Goal: Task Accomplishment & Management: Manage account settings

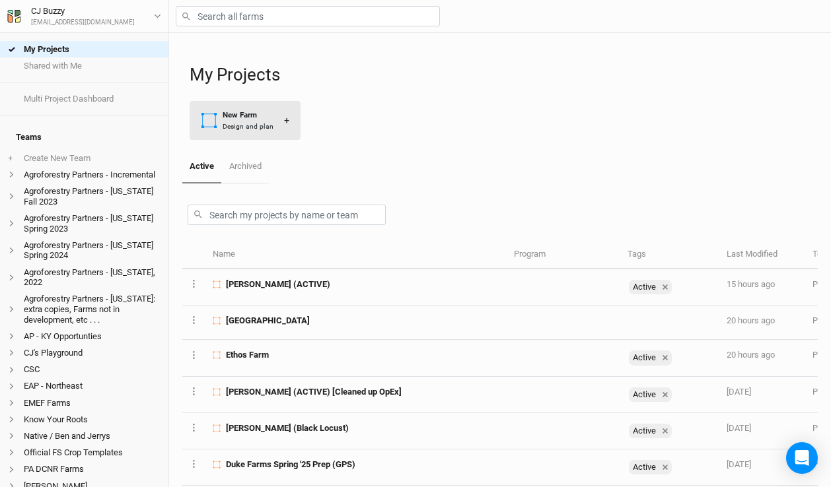
click at [234, 125] on div "Design and plan" at bounding box center [248, 126] width 51 height 10
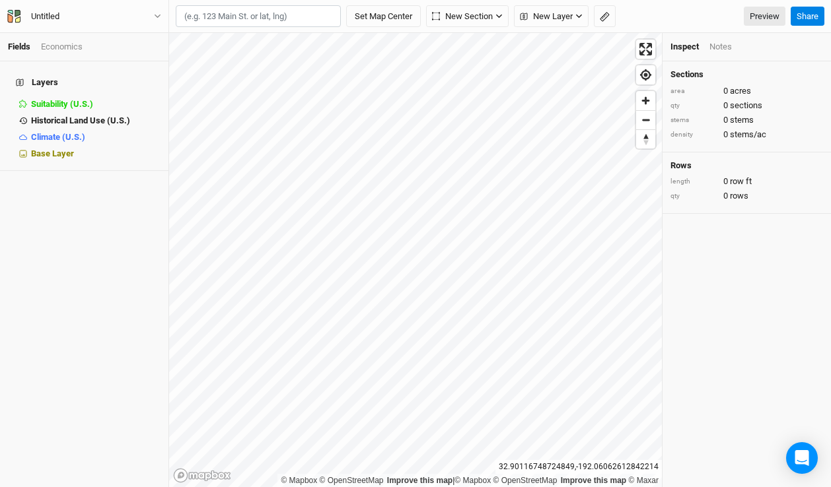
paste input "43.955258, -75.876649"
type input "43.955258, -75.876649"
click at [52, 17] on div "Untitled" at bounding box center [45, 16] width 28 height 13
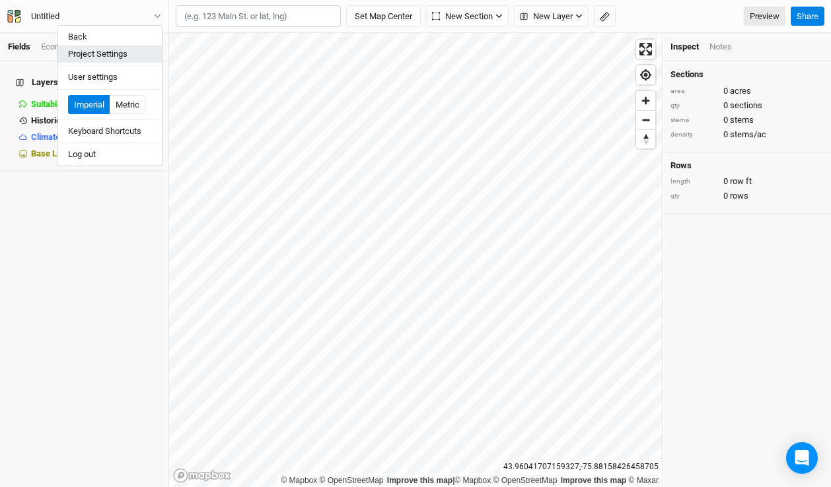
click at [83, 58] on button "Project Settings" at bounding box center [109, 54] width 104 height 17
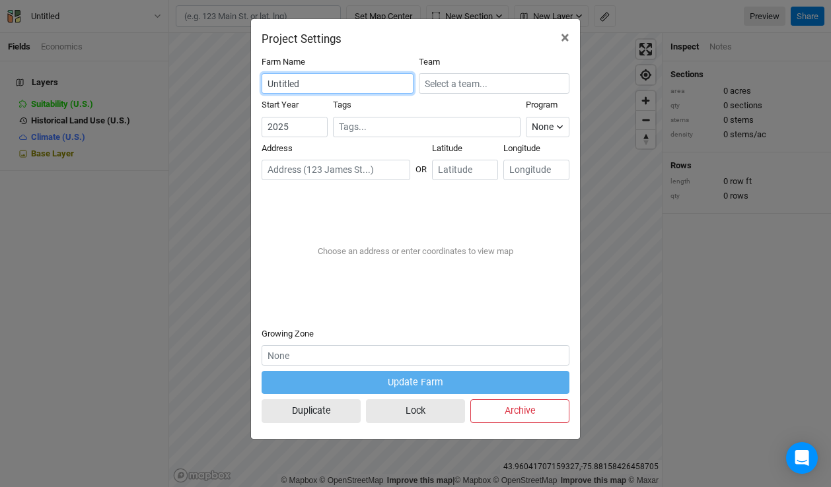
drag, startPoint x: 299, startPoint y: 81, endPoint x: 227, endPoint y: 81, distance: 72.0
click at [227, 81] on div "Project Settings × Farm Name Untitled Team Start Year 2025 Tags Program None Cl…" at bounding box center [415, 243] width 831 height 487
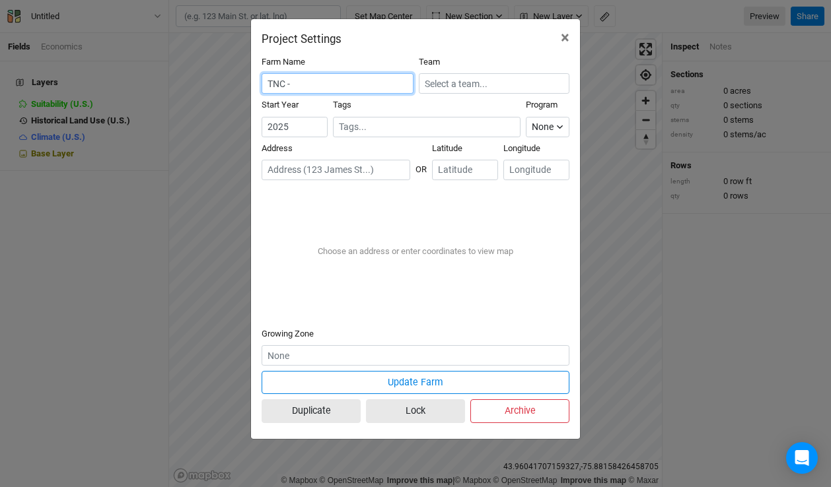
paste input "2456 Crane Lane Watertown, NY"
click at [347, 82] on input "TNC - 2456 Crane Lane Watertown, NY" at bounding box center [337, 83] width 152 height 20
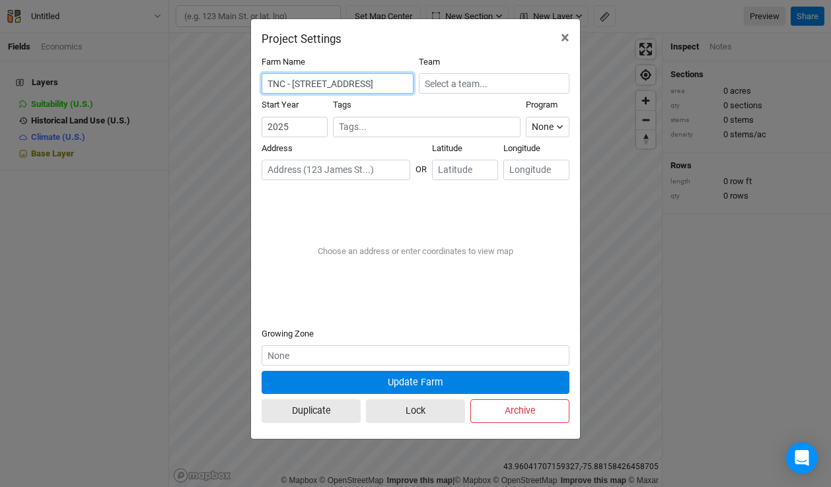
type input "TNC - 2456 Crane Lane Watertown, NY"
click at [450, 381] on button "Update Farm" at bounding box center [415, 382] width 308 height 23
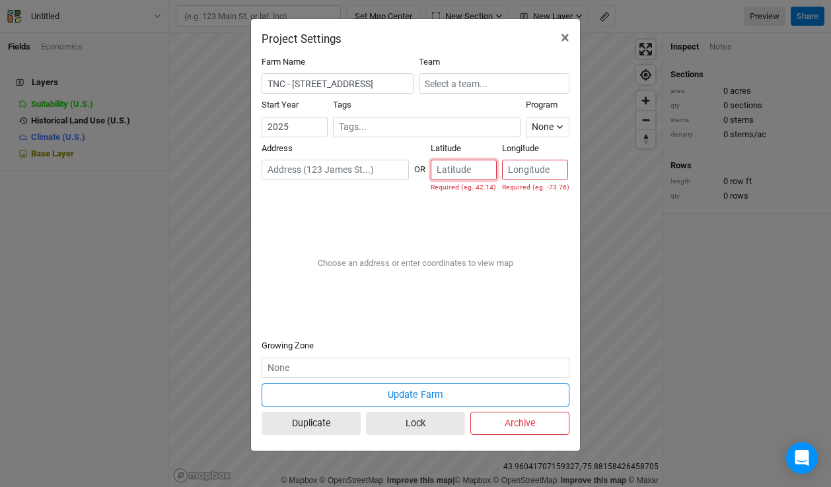
click at [464, 168] on input "number" at bounding box center [463, 170] width 66 height 20
click at [432, 279] on div "Choose an address or enter coordinates to view map" at bounding box center [415, 263] width 217 height 33
click at [461, 172] on input "number" at bounding box center [463, 170] width 66 height 20
paste input "43.955258"
type input "43.955258"
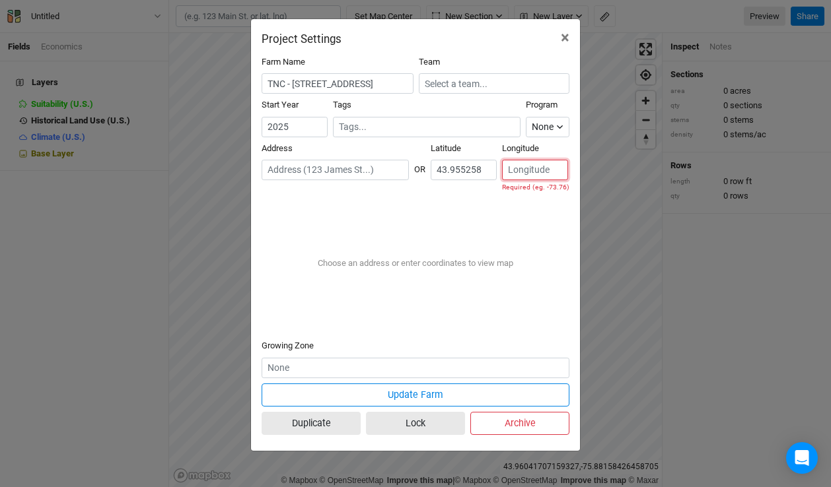
click at [540, 170] on input "number" at bounding box center [535, 170] width 66 height 20
paste input "-75.876649"
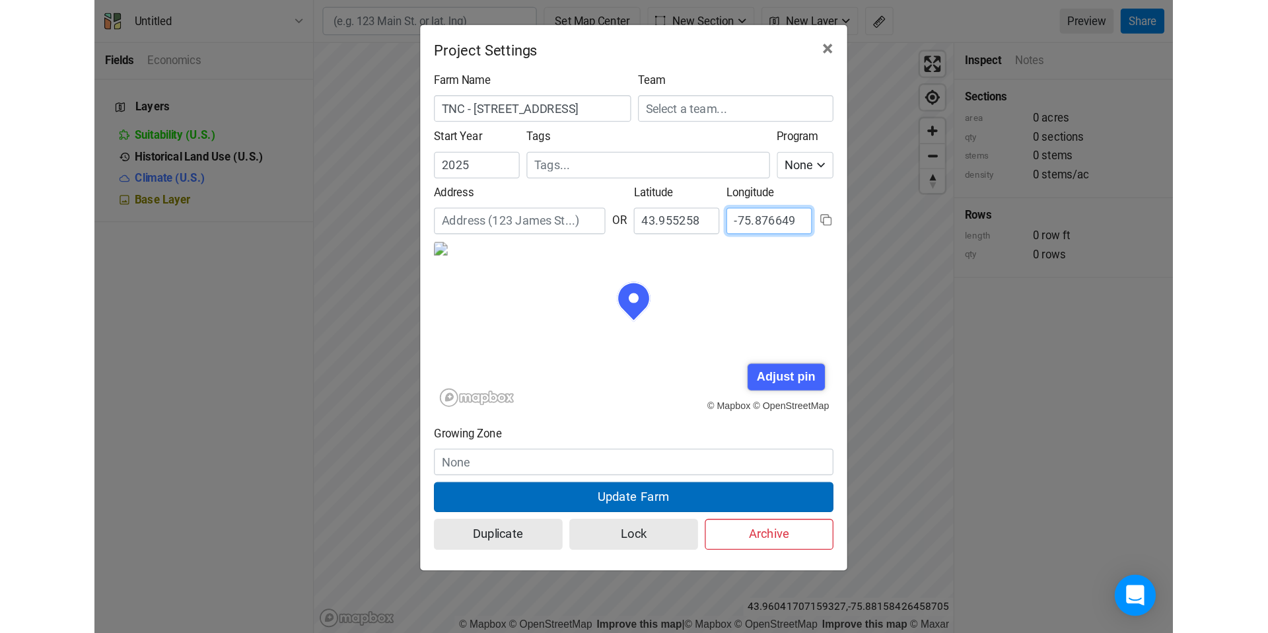
scroll to position [66, 154]
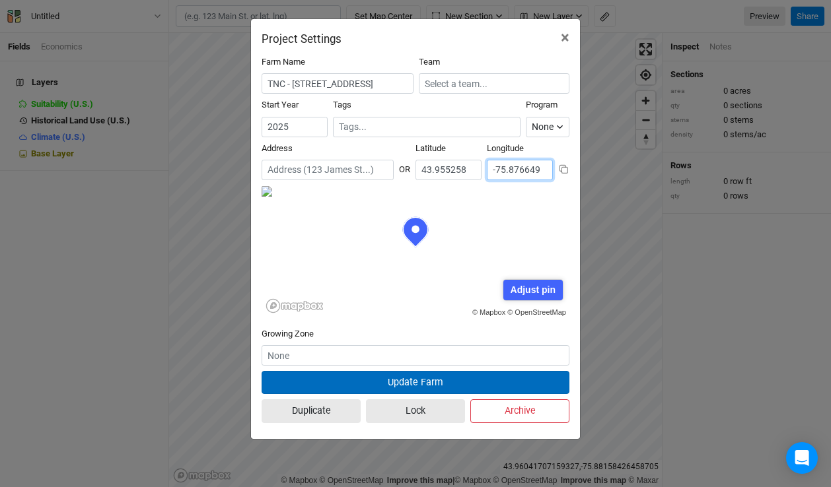
type input "-75.876649"
click at [512, 388] on button "Update Farm" at bounding box center [415, 382] width 308 height 23
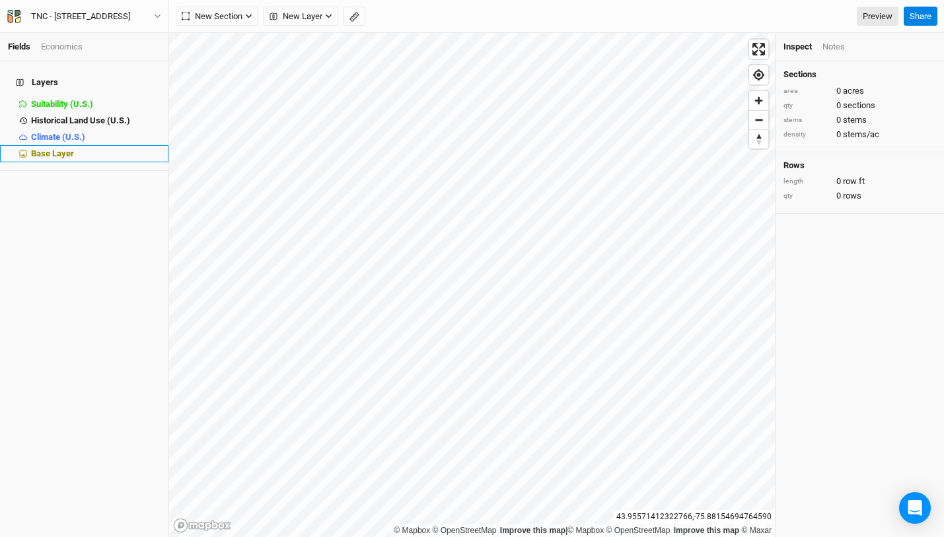
click at [53, 149] on span "Base Layer" at bounding box center [52, 154] width 43 height 10
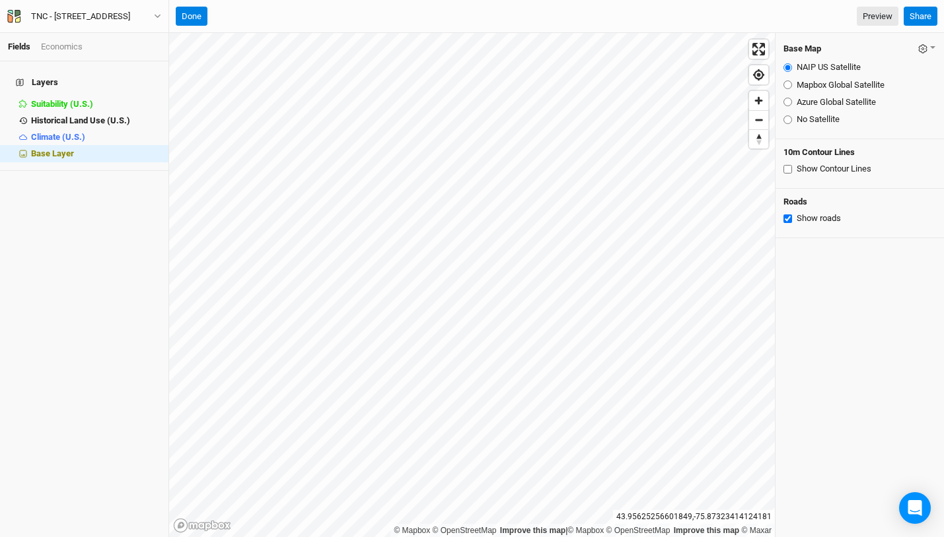
click at [788, 96] on div "Azure Global Satellite" at bounding box center [859, 102] width 153 height 12
click at [789, 100] on input "Azure Global Satellite" at bounding box center [787, 102] width 9 height 9
radio input "true"
click at [790, 83] on input "Mapbox Global Satellite" at bounding box center [787, 85] width 9 height 9
radio input "true"
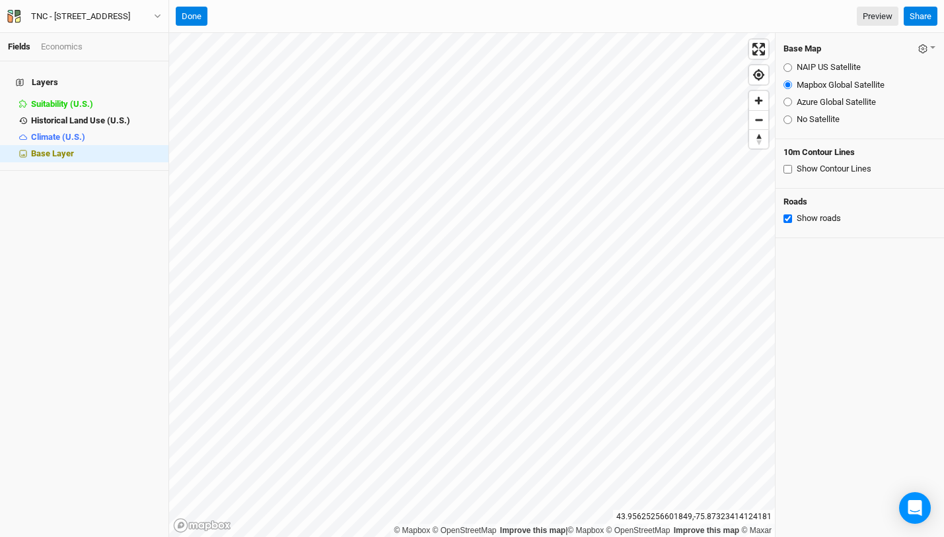
click at [786, 106] on input "Azure Global Satellite" at bounding box center [787, 102] width 9 height 9
radio input "true"
click at [830, 48] on icon "button" at bounding box center [922, 48] width 9 height 9
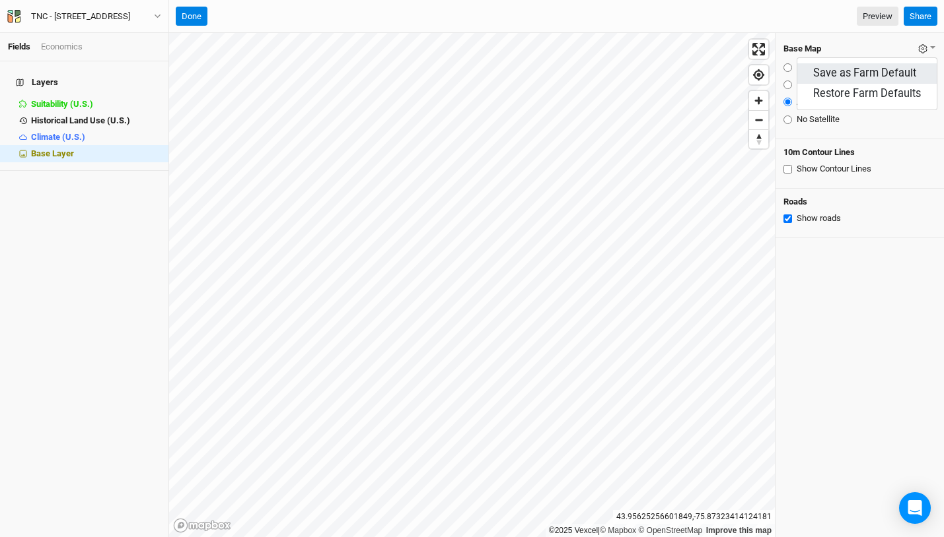
click at [830, 74] on button "Save as Farm Default" at bounding box center [866, 73] width 139 height 20
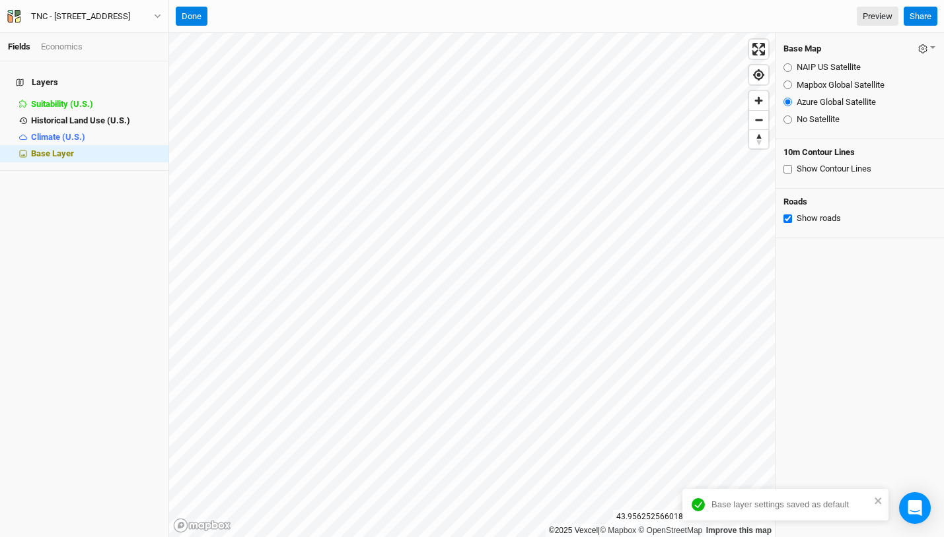
click at [794, 168] on div "Show Contour Lines" at bounding box center [859, 169] width 153 height 12
click at [786, 170] on input "Show Contour Lines" at bounding box center [787, 169] width 9 height 9
click at [787, 169] on input "Show Contour Lines" at bounding box center [787, 169] width 9 height 9
click at [787, 170] on input "Show Contour Lines" at bounding box center [787, 169] width 9 height 9
click at [783, 170] on input "Show Contour Lines" at bounding box center [787, 169] width 9 height 9
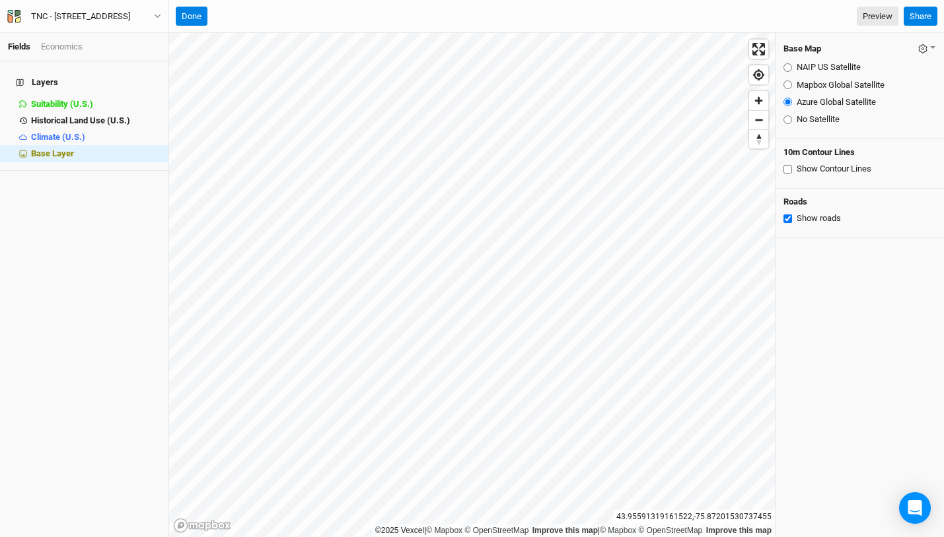
checkbox input "false"
click at [787, 217] on input "Show roads" at bounding box center [787, 219] width 9 height 9
checkbox input "true"
click at [196, 14] on button "Done" at bounding box center [192, 17] width 32 height 20
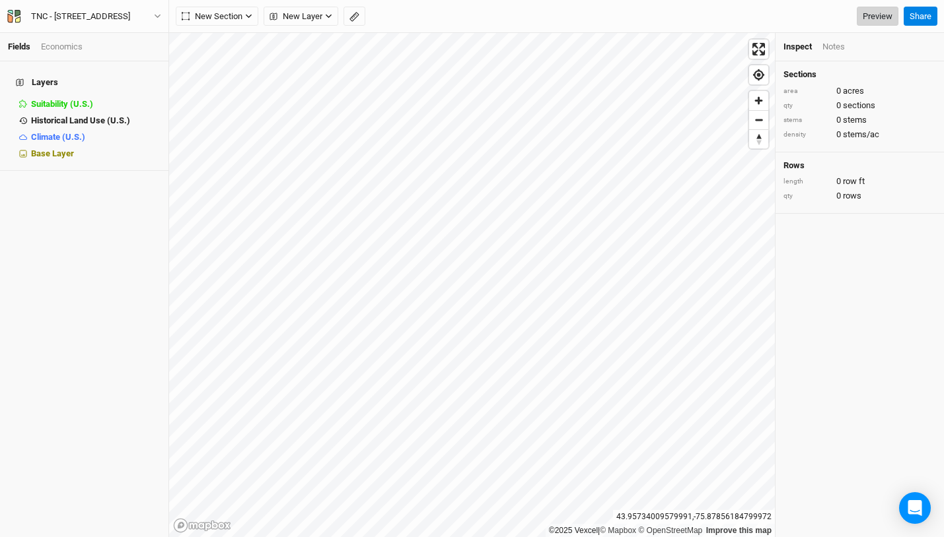
click at [830, 15] on link "Preview" at bounding box center [877, 17] width 42 height 20
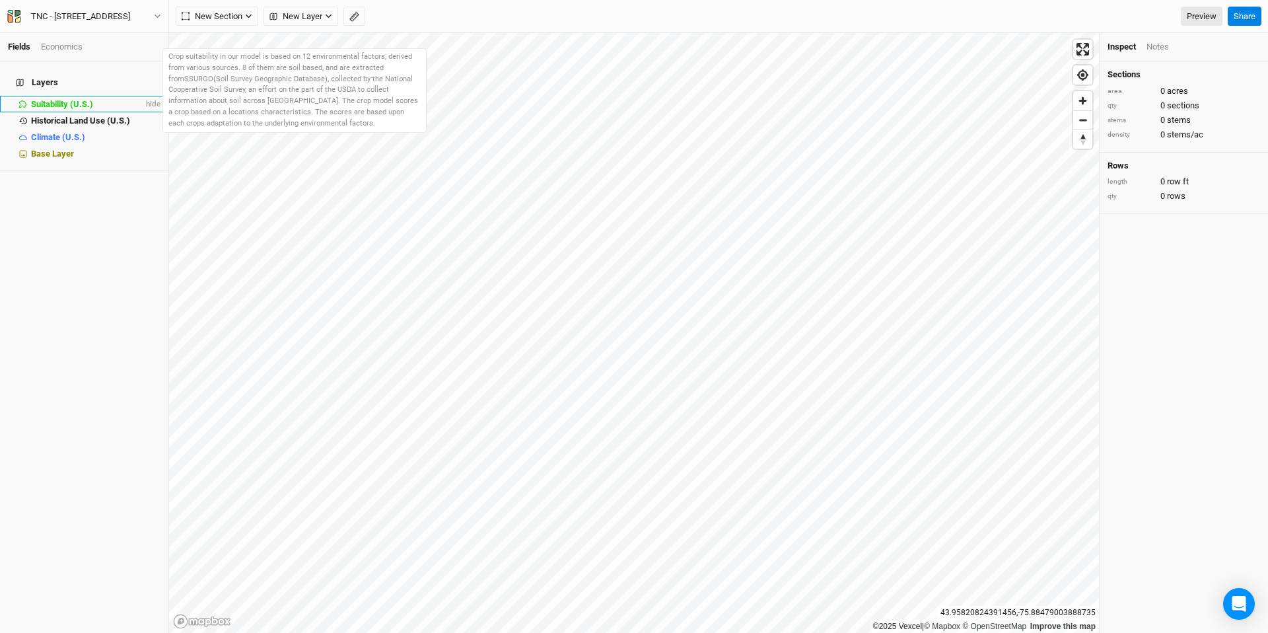
drag, startPoint x: 70, startPoint y: 93, endPoint x: 79, endPoint y: 92, distance: 9.3
click at [70, 99] on span "Suitability (U.S.)" at bounding box center [62, 104] width 62 height 10
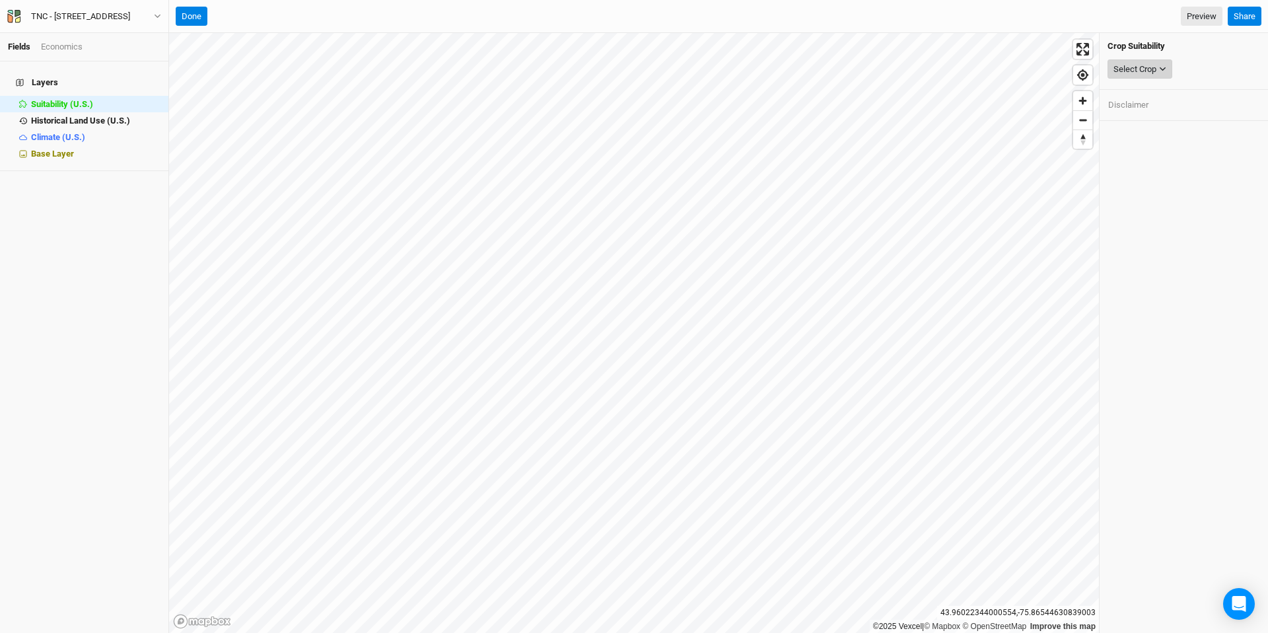
click at [830, 69] on button "Select Crop" at bounding box center [1139, 69] width 65 height 20
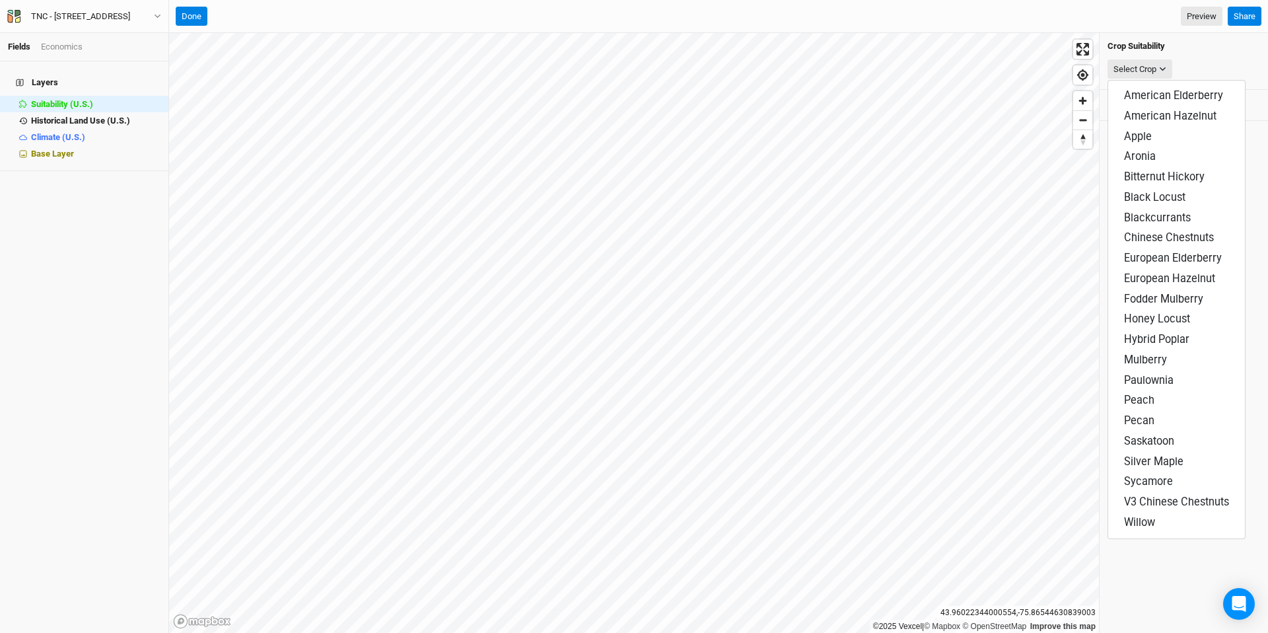
click at [830, 46] on h4 "Crop Suitability" at bounding box center [1183, 46] width 153 height 11
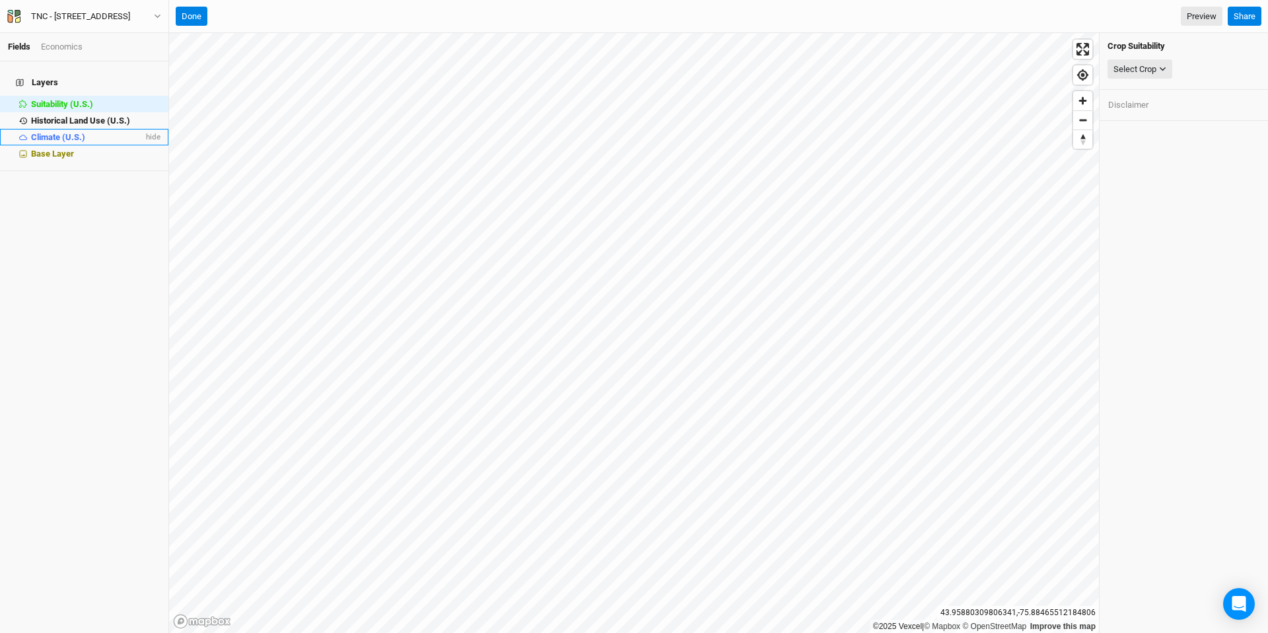
click at [72, 132] on span "Climate (U.S.)" at bounding box center [58, 137] width 54 height 10
click at [830, 64] on div "Select Attribute" at bounding box center [1141, 69] width 57 height 13
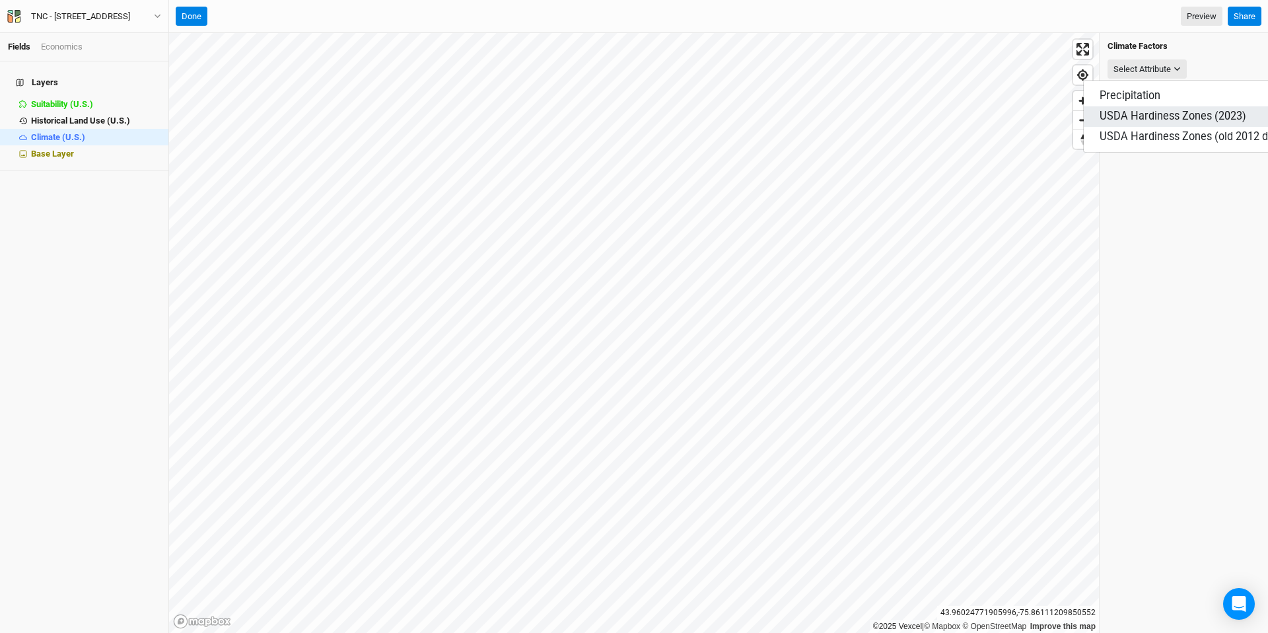
click at [830, 114] on span "USDA Hardiness Zones (2023)" at bounding box center [1172, 116] width 147 height 13
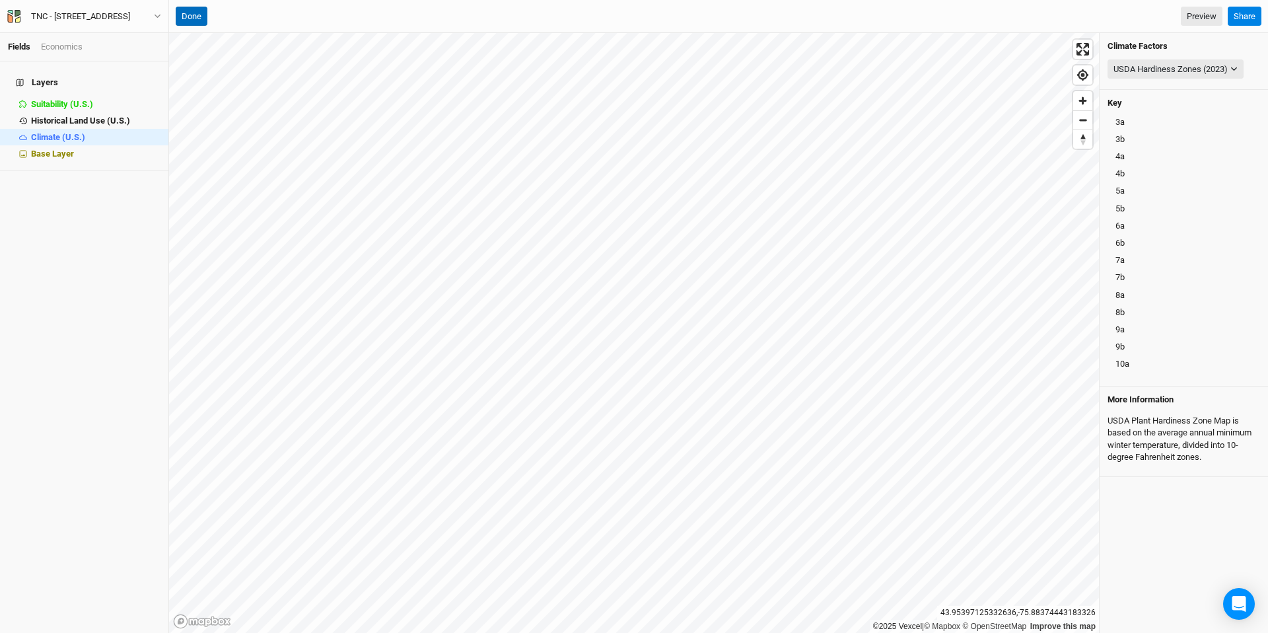
click at [193, 17] on button "Done" at bounding box center [192, 17] width 32 height 20
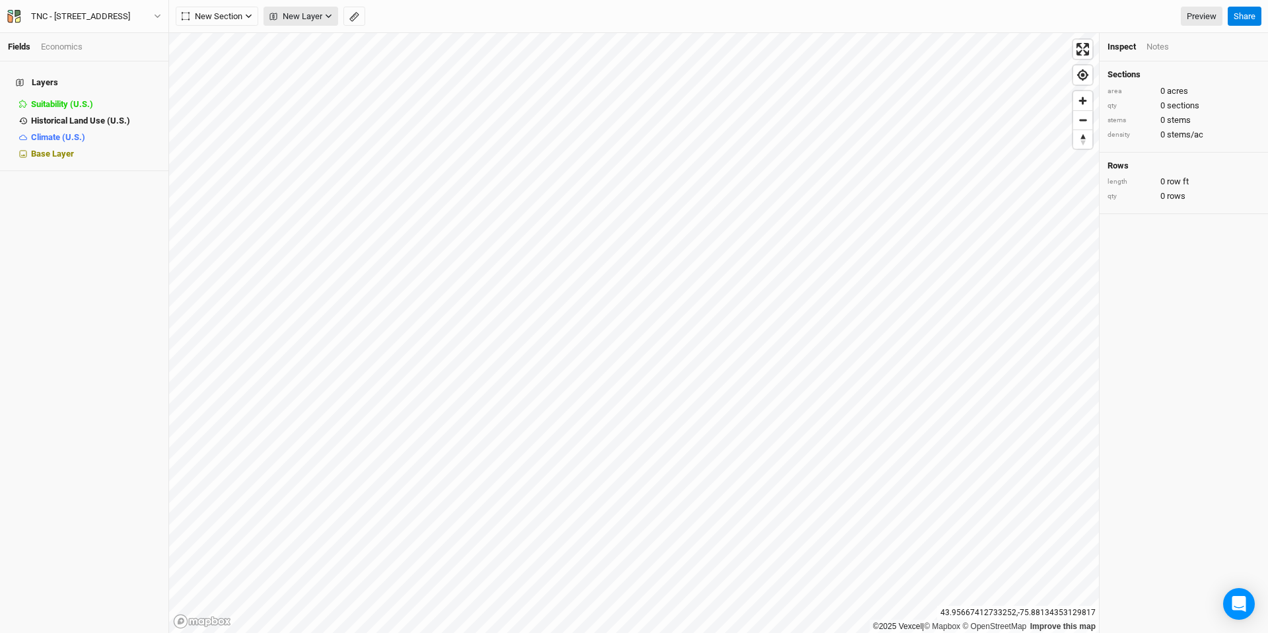
click at [313, 19] on span "New Layer" at bounding box center [295, 16] width 53 height 13
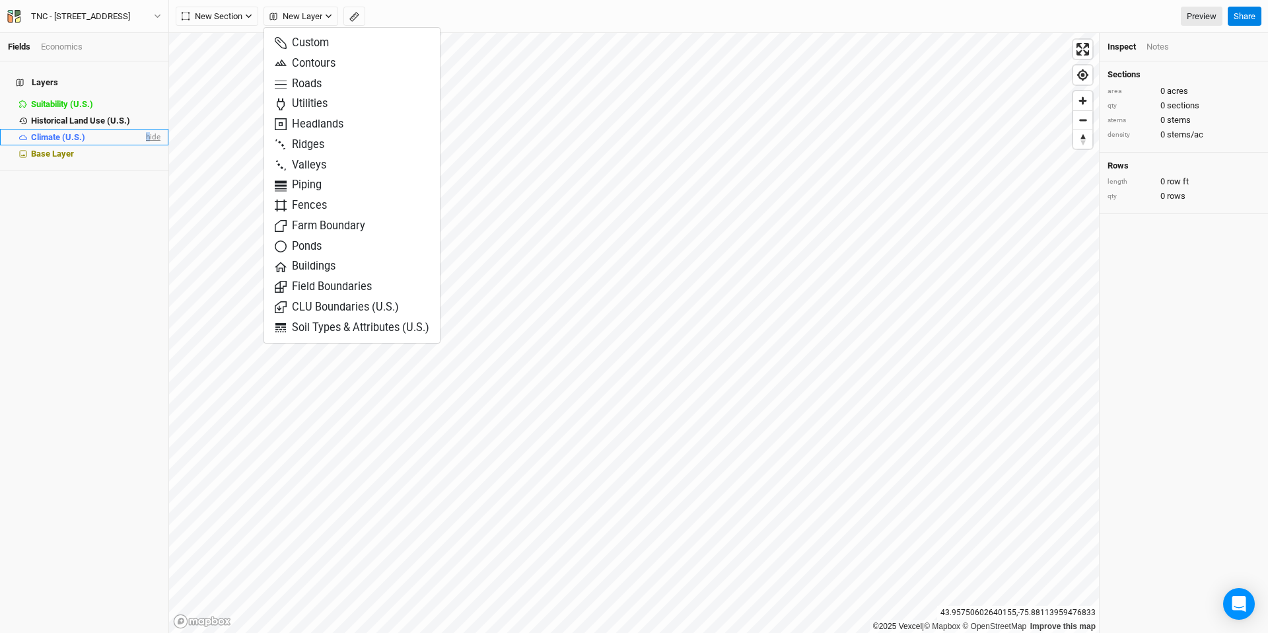
click at [143, 129] on span "hide" at bounding box center [151, 137] width 17 height 17
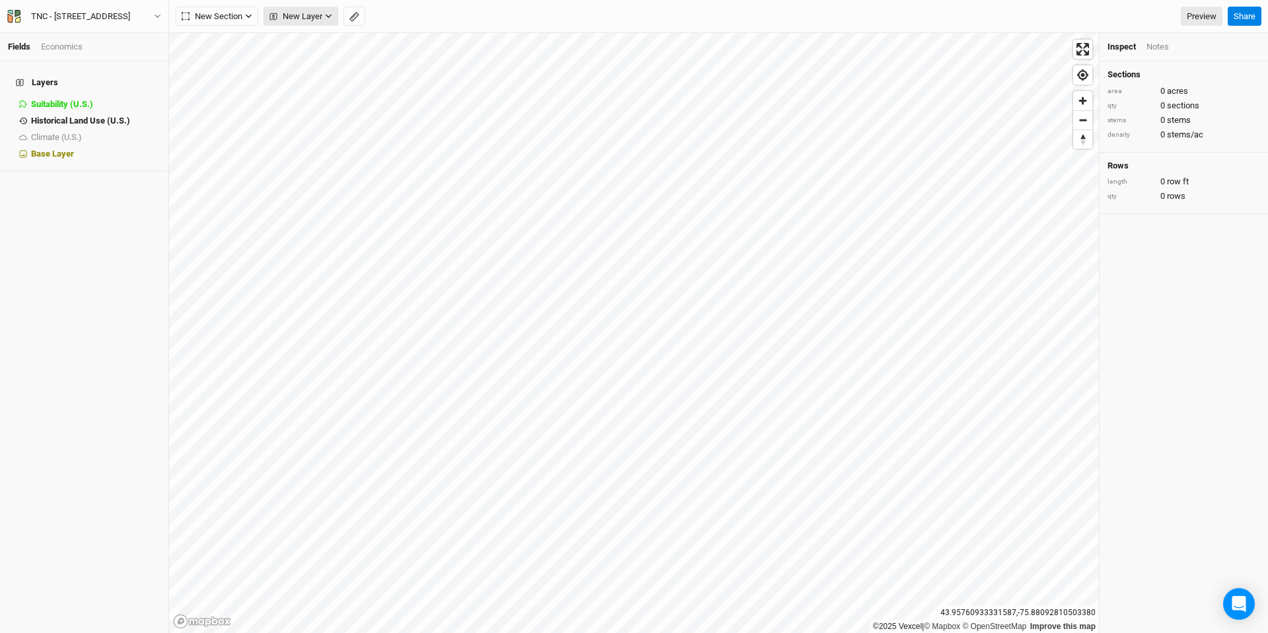
click at [310, 16] on span "New Layer" at bounding box center [295, 16] width 53 height 13
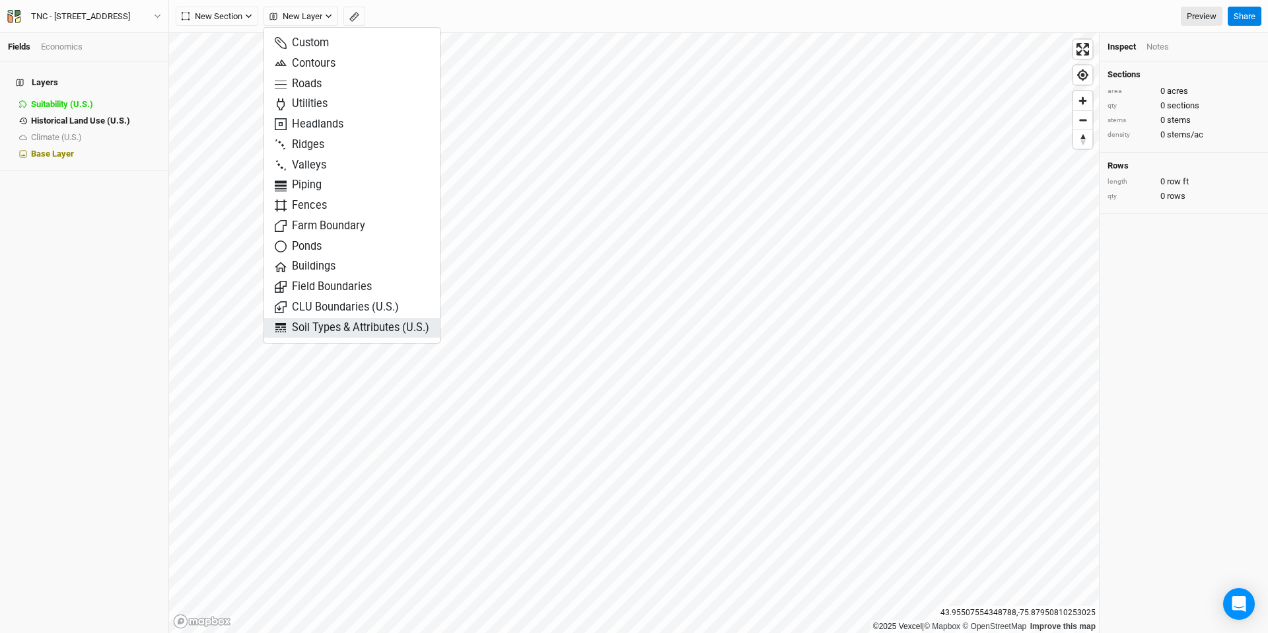
click at [341, 328] on span "Soil Types & Attributes (U.S.)" at bounding box center [352, 327] width 155 height 15
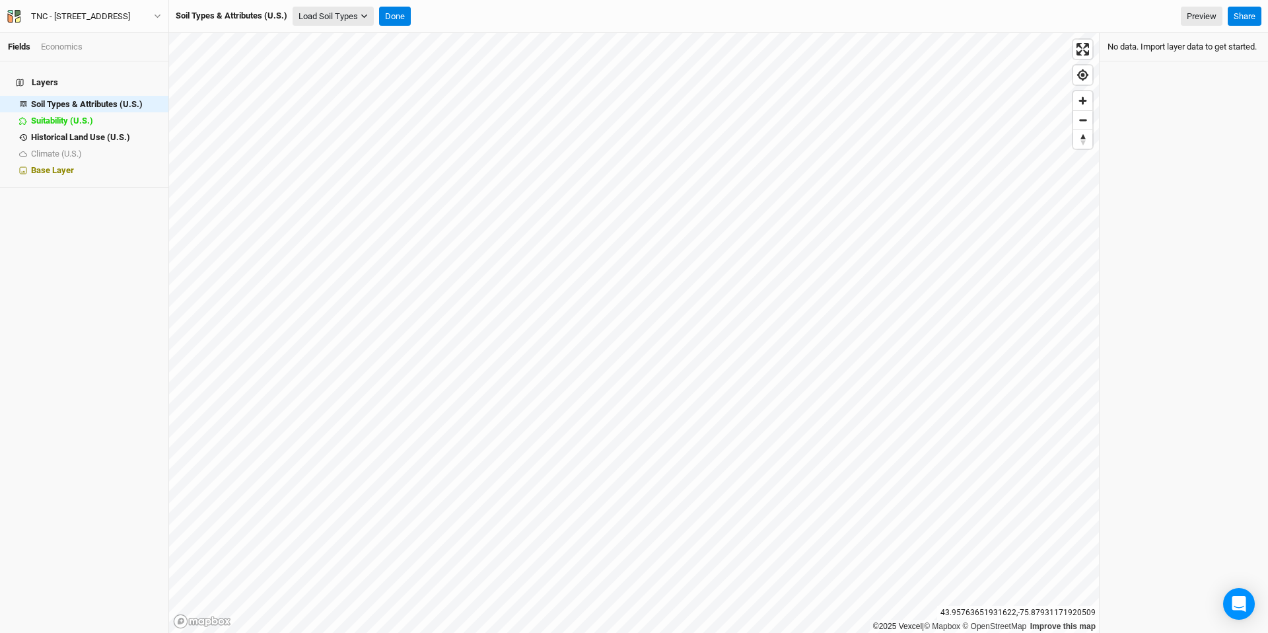
click at [344, 17] on button "Load Soil Types" at bounding box center [332, 17] width 81 height 20
click at [359, 38] on button "Load for Current View" at bounding box center [346, 38] width 104 height 17
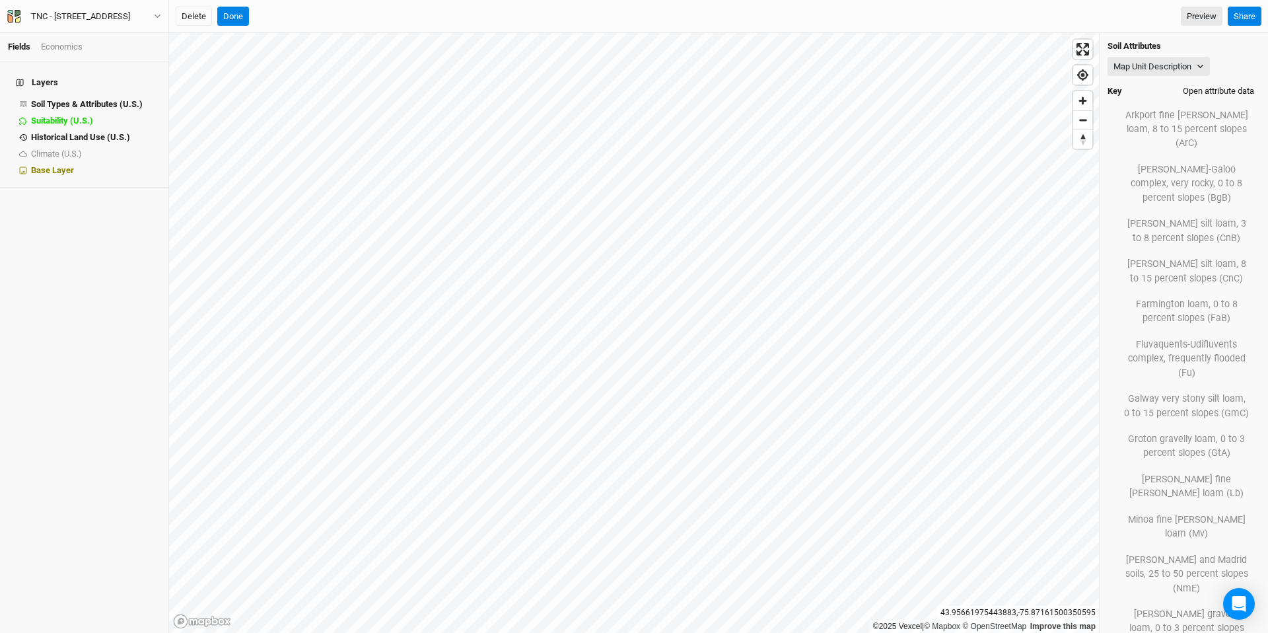
click at [830, 86] on button "Open attribute data" at bounding box center [1218, 91] width 83 height 20
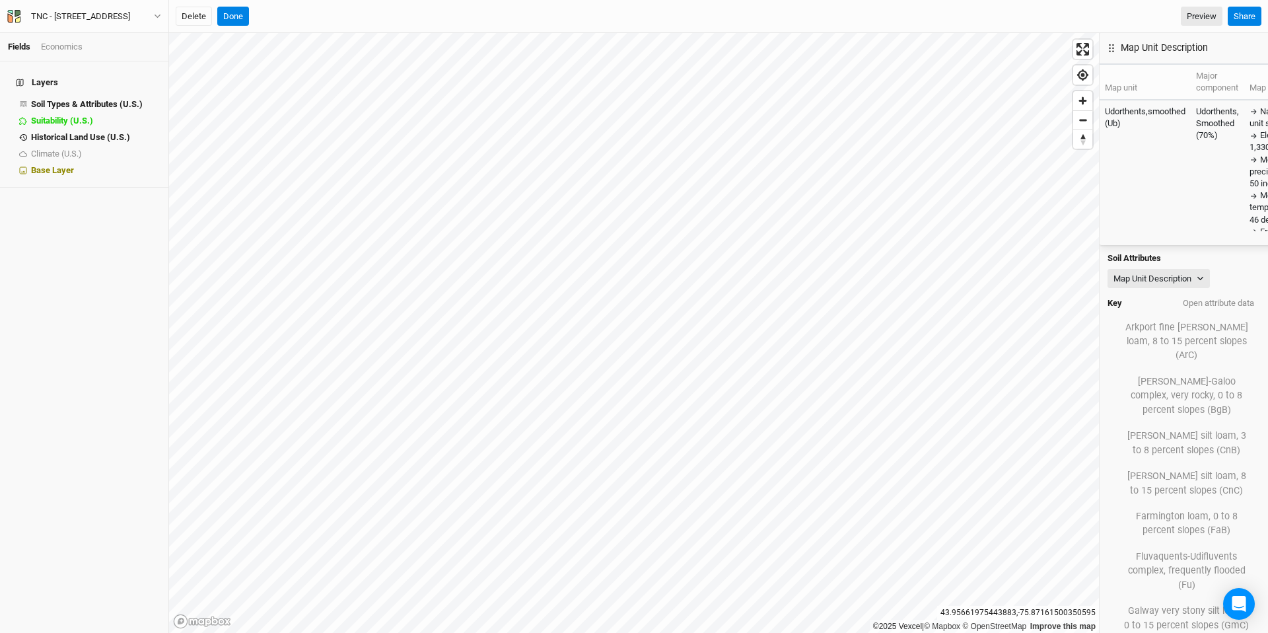
scroll to position [0, 0]
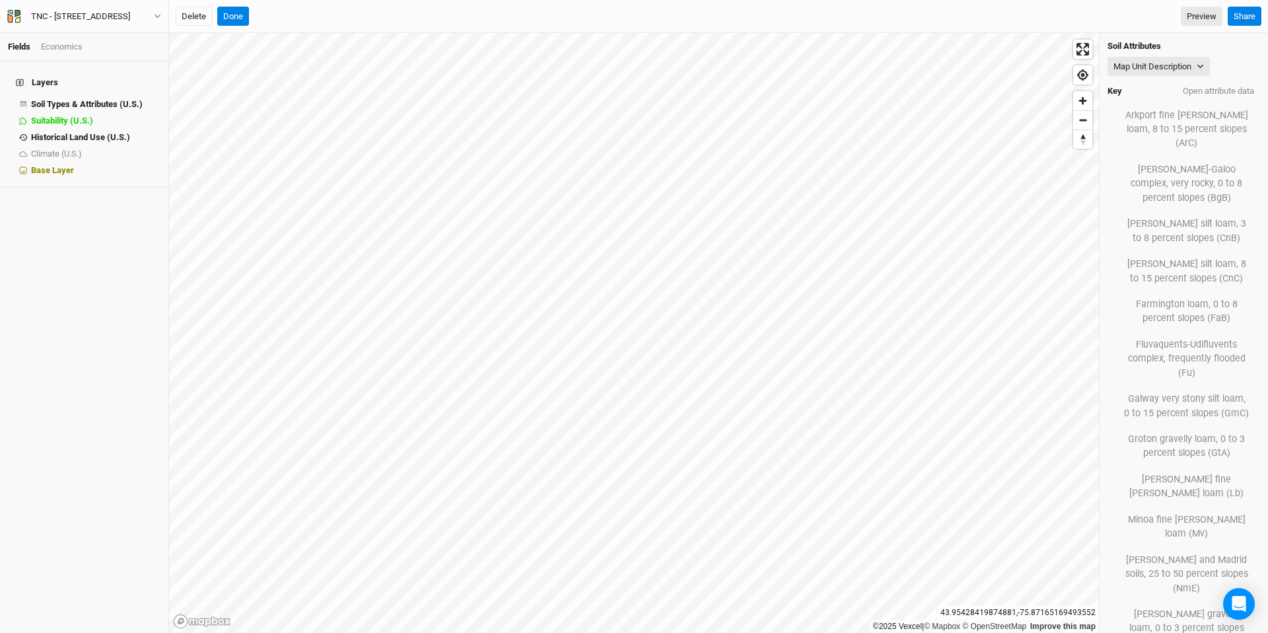
click at [246, 7] on button "Done" at bounding box center [233, 17] width 32 height 20
click at [830, 94] on button "Open attribute data" at bounding box center [1218, 91] width 83 height 20
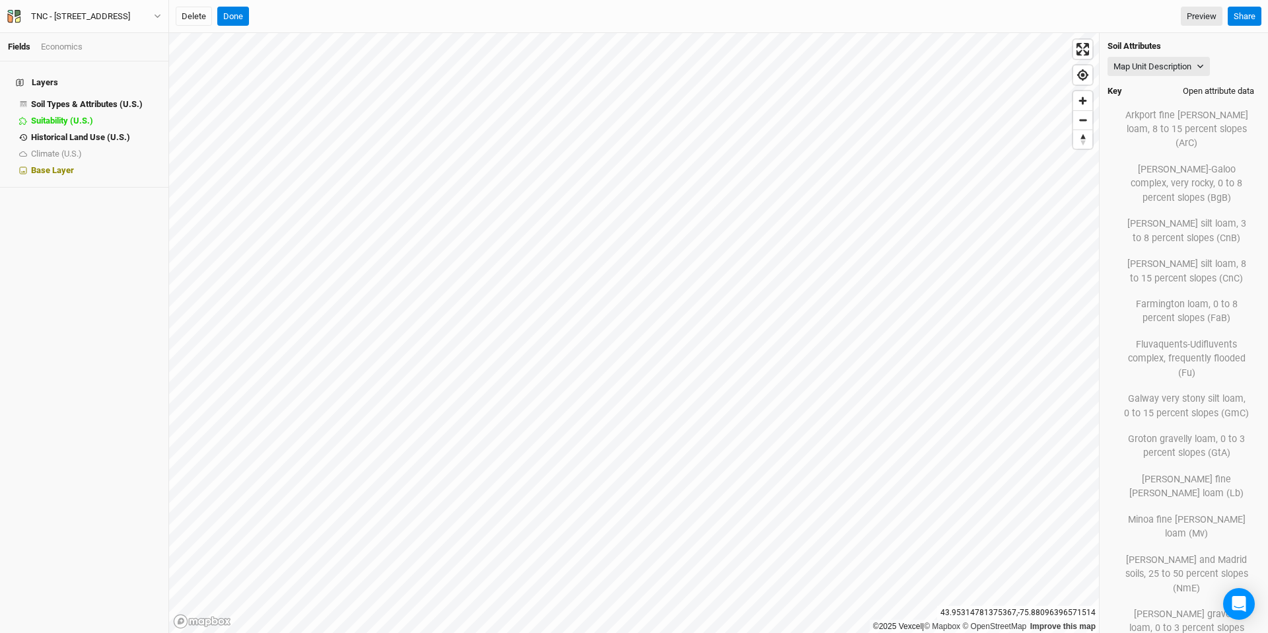
click at [830, 90] on button "Open attribute data" at bounding box center [1218, 91] width 83 height 20
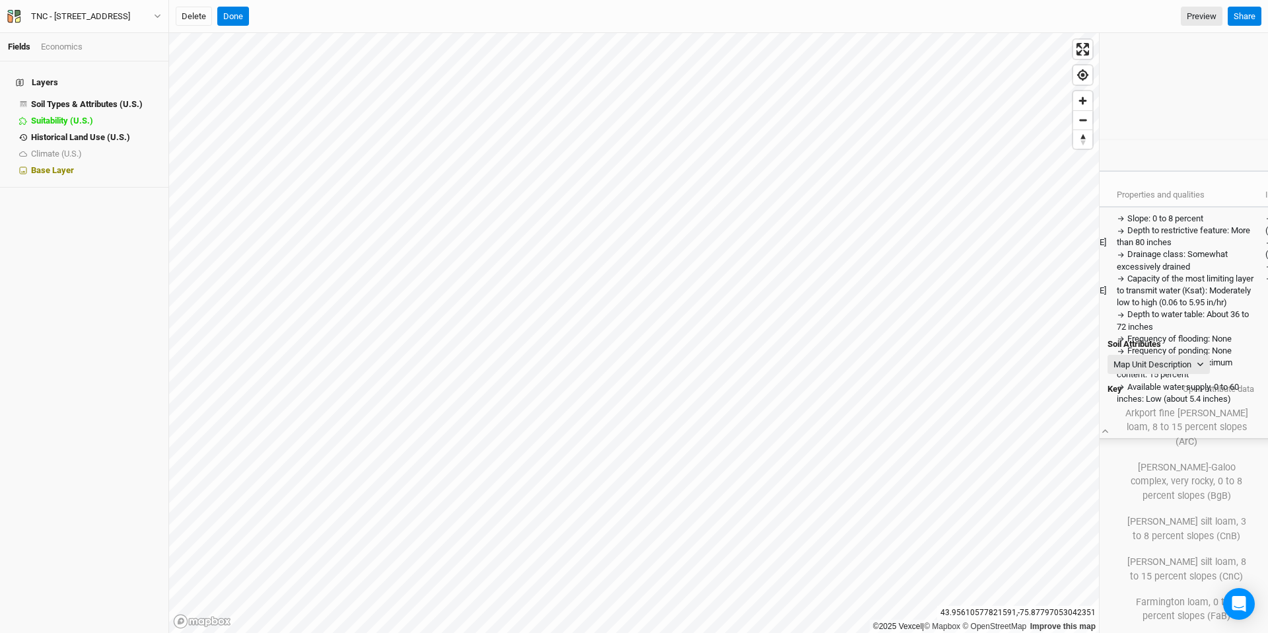
drag, startPoint x: 674, startPoint y: 57, endPoint x: 382, endPoint y: 164, distance: 311.4
click at [807, 164] on div "Map Unit Description Export CSV" at bounding box center [1092, 155] width 570 height 30
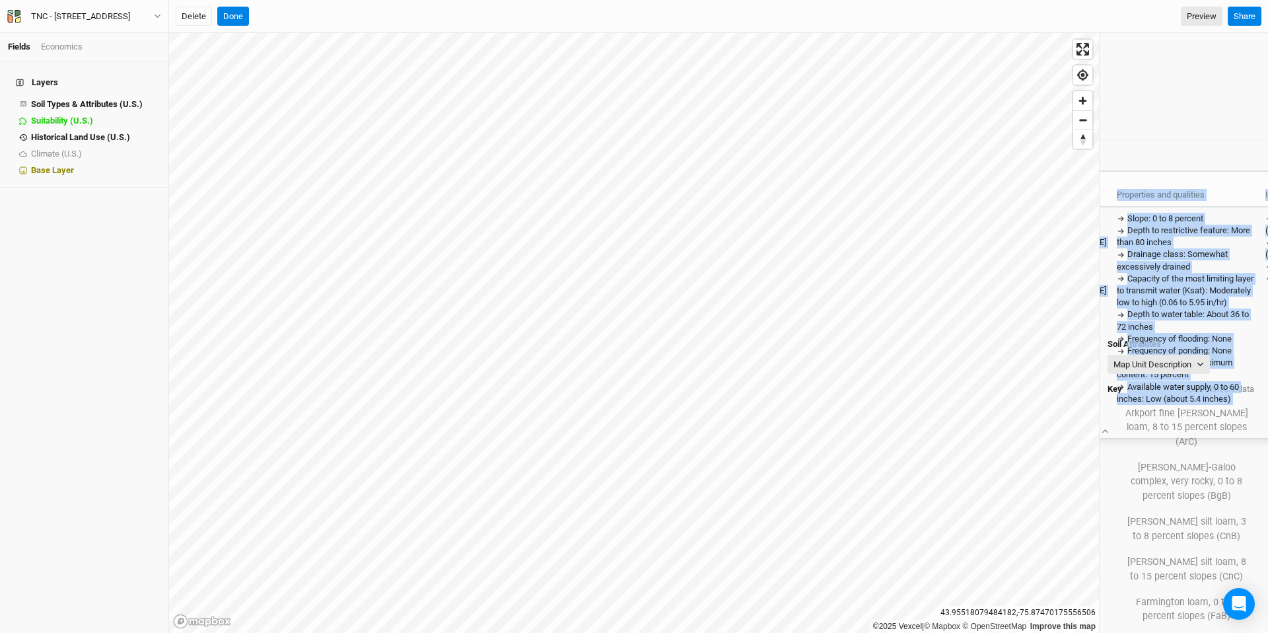
scroll to position [0, 27]
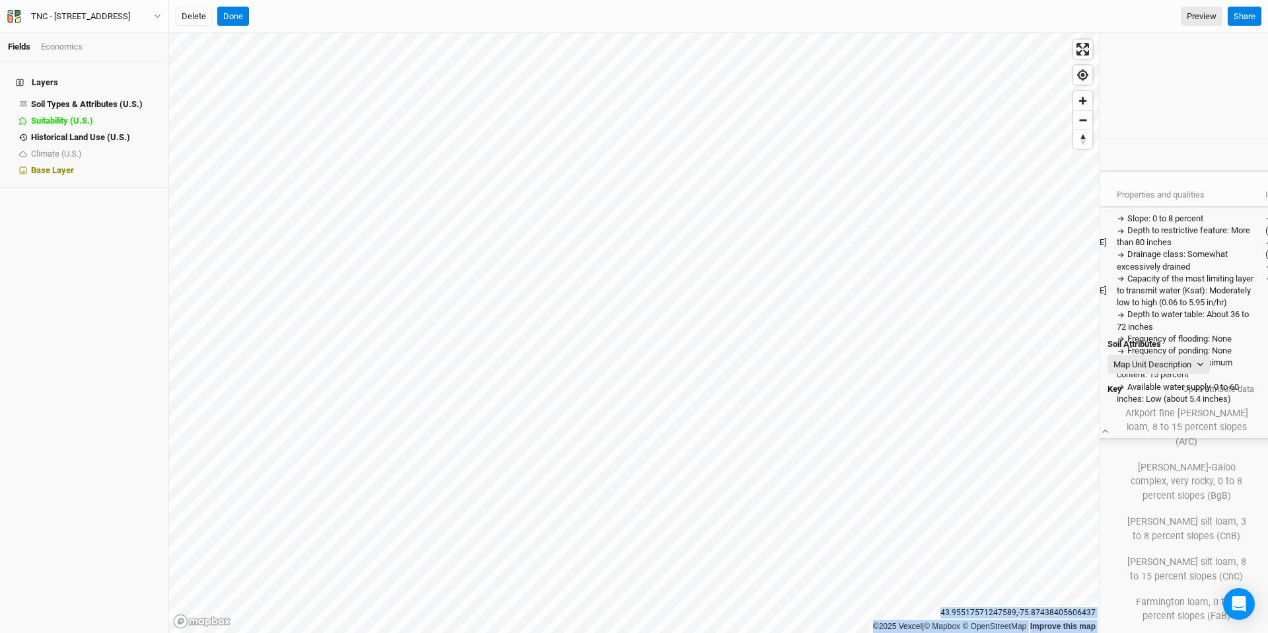
click at [812, 316] on div "©2025 Vexcel | © Mapbox © OpenStreetMap Improve this map 43.95517571247589 , -7…" at bounding box center [718, 333] width 1099 height 600
drag, startPoint x: 691, startPoint y: 334, endPoint x: 690, endPoint y: 351, distance: 17.2
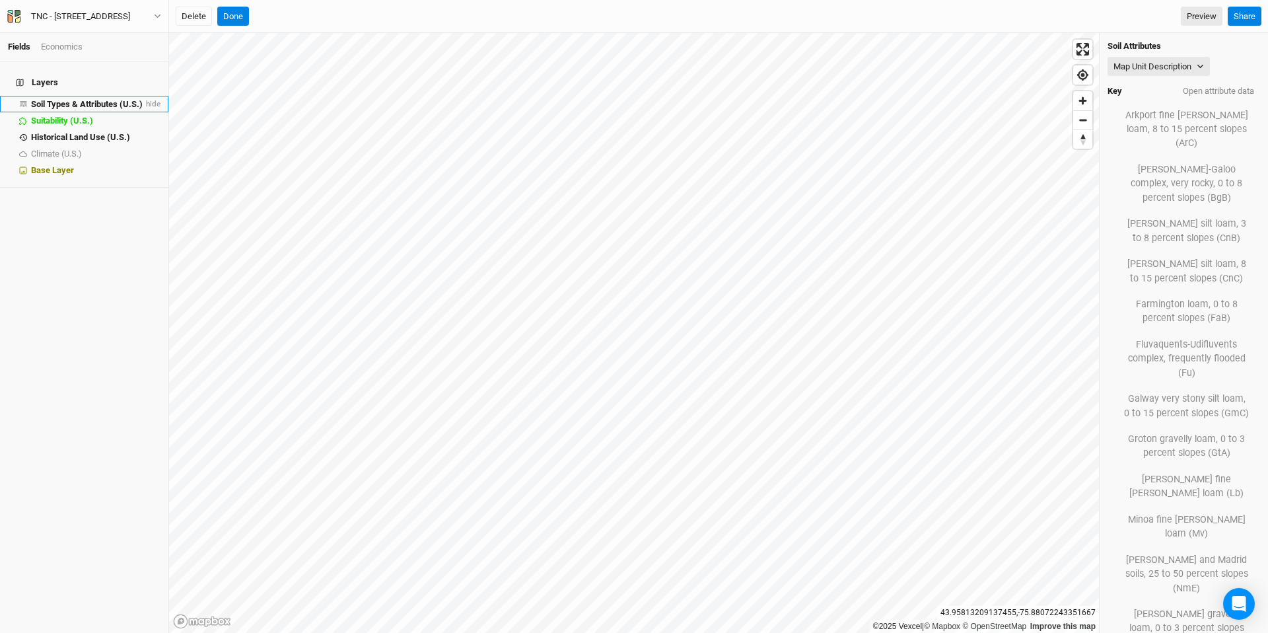
click at [98, 100] on span "Soil Types & Attributes (U.S.)" at bounding box center [87, 104] width 112 height 10
click at [351, 15] on button "Load Soil Types" at bounding box center [332, 17] width 81 height 20
click at [360, 43] on button "Load for Current View" at bounding box center [346, 38] width 104 height 17
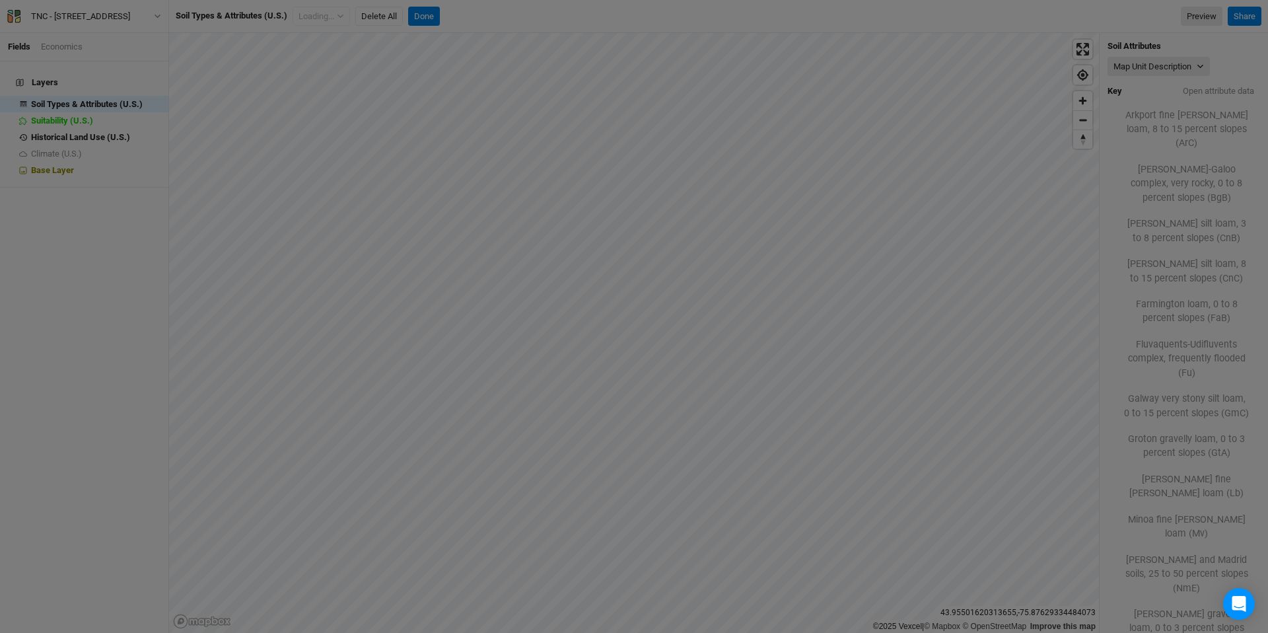
click at [647, 460] on body "Fields Economics Layers Soil Types & Attributes (U.S.) hide Suitability (U.S.) …" at bounding box center [634, 316] width 1268 height 633
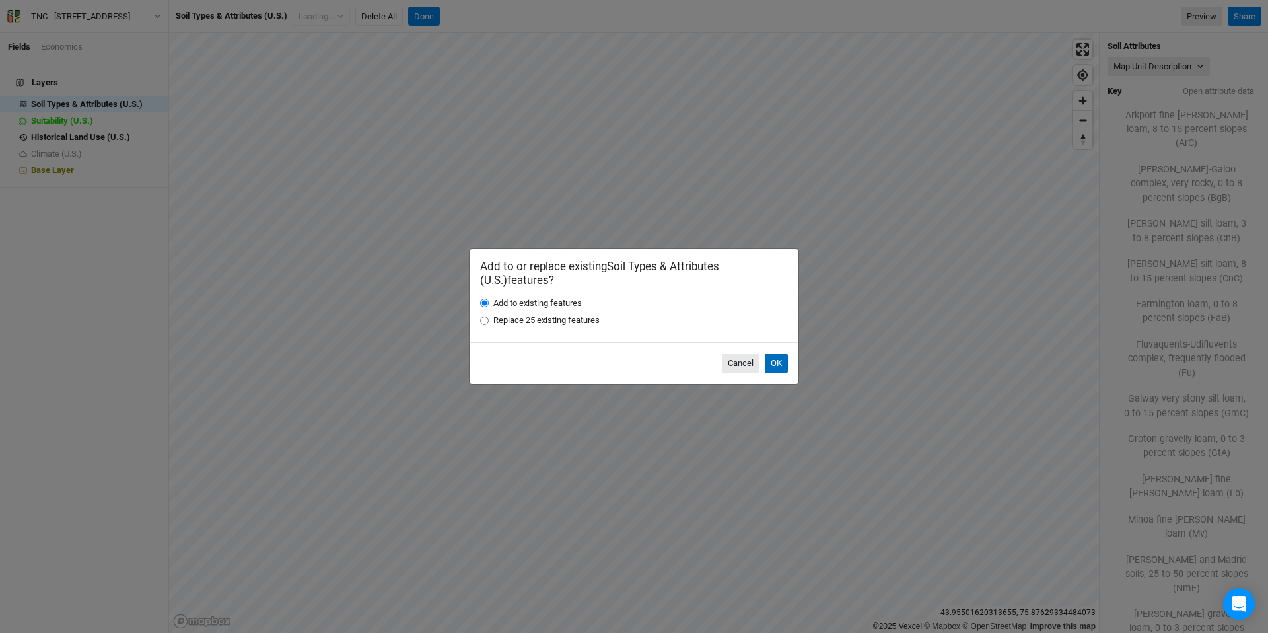
click at [771, 363] on button "OK" at bounding box center [776, 363] width 23 height 20
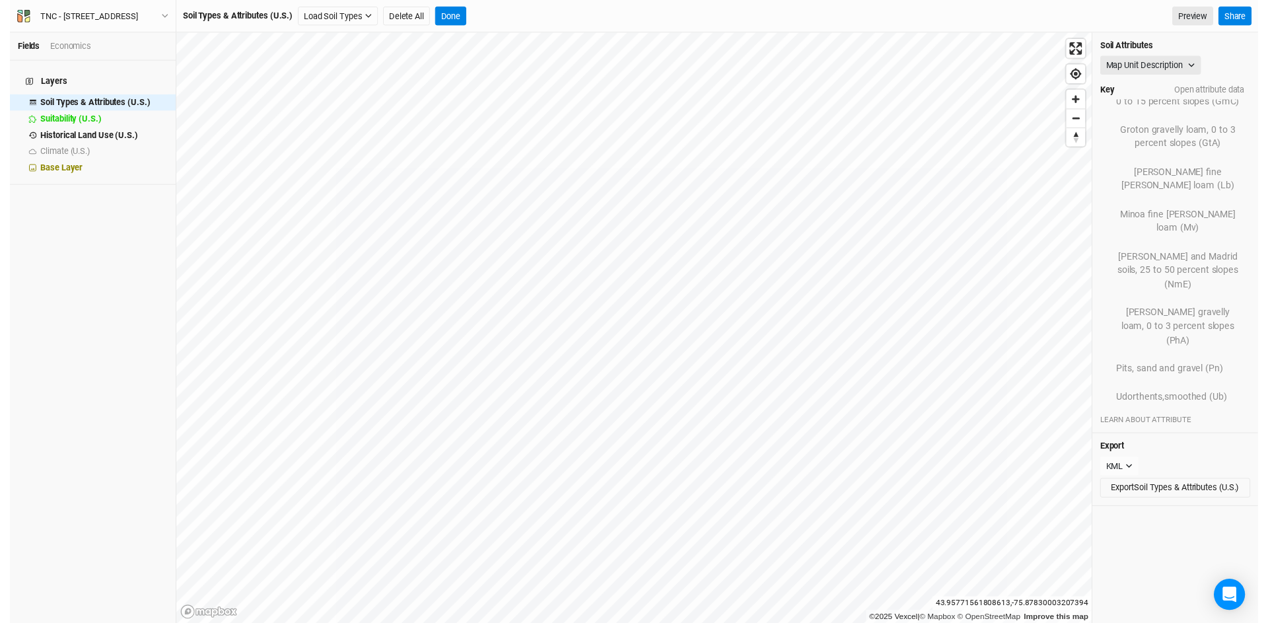
scroll to position [427, 0]
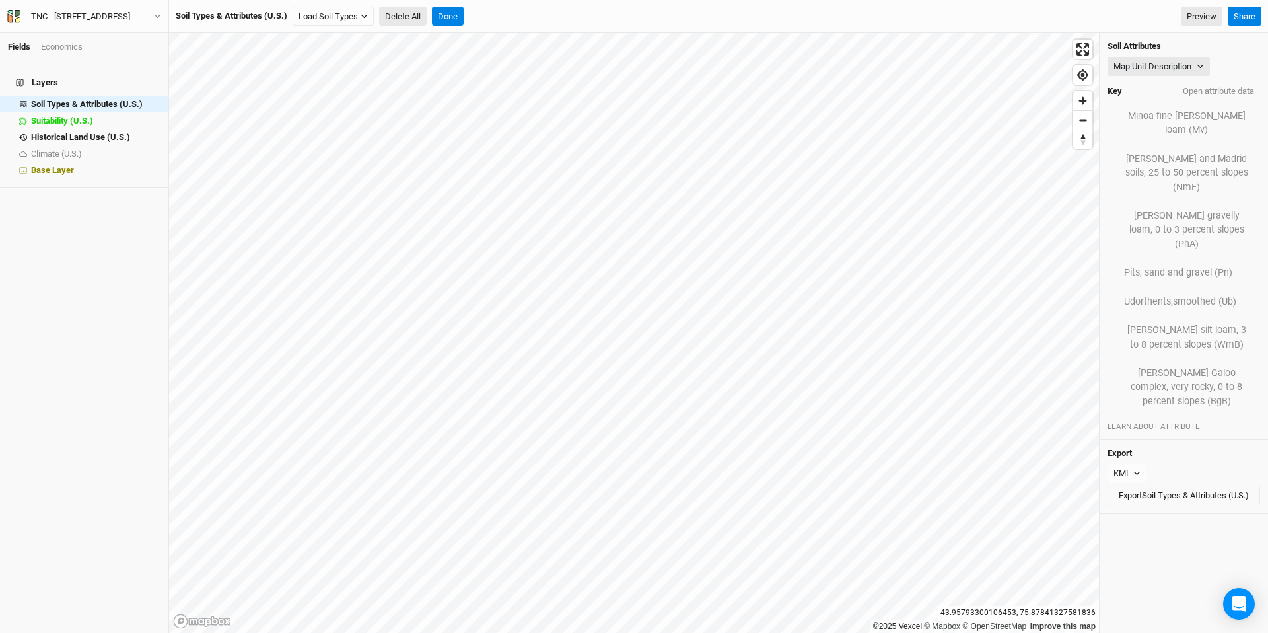
click at [403, 16] on button "Delete All" at bounding box center [403, 17] width 48 height 20
click at [532, 20] on button "Confirm" at bounding box center [530, 17] width 41 height 20
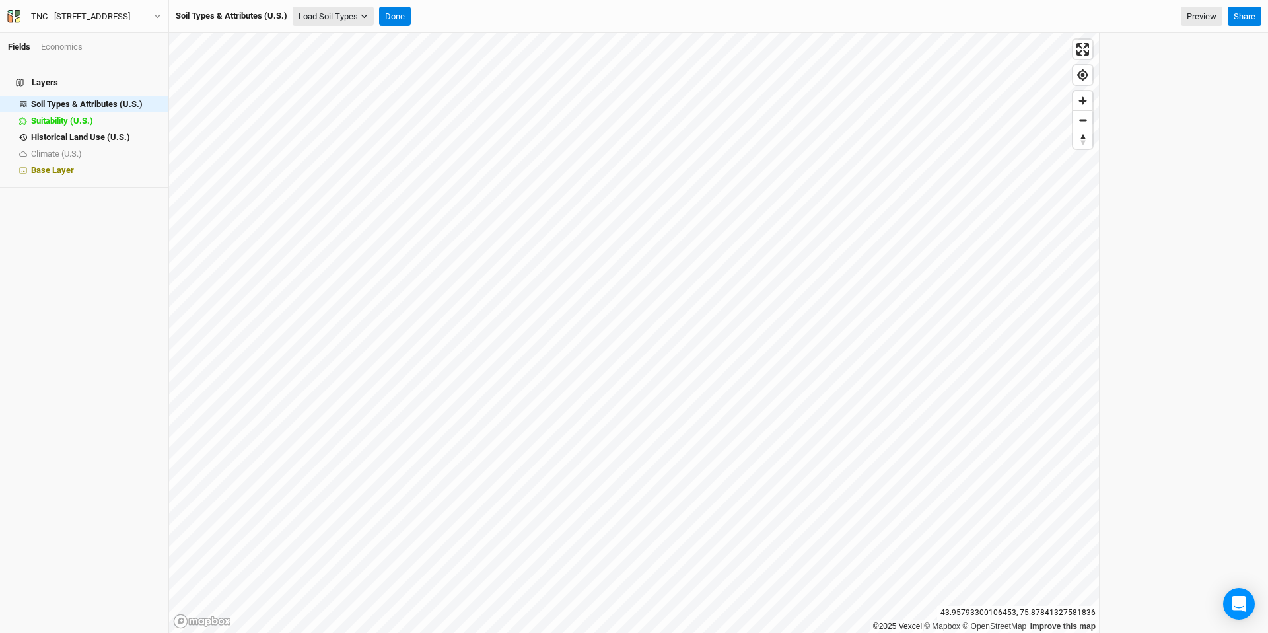
drag, startPoint x: 304, startPoint y: 15, endPoint x: 316, endPoint y: 15, distance: 12.5
click at [304, 15] on button "Load Soil Types" at bounding box center [332, 17] width 81 height 20
click at [362, 38] on button "Load for Current View" at bounding box center [346, 38] width 104 height 17
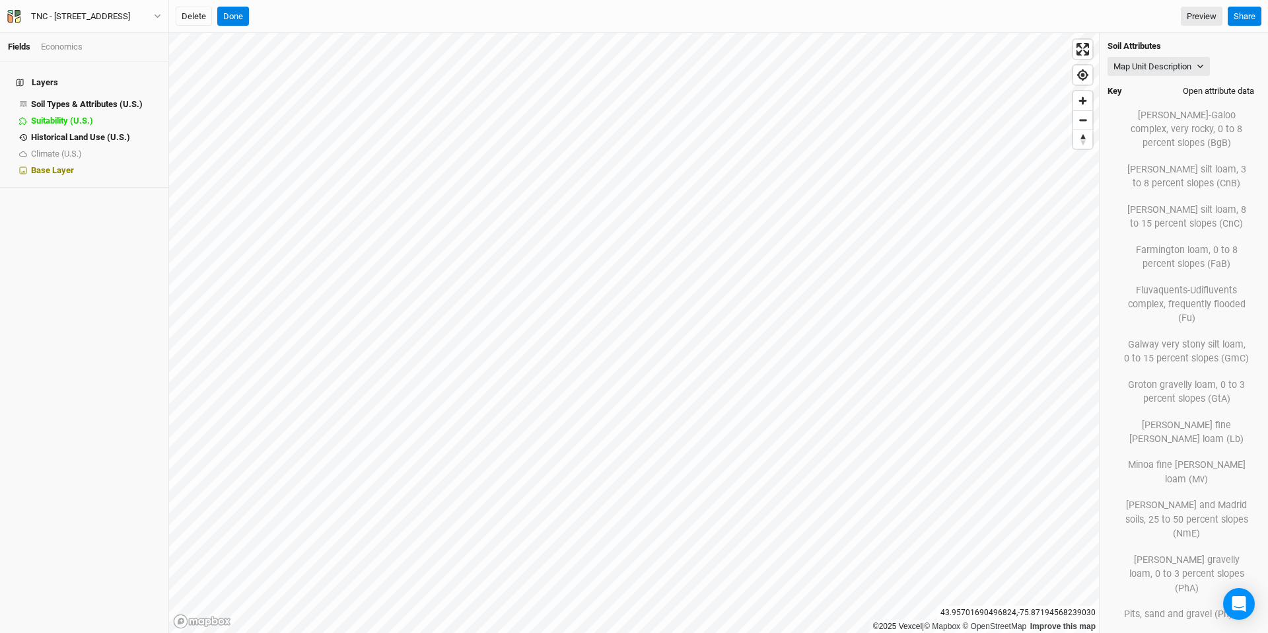
click at [830, 91] on button "Open attribute data" at bounding box center [1218, 91] width 83 height 20
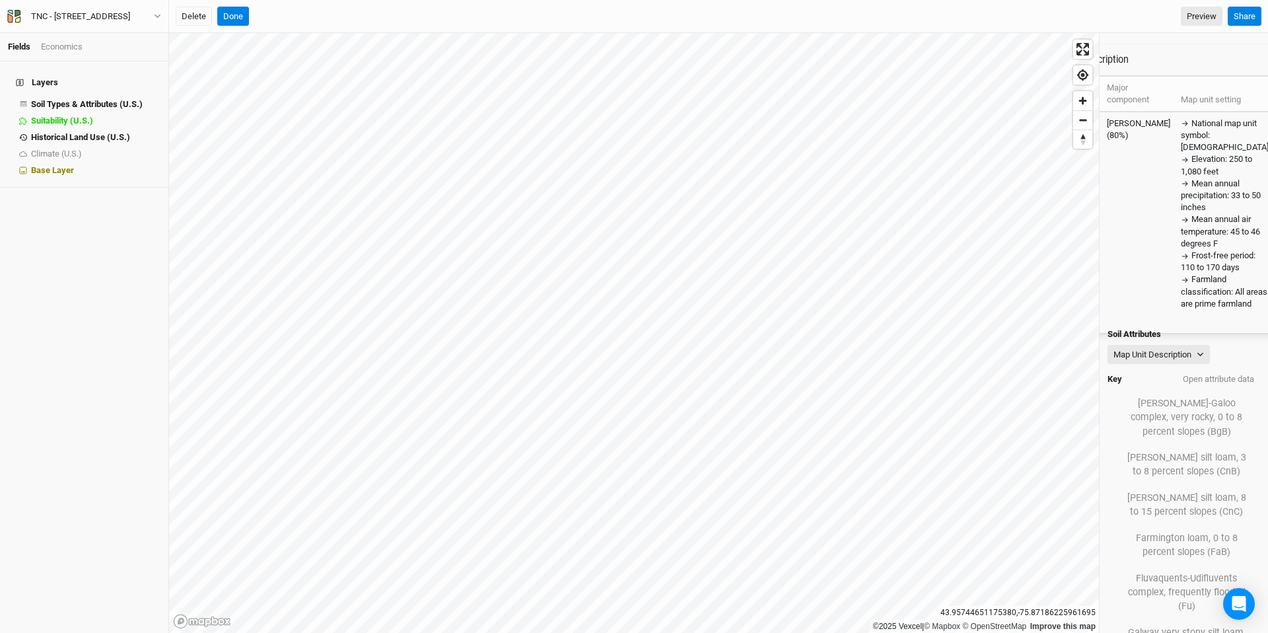
drag, startPoint x: 872, startPoint y: 53, endPoint x: 775, endPoint y: 65, distance: 97.8
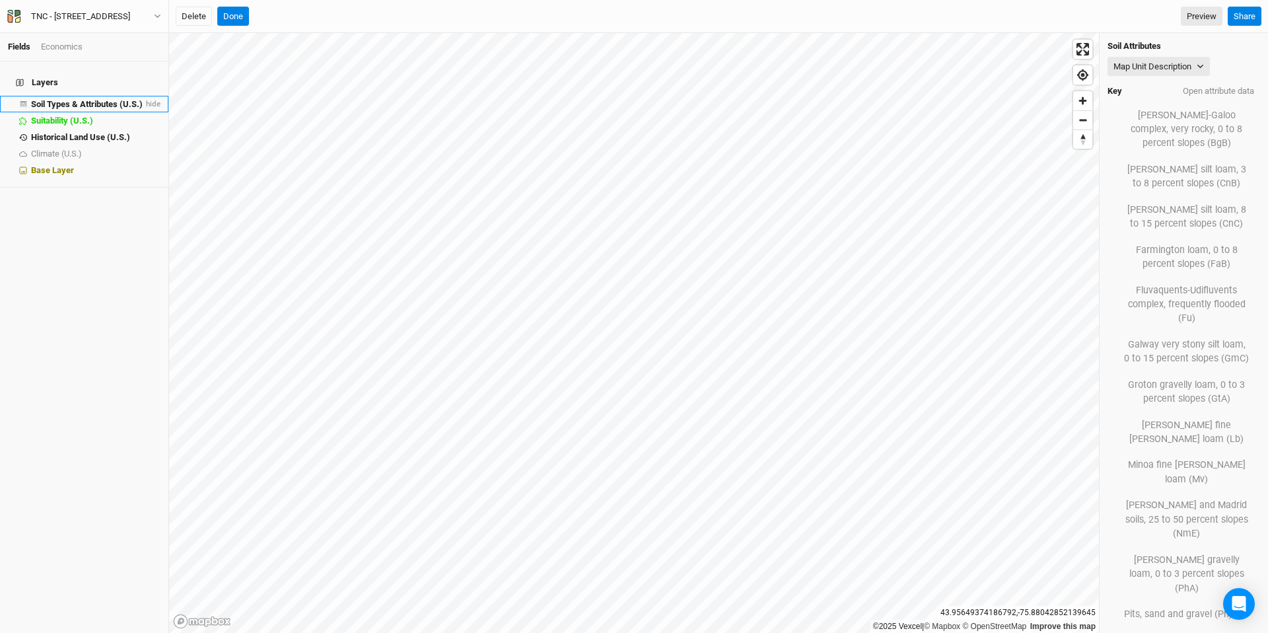
click at [96, 99] on span "Soil Types & Attributes (U.S.)" at bounding box center [87, 104] width 112 height 10
click at [331, 17] on button "Load Soil Types" at bounding box center [332, 17] width 81 height 20
click at [361, 44] on button "Load for Current View" at bounding box center [346, 38] width 104 height 17
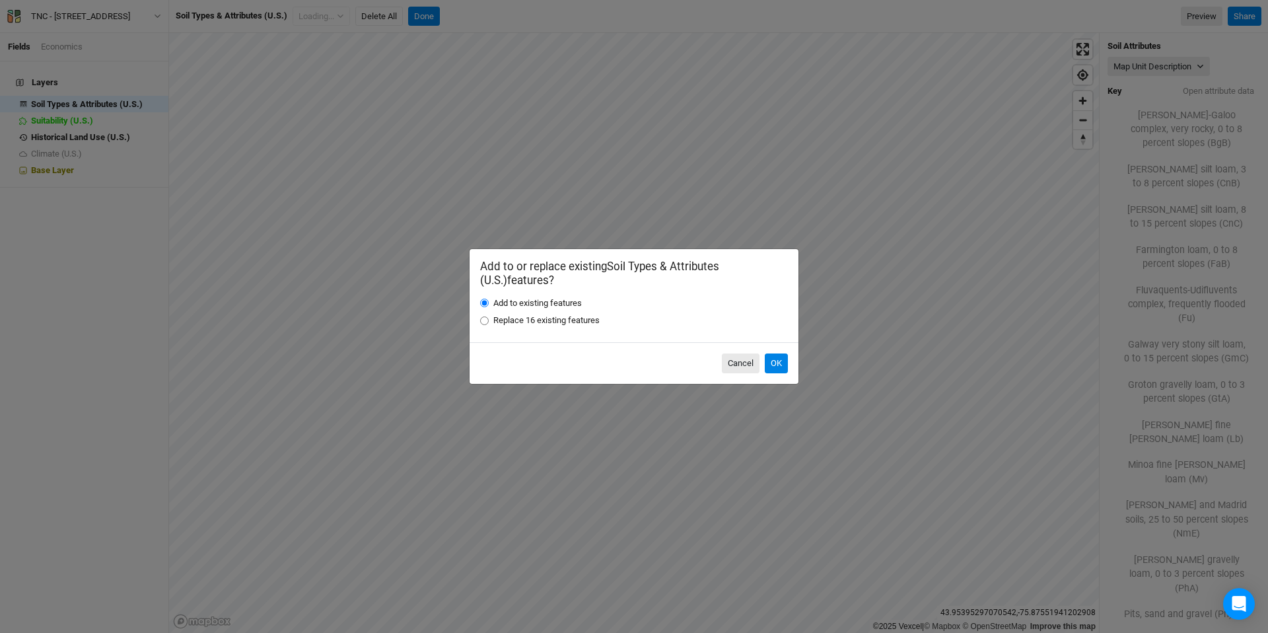
click at [568, 320] on label "Replace 16 existing features" at bounding box center [546, 320] width 106 height 12
click at [489, 320] on input "Replace 16 existing features" at bounding box center [484, 320] width 9 height 9
radio input "true"
click at [782, 362] on button "OK" at bounding box center [776, 363] width 23 height 20
radio input "true"
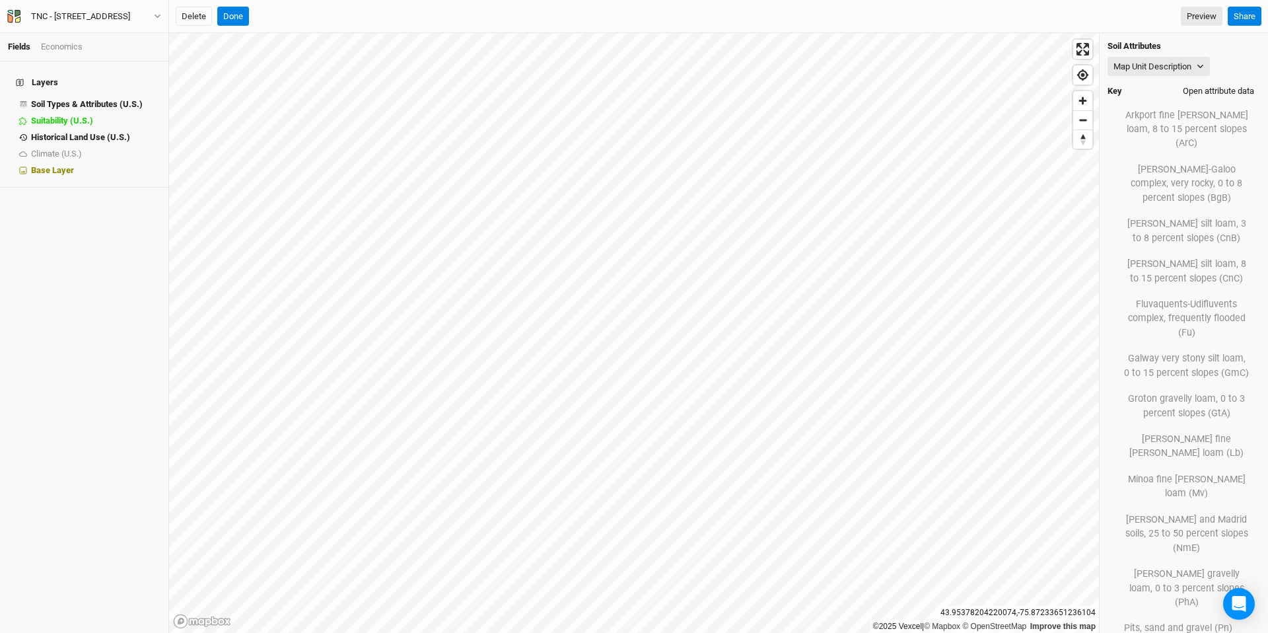
click at [830, 92] on button "Open attribute data" at bounding box center [1218, 91] width 83 height 20
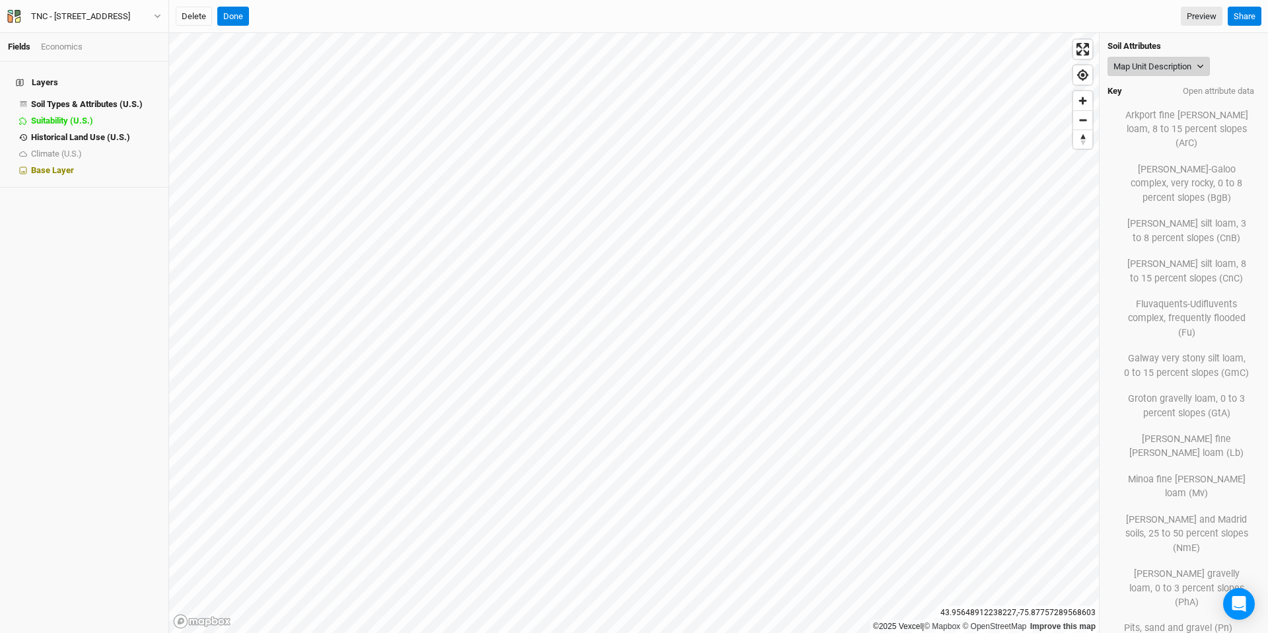
click at [830, 67] on button "Map Unit Description" at bounding box center [1158, 67] width 102 height 20
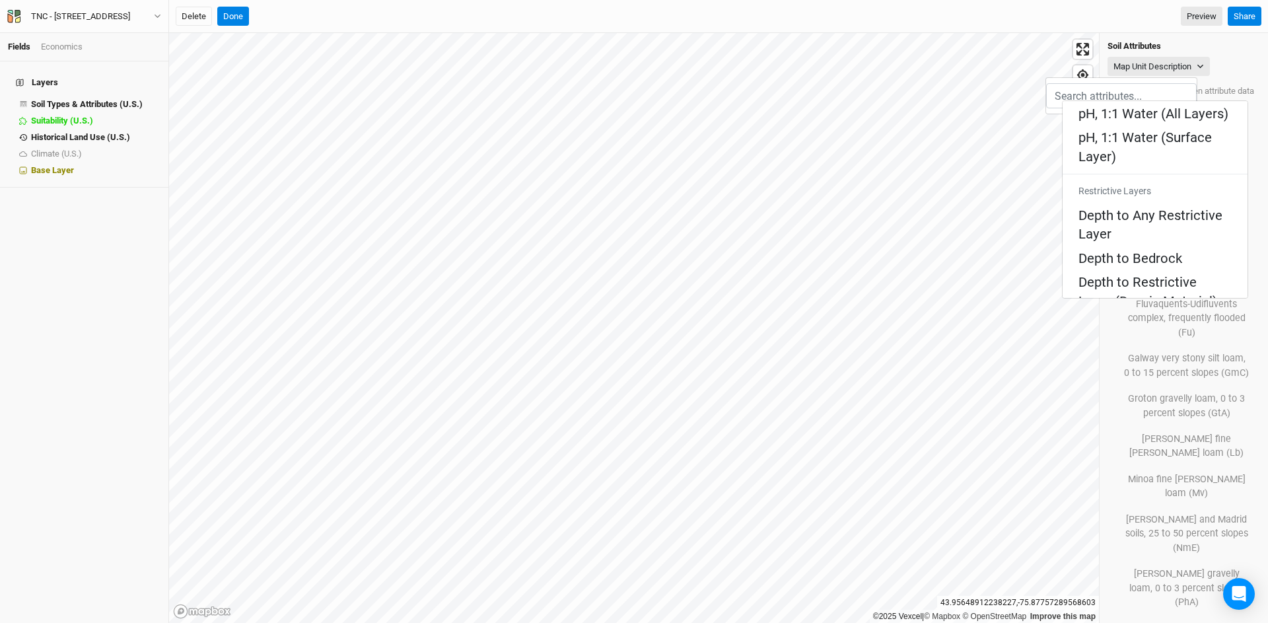
scroll to position [730, 0]
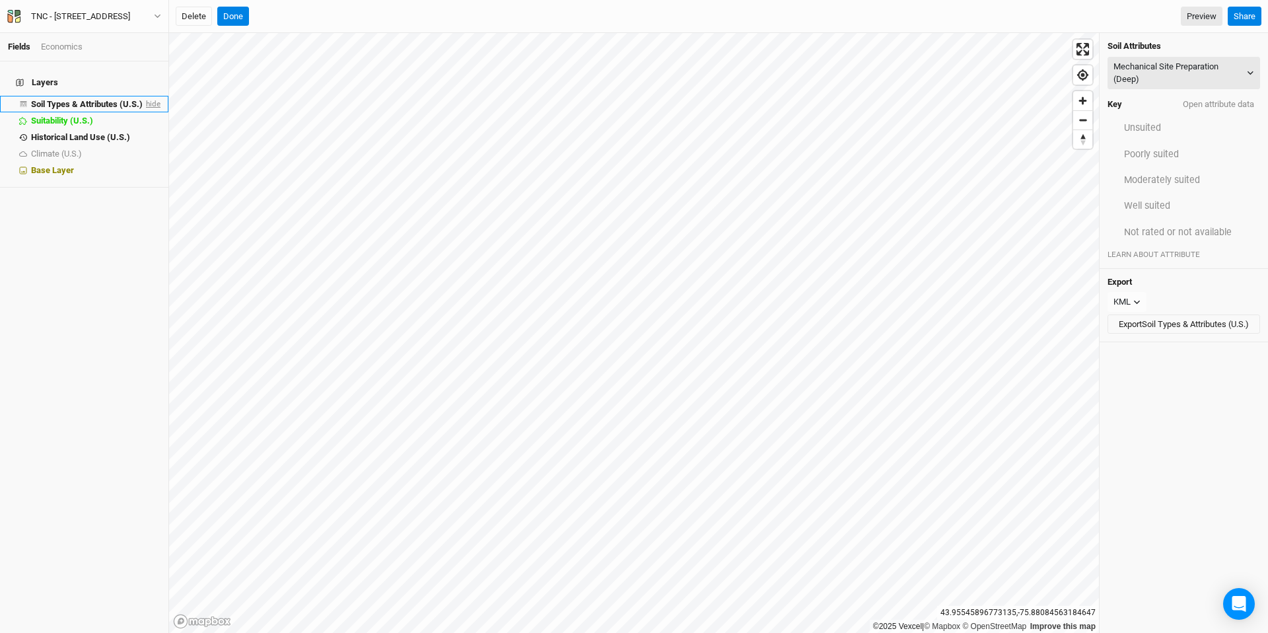
click at [143, 96] on span "hide" at bounding box center [151, 104] width 17 height 17
click at [142, 96] on span "show" at bounding box center [149, 104] width 21 height 17
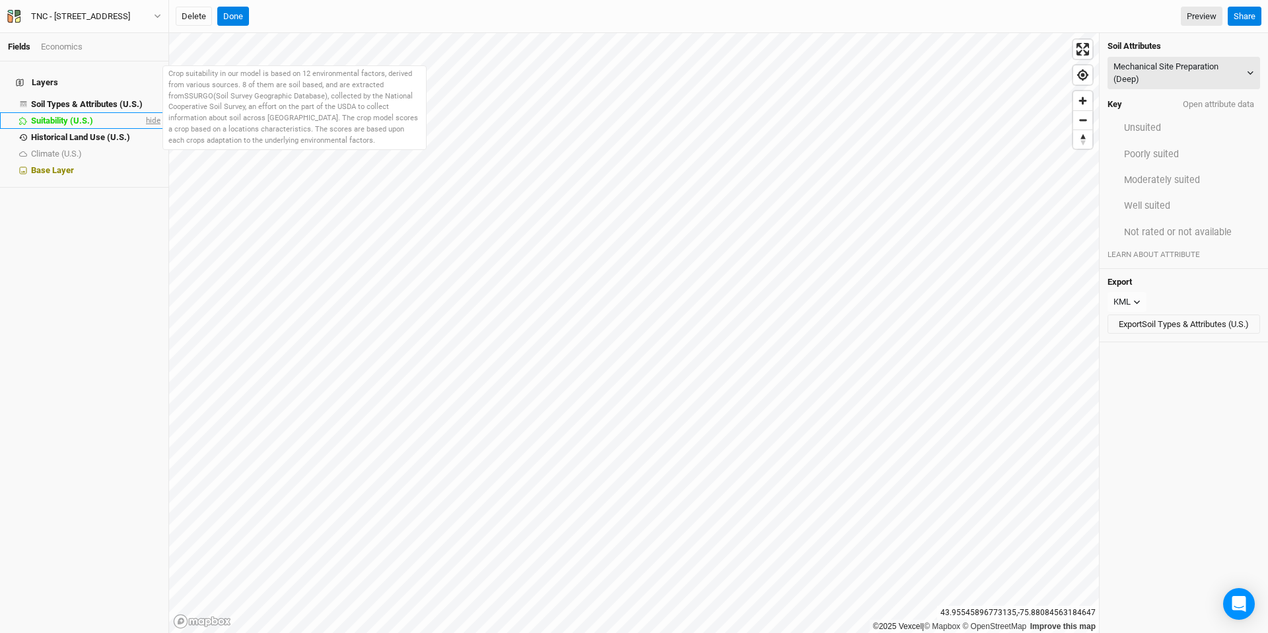
click at [143, 114] on span "hide" at bounding box center [151, 120] width 17 height 17
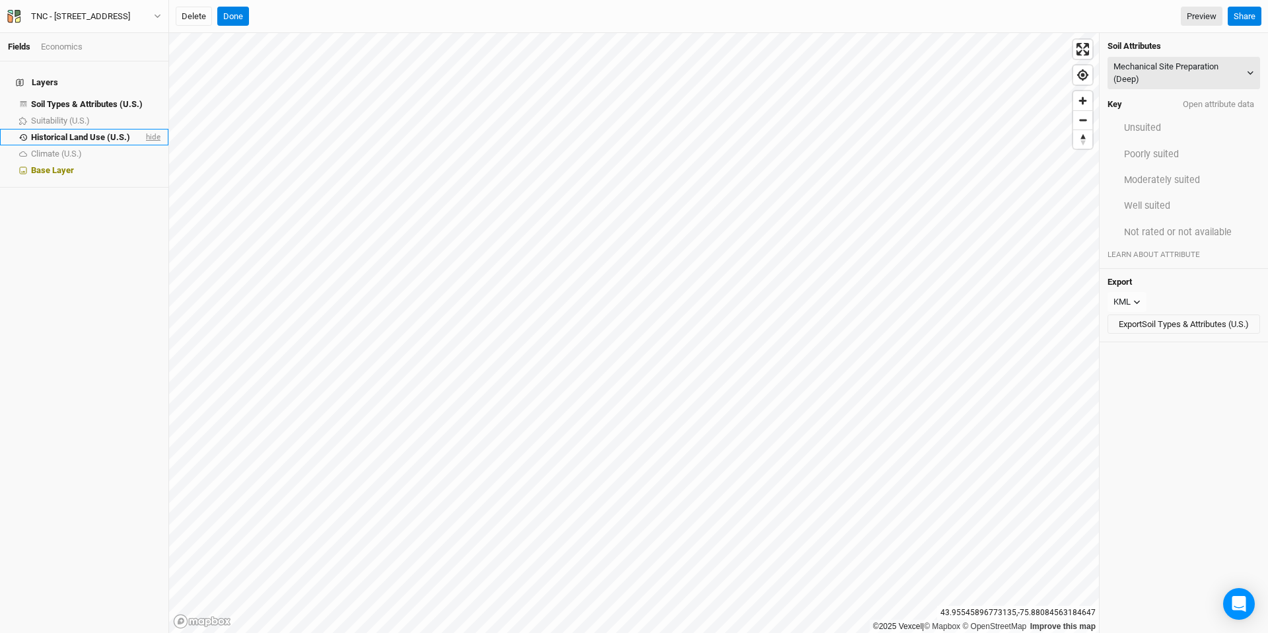
click at [144, 129] on span "hide" at bounding box center [151, 137] width 17 height 17
click at [830, 102] on button "Open attribute data" at bounding box center [1218, 104] width 83 height 20
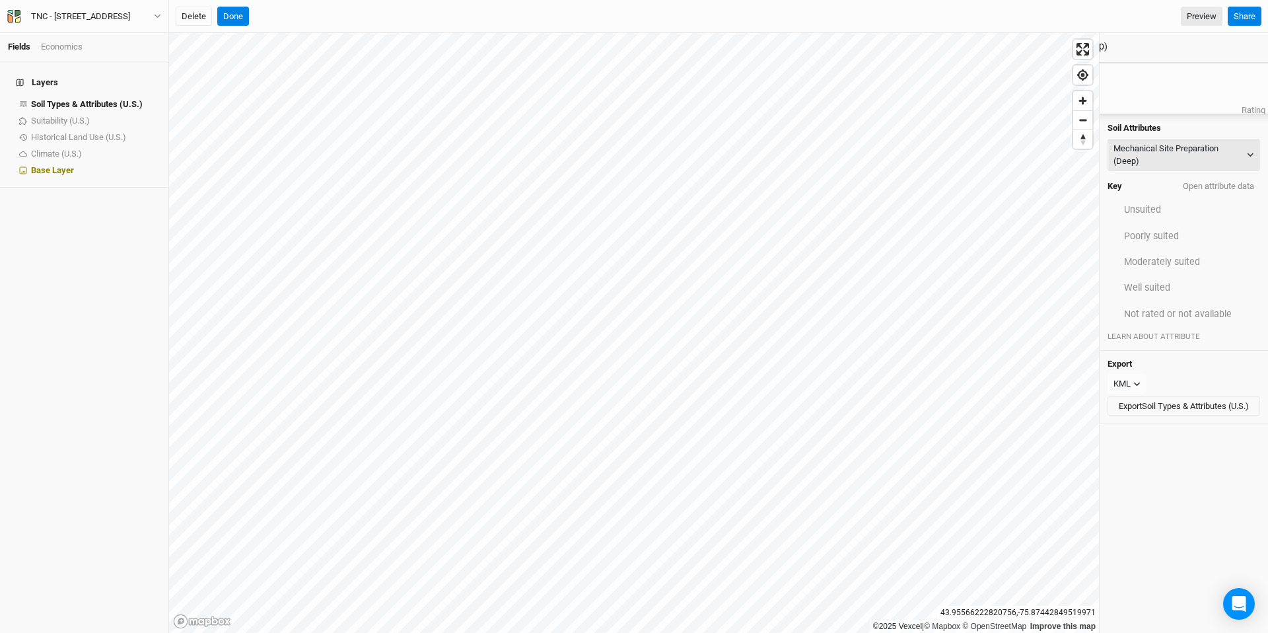
drag, startPoint x: 765, startPoint y: 72, endPoint x: 700, endPoint y: 59, distance: 66.7
click at [830, 59] on div "Mechanical Site Preparation (Deep) Export CSV" at bounding box center [1202, 47] width 530 height 30
click at [830, 176] on button "Open attribute data" at bounding box center [1218, 186] width 83 height 20
drag, startPoint x: 687, startPoint y: 54, endPoint x: 673, endPoint y: 137, distance: 84.2
click at [830, 137] on div "Mechanical Site Preparation (Deep) Export CSV" at bounding box center [1189, 130] width 530 height 30
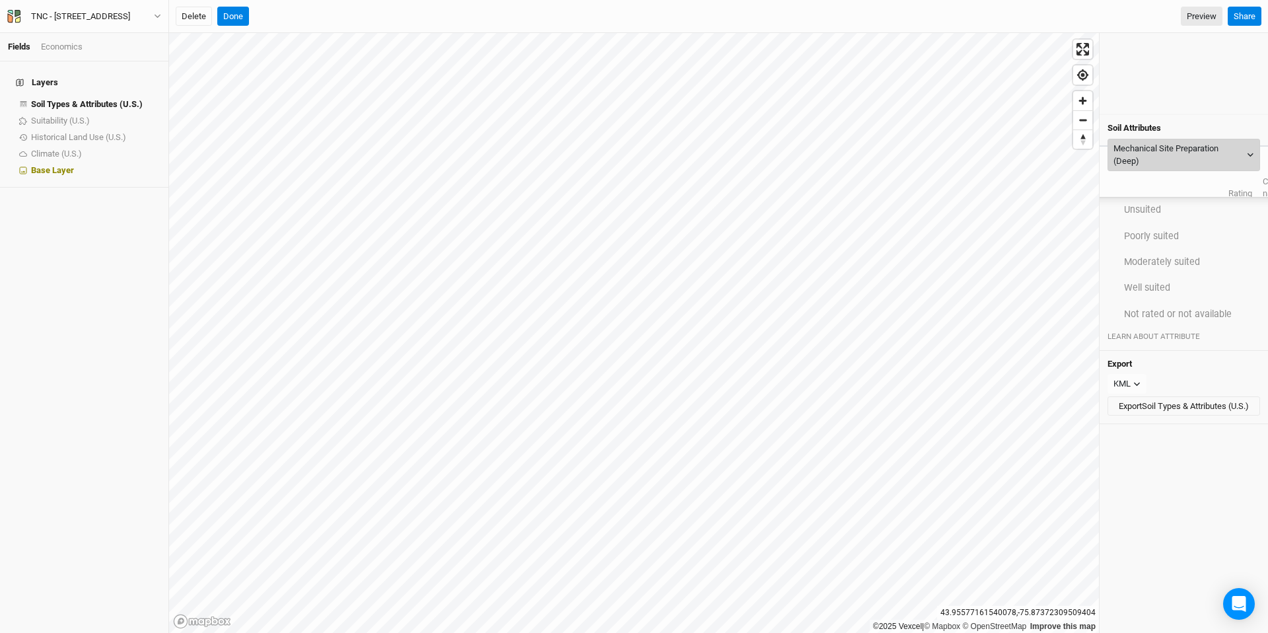
click at [830, 139] on button "Mechanical Site Preparation (Deep)" at bounding box center [1183, 155] width 153 height 32
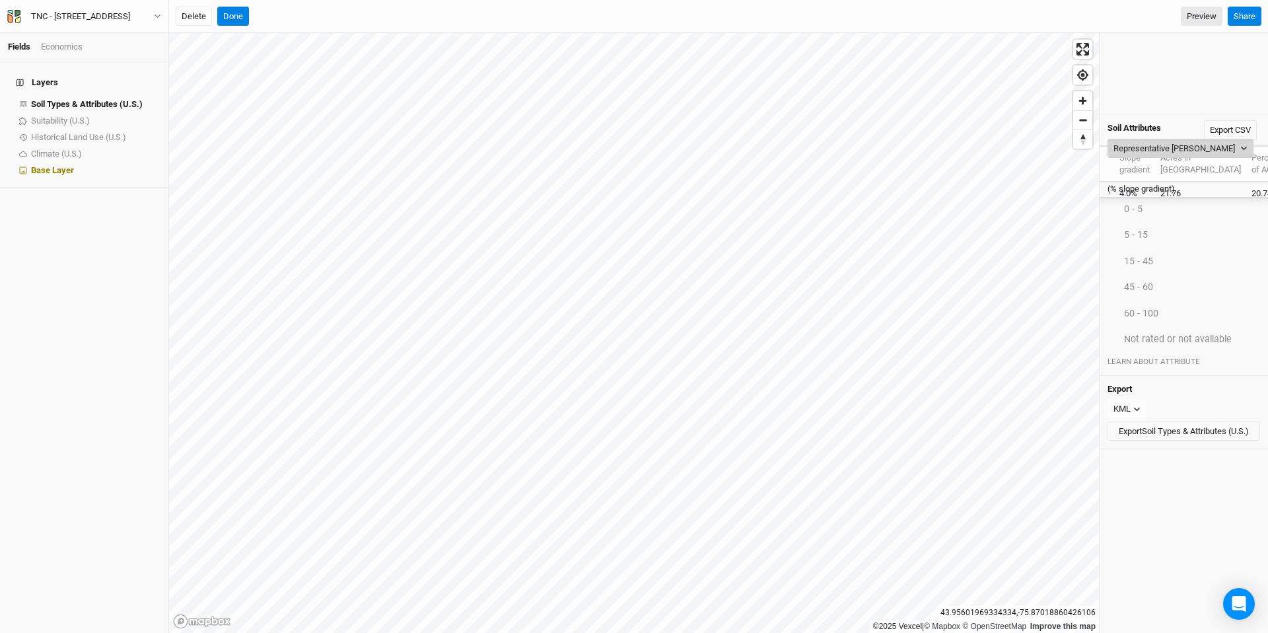
click at [830, 139] on button "Representative Slope" at bounding box center [1180, 149] width 146 height 20
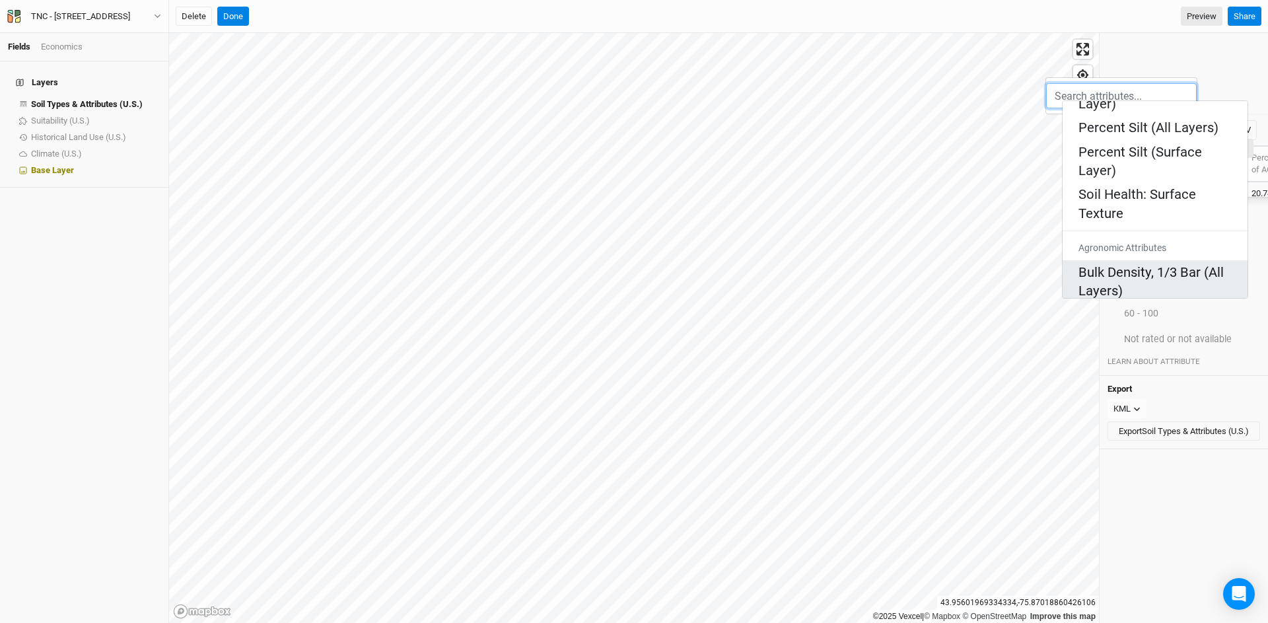
scroll to position [208, 0]
click at [830, 487] on Layer\) "Soil Health: Organic Matter (Surface Layer)" at bounding box center [1154, 533] width 153 height 38
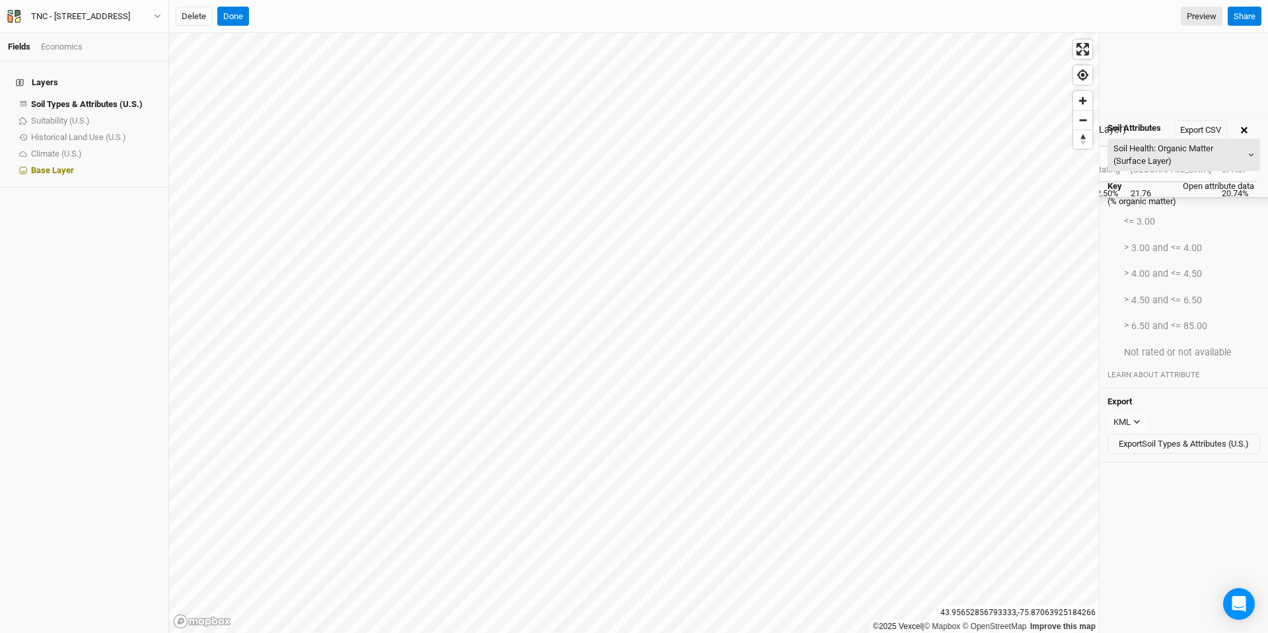
click at [830, 176] on button "Open attribute data" at bounding box center [1218, 186] width 83 height 20
click at [830, 132] on button "button" at bounding box center [1244, 130] width 24 height 24
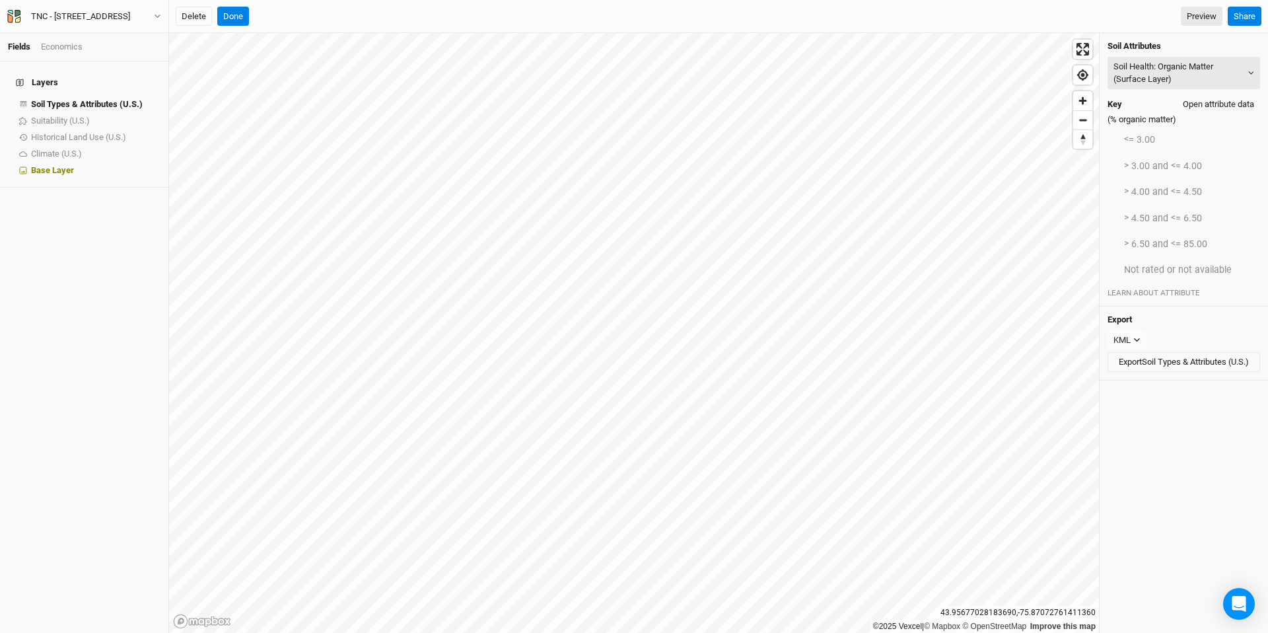
click at [830, 101] on button "Open attribute data" at bounding box center [1218, 104] width 83 height 20
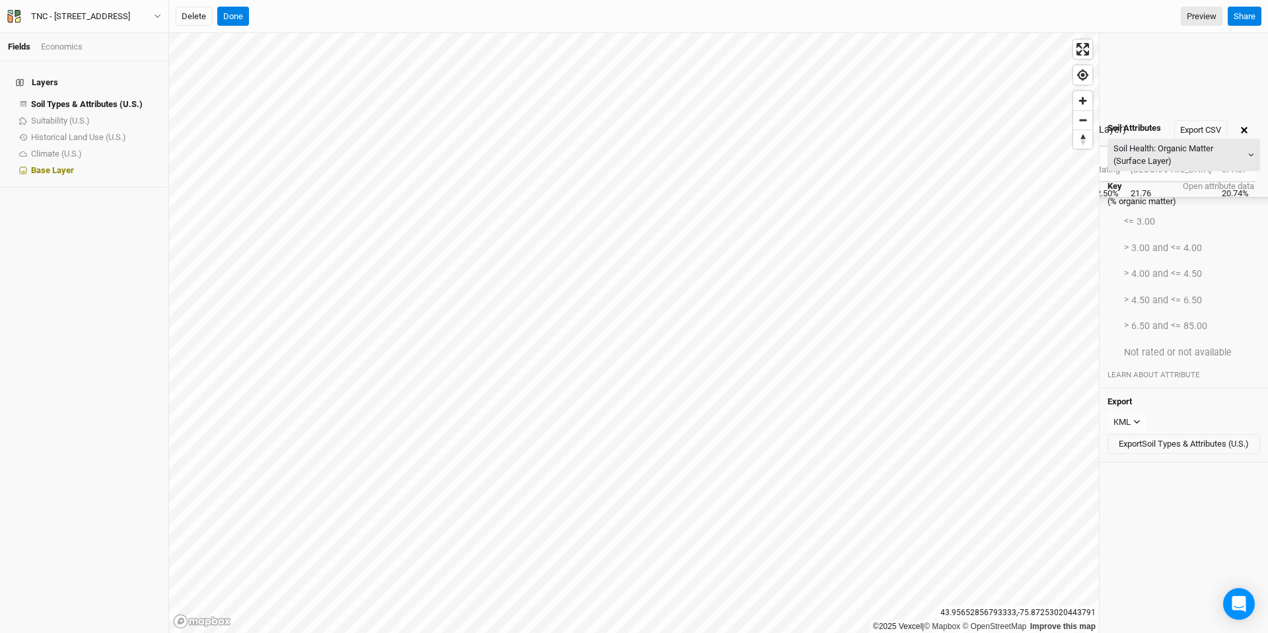
click at [830, 133] on icon "button" at bounding box center [1244, 130] width 7 height 7
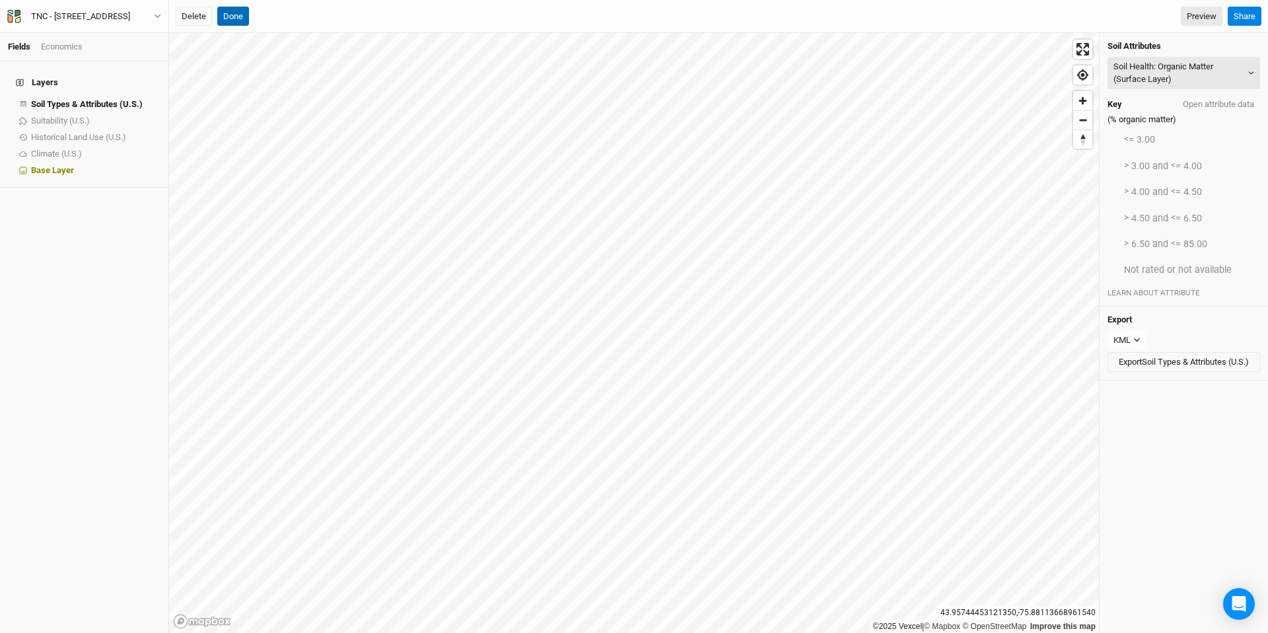
click at [234, 11] on button "Done" at bounding box center [233, 17] width 32 height 20
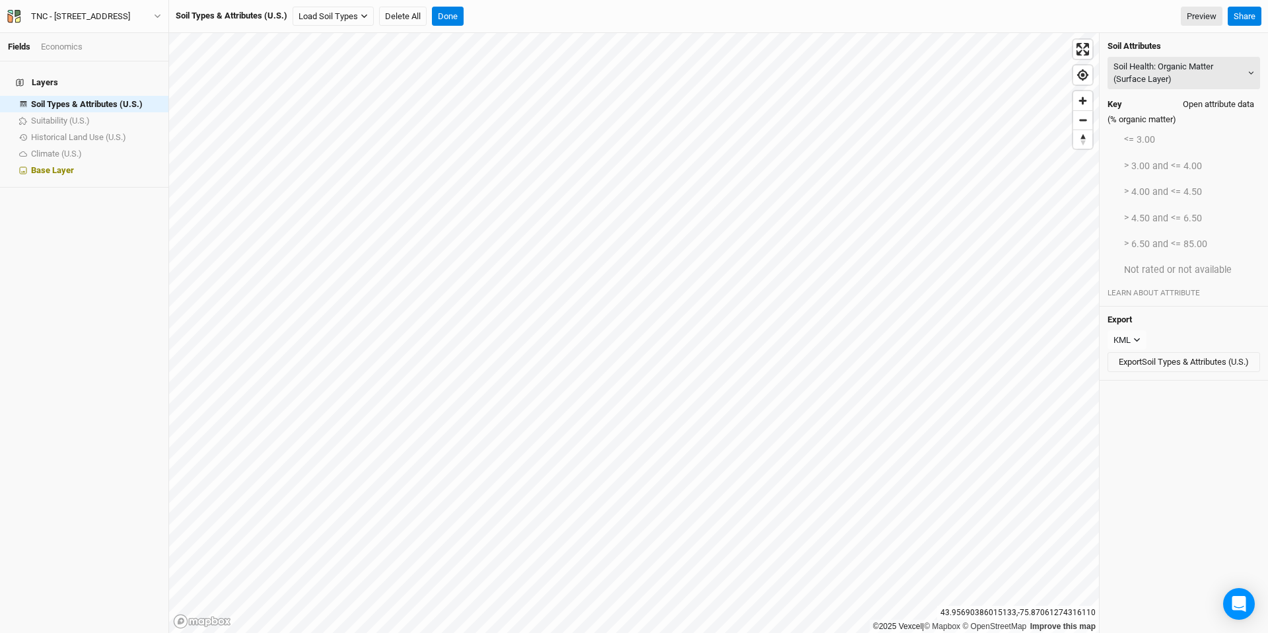
click at [830, 104] on button "Open attribute data" at bounding box center [1218, 104] width 83 height 20
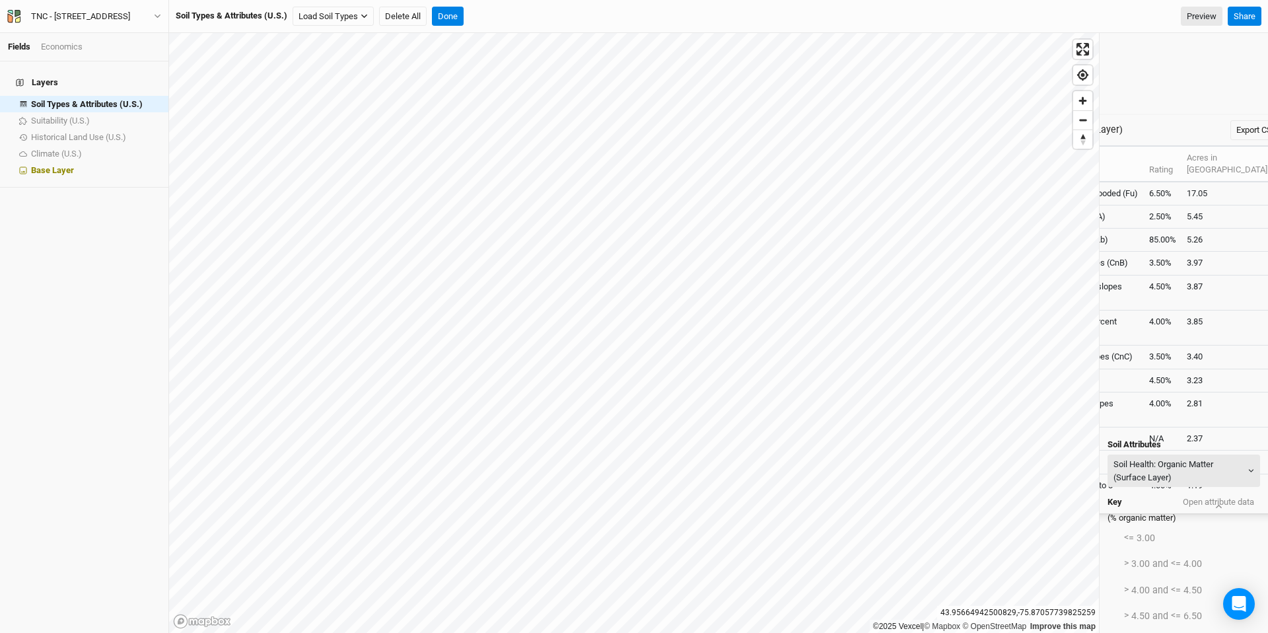
click at [830, 137] on div "Soil Health: Organic Matter (Surface Layer) Export CSV" at bounding box center [1104, 130] width 368 height 30
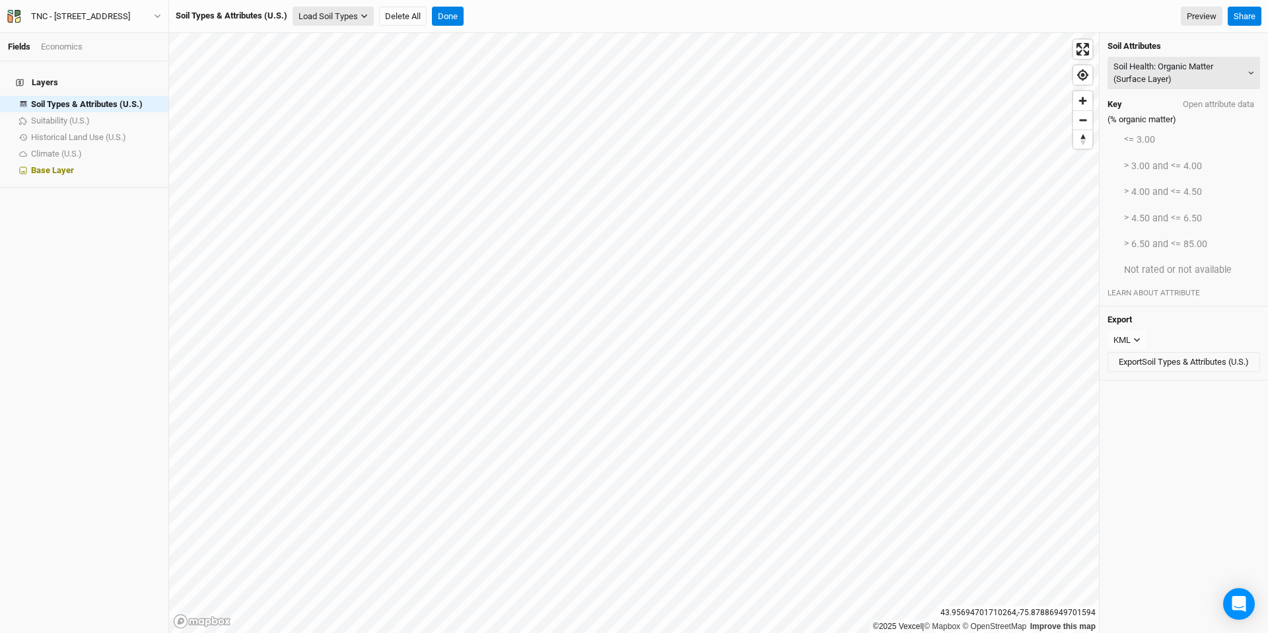
click at [354, 18] on button "Load Soil Types" at bounding box center [332, 17] width 81 height 20
click at [369, 42] on button "Load for Current View" at bounding box center [346, 38] width 104 height 17
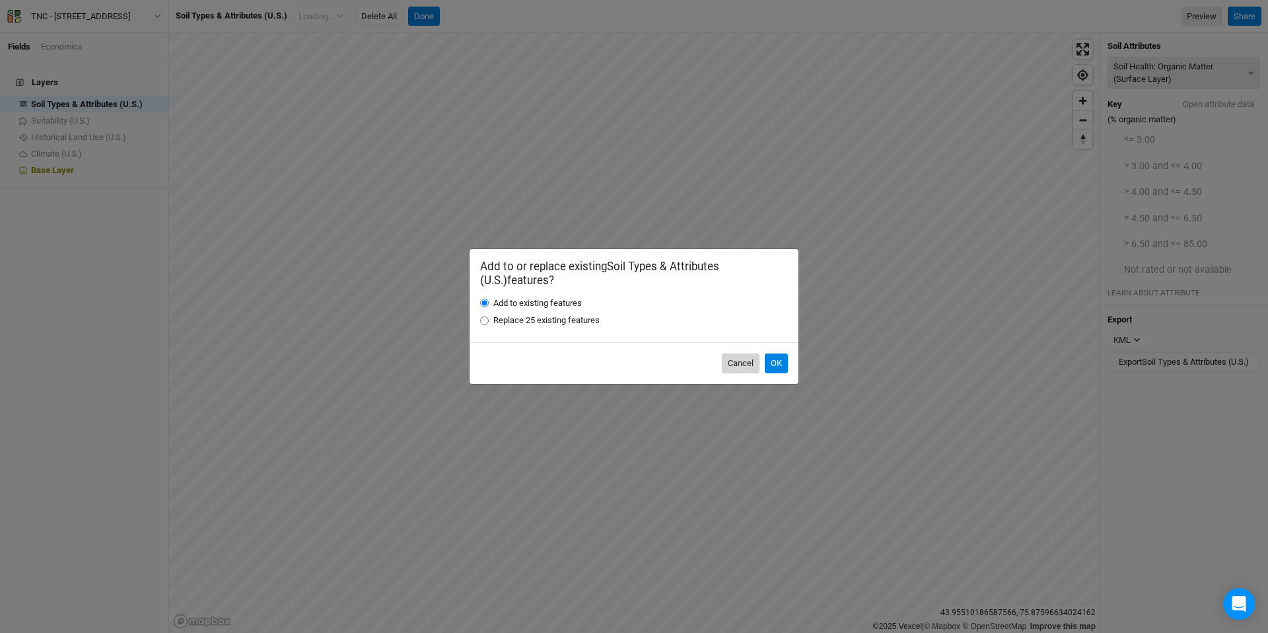
click at [744, 361] on button "Cancel" at bounding box center [741, 363] width 38 height 20
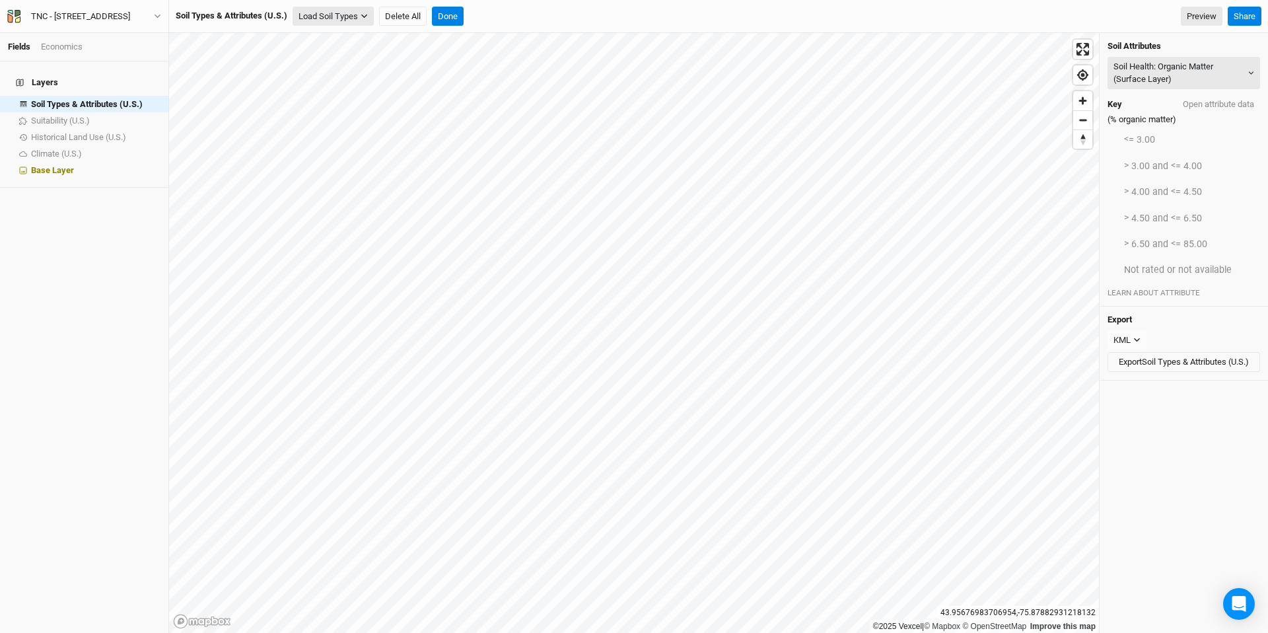
click at [353, 15] on button "Load Soil Types" at bounding box center [332, 17] width 81 height 20
click at [374, 39] on button "Load for Current View" at bounding box center [346, 38] width 104 height 17
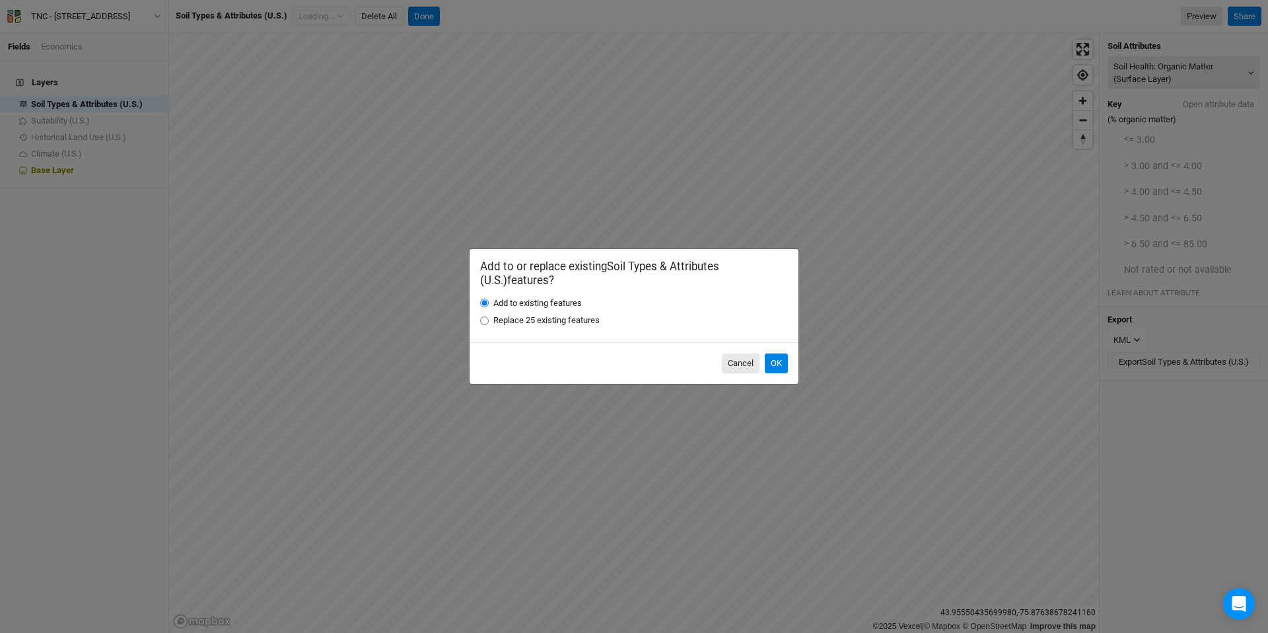
click at [559, 318] on label "Replace 25 existing features" at bounding box center [546, 320] width 106 height 12
click at [489, 318] on input "Replace 25 existing features" at bounding box center [484, 320] width 9 height 9
radio input "true"
click at [782, 364] on button "OK" at bounding box center [776, 363] width 23 height 20
radio input "true"
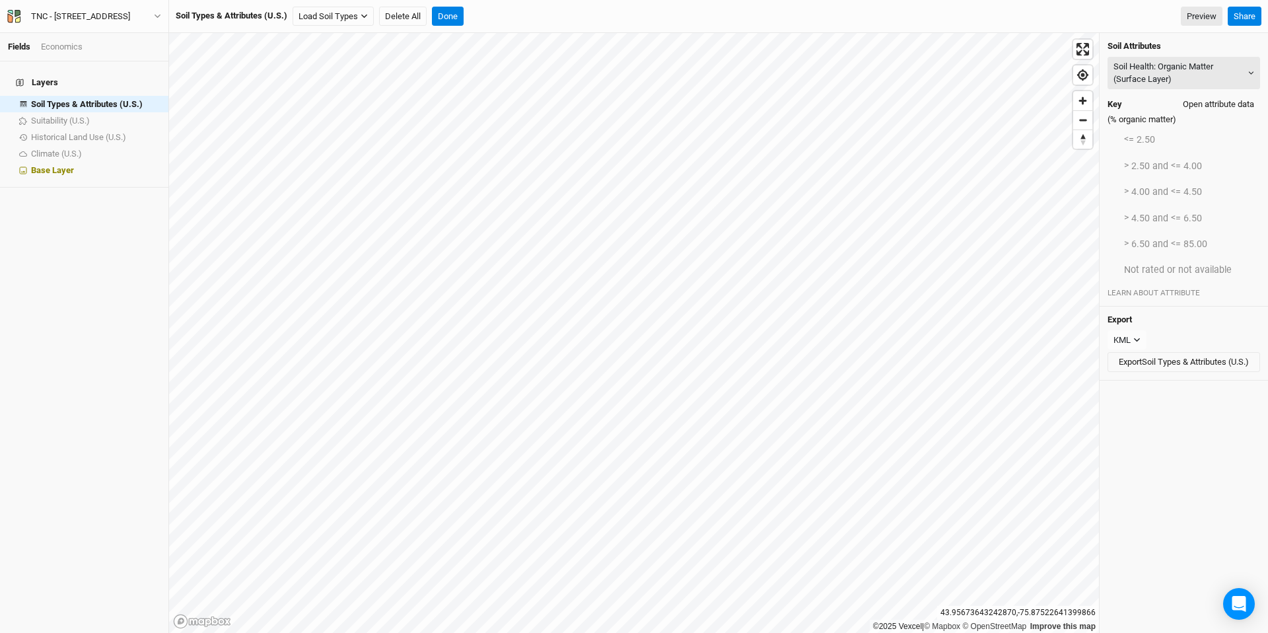
click at [830, 108] on button "Open attribute data" at bounding box center [1218, 104] width 83 height 20
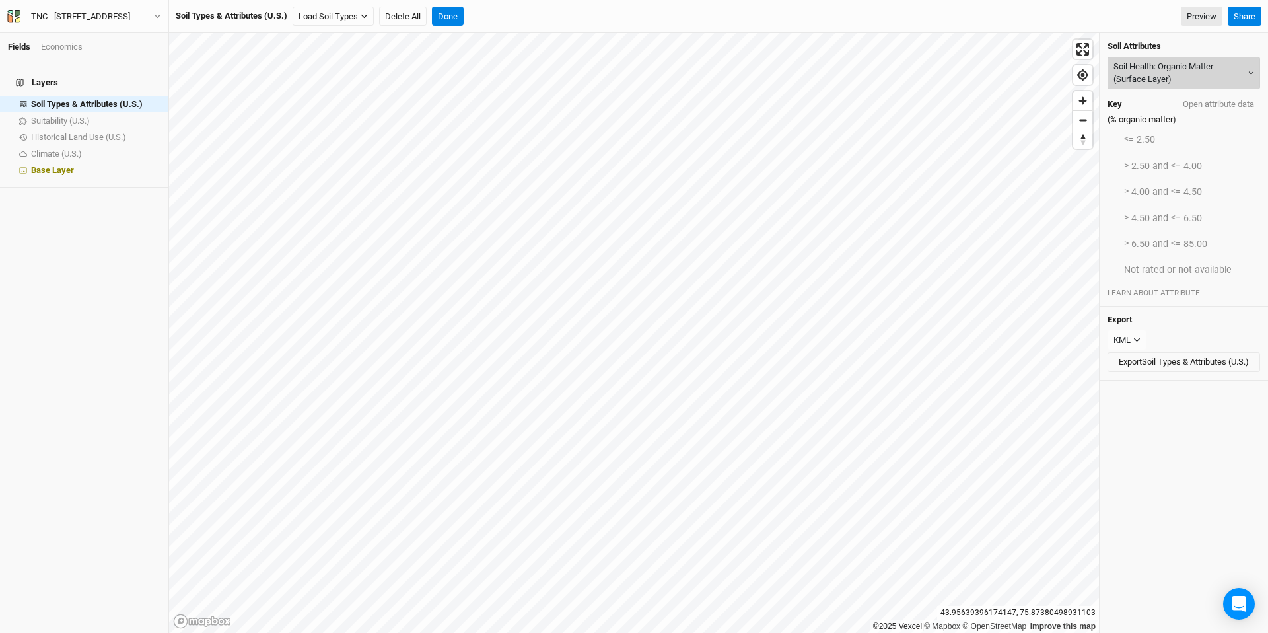
click at [830, 70] on button "Soil Health: Organic Matter (Surface Layer)" at bounding box center [1183, 73] width 153 height 32
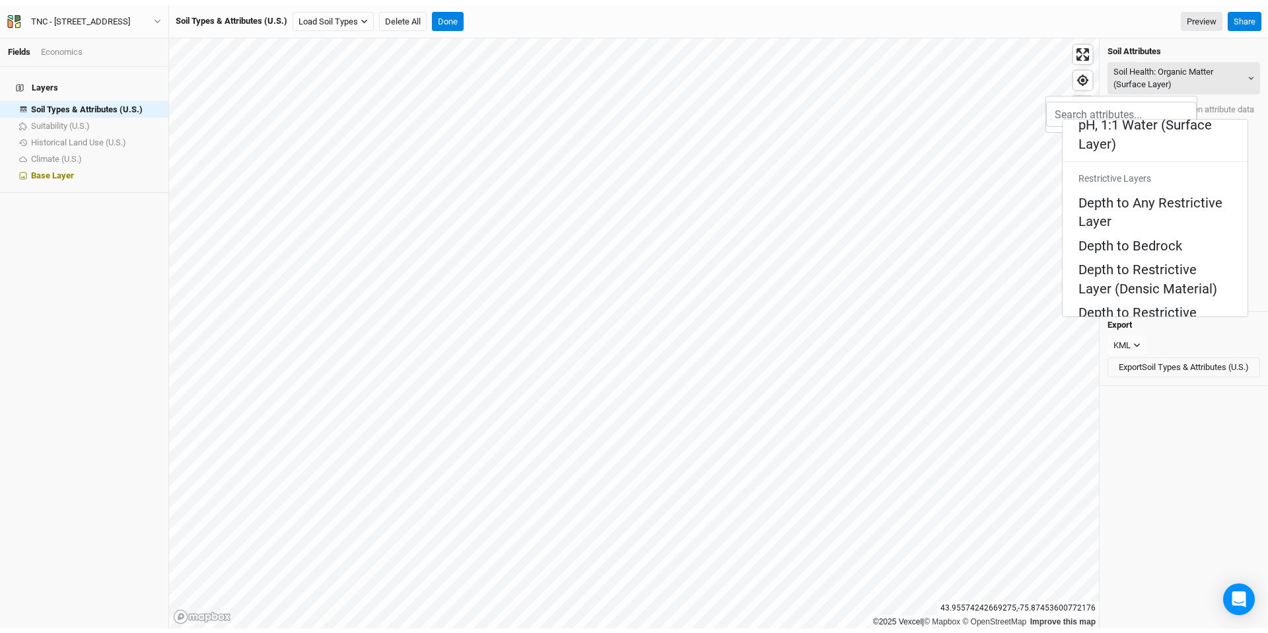
scroll to position [730, 0]
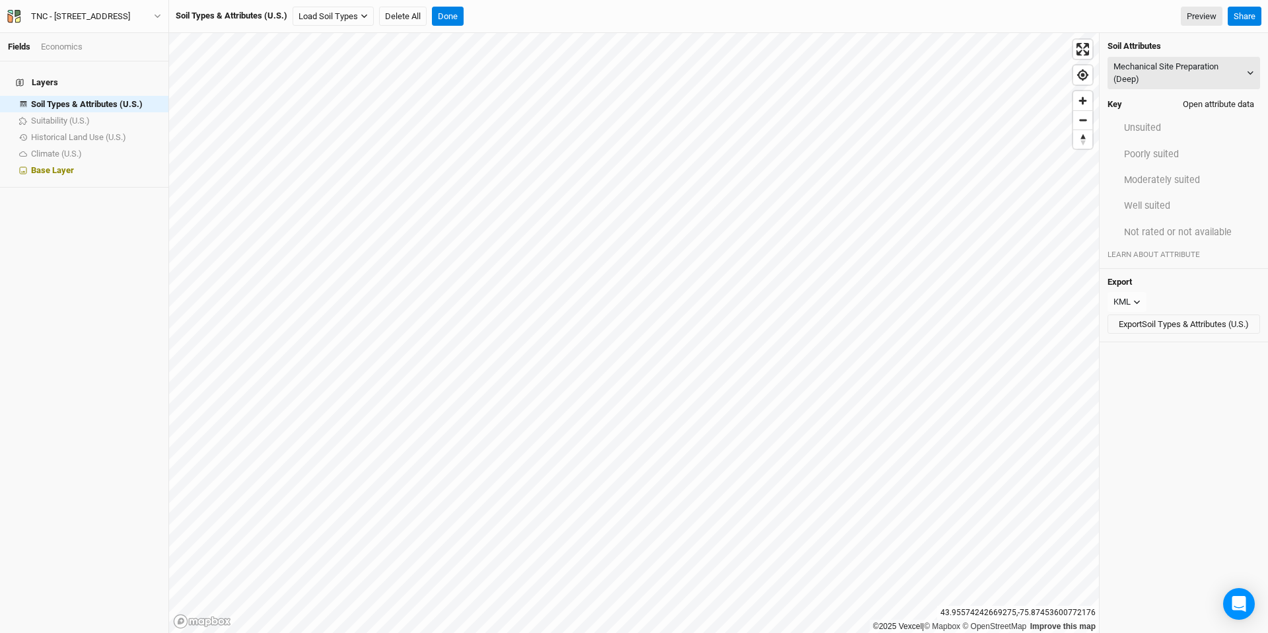
click at [830, 104] on button "Open attribute data" at bounding box center [1218, 104] width 83 height 20
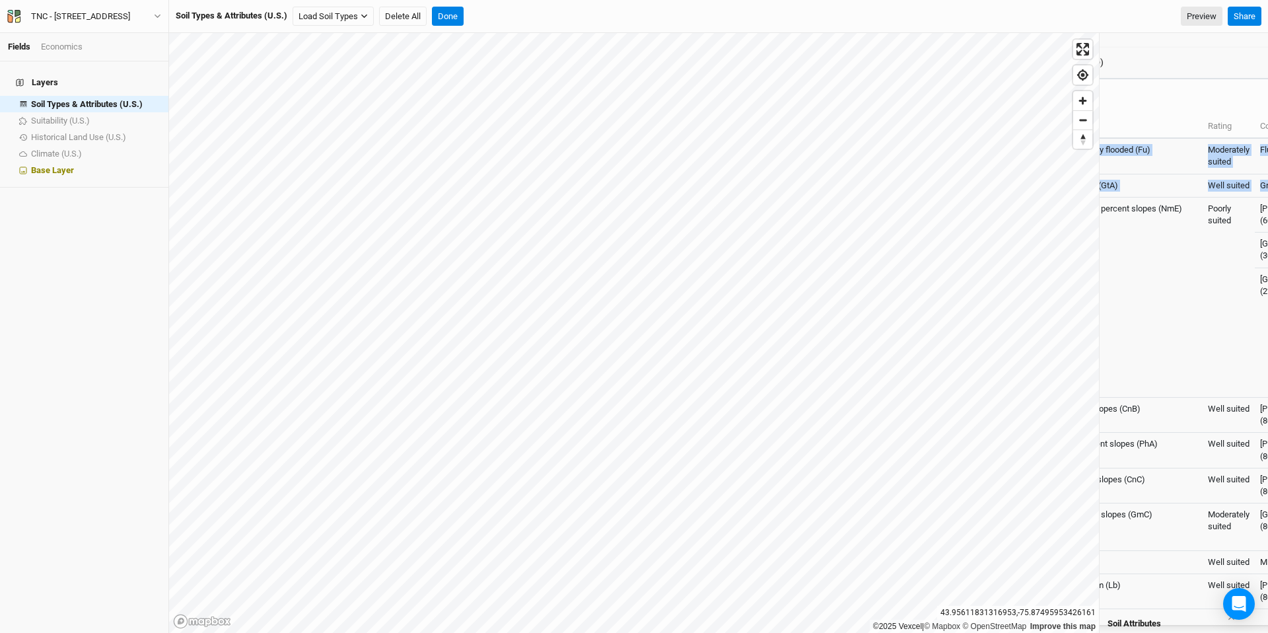
drag, startPoint x: 720, startPoint y: 146, endPoint x: 732, endPoint y: 106, distance: 41.6
click at [830, 106] on div "Mechanical Site Preparation (Deep) Export CSV Map unit Rating Component name (%…" at bounding box center [1230, 457] width 594 height 819
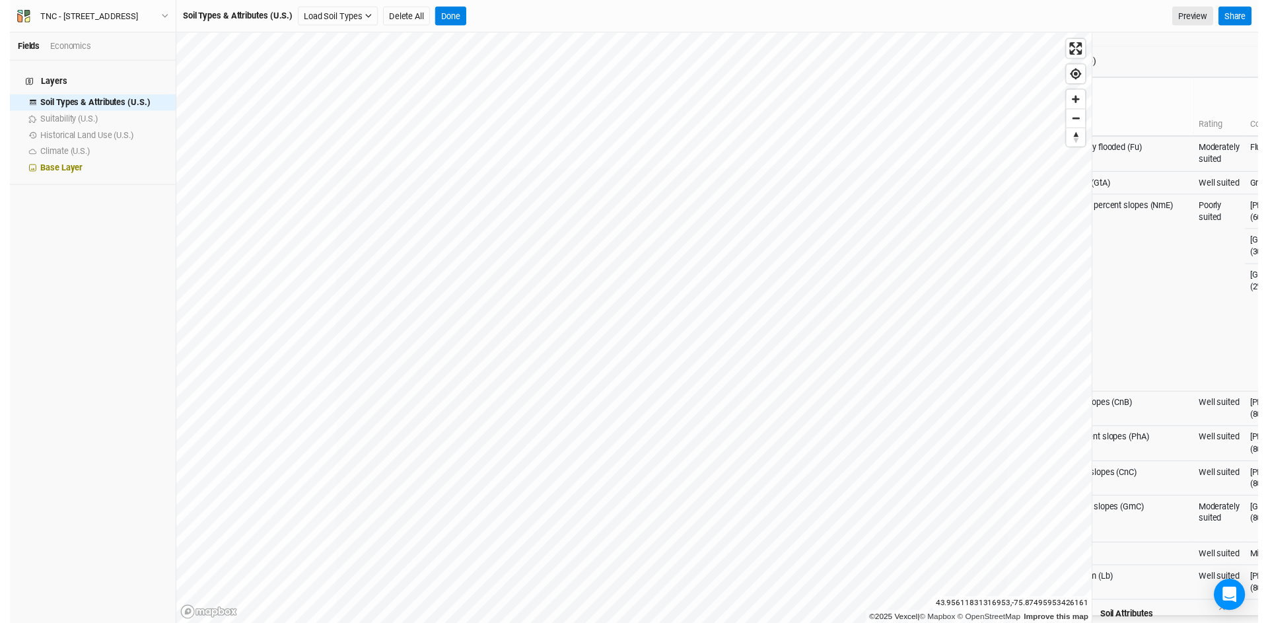
scroll to position [0, 0]
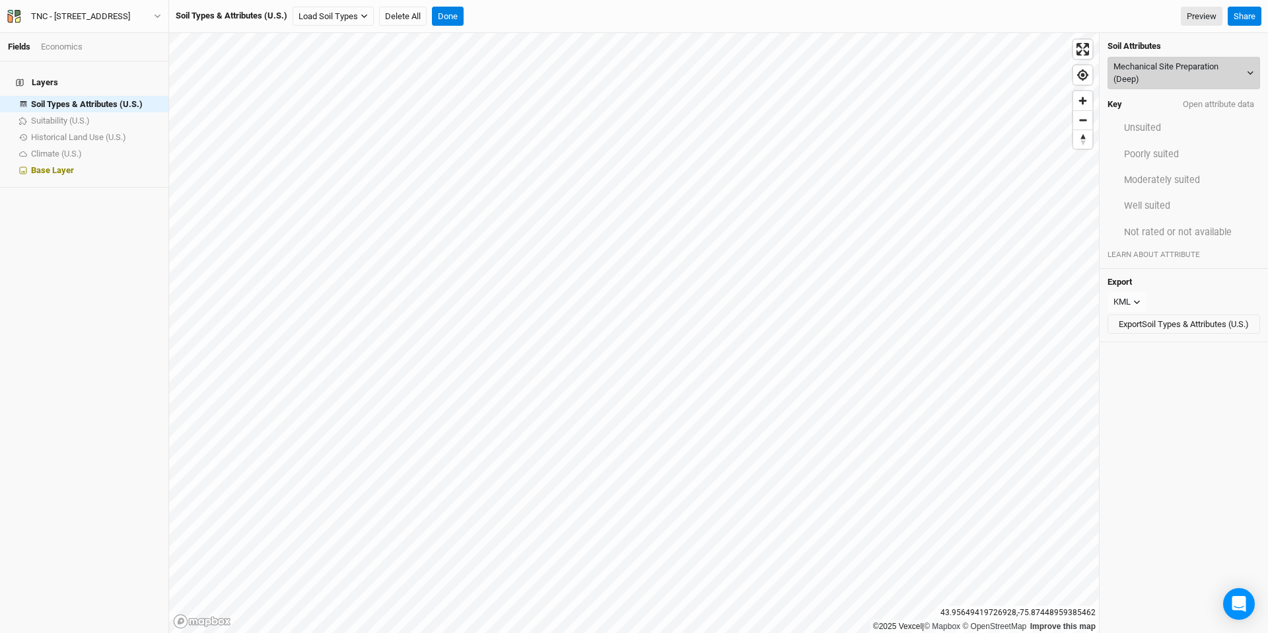
click at [830, 79] on button "Mechanical Site Preparation (Deep)" at bounding box center [1183, 73] width 153 height 32
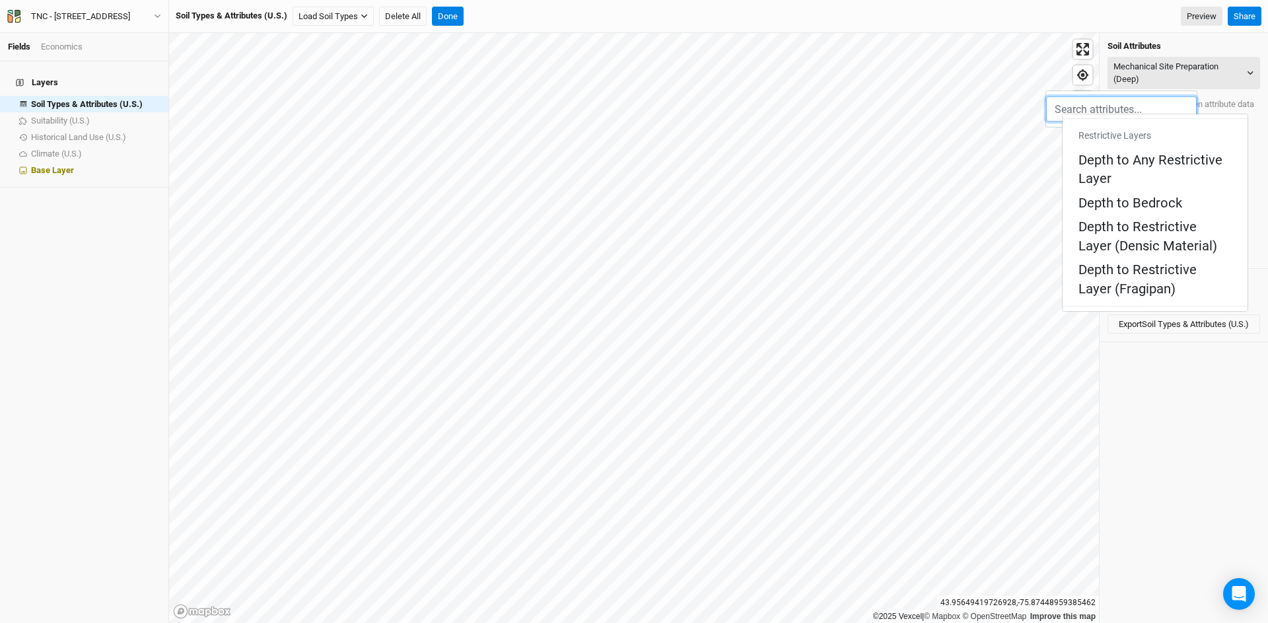
scroll to position [730, 0]
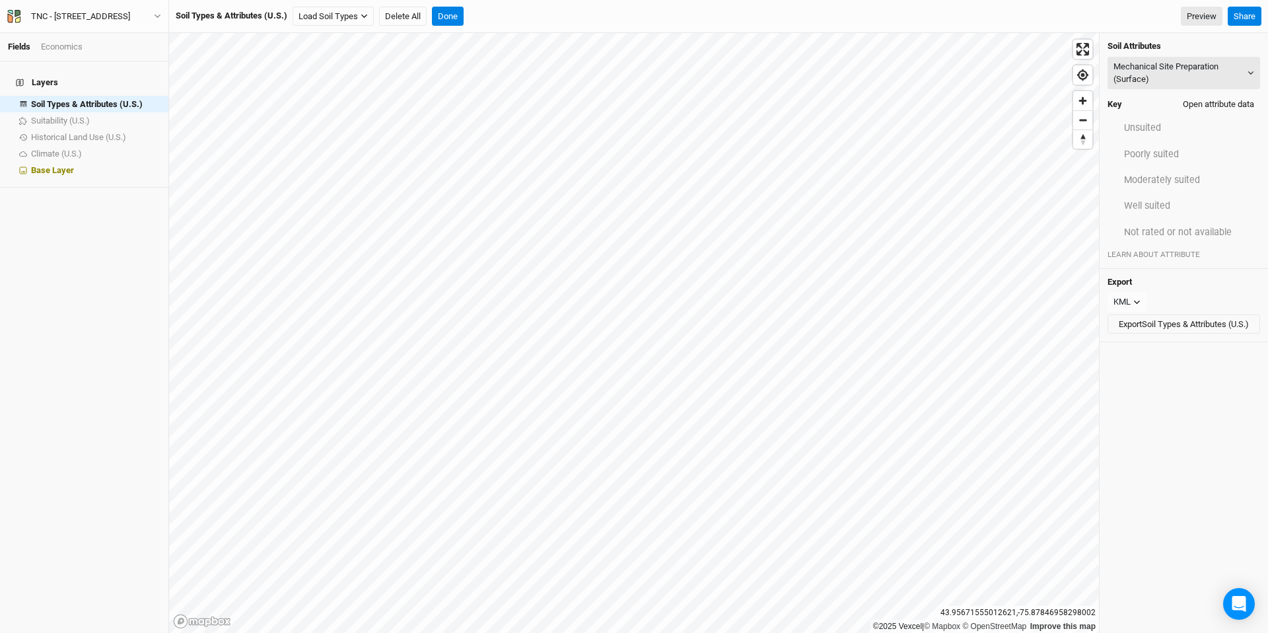
click at [830, 106] on button "Open attribute data" at bounding box center [1218, 104] width 83 height 20
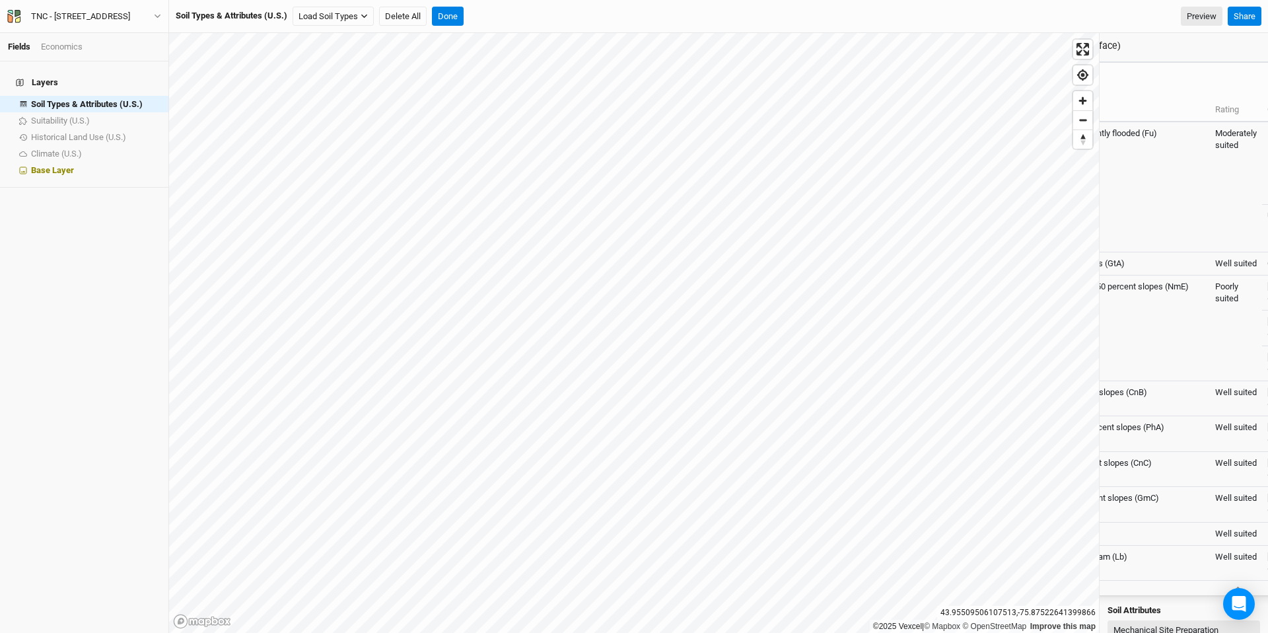
drag, startPoint x: 756, startPoint y: 68, endPoint x: 763, endPoint y: 52, distance: 17.8
click at [830, 52] on div "Mechanical Site Preparation (Surface) Export CSV" at bounding box center [1225, 46] width 570 height 30
click at [830, 487] on button "Mechanical Site Preparation (Surface)" at bounding box center [1183, 636] width 153 height 32
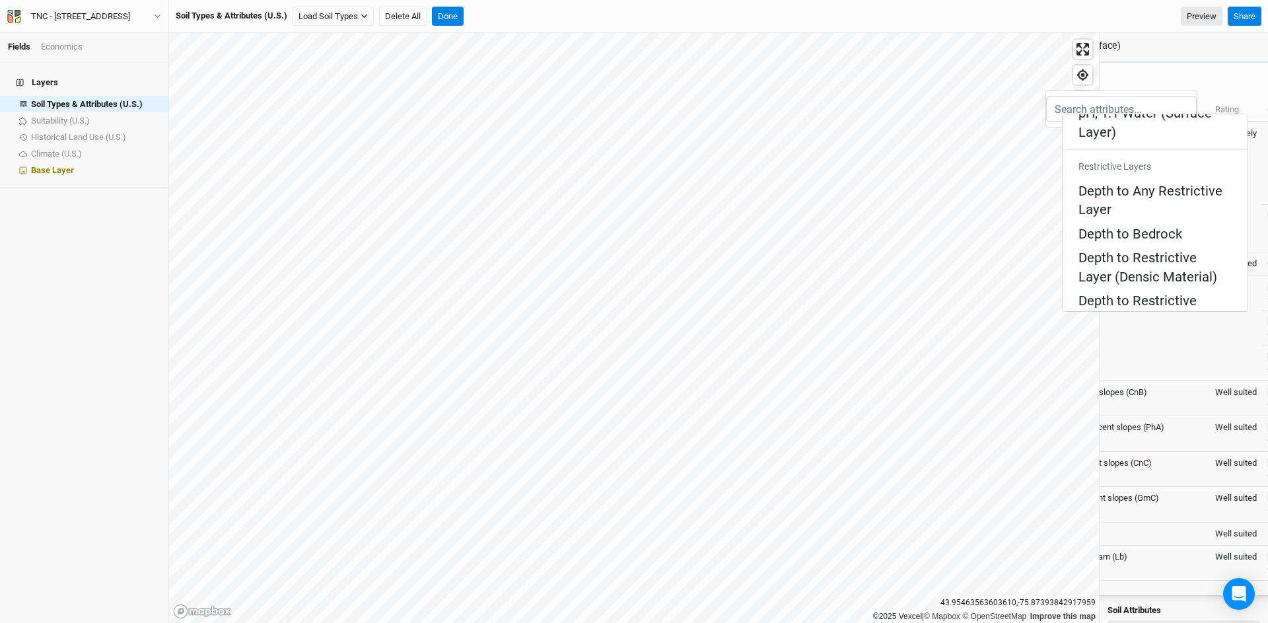
scroll to position [703, 0]
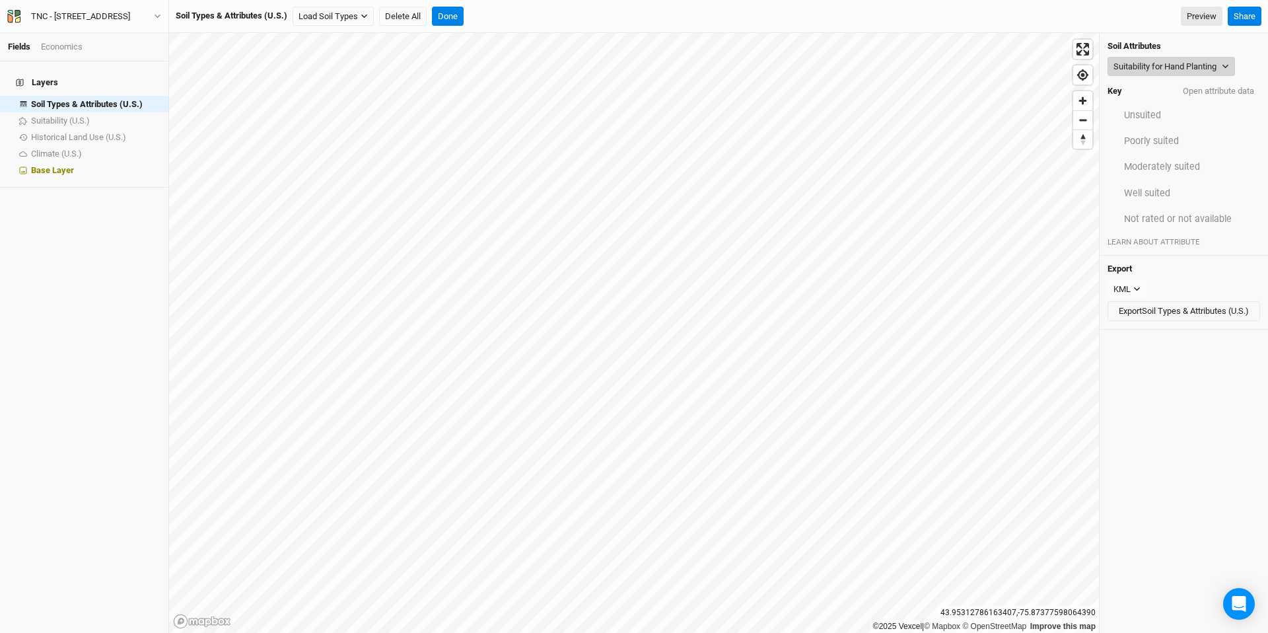
click at [830, 69] on button "Suitability for Hand Planting" at bounding box center [1170, 67] width 127 height 20
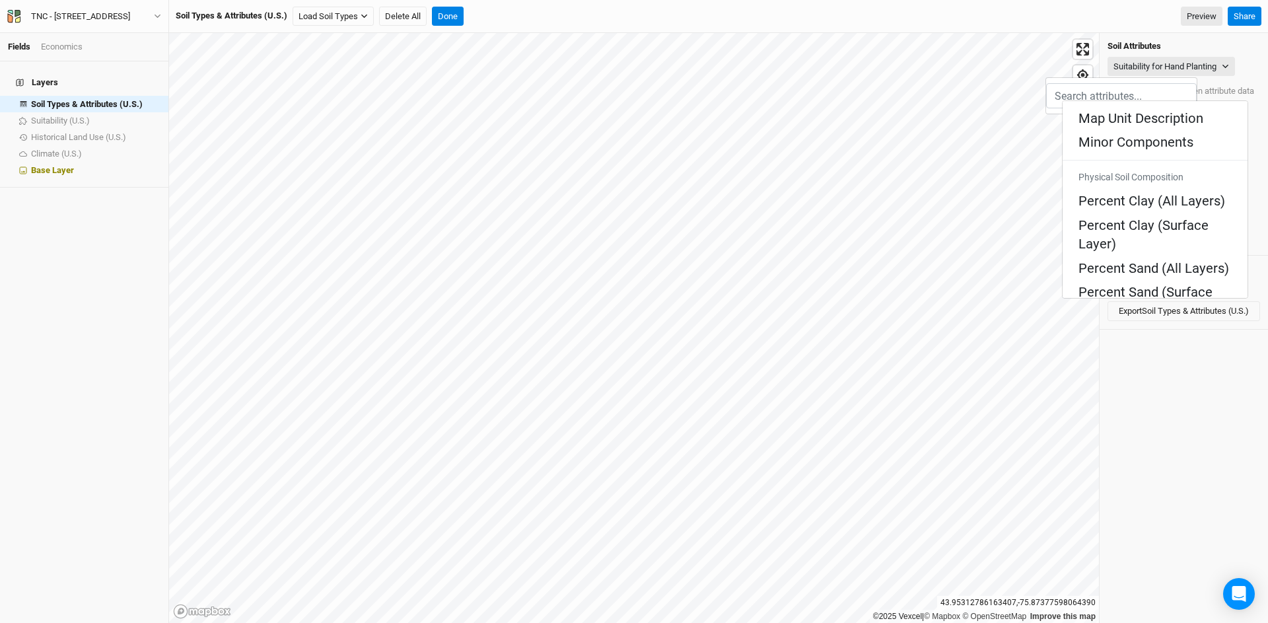
click at [830, 47] on h4 "Soil Attributes" at bounding box center [1183, 46] width 153 height 11
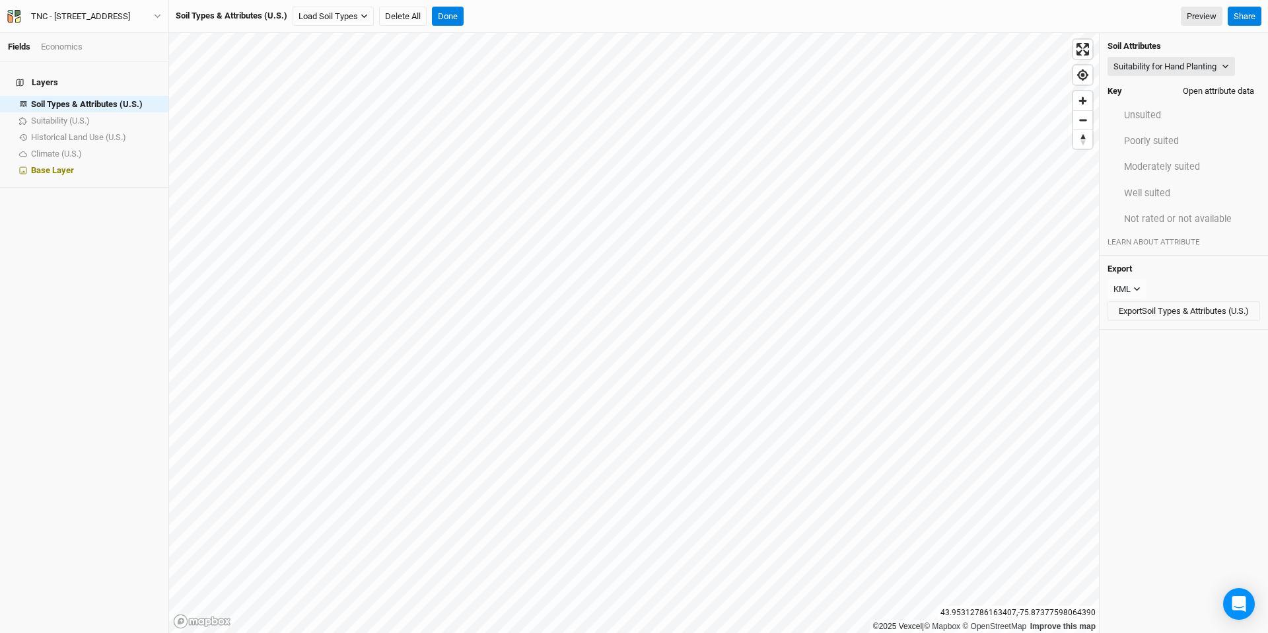
click at [830, 89] on button "Open attribute data" at bounding box center [1218, 91] width 83 height 20
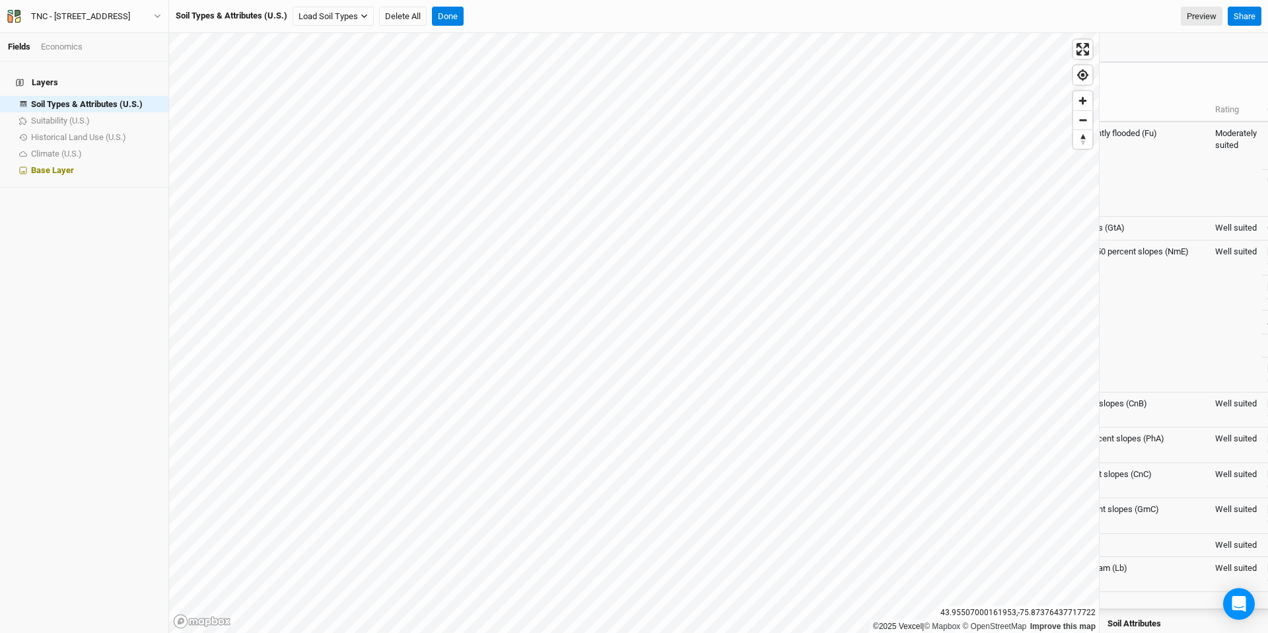
click at [830, 487] on button "Suitability for Hand Planting" at bounding box center [1170, 643] width 127 height 20
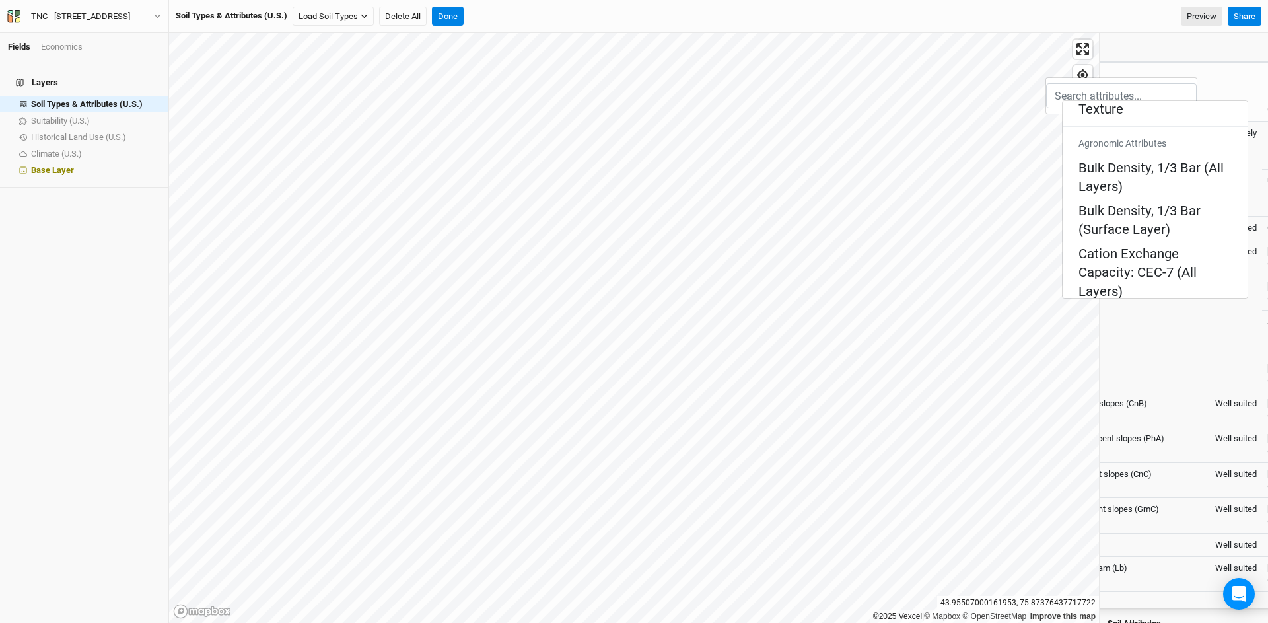
scroll to position [730, 0]
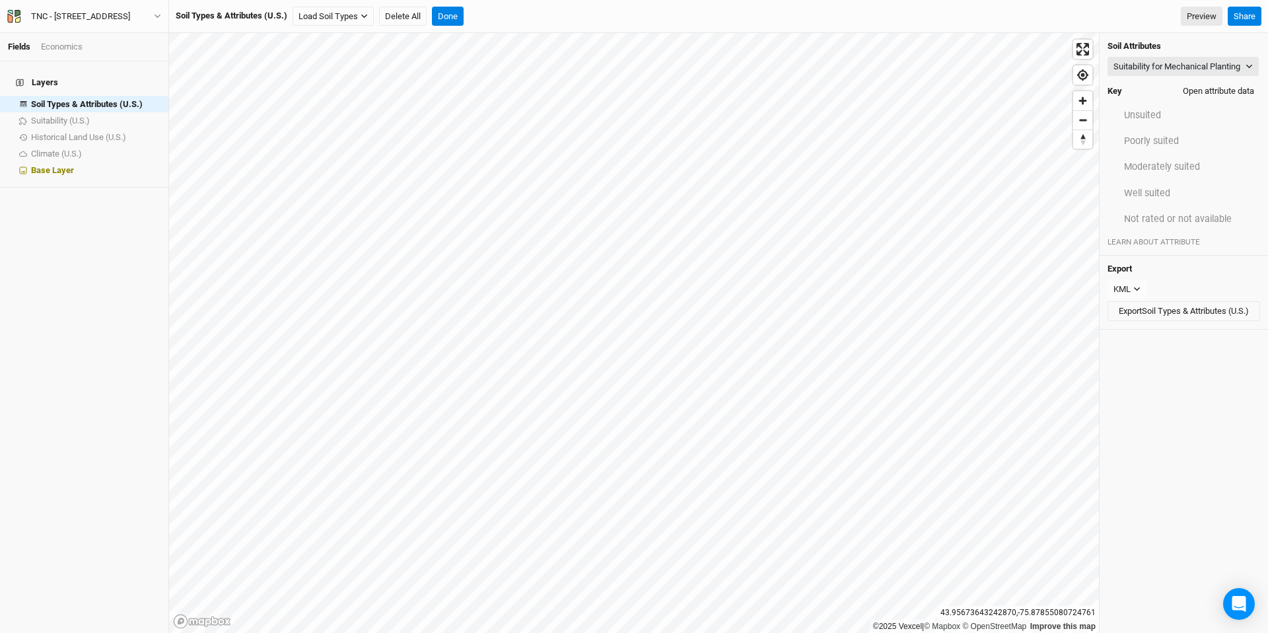
click at [830, 101] on button "Open attribute data" at bounding box center [1218, 91] width 83 height 20
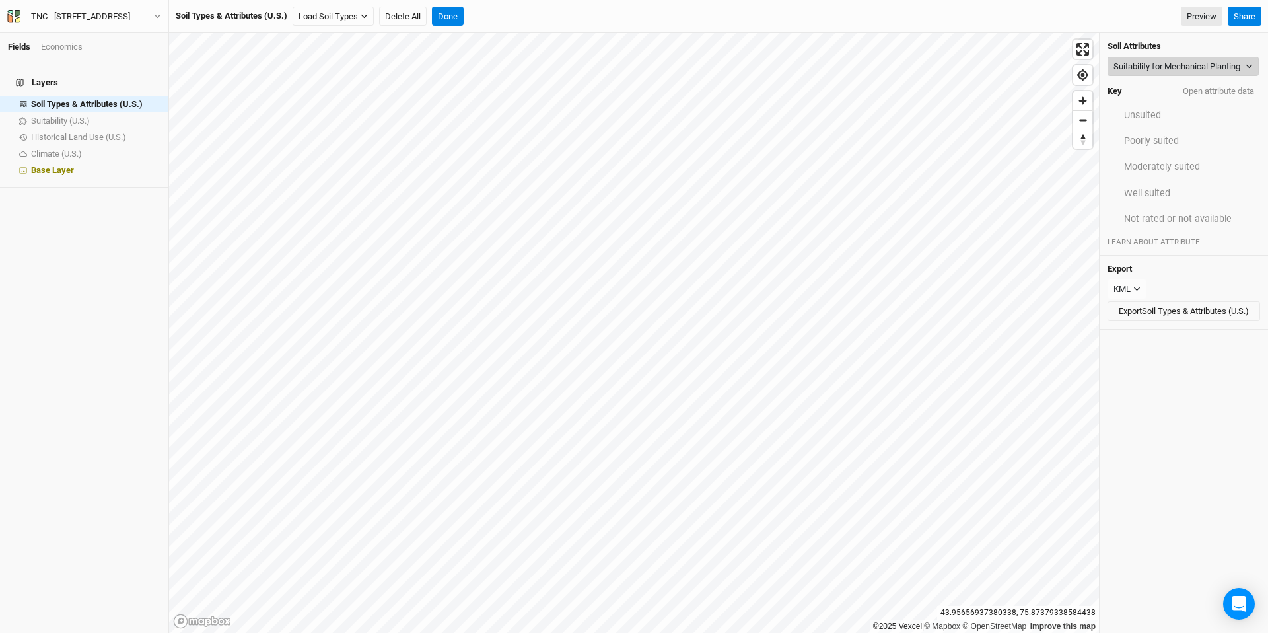
click at [830, 74] on button "Suitability for Mechanical Planting" at bounding box center [1182, 67] width 151 height 20
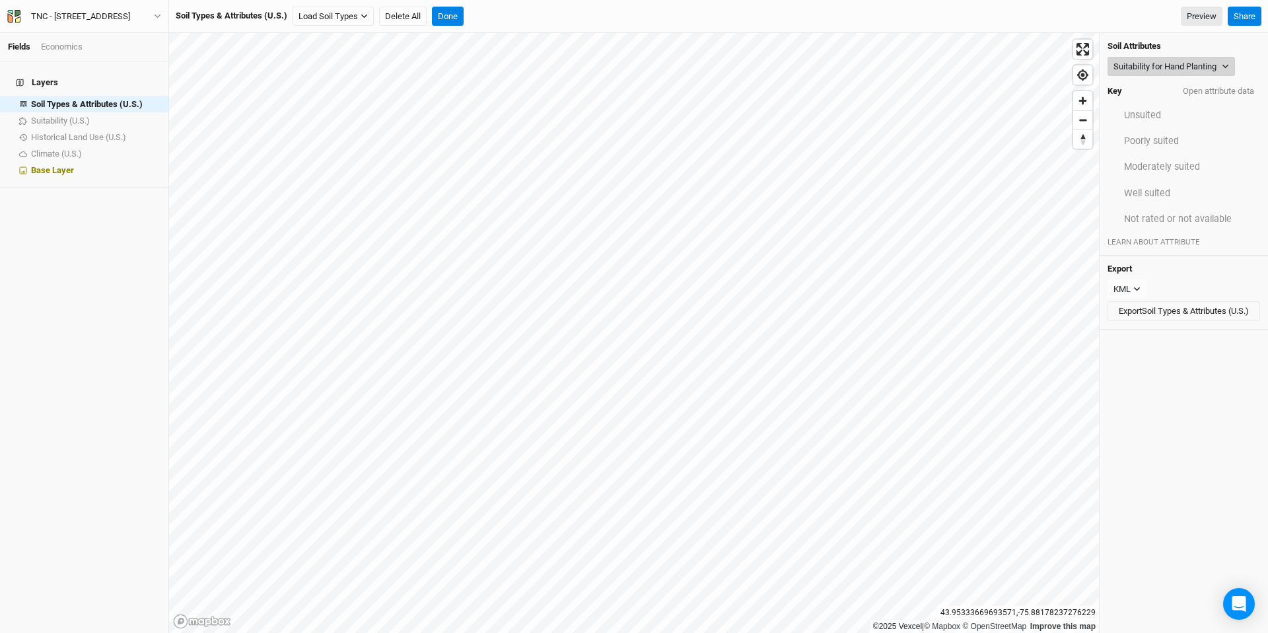
click at [830, 67] on button "Suitability for Hand Planting" at bounding box center [1170, 67] width 127 height 20
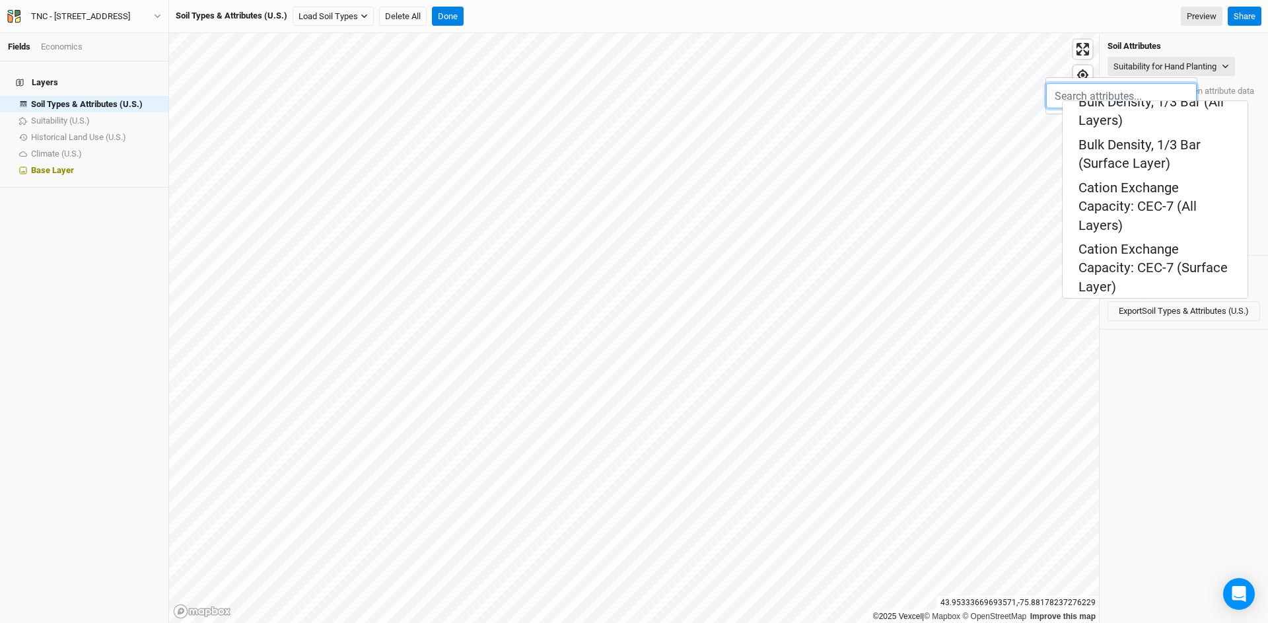
scroll to position [353, 0]
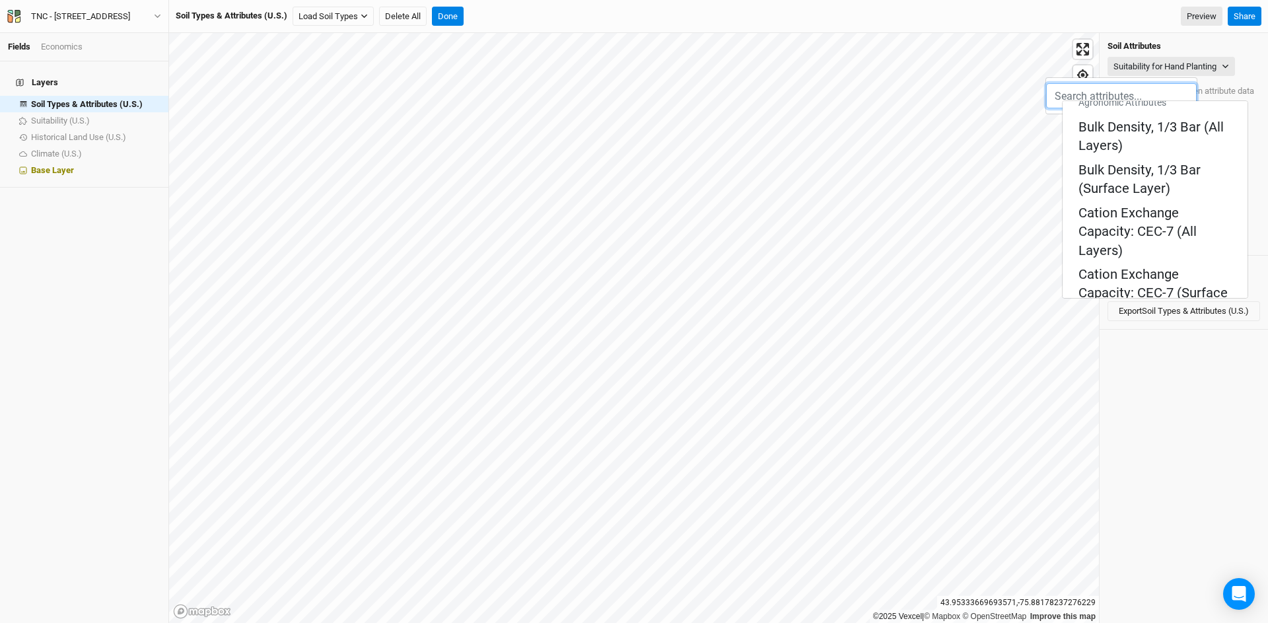
click at [830, 487] on Layer "Depth to Any Restrictive Layer" at bounding box center [1154, 533] width 153 height 38
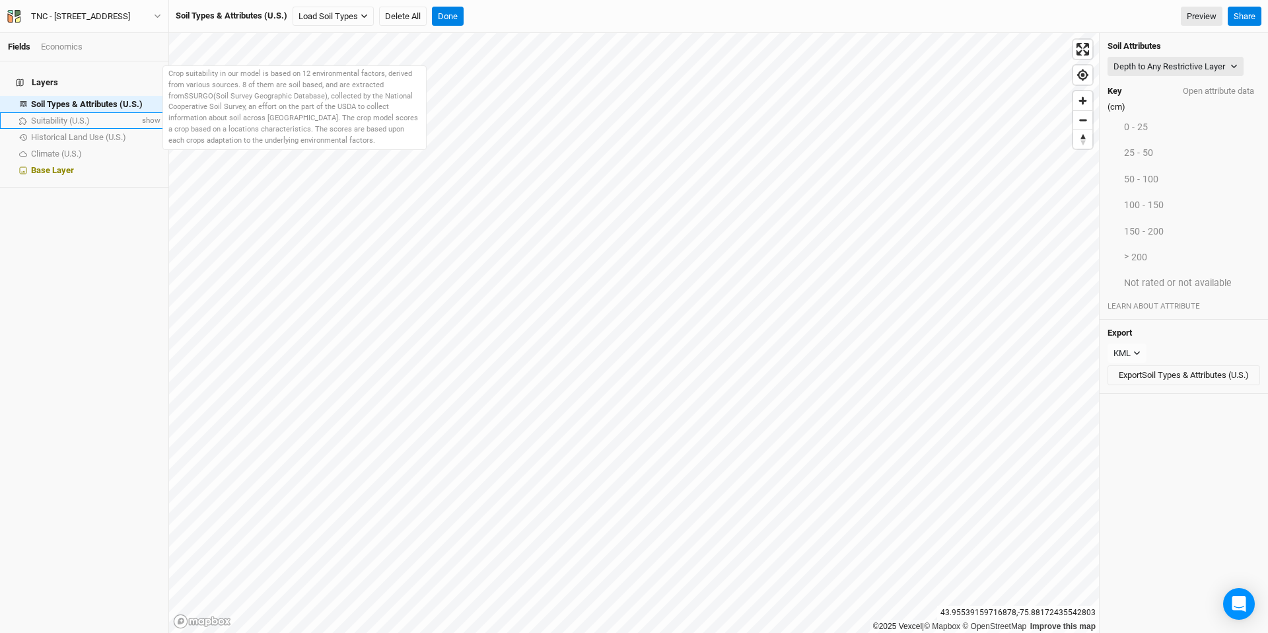
click at [83, 116] on span "Suitability (U.S.)" at bounding box center [60, 121] width 59 height 10
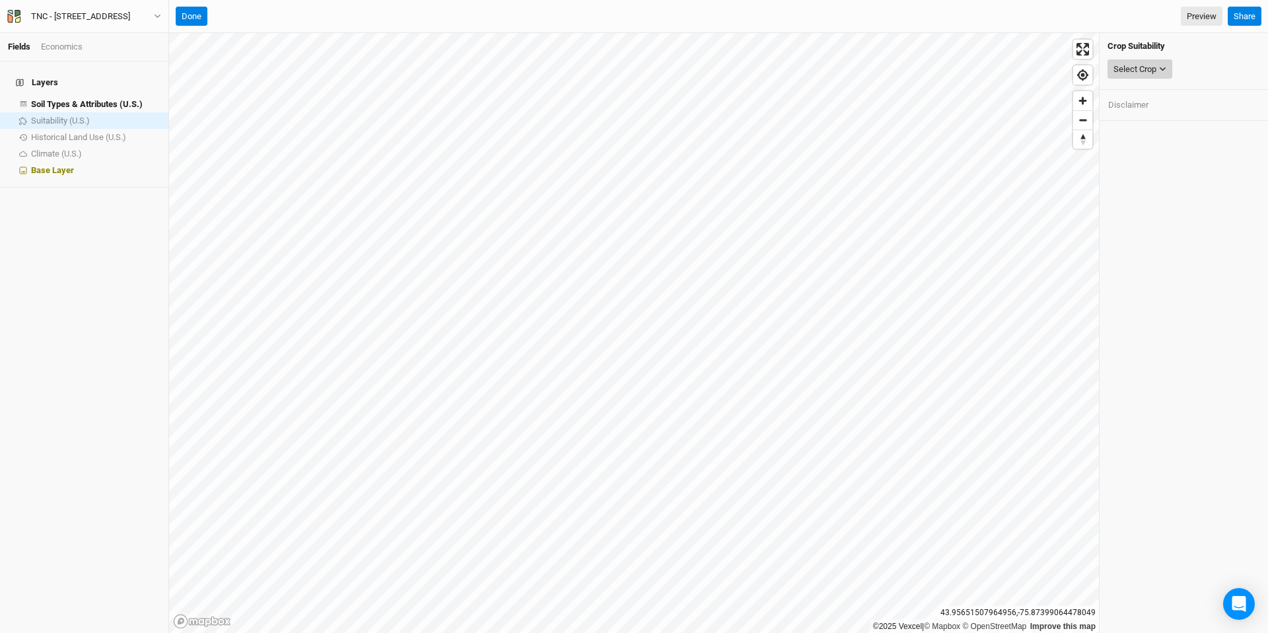
click at [830, 71] on icon "button" at bounding box center [1162, 68] width 7 height 7
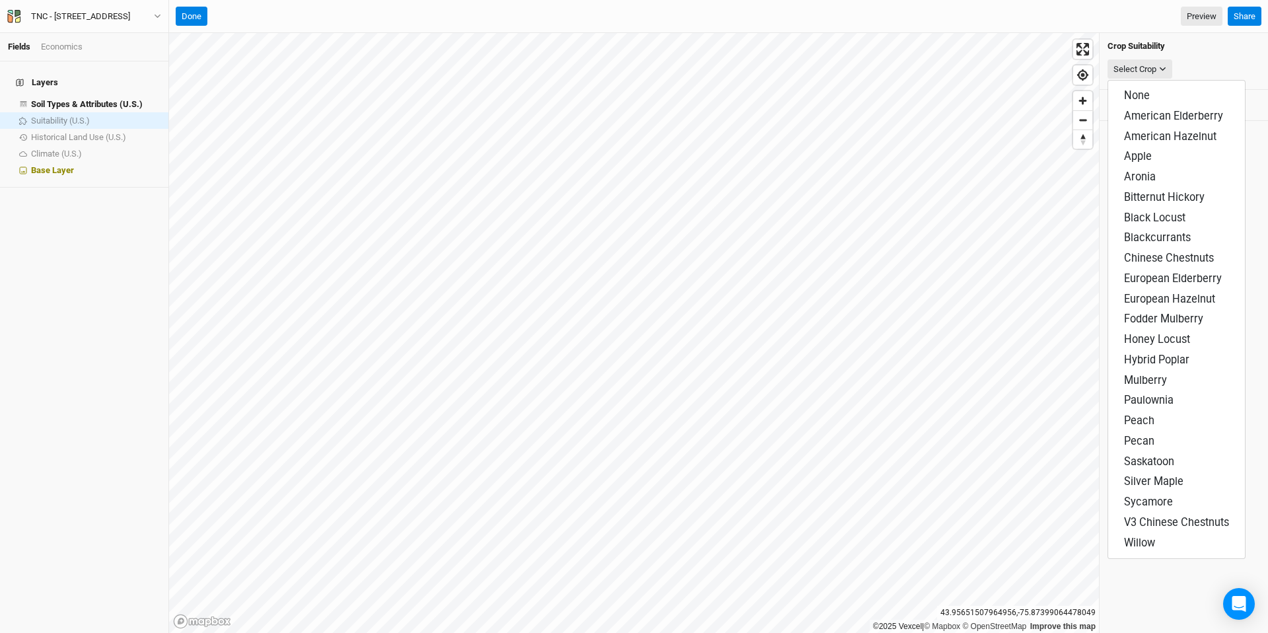
click at [830, 65] on div "Select Crop" at bounding box center [1183, 69] width 153 height 25
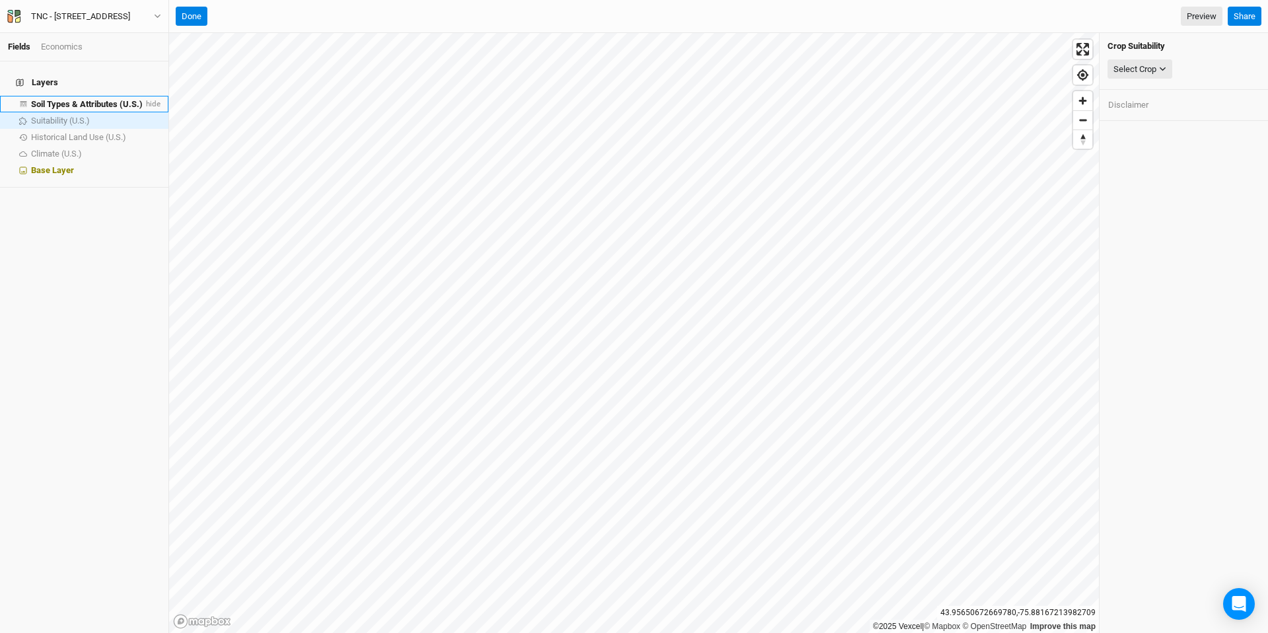
click at [105, 99] on span "Soil Types & Attributes (U.S.)" at bounding box center [87, 104] width 112 height 10
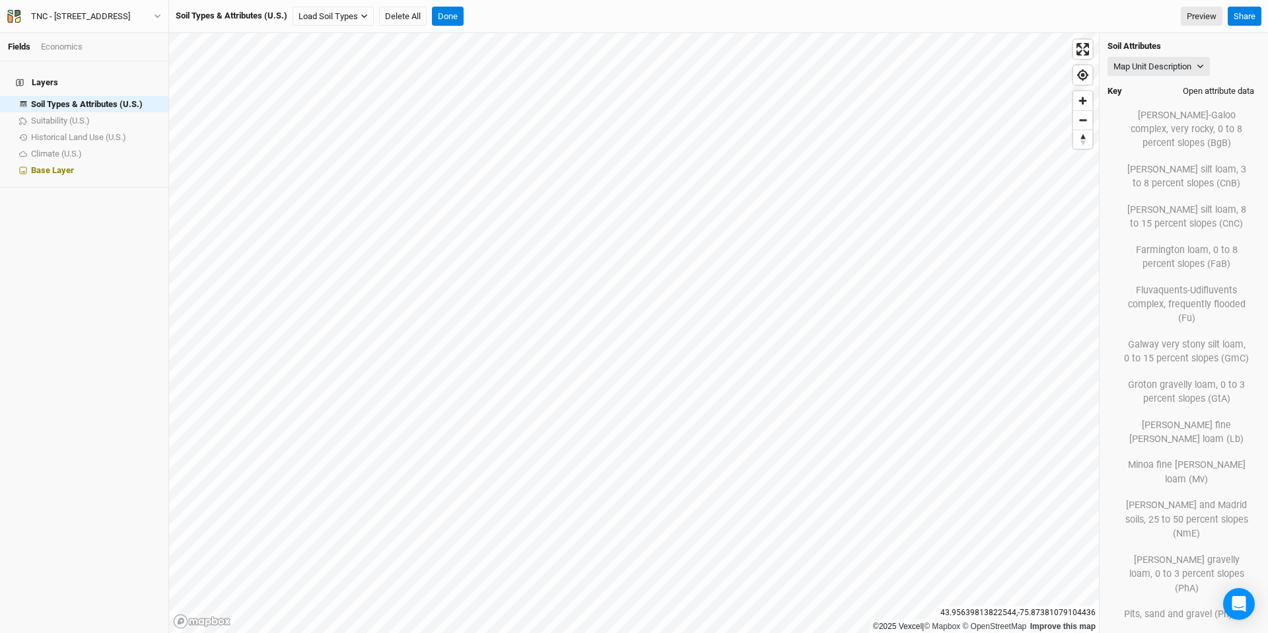
click at [830, 91] on button "Open attribute data" at bounding box center [1218, 91] width 83 height 20
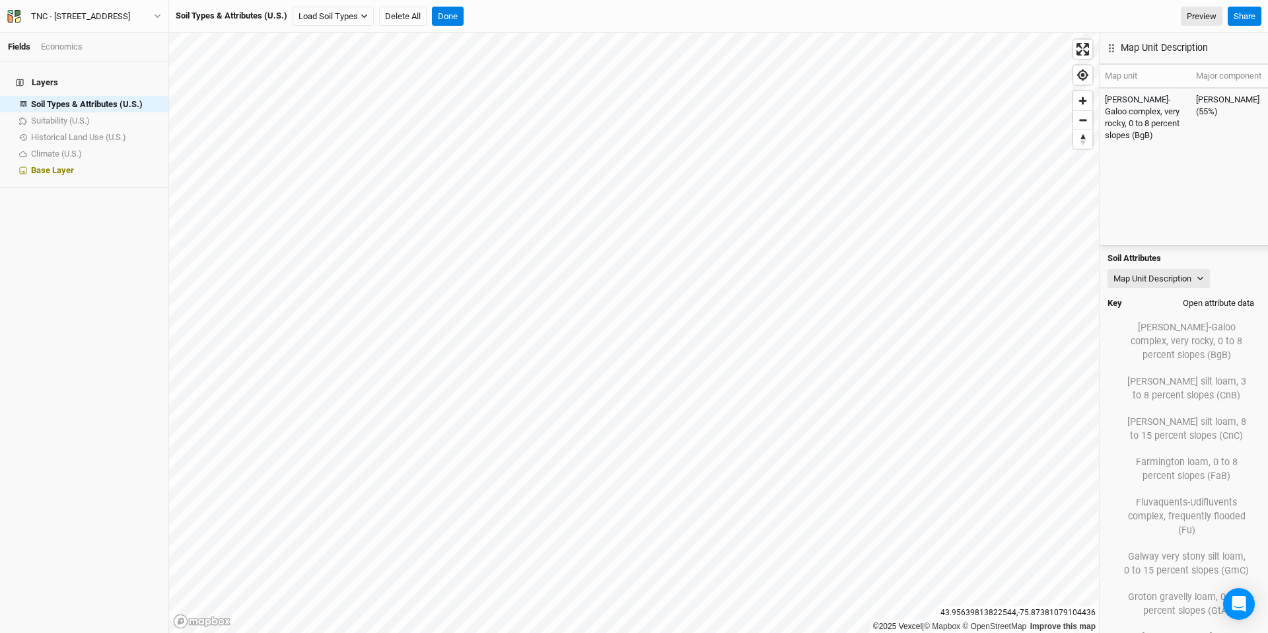
click at [830, 293] on button "Open attribute data" at bounding box center [1218, 303] width 83 height 20
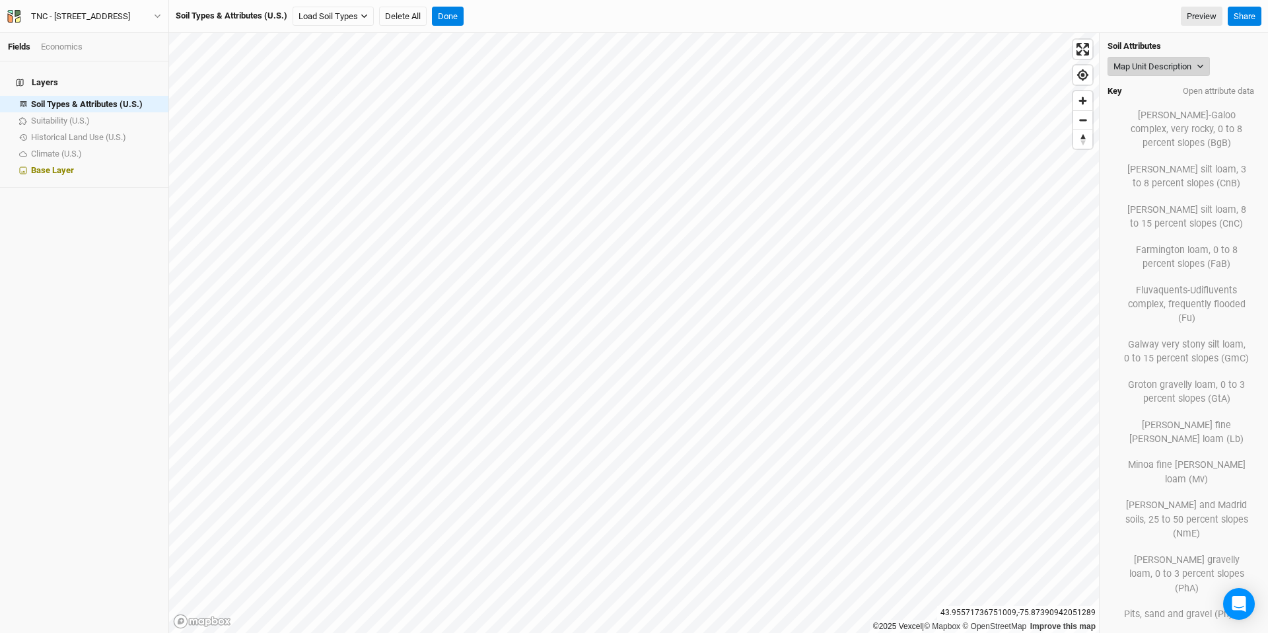
click at [830, 57] on button "Map Unit Description" at bounding box center [1158, 67] width 102 height 20
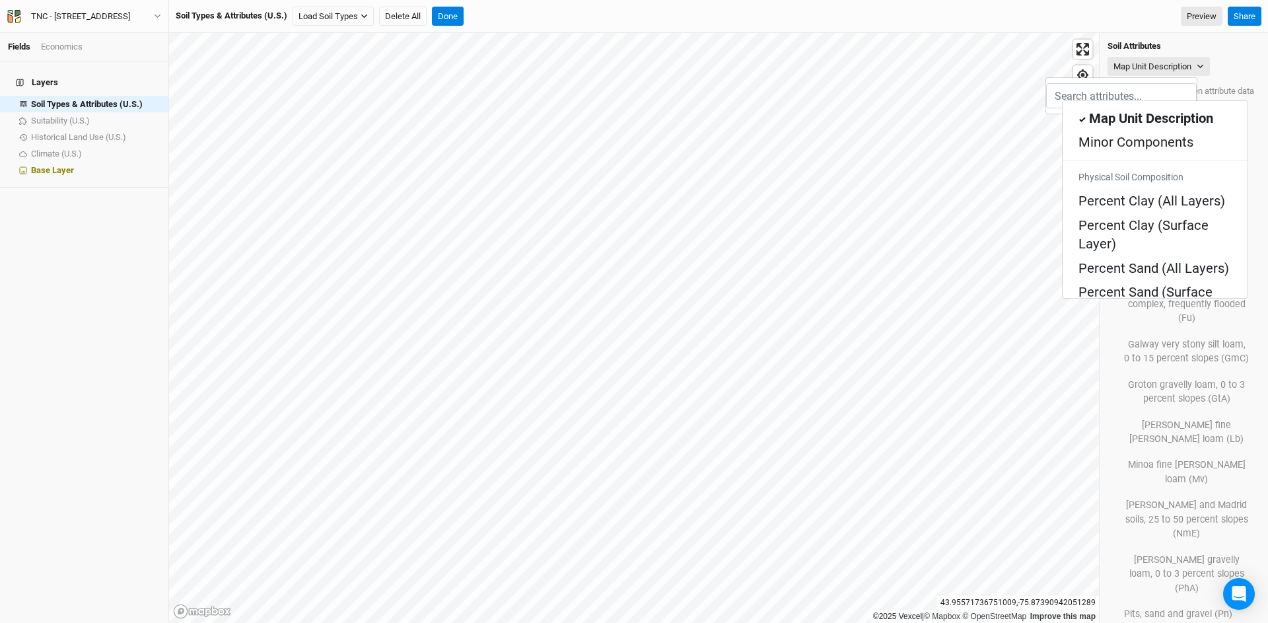
click at [830, 133] on div "Minor Components" at bounding box center [1154, 142] width 153 height 18
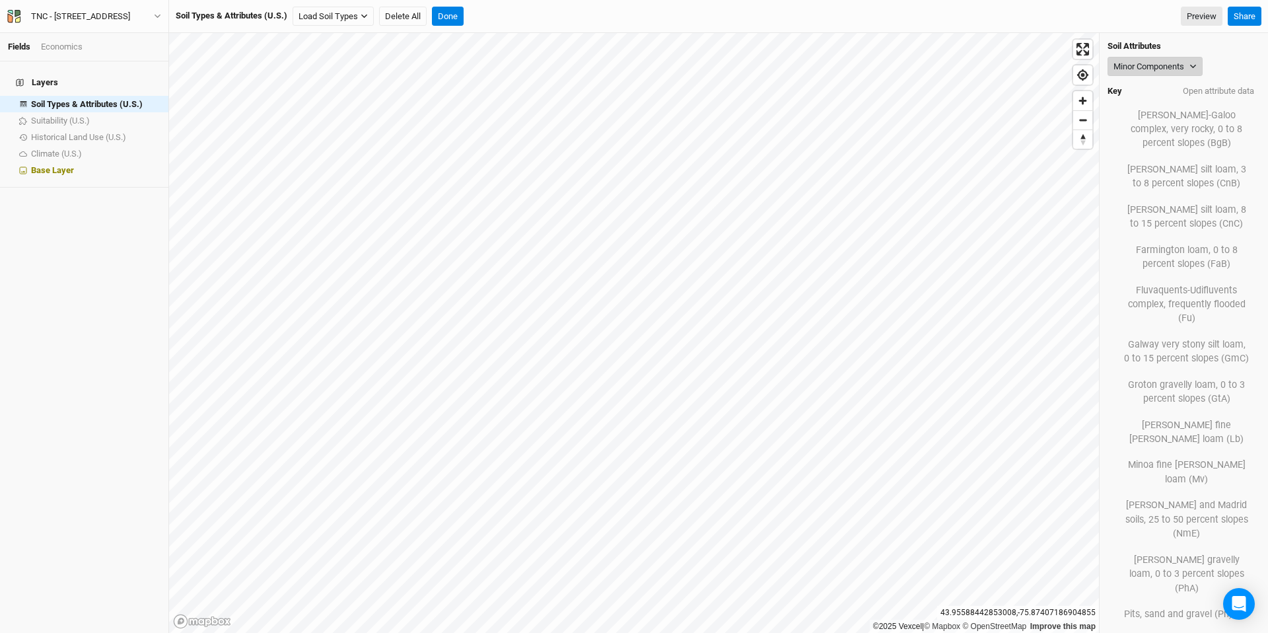
click at [830, 62] on button "Minor Components" at bounding box center [1154, 67] width 95 height 20
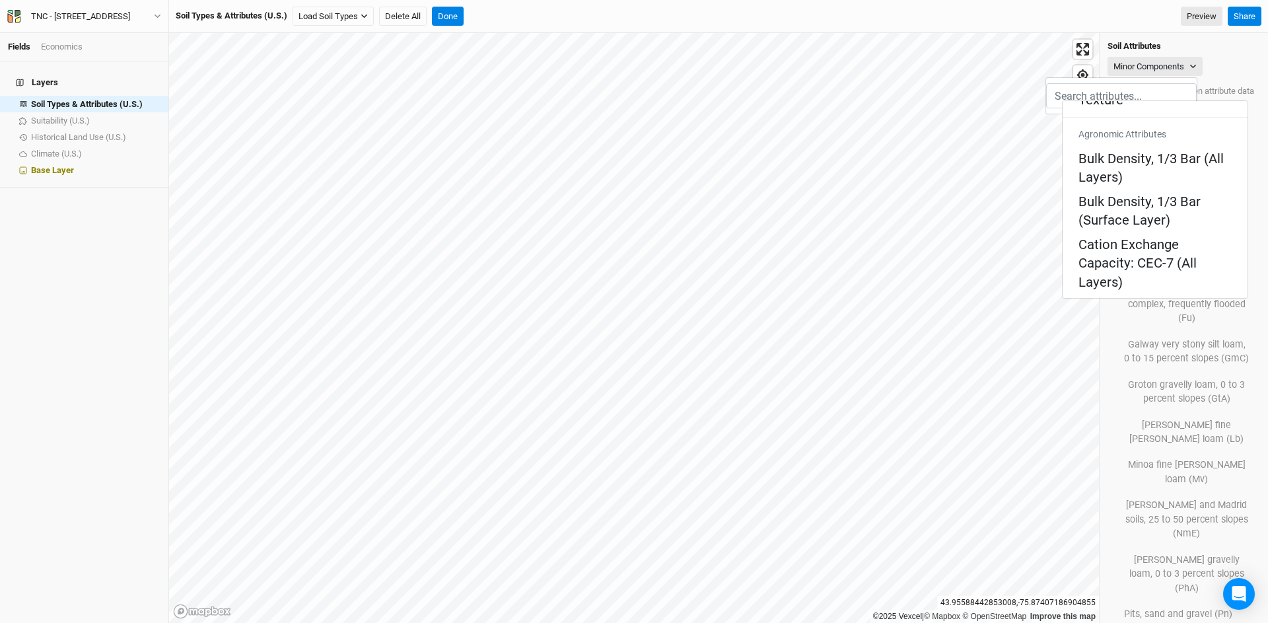
scroll to position [318, 0]
click at [830, 487] on Layer "Depth to Any Restrictive Layer" at bounding box center [1154, 568] width 153 height 38
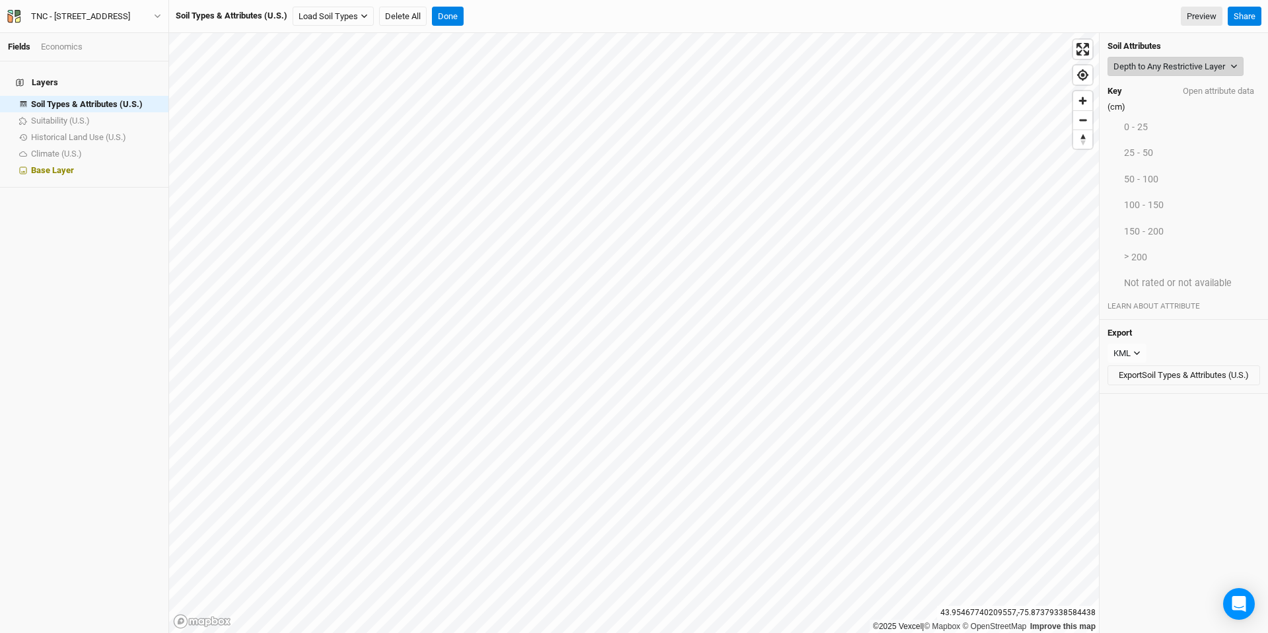
click at [830, 65] on button "Depth to Any Restrictive Layer" at bounding box center [1175, 67] width 136 height 20
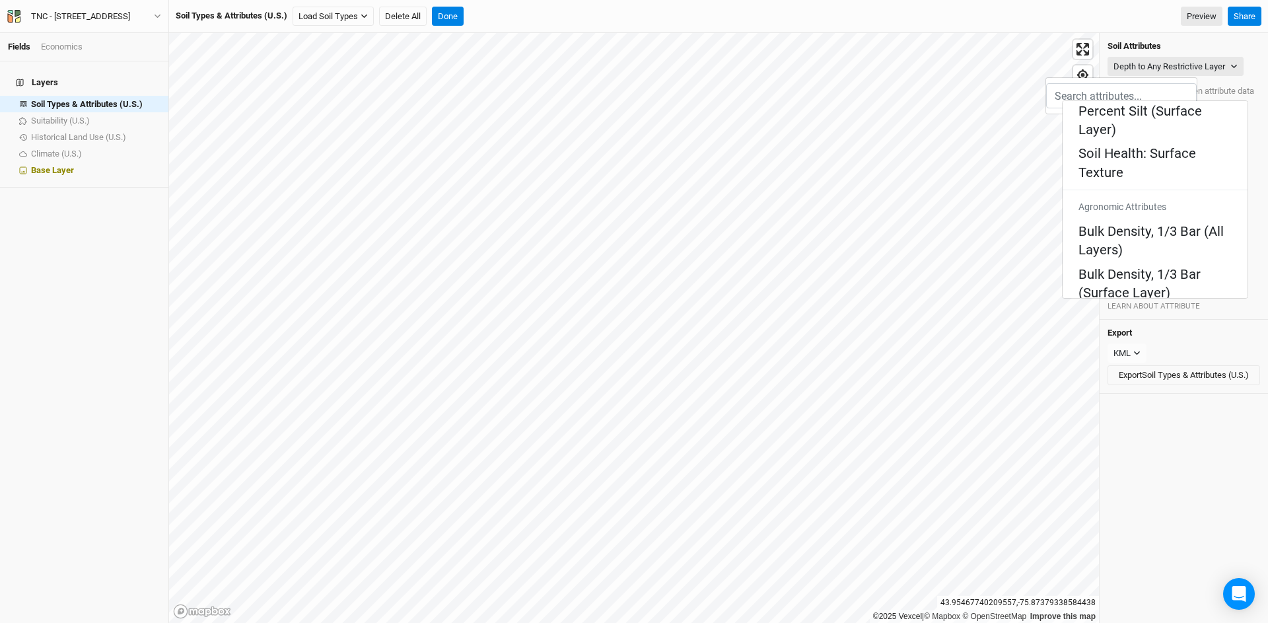
scroll to position [251, 0]
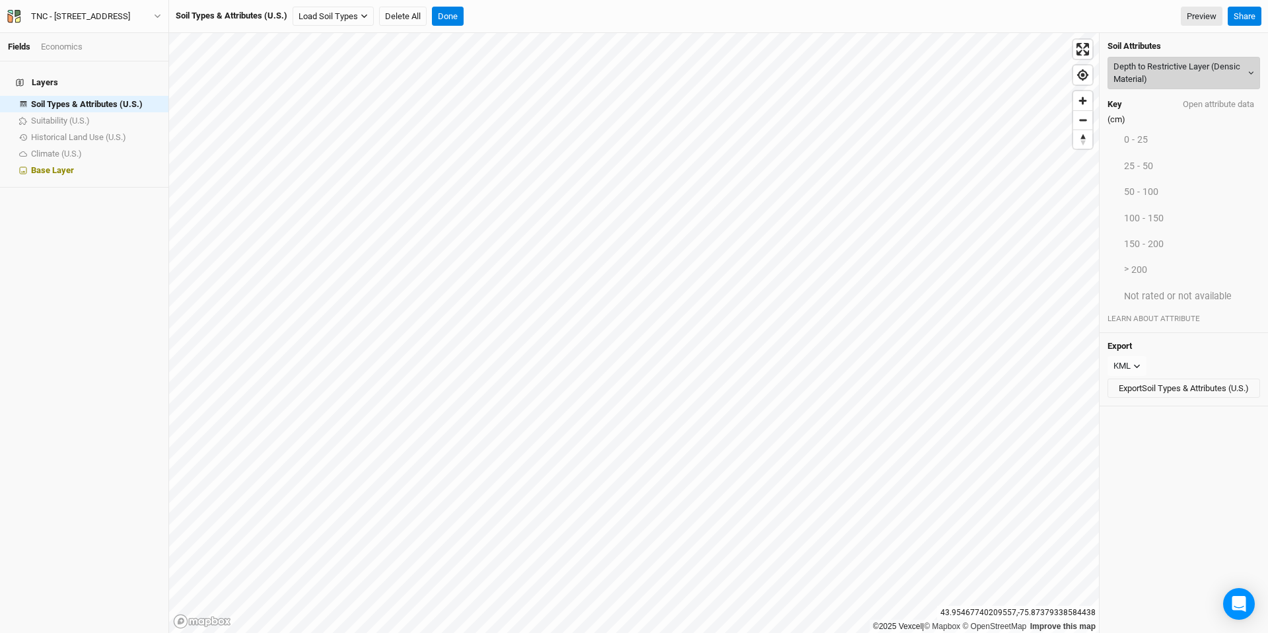
click at [830, 78] on button "Depth to Restrictive Layer (Densic Material)" at bounding box center [1183, 73] width 153 height 32
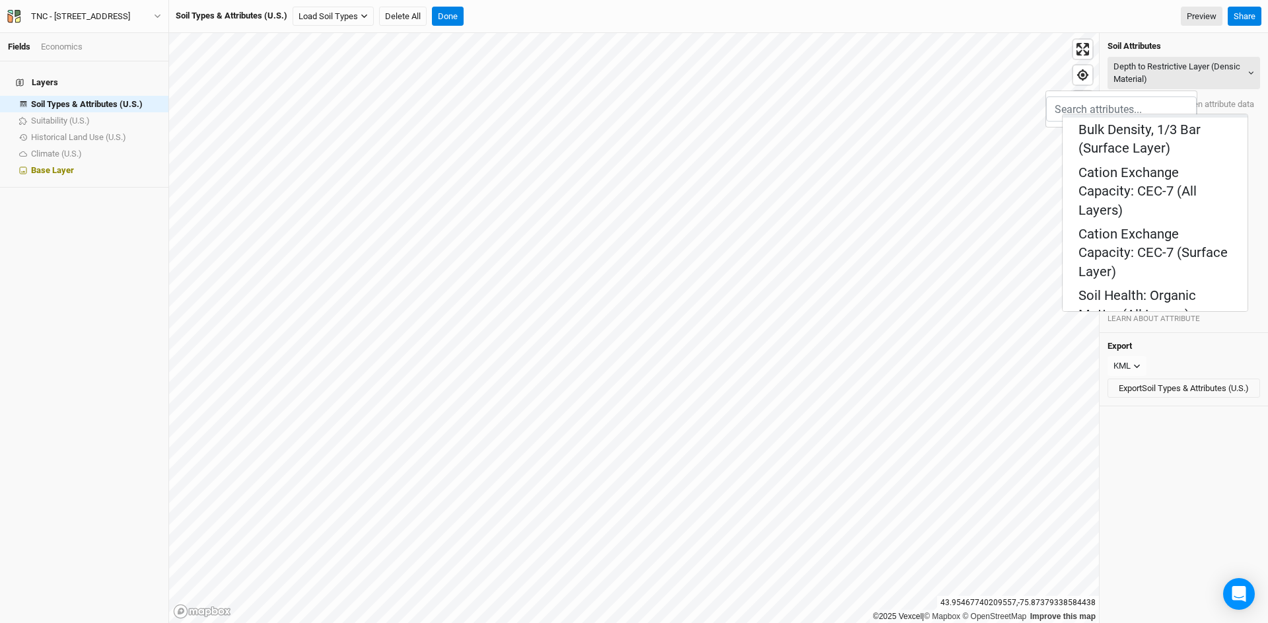
scroll to position [413, 0]
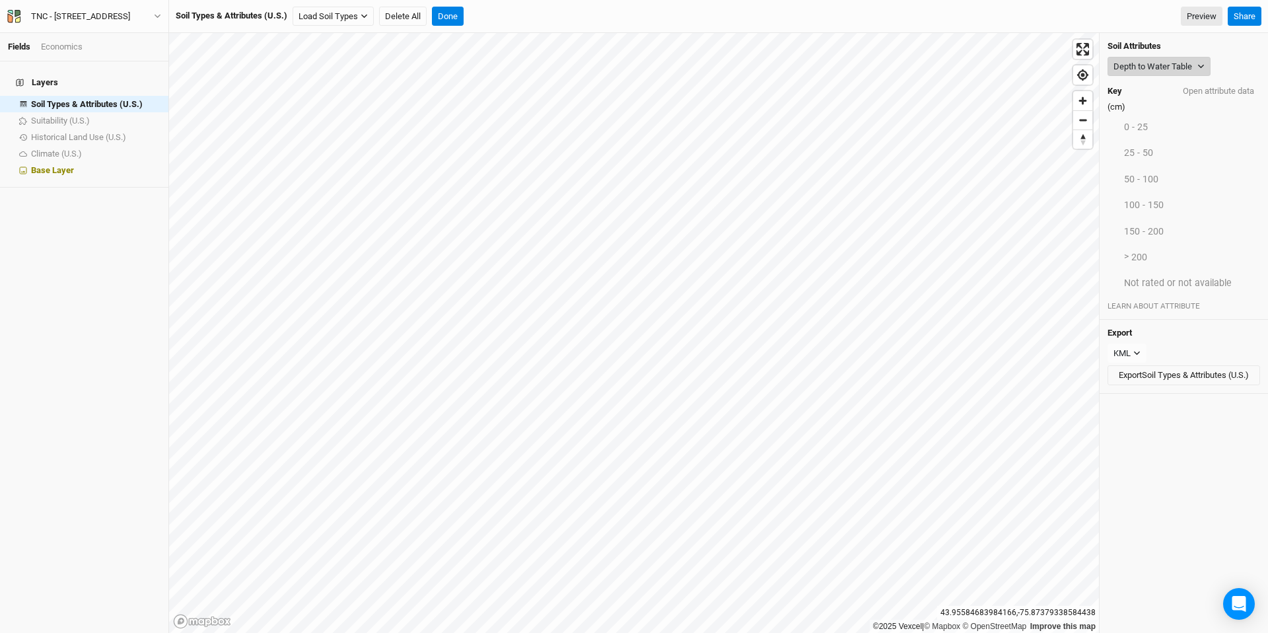
click at [830, 61] on button "Depth to Water Table" at bounding box center [1158, 67] width 103 height 20
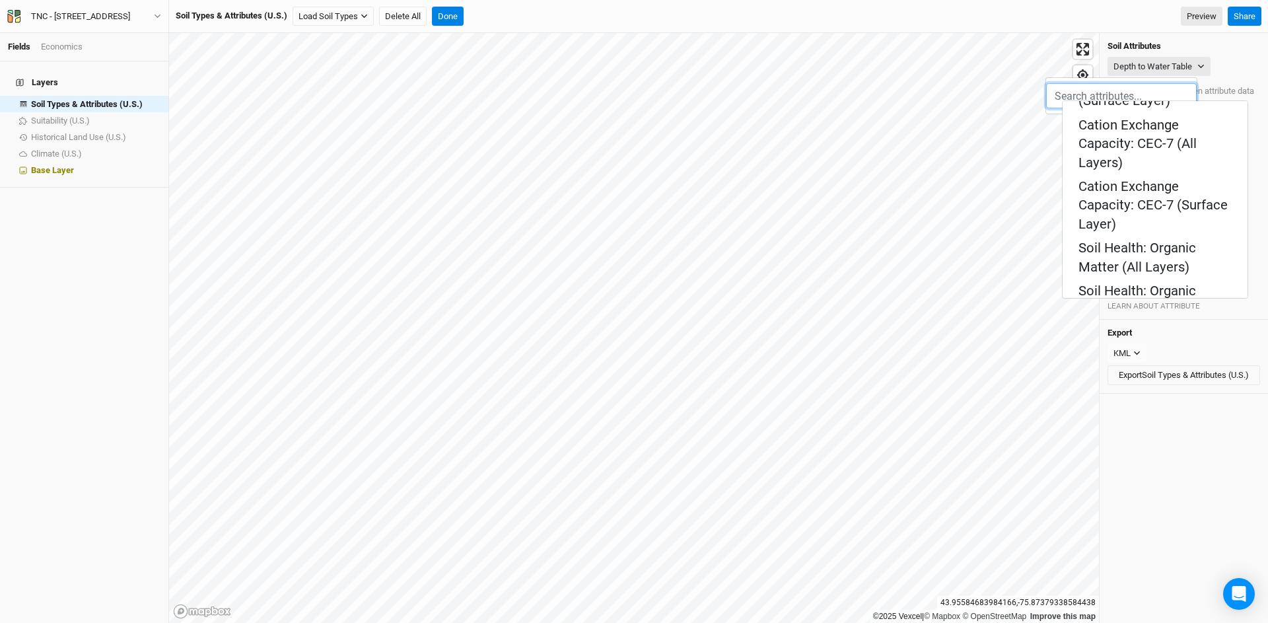
scroll to position [440, 0]
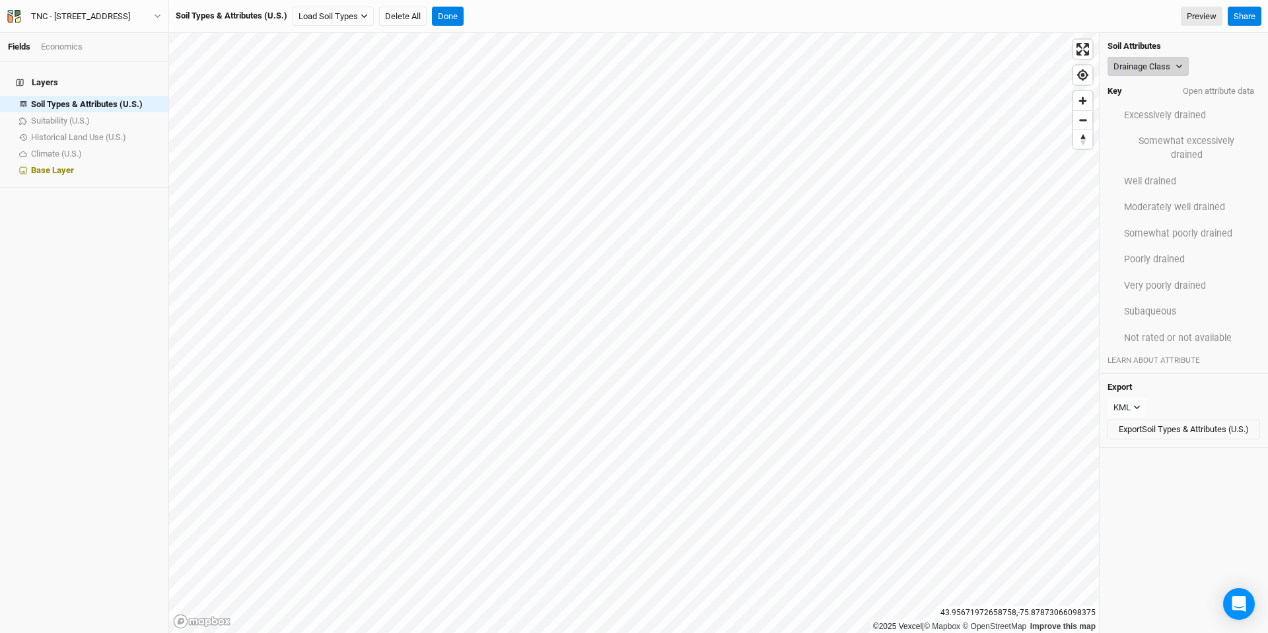
click at [830, 63] on button "Drainage Class" at bounding box center [1147, 67] width 81 height 20
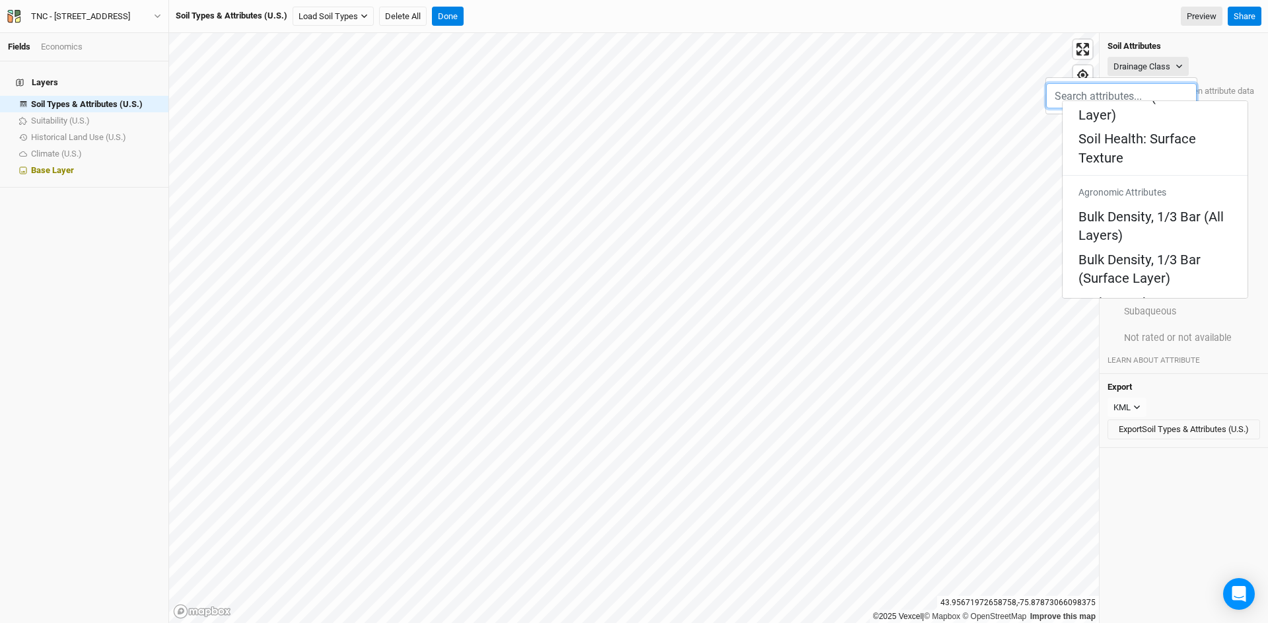
scroll to position [261, 0]
click at [830, 487] on Layers\) "pH, 1:1 Water (All Layers)" at bounding box center [1153, 513] width 150 height 18
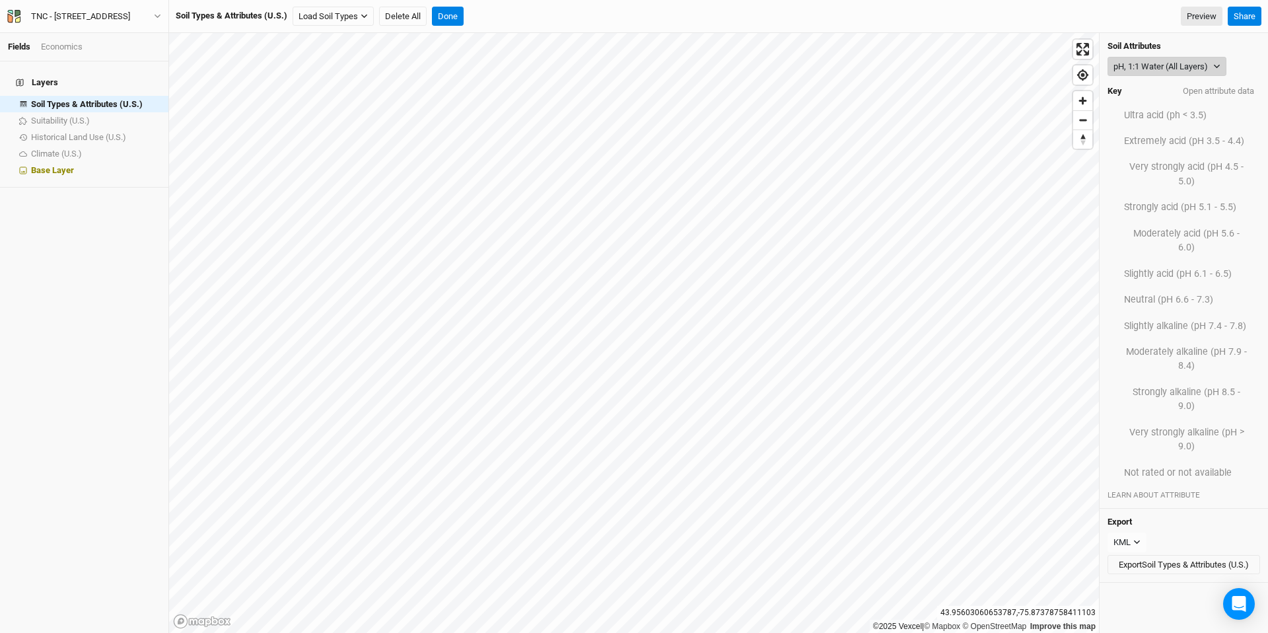
click at [830, 67] on button "pH, 1:1 Water (All Layers)" at bounding box center [1166, 67] width 119 height 20
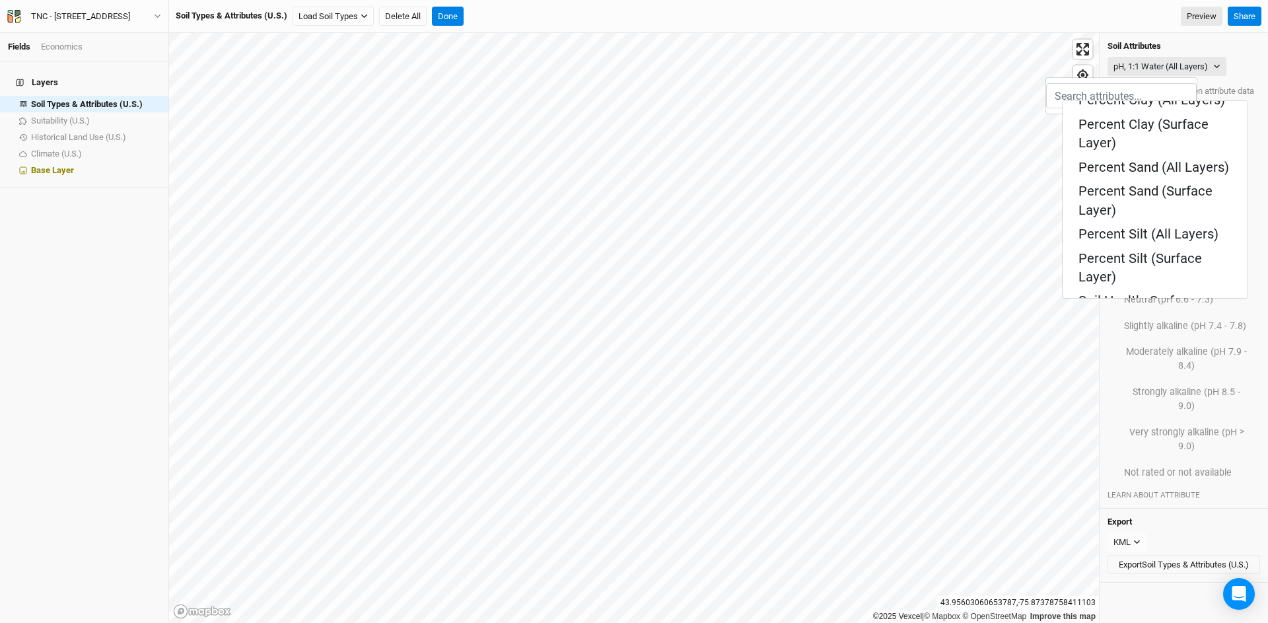
scroll to position [247, 0]
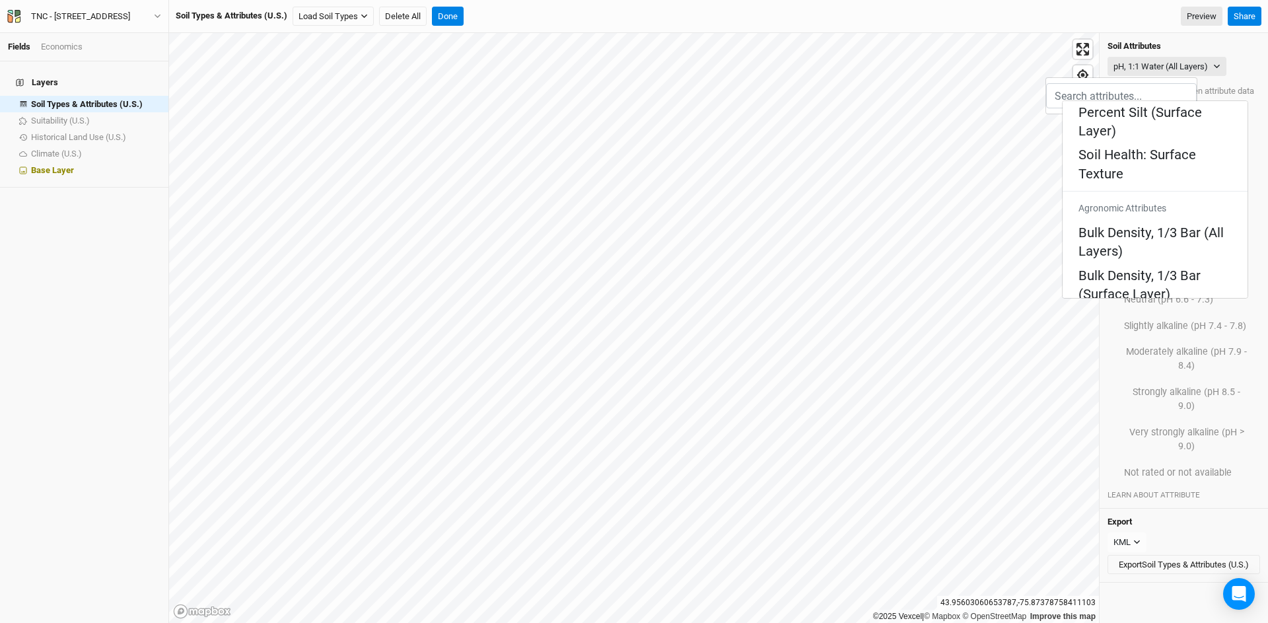
click at [830, 487] on Layer\) "pH, 1:1 Water (Surface Layer)" at bounding box center [1154, 580] width 153 height 38
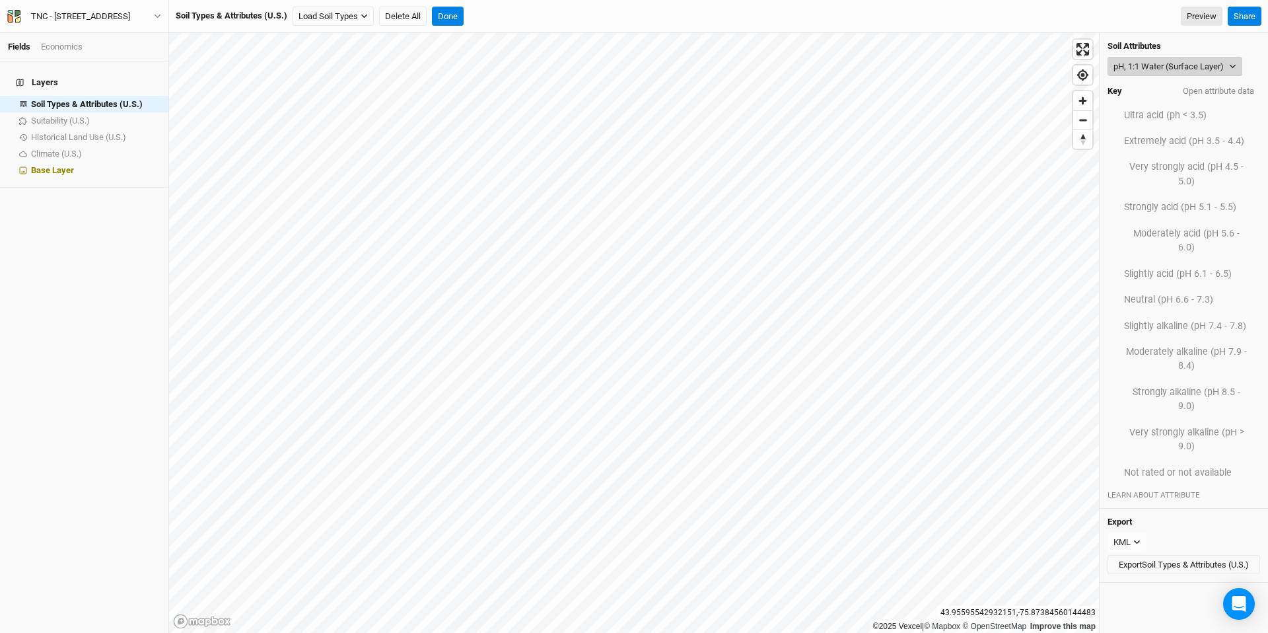
click at [830, 71] on button "pH, 1:1 Water (Surface Layer)" at bounding box center [1174, 67] width 135 height 20
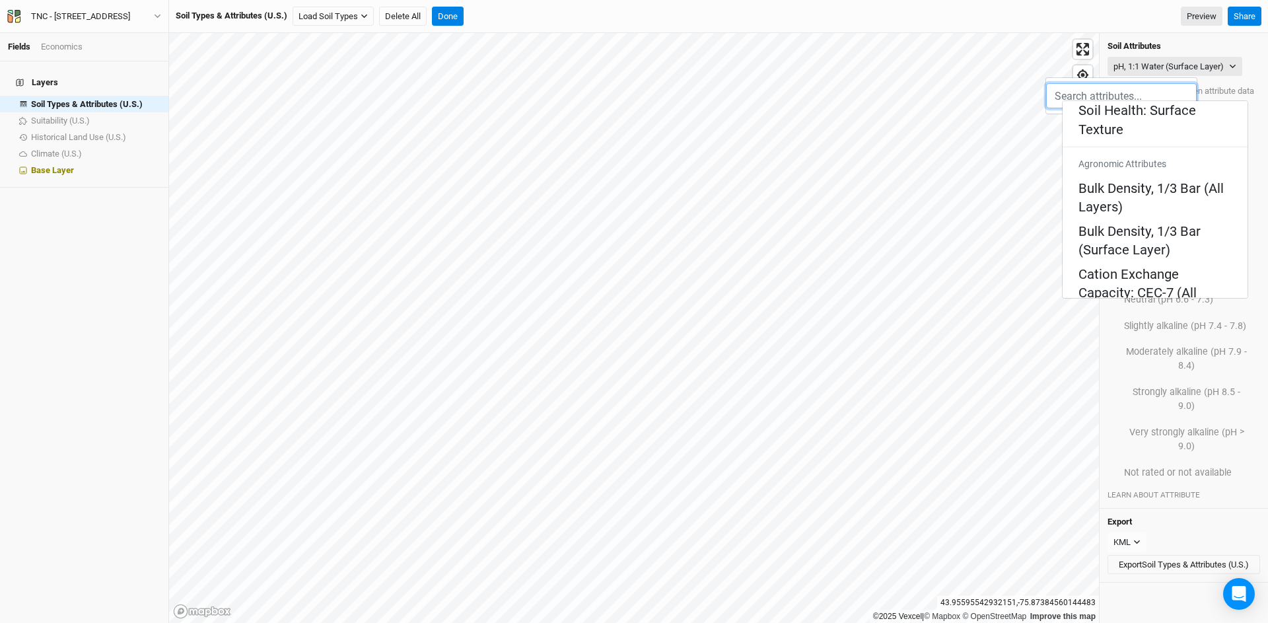
scroll to position [286, 0]
click at [830, 479] on Layers\) "pH, 1:1 Water (All Layers)" at bounding box center [1153, 488] width 150 height 18
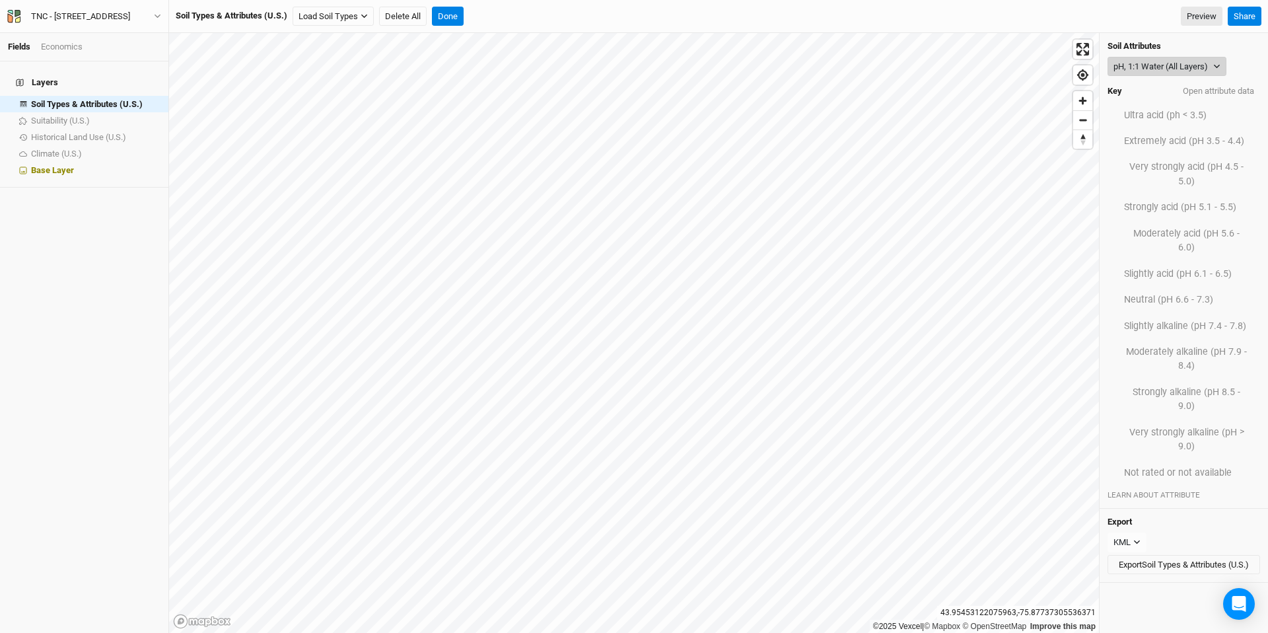
click at [830, 61] on button "pH, 1:1 Water (All Layers)" at bounding box center [1166, 67] width 119 height 20
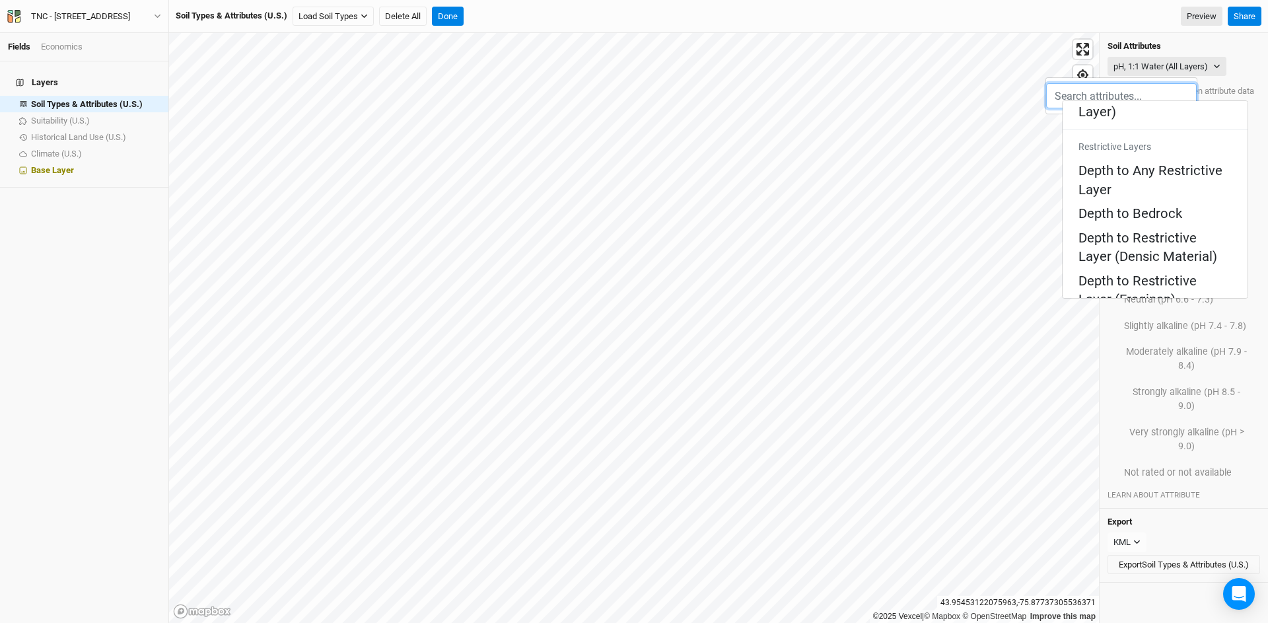
scroll to position [730, 0]
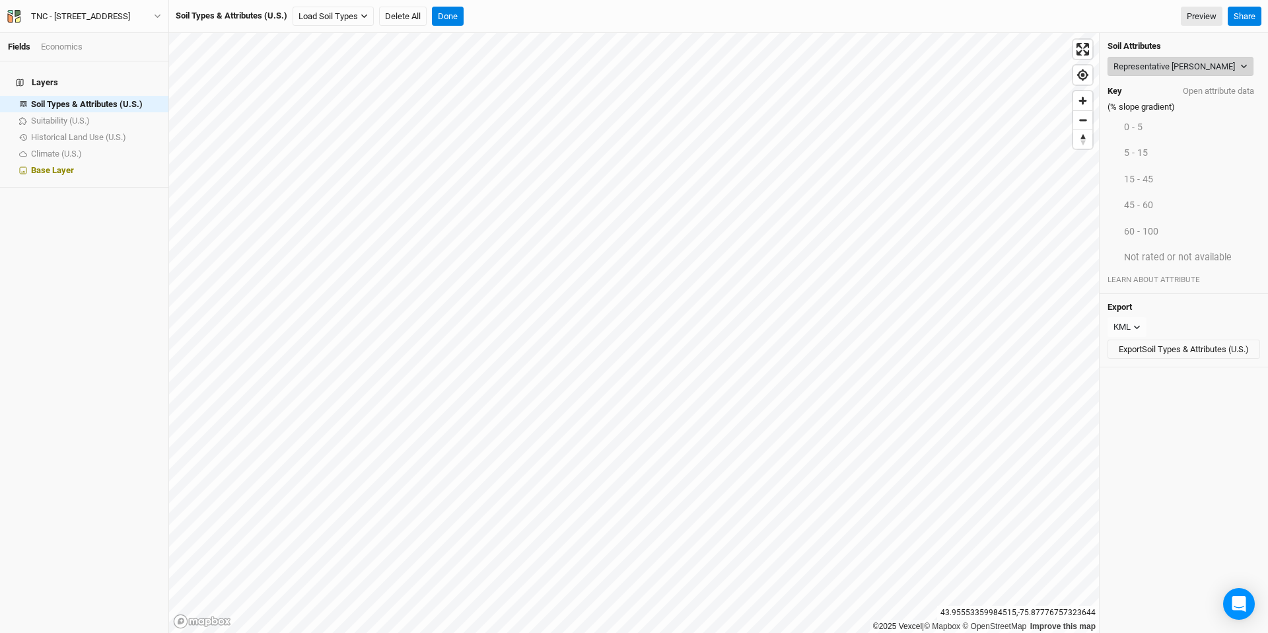
click at [830, 57] on button "Representative Slope" at bounding box center [1180, 67] width 146 height 20
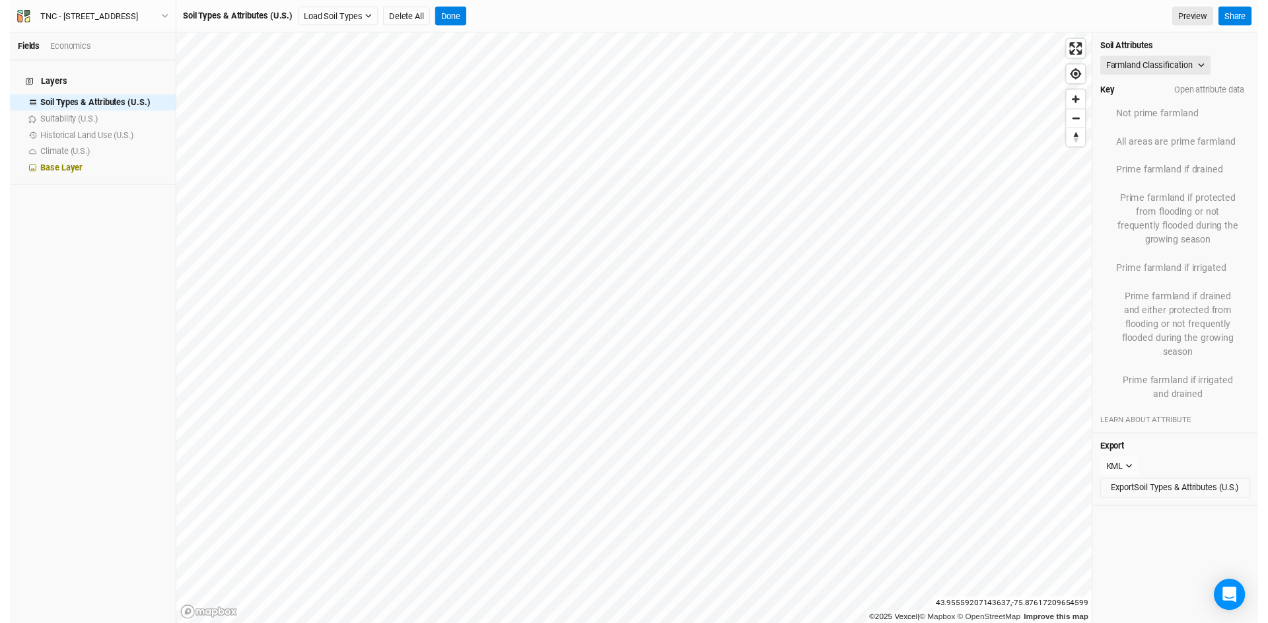
scroll to position [283, 0]
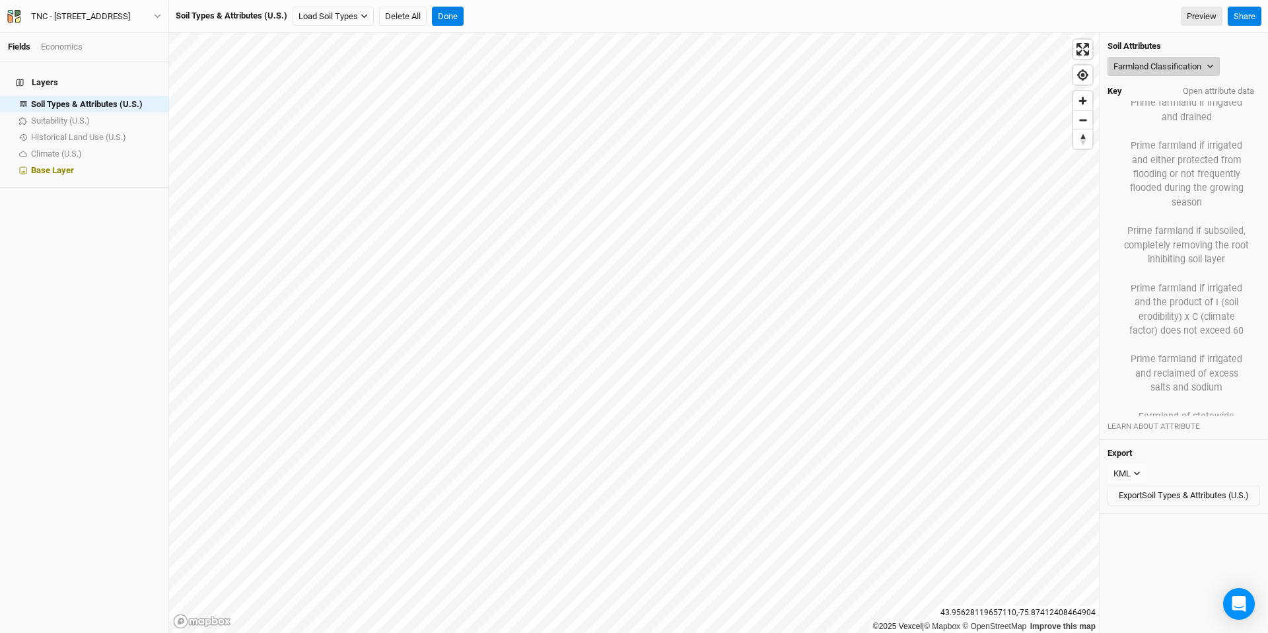
click at [830, 59] on button "Farmland Classification" at bounding box center [1163, 67] width 112 height 20
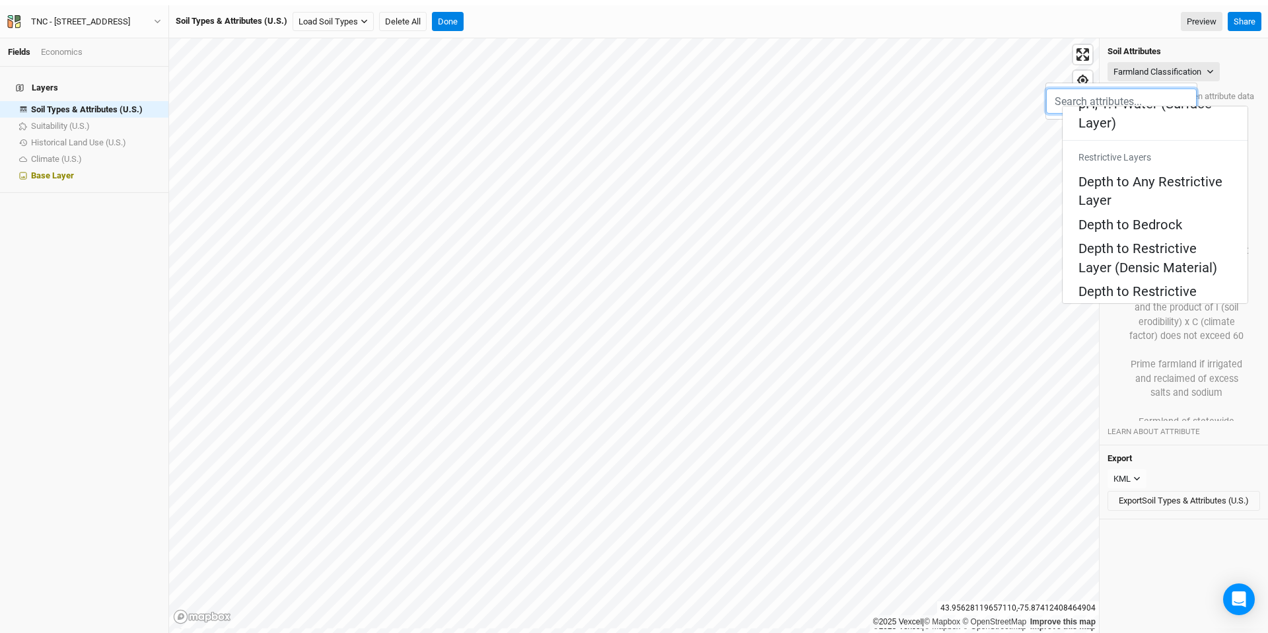
scroll to position [730, 0]
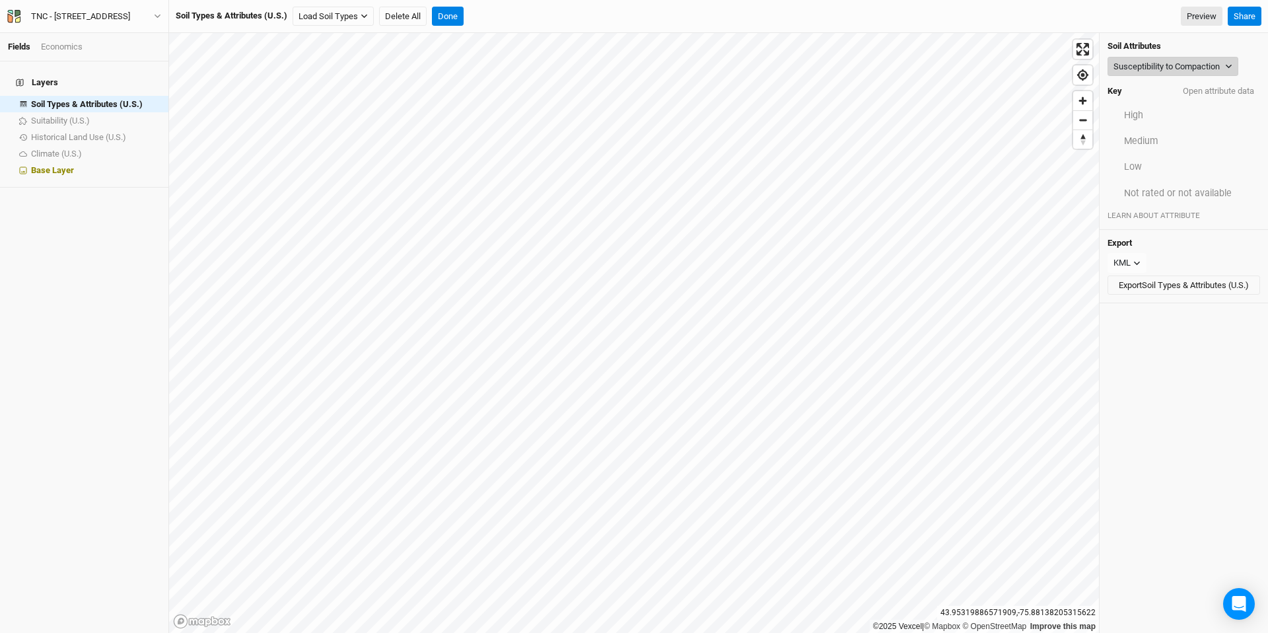
click at [830, 73] on button "Susceptibility to Compaction" at bounding box center [1172, 67] width 131 height 20
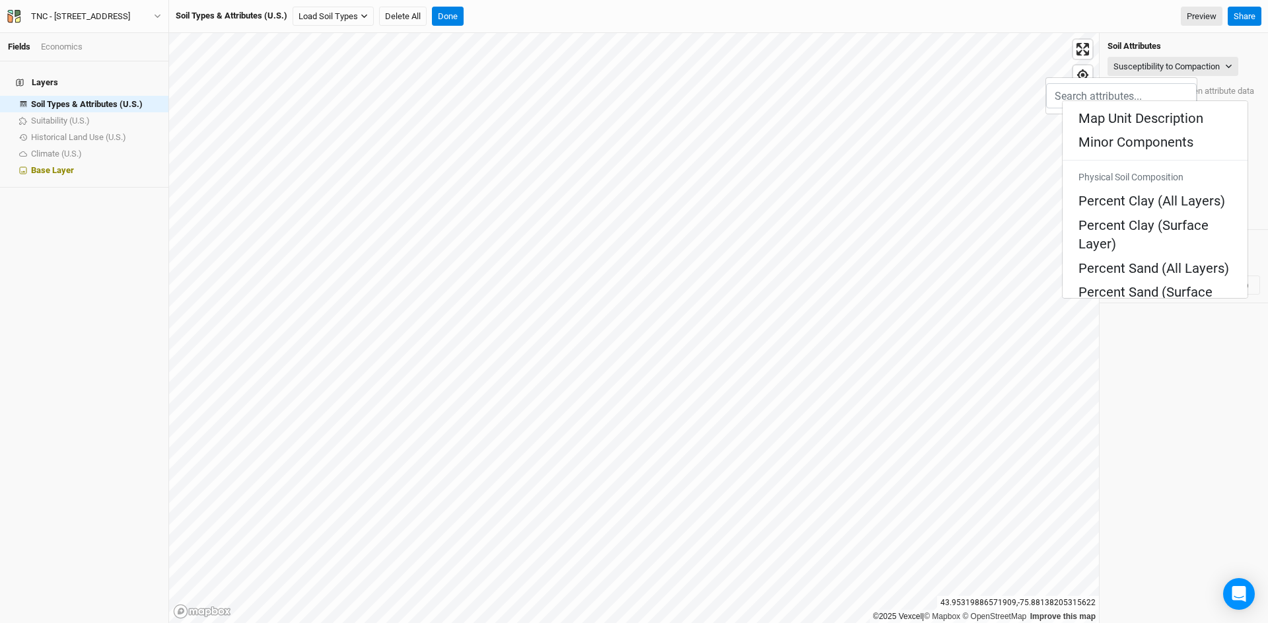
click at [830, 390] on link "Soil Health: Surface Texture" at bounding box center [1154, 411] width 185 height 43
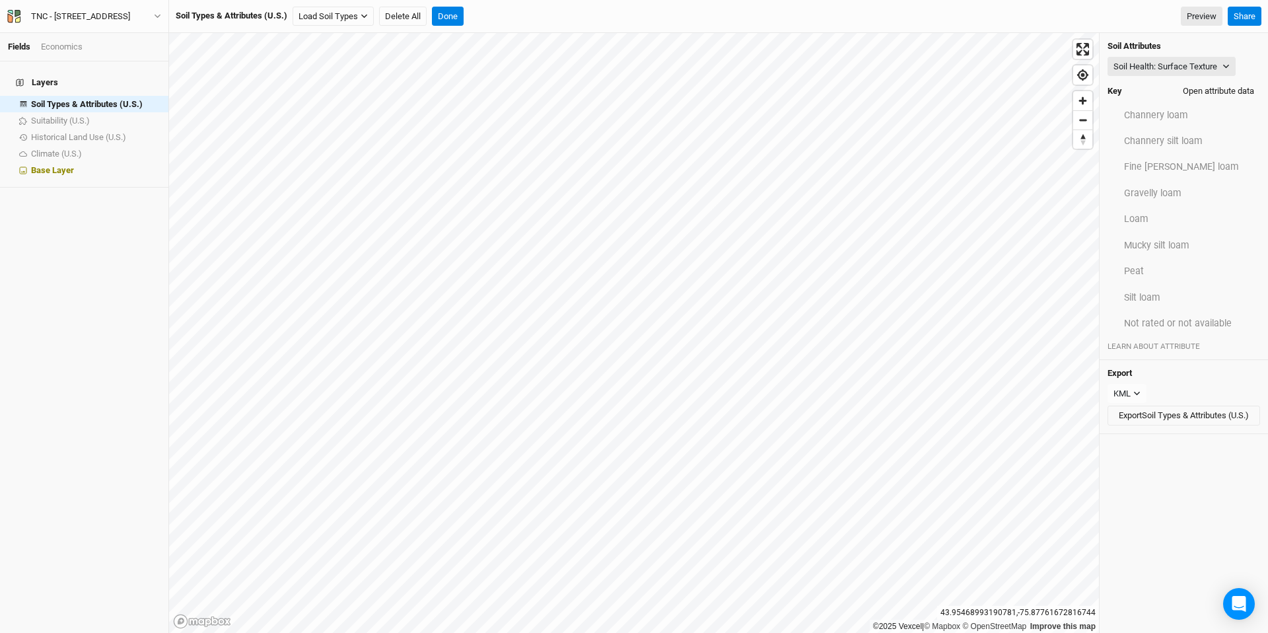
click at [830, 89] on button "Open attribute data" at bounding box center [1218, 91] width 83 height 20
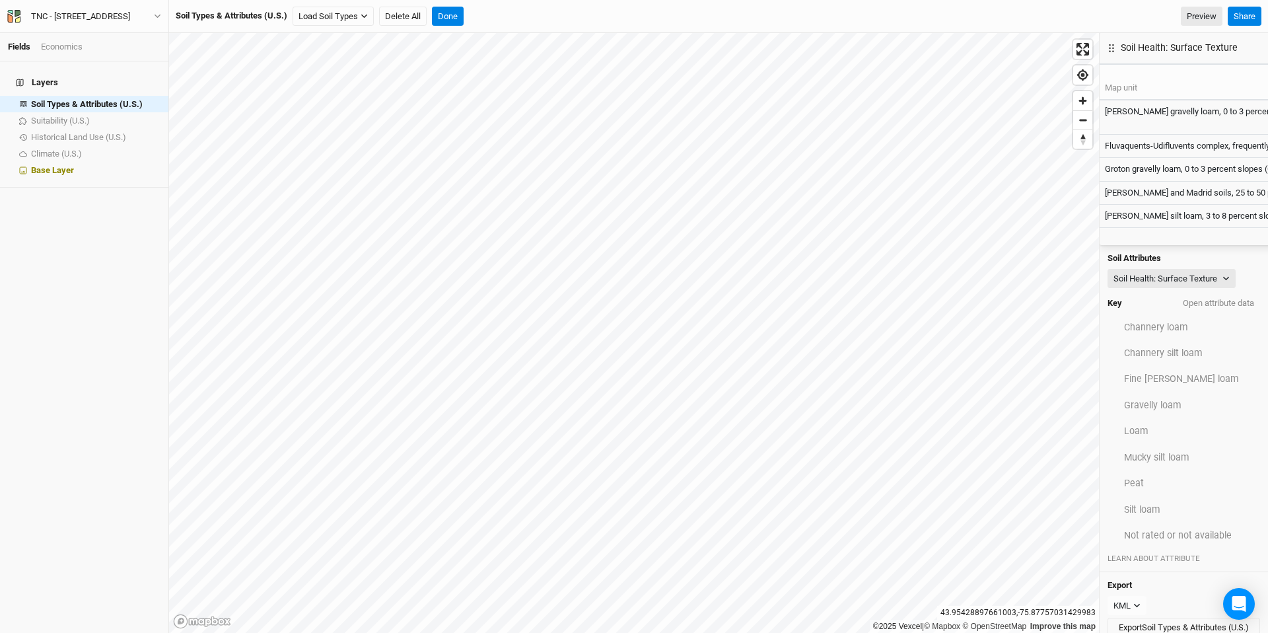
scroll to position [0, 0]
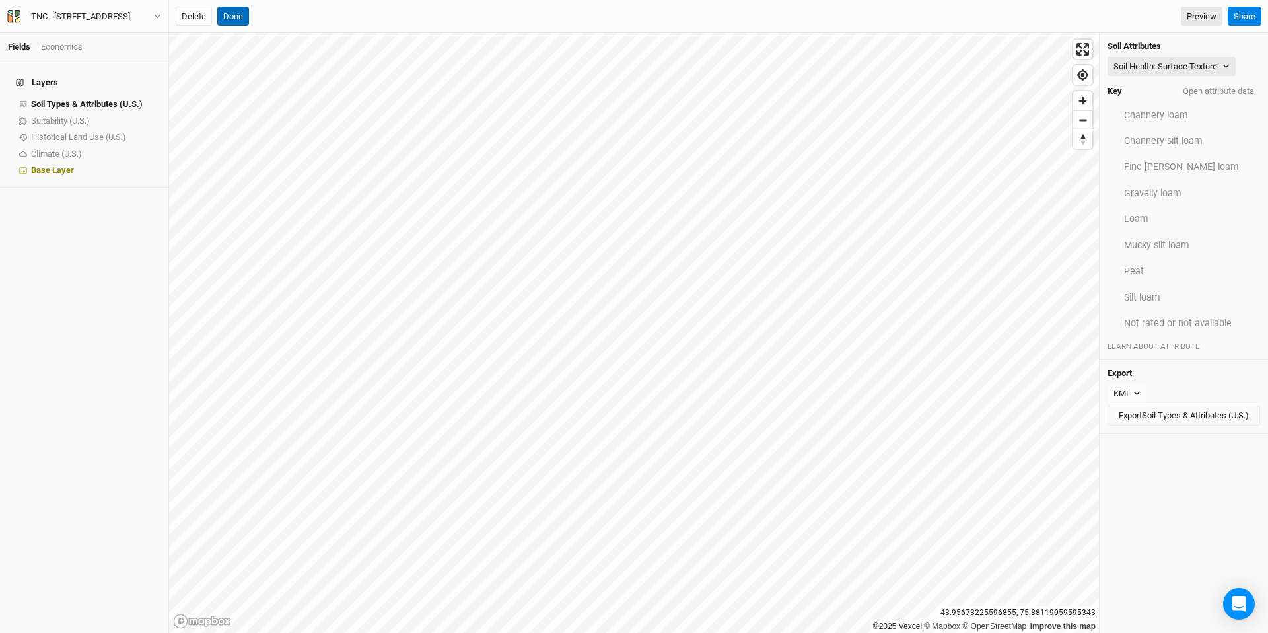
click at [239, 15] on button "Done" at bounding box center [233, 17] width 32 height 20
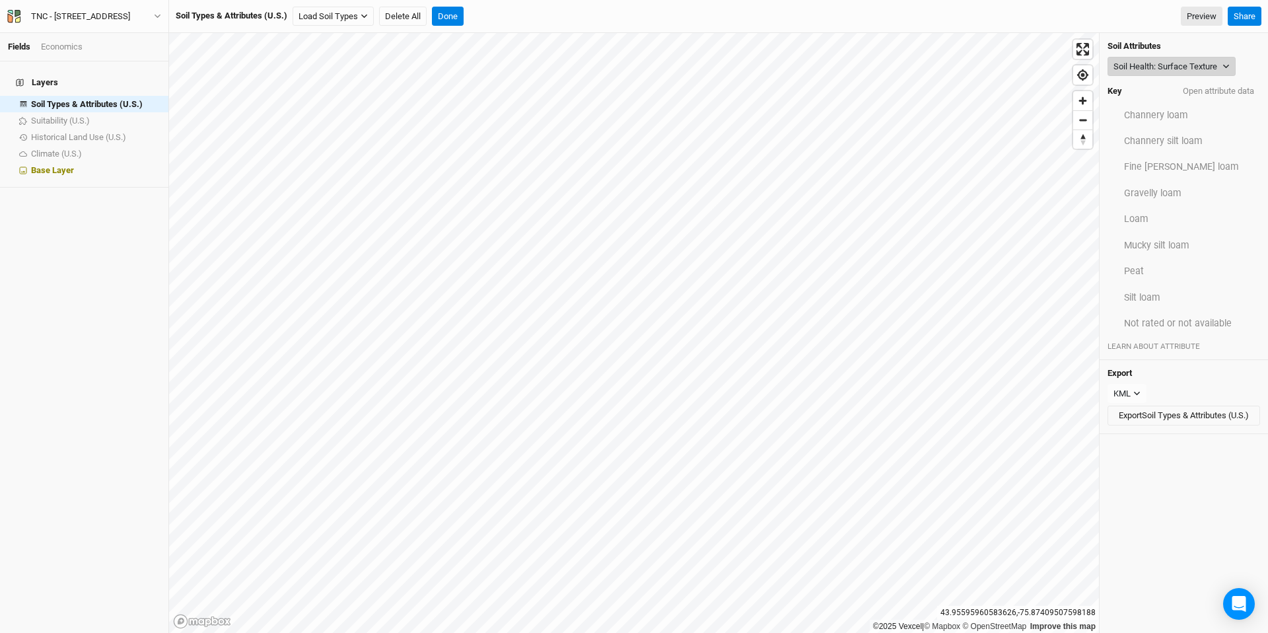
click at [830, 66] on button "Soil Health: Surface Texture" at bounding box center [1171, 67] width 128 height 20
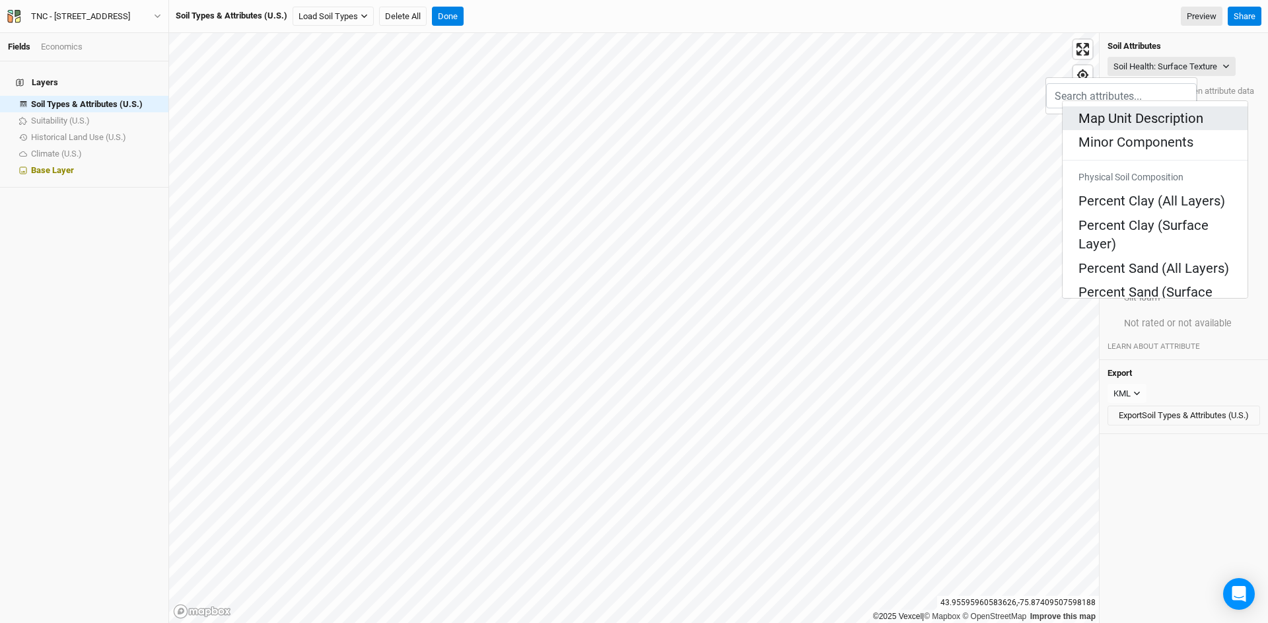
click at [830, 110] on div "Map Unit Description" at bounding box center [1154, 118] width 153 height 18
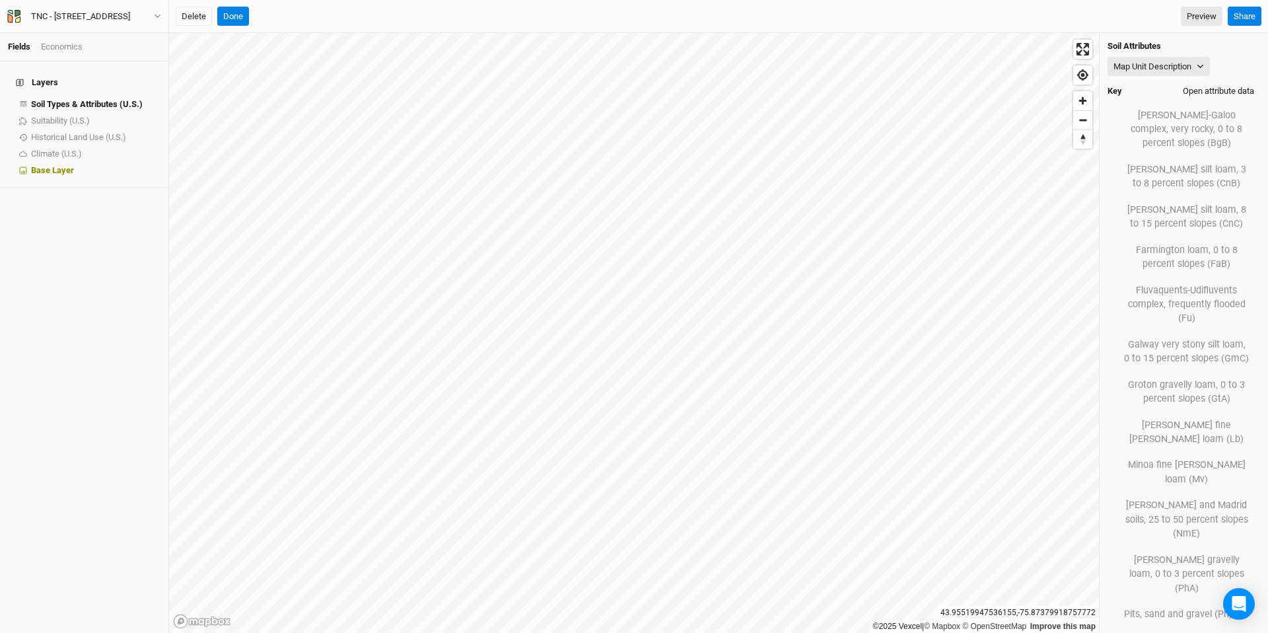
click at [830, 90] on button "Open attribute data" at bounding box center [1218, 91] width 83 height 20
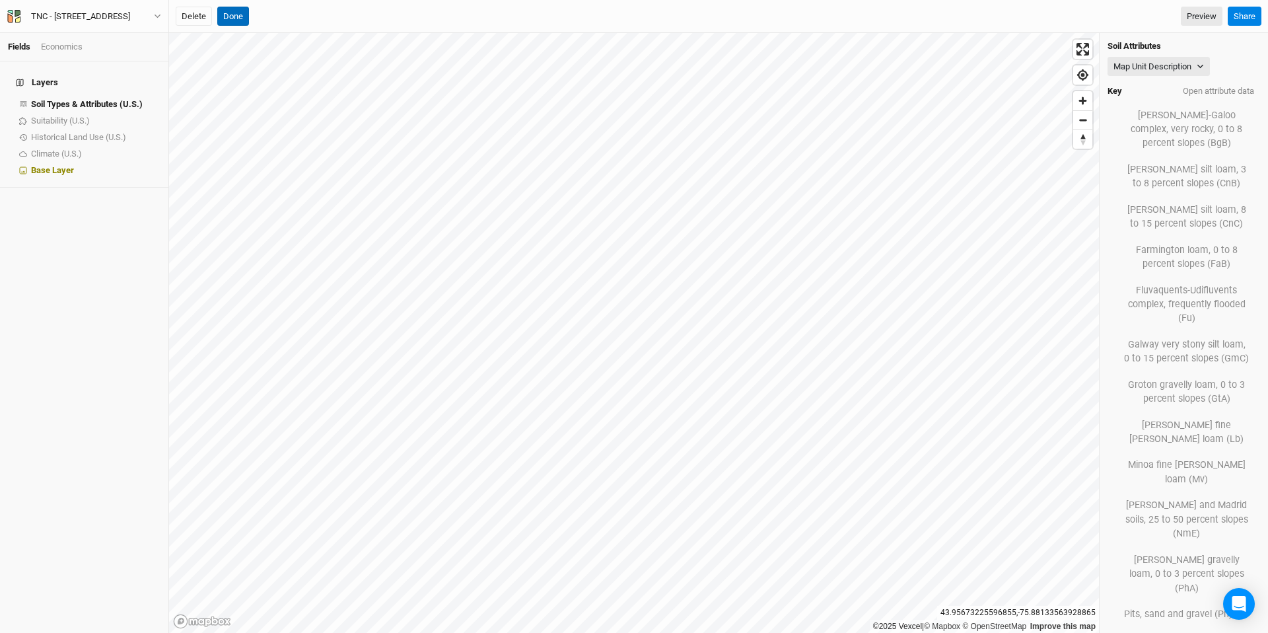
click at [237, 17] on button "Done" at bounding box center [233, 17] width 32 height 20
click at [454, 15] on button "Done" at bounding box center [448, 17] width 32 height 20
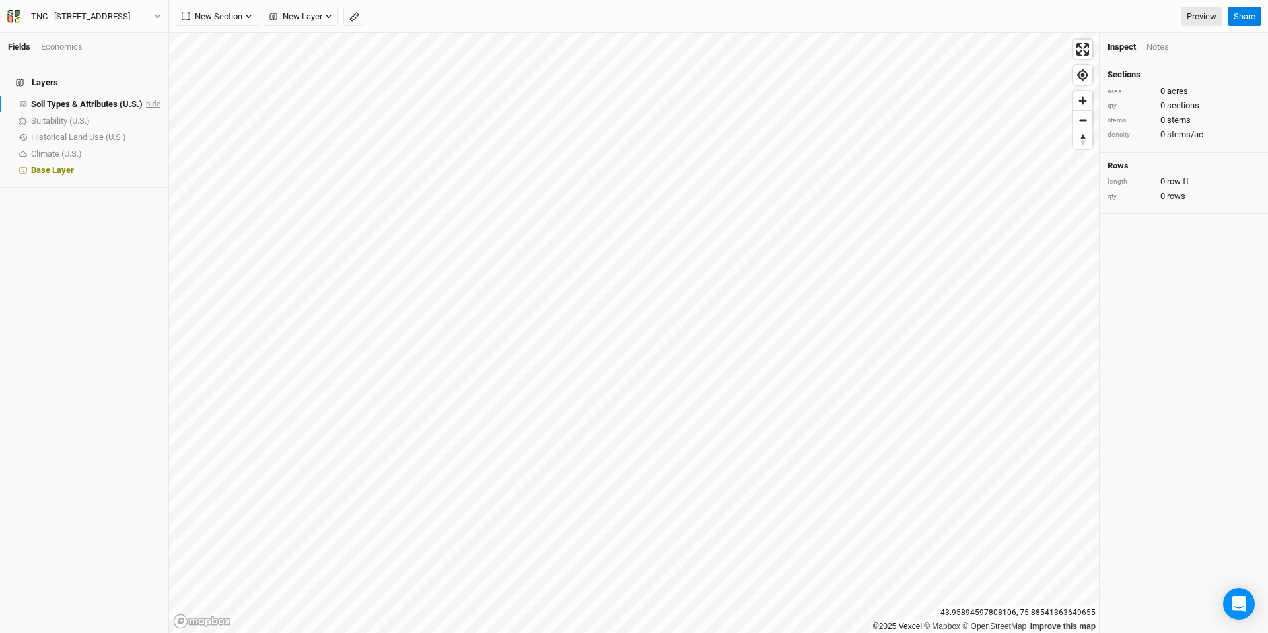
click at [143, 96] on span "hide" at bounding box center [151, 104] width 17 height 17
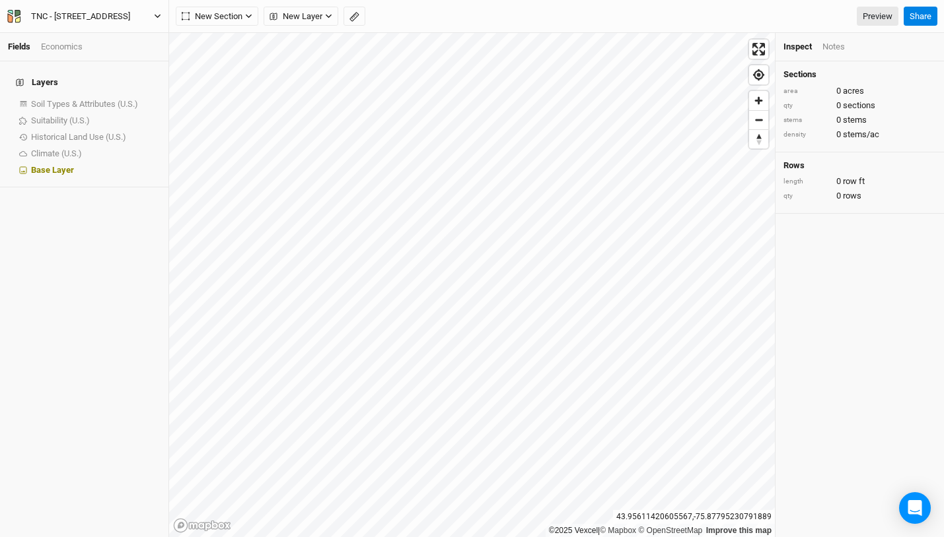
click at [17, 19] on icon "button" at bounding box center [17, 19] width 5 height 6
click at [96, 36] on button "Back" at bounding box center [109, 36] width 104 height 17
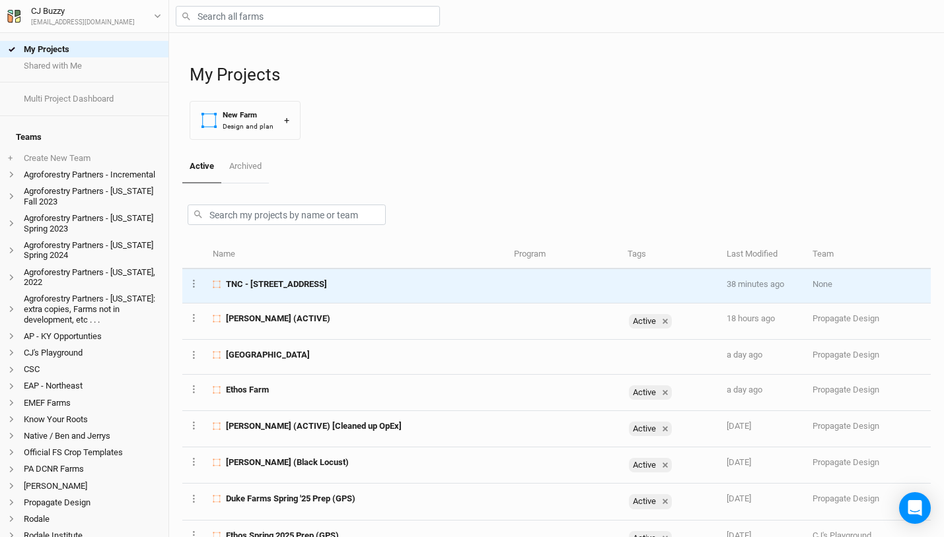
click at [300, 285] on span "TNC - 2456 Crane Lane Watertown, NY" at bounding box center [276, 285] width 101 height 12
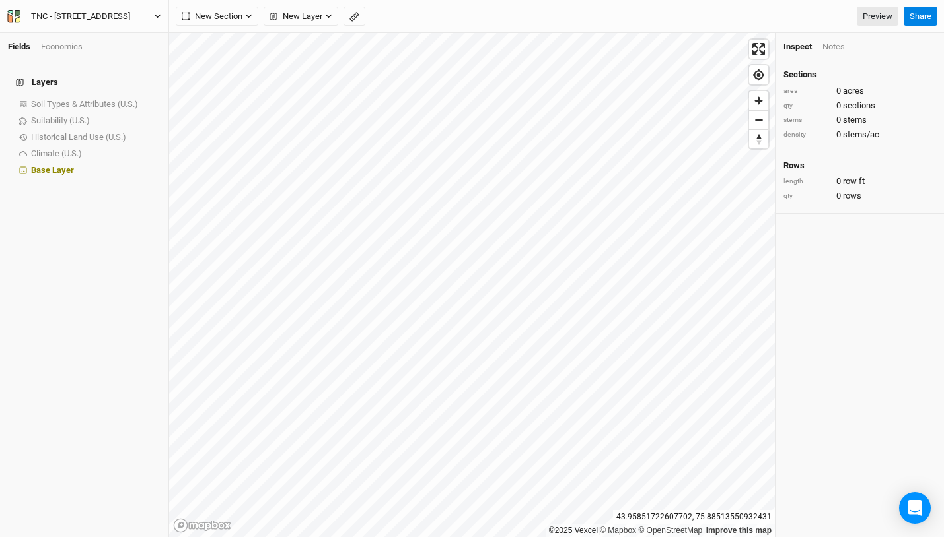
click at [117, 12] on div "TNC - 2456 Crane Lane Watertown, NY" at bounding box center [80, 16] width 99 height 13
click at [128, 50] on button "Project Settings" at bounding box center [109, 54] width 104 height 17
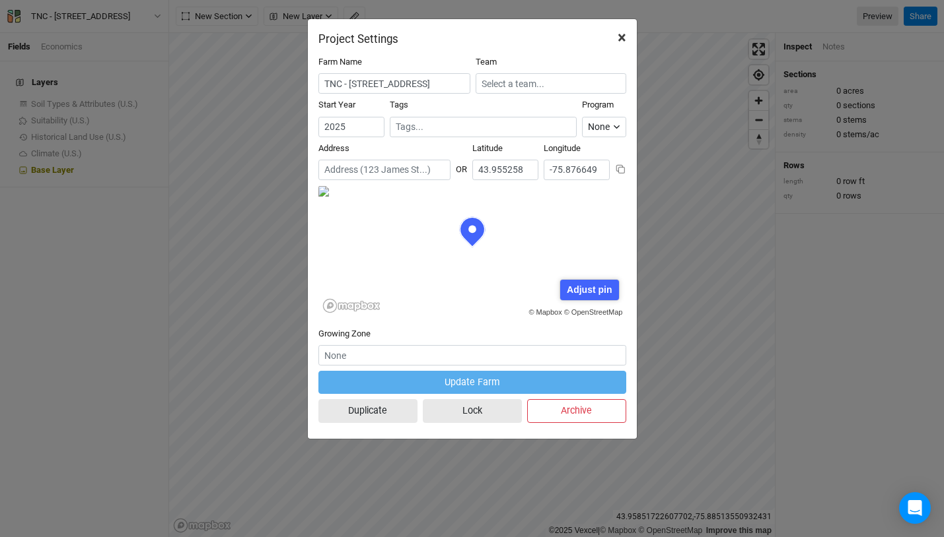
click at [619, 36] on span "×" at bounding box center [621, 37] width 9 height 18
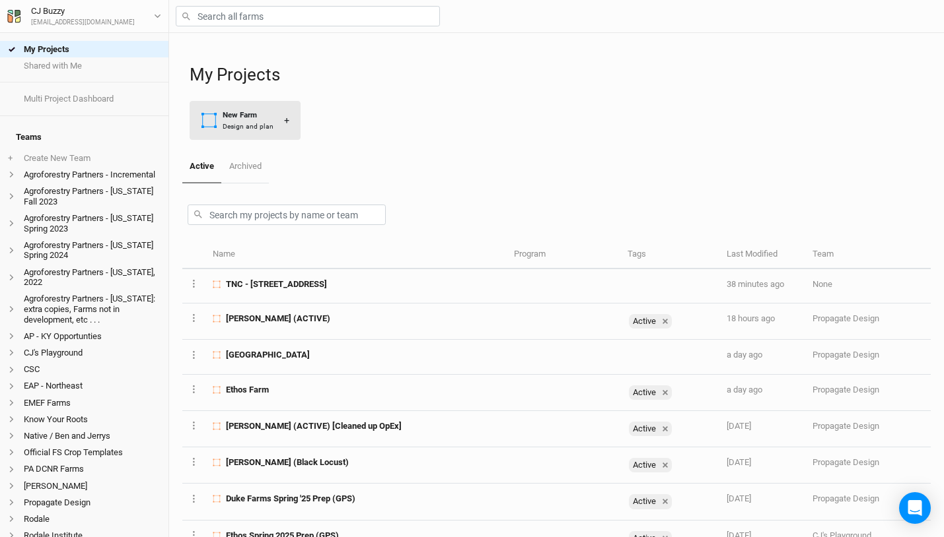
click at [264, 124] on div "Design and plan" at bounding box center [248, 126] width 51 height 10
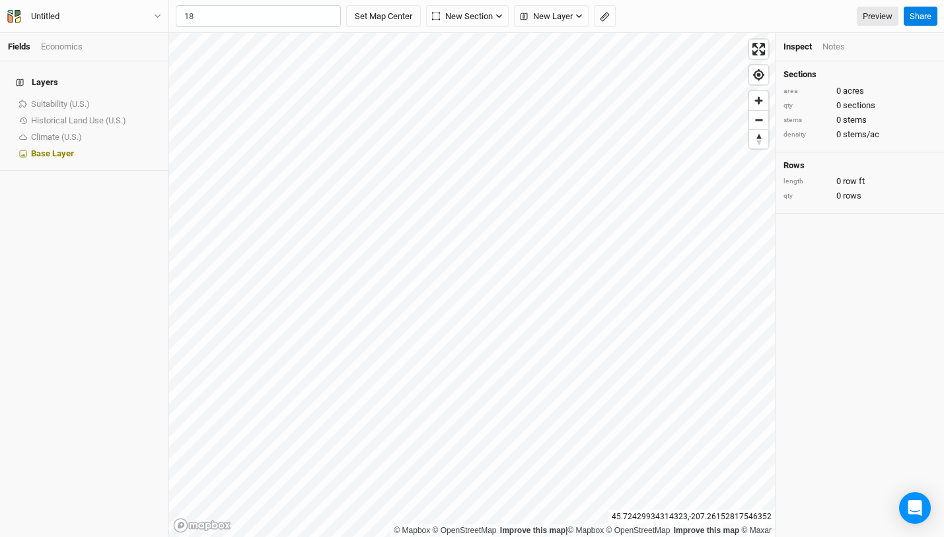
type input "1"
click at [304, 50] on div "Dexter, New York 13634, United States" at bounding box center [285, 61] width 164 height 22
type input "18288 South Shore Road, Dexter, New York 13634, United States"
click at [75, 16] on button "Untitled" at bounding box center [84, 16] width 155 height 15
click at [238, 20] on input "18288 South Shore Road, Dexter, New York 13634, United States" at bounding box center [258, 16] width 165 height 22
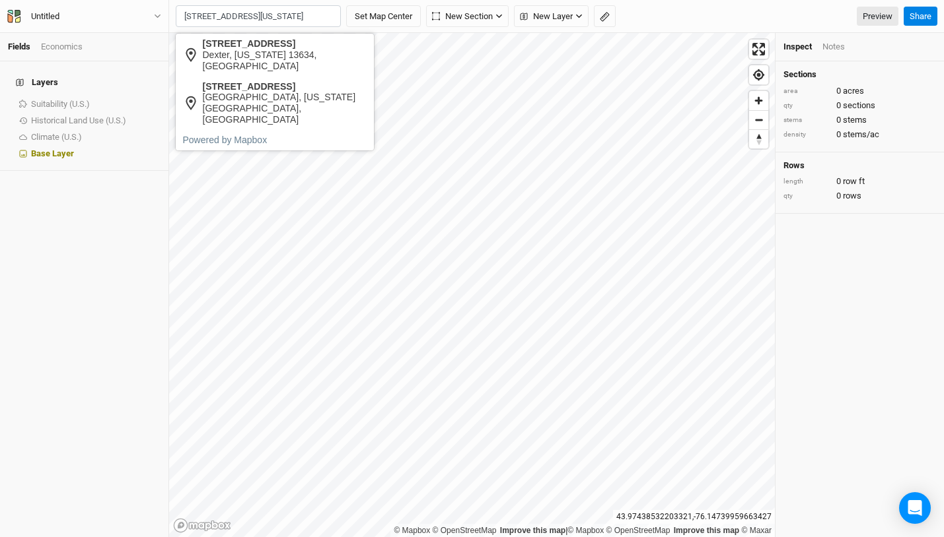
click at [238, 20] on input "18288 South Shore Road, Dexter, New York 13634, United States" at bounding box center [258, 16] width 165 height 22
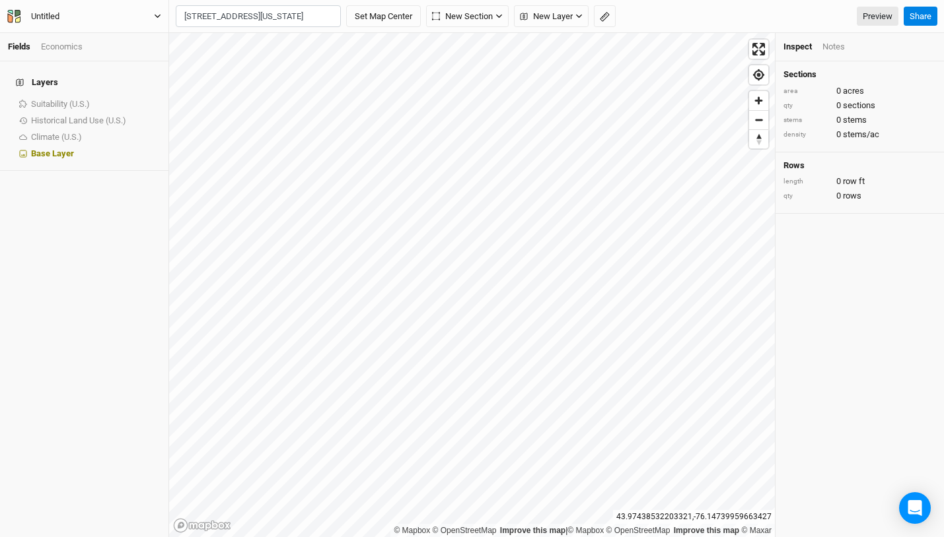
click at [59, 15] on div "Untitled" at bounding box center [45, 16] width 28 height 13
click at [102, 55] on button "Project Settings" at bounding box center [109, 54] width 104 height 17
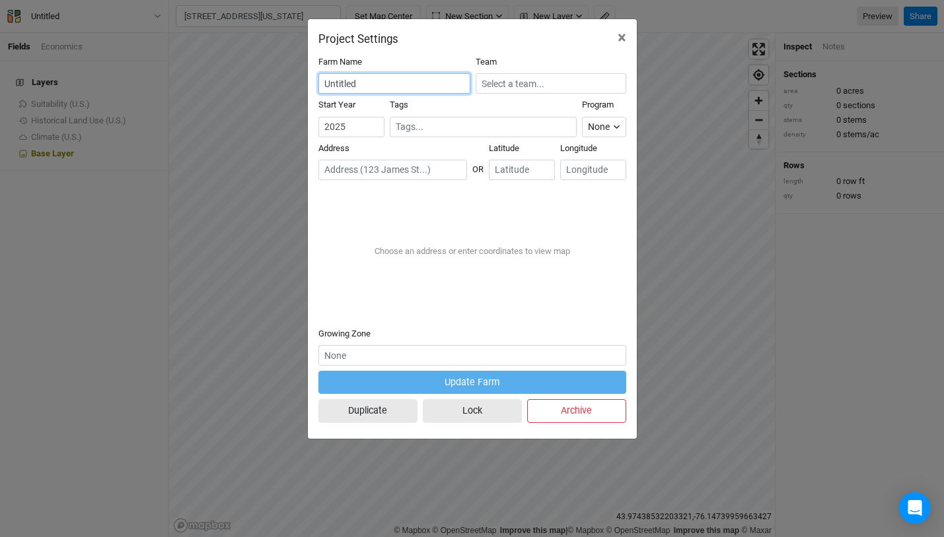
drag, startPoint x: 379, startPoint y: 86, endPoint x: 273, endPoint y: 80, distance: 105.8
click at [273, 81] on div "Project Settings × Farm Name Untitled Team Start Year 2025 Tags Program None Cl…" at bounding box center [472, 268] width 944 height 537
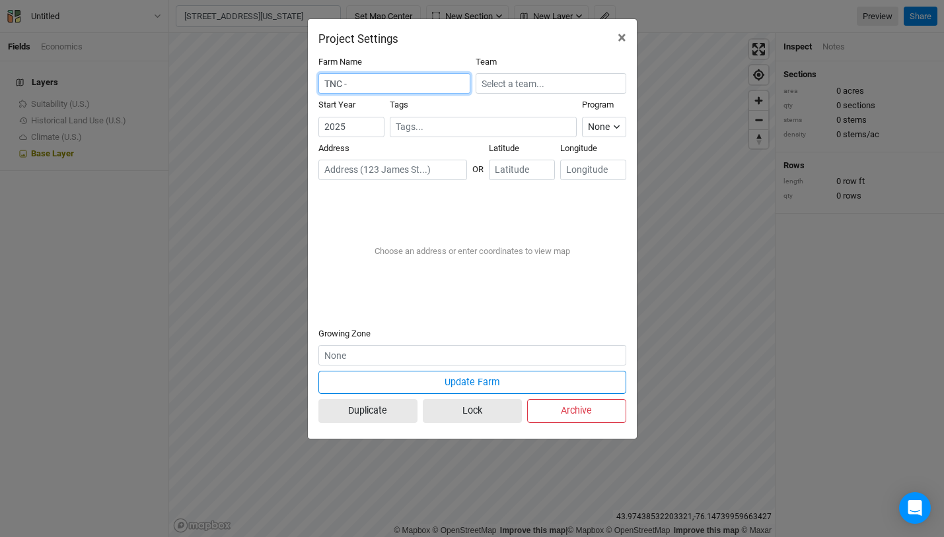
paste input "18288 South Shore Road, Dexter, New York 13634, United States"
type input "TNC - 18288 South Shore Road, Dexter, New York 13634"
click at [348, 171] on input "text" at bounding box center [392, 170] width 149 height 20
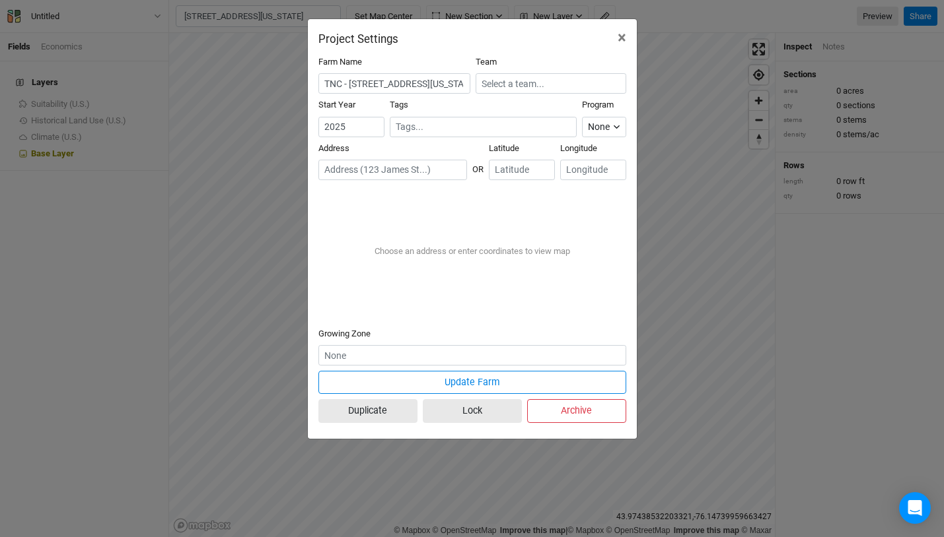
paste input "18288 South Shore Road, Dexter, New York 13634, United States"
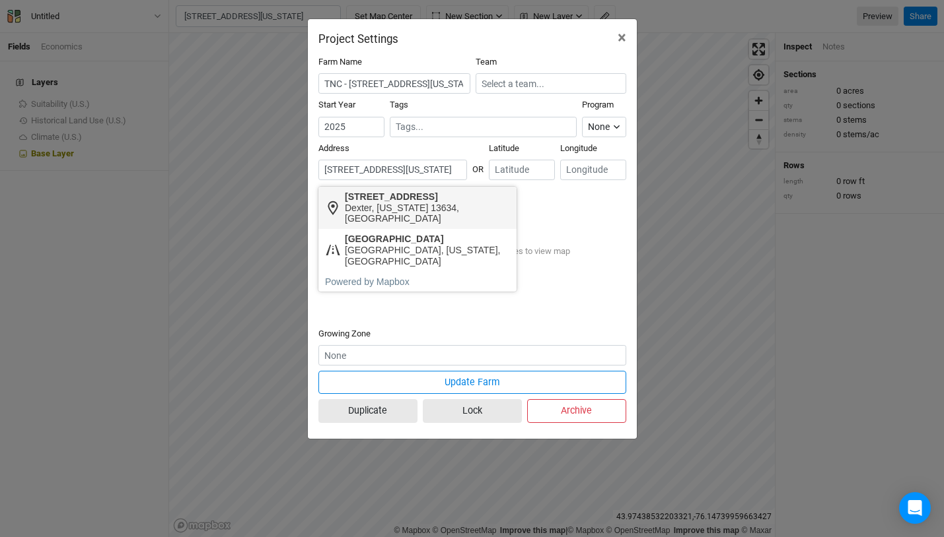
click at [440, 210] on div "Dexter, New York 13634, United States" at bounding box center [427, 214] width 164 height 22
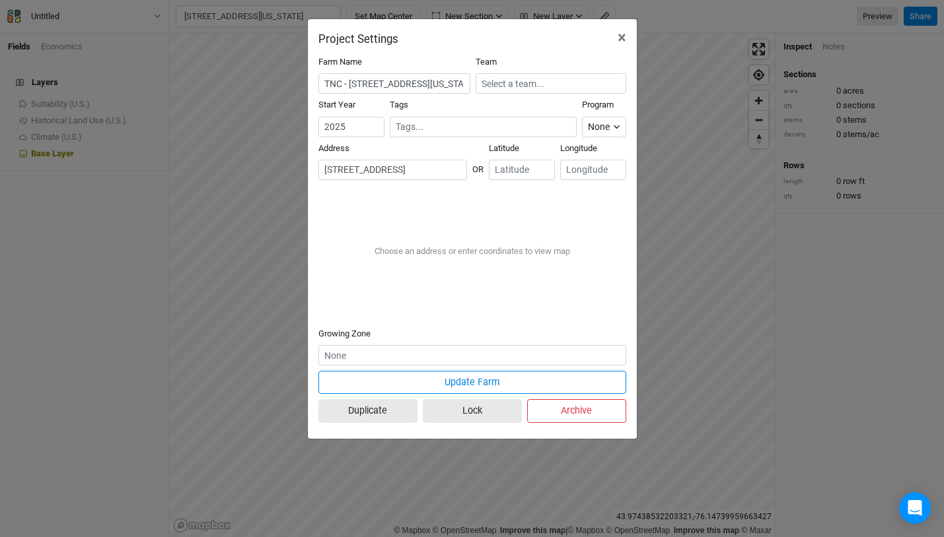
type input "18288 South Shore Road, Dexter, New York 13634, United States"
type input "43.96949"
type input "-76.13769"
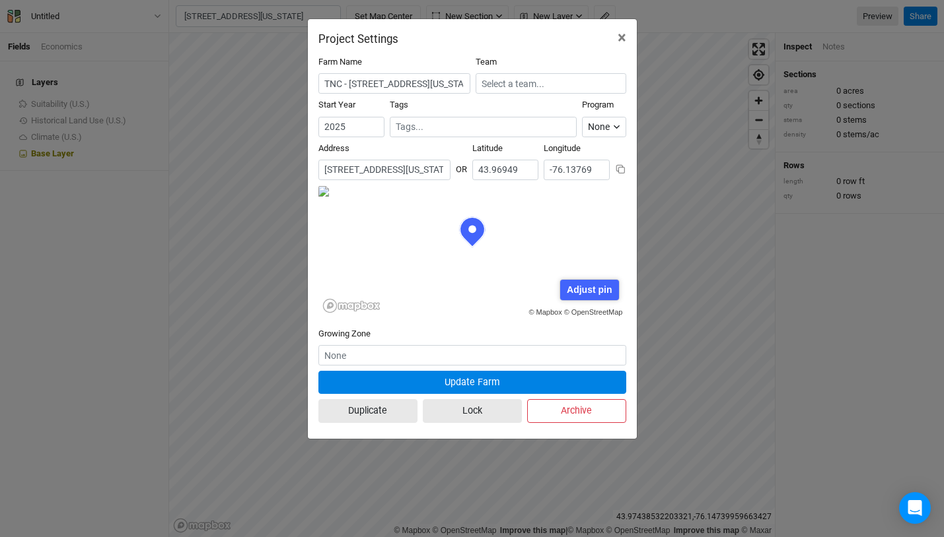
scroll to position [66, 154]
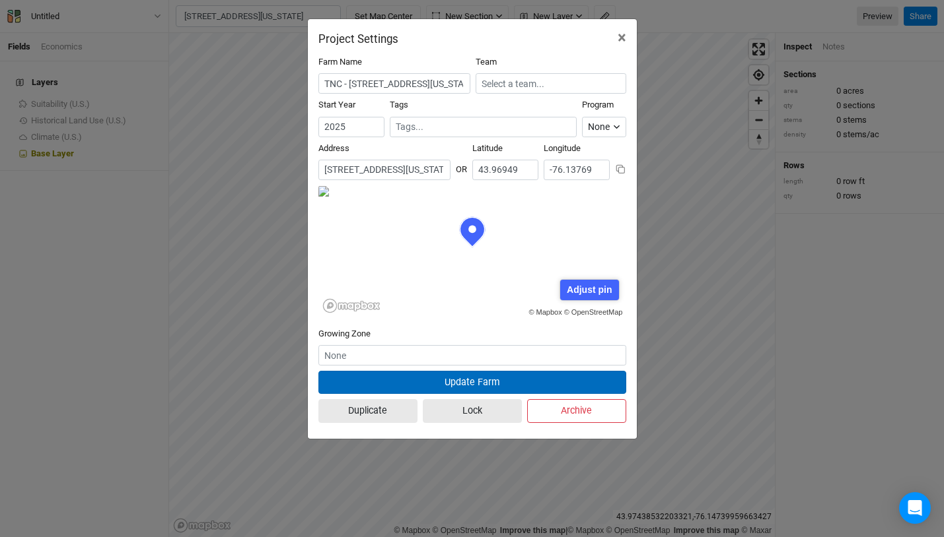
click at [504, 383] on button "Update Farm" at bounding box center [472, 382] width 308 height 23
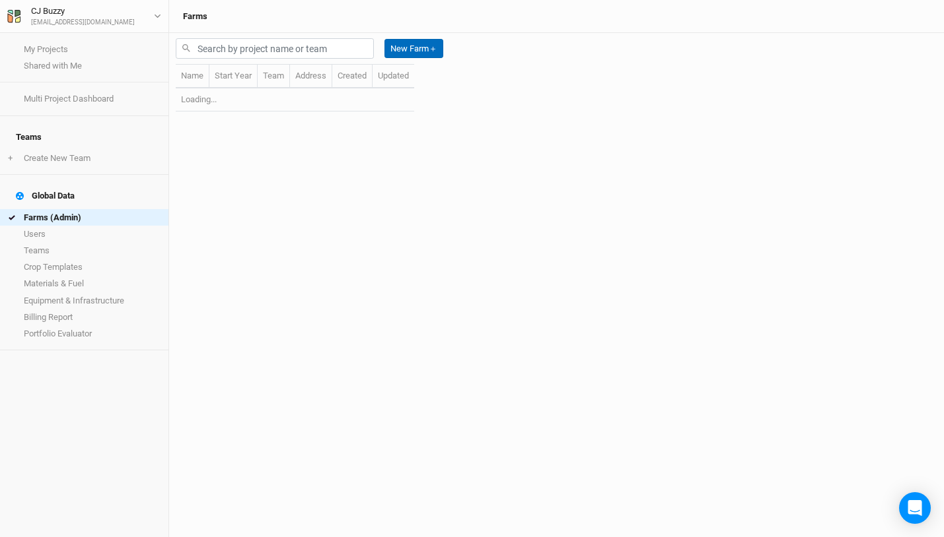
click at [424, 47] on button "New Farm ＋" at bounding box center [413, 49] width 59 height 20
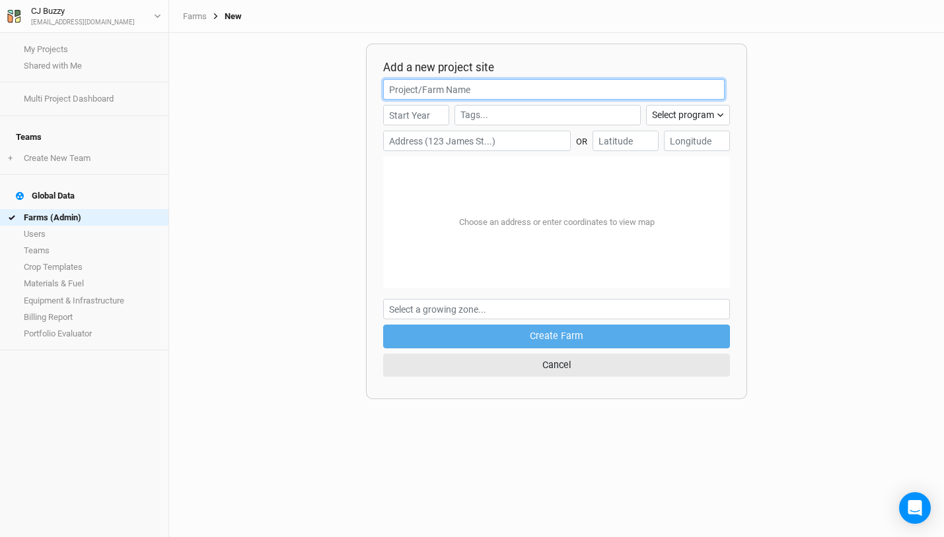
click at [436, 94] on input "text" at bounding box center [553, 89] width 341 height 20
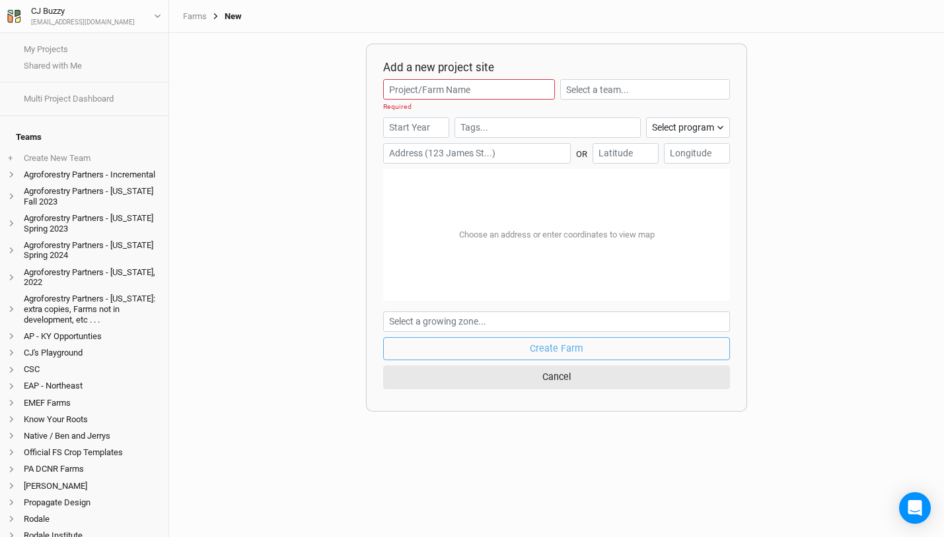
click at [432, 144] on input "text" at bounding box center [477, 153] width 188 height 20
paste input "718 Windmill Rd, Colton, NY 13625"
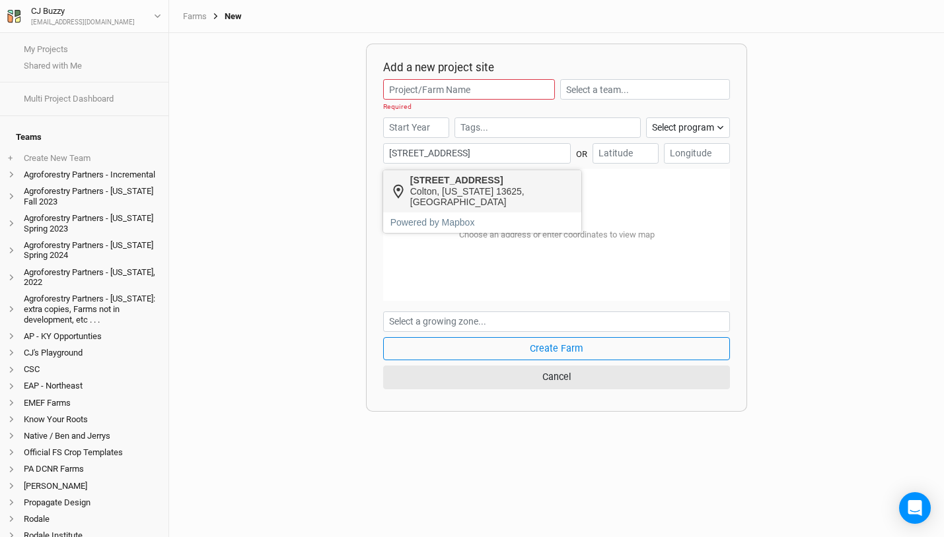
click at [455, 194] on div "Colton, New York 13625, United States" at bounding box center [492, 197] width 164 height 22
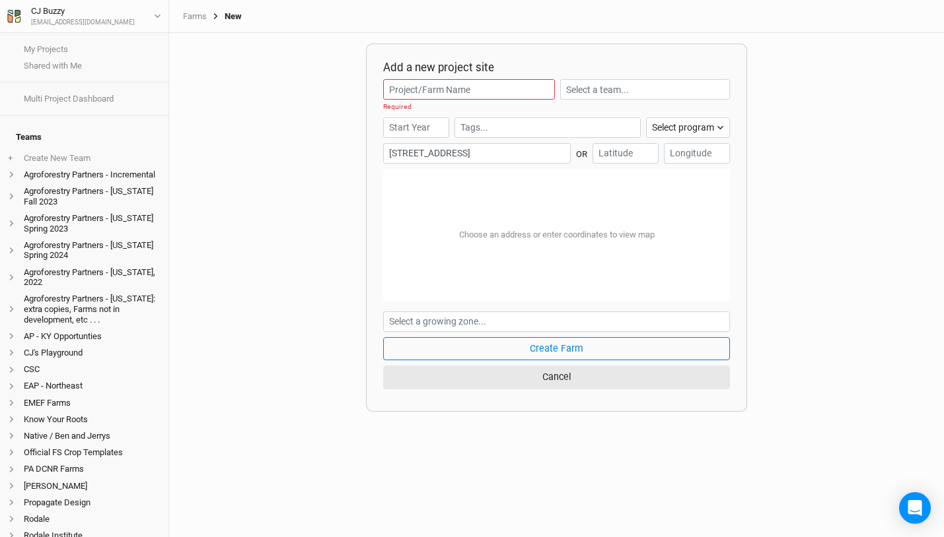
type input "718 Windmill Road, Colton, New York 13625, United States"
type input "44.5561"
type input "-74.89405"
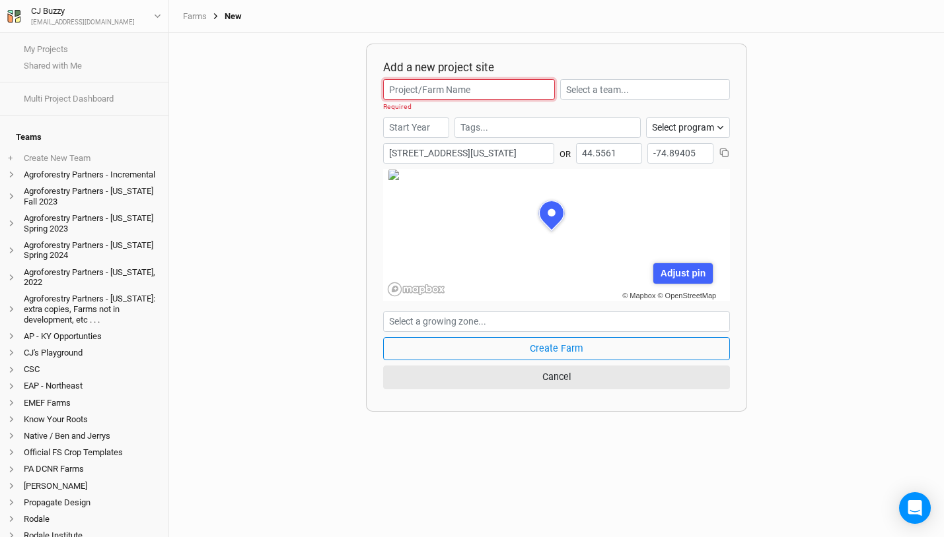
click at [399, 88] on input "text" at bounding box center [468, 89] width 171 height 20
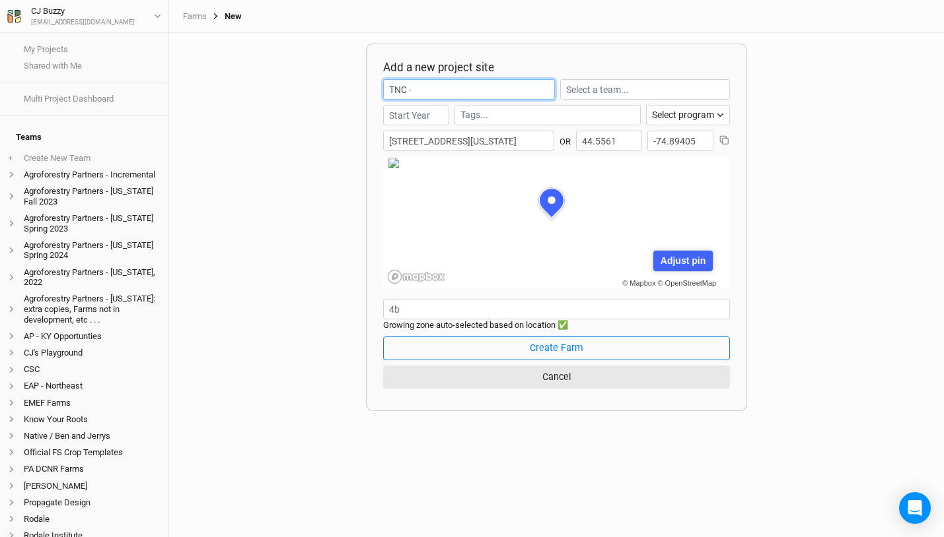
paste input "718 Windmill Rd, Colton, NY 13625"
type input "TNC - 718 Windmill Rd, Colton, NY 13625"
click at [686, 258] on div "Adjust pin" at bounding box center [682, 261] width 59 height 20
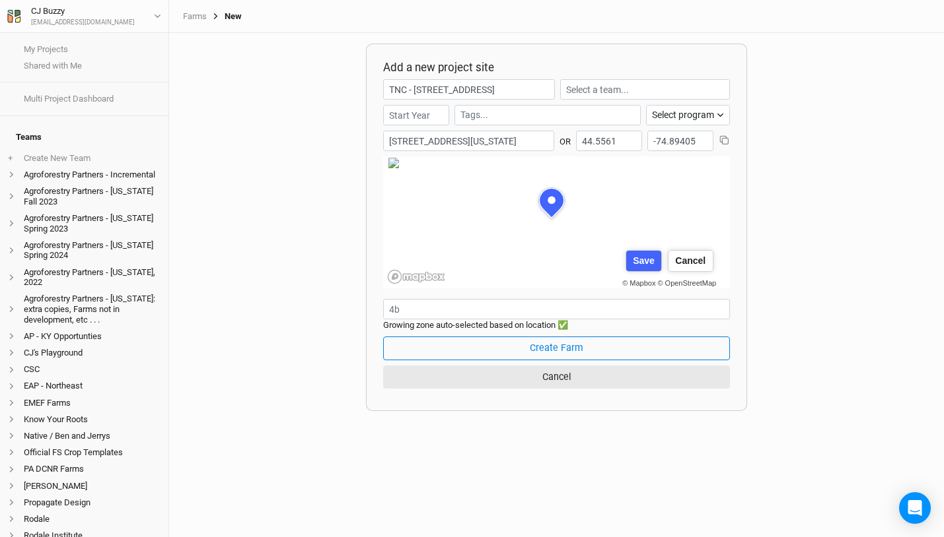
scroll to position [17, 83]
click at [658, 277] on div "© Mapbox © OpenStreetMap Adjust pin Save Cancel" at bounding box center [551, 222] width 336 height 132
click at [548, 304] on form "TNC - 718 Windmill Rd, Colton, NY 13625 Select program Climate Smart Commoditie…" at bounding box center [556, 236] width 347 height 315
drag, startPoint x: 611, startPoint y: 138, endPoint x: 546, endPoint y: 135, distance: 64.8
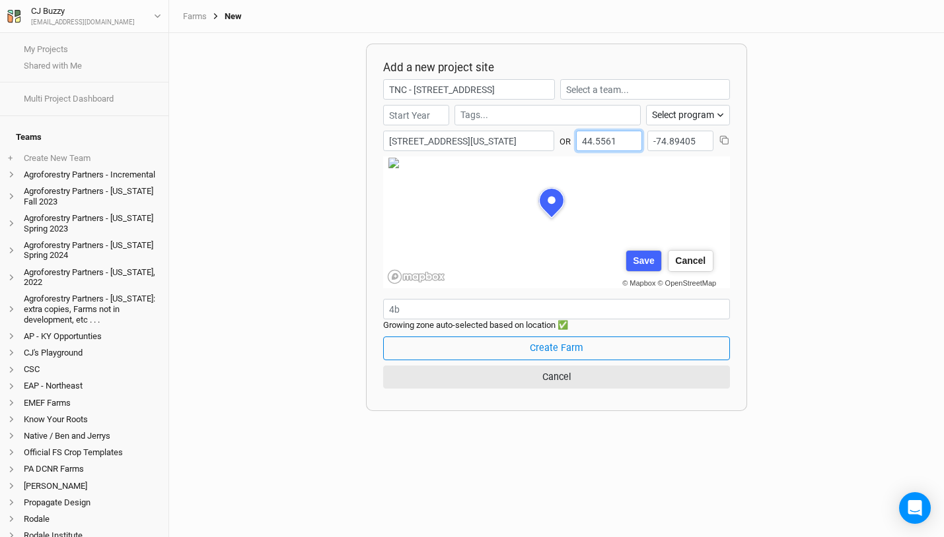
click at [543, 136] on div "1 result is available. Use up and down arrows to review and enter to select. To…" at bounding box center [556, 144] width 347 height 26
click at [494, 141] on input "718 Windmill Road, Colton, New York 13625, United States" at bounding box center [468, 141] width 171 height 20
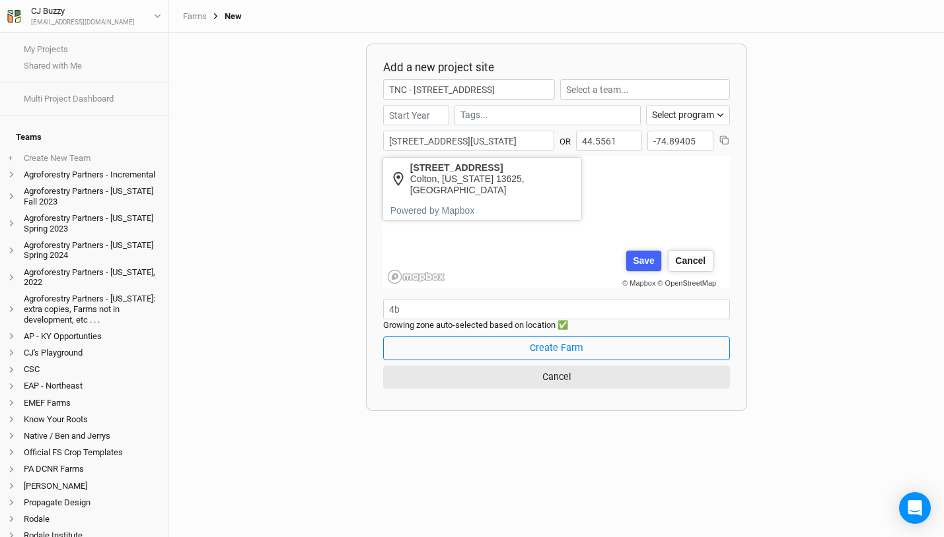
click at [499, 139] on input "718 Windmill Road, Colton, New York 13625, United States" at bounding box center [468, 141] width 171 height 20
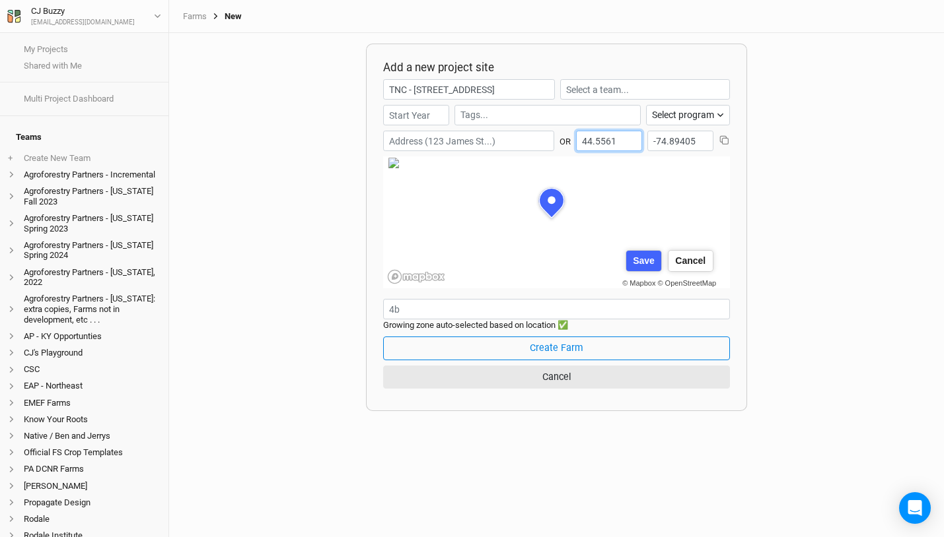
drag, startPoint x: 610, startPoint y: 141, endPoint x: 539, endPoint y: 139, distance: 70.7
click at [537, 140] on div "Type in 2 or more characters for results. When autocomplete results are availab…" at bounding box center [556, 144] width 347 height 26
paste input "61252"
type input "44.561252"
drag, startPoint x: 690, startPoint y: 145, endPoint x: 631, endPoint y: 146, distance: 58.8
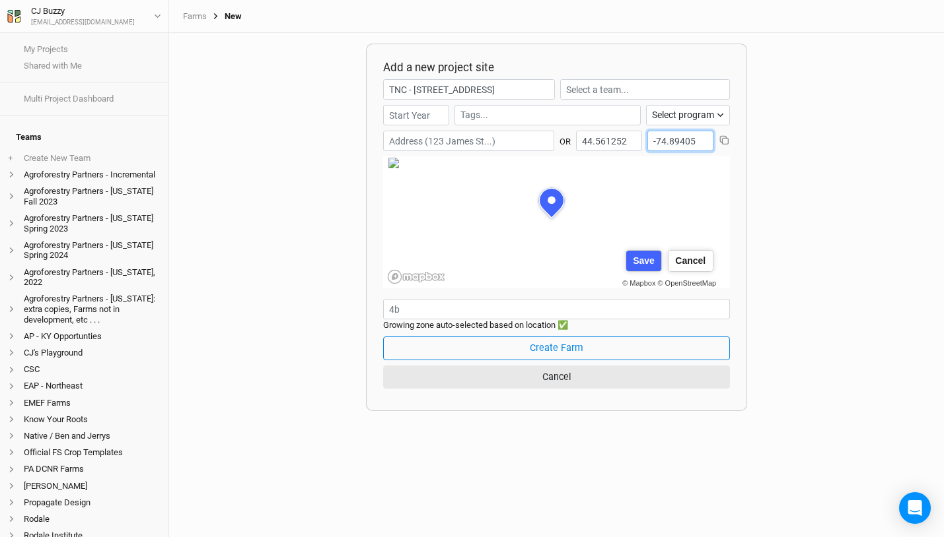
click at [631, 146] on div "OR 44.561252 -74.89405" at bounding box center [556, 144] width 347 height 26
paste input "8436"
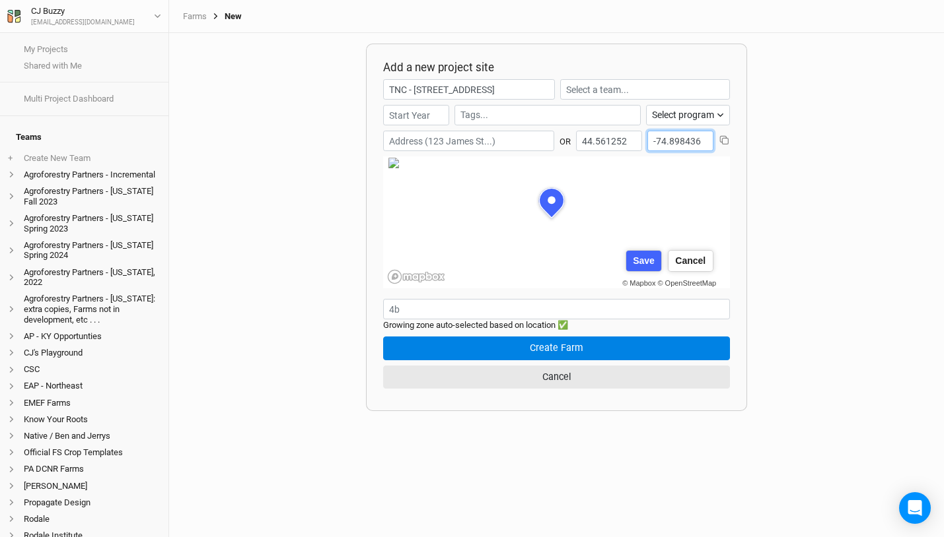
type input "-74.898436"
click at [648, 343] on button "Create Farm" at bounding box center [556, 348] width 347 height 23
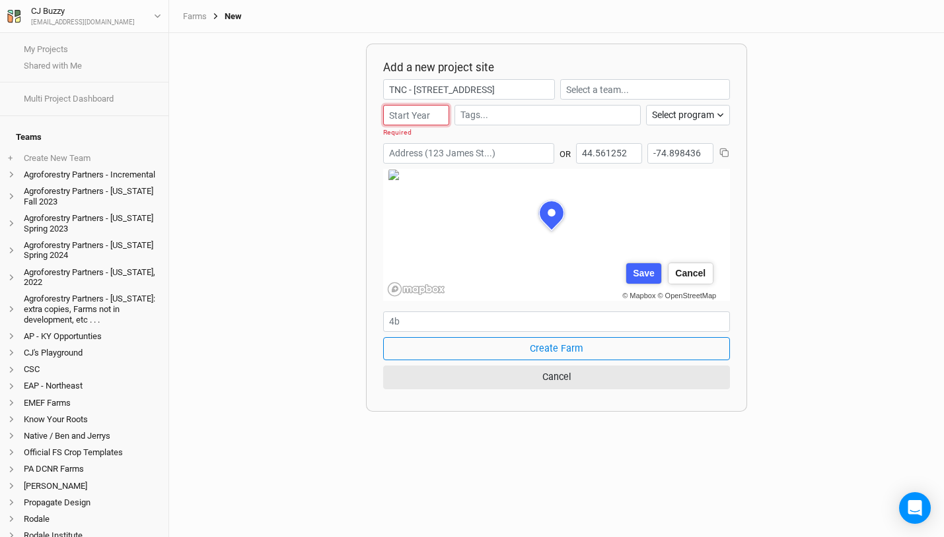
click at [422, 118] on input "number" at bounding box center [416, 115] width 66 height 20
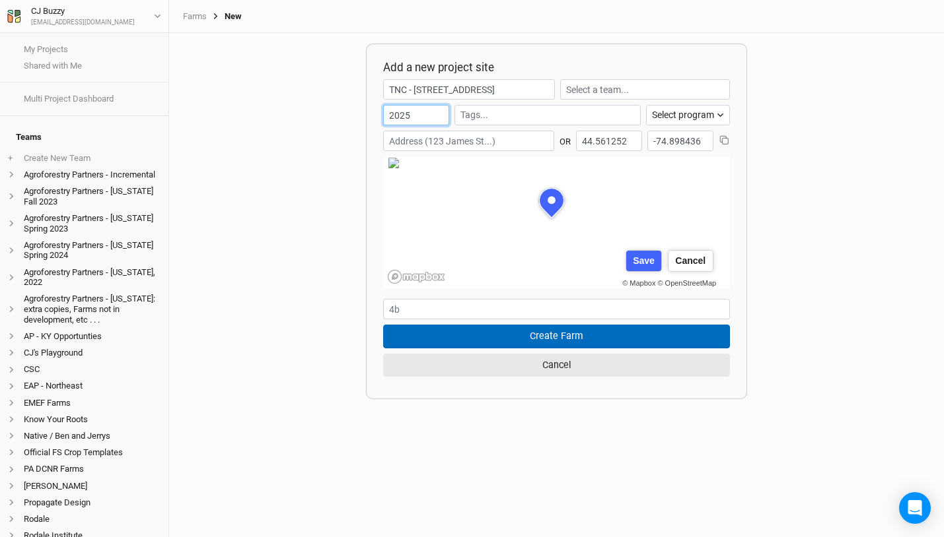
type input "2025"
click at [633, 338] on button "Create Farm" at bounding box center [556, 336] width 347 height 23
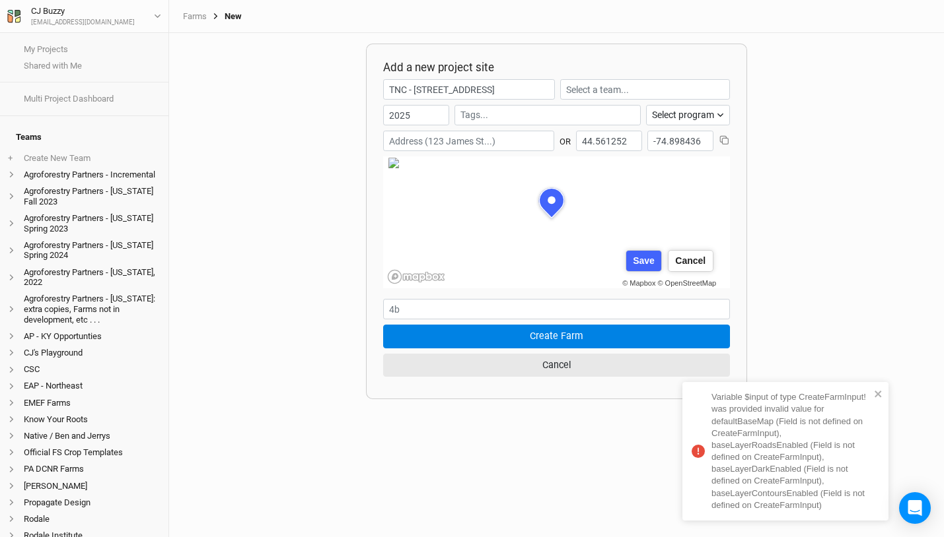
click at [188, 15] on link "Farms" at bounding box center [195, 16] width 24 height 11
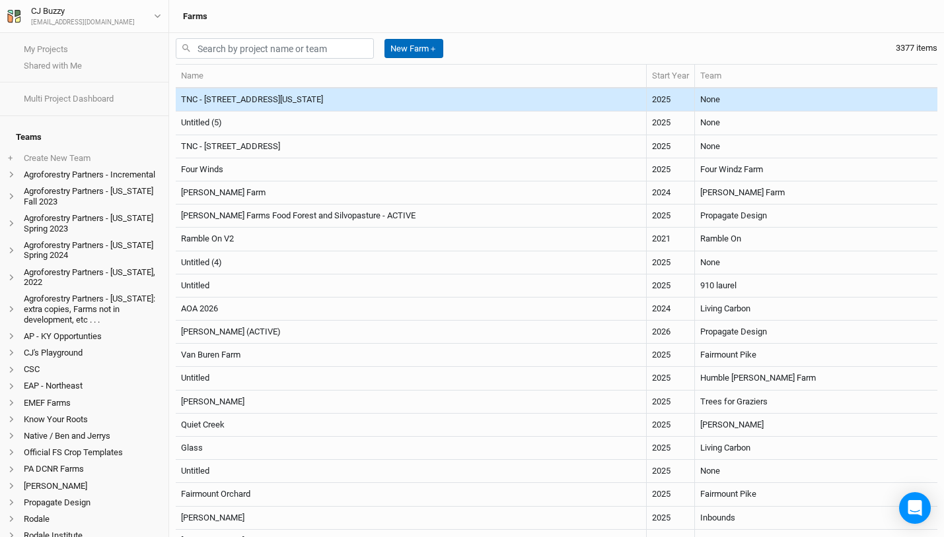
click at [419, 50] on button "New Farm ＋" at bounding box center [413, 49] width 59 height 20
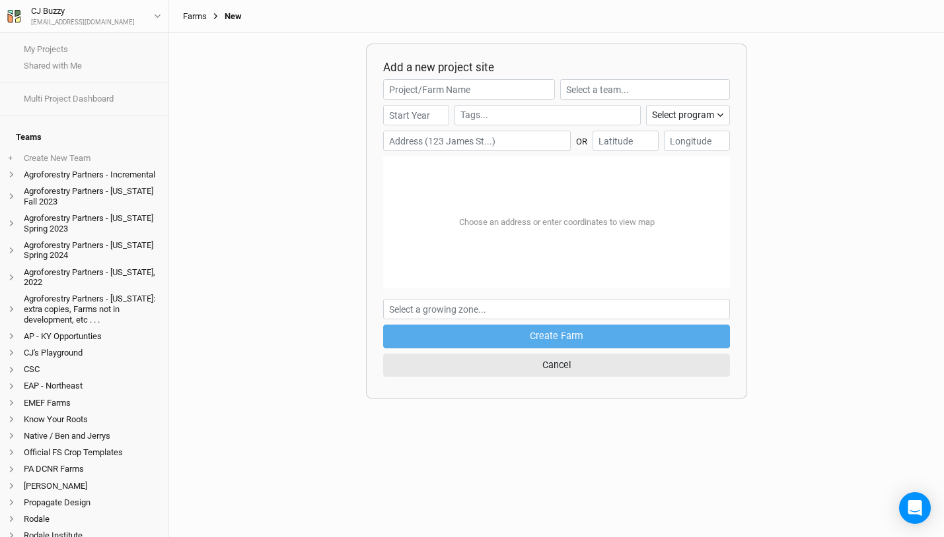
click at [198, 16] on link "Farms" at bounding box center [195, 16] width 24 height 11
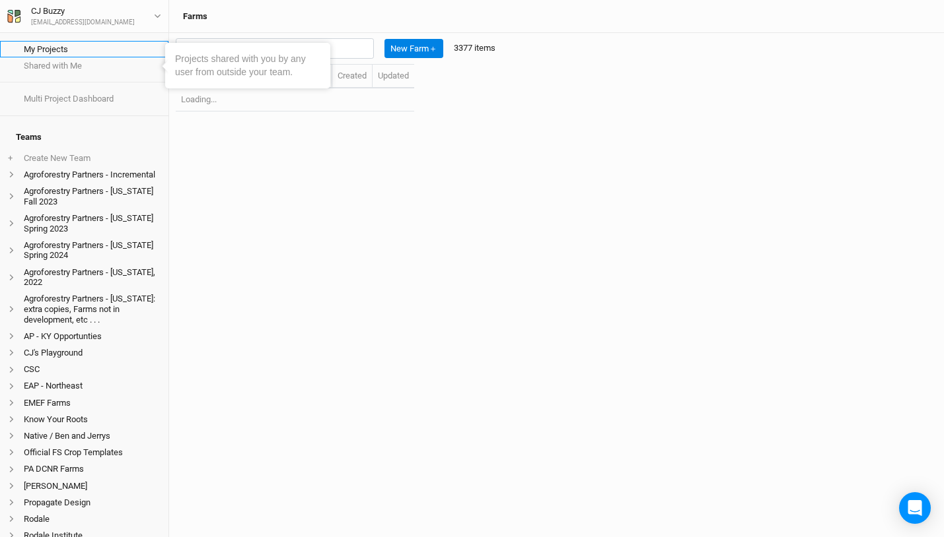
click at [55, 47] on link "My Projects" at bounding box center [84, 49] width 168 height 17
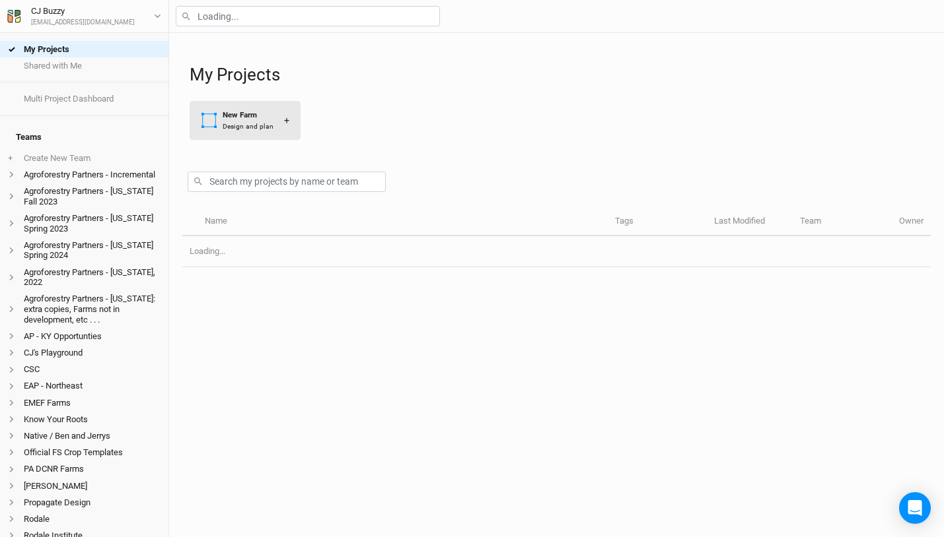
click at [246, 112] on div "New Farm" at bounding box center [248, 115] width 51 height 11
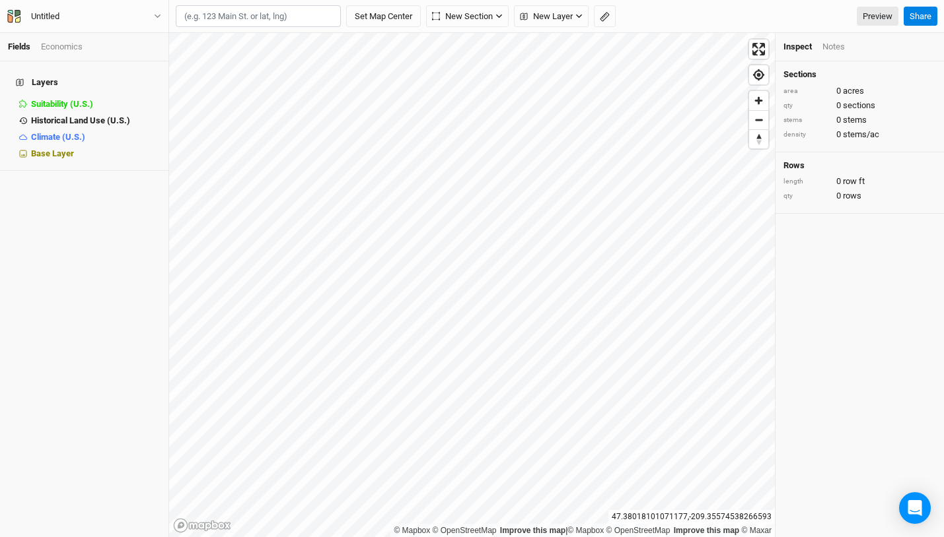
type input "-74.898436"
drag, startPoint x: 249, startPoint y: 18, endPoint x: 148, endPoint y: 11, distance: 101.3
click at [147, 11] on div "Fields Economics Layers Suitability (U.S.) hide Historical Land Use (U.S.) hide…" at bounding box center [472, 268] width 944 height 537
click at [88, 16] on button "Untitled" at bounding box center [84, 16] width 155 height 15
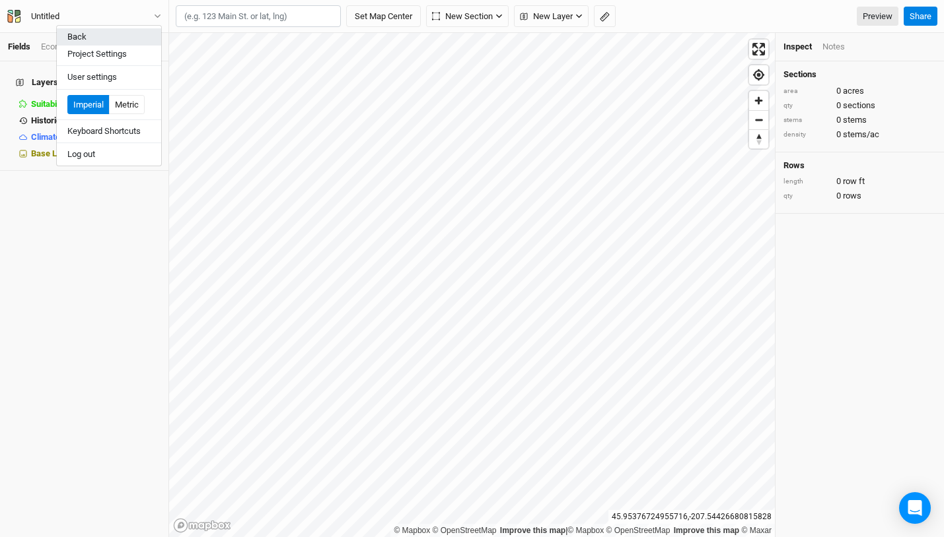
click at [144, 40] on button "Back" at bounding box center [109, 36] width 104 height 17
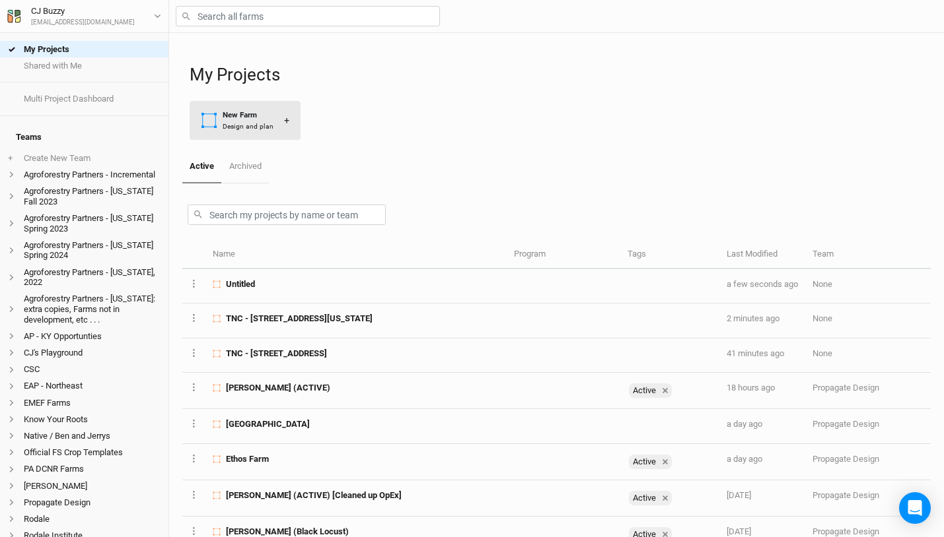
click at [258, 110] on div "New Farm" at bounding box center [248, 115] width 51 height 11
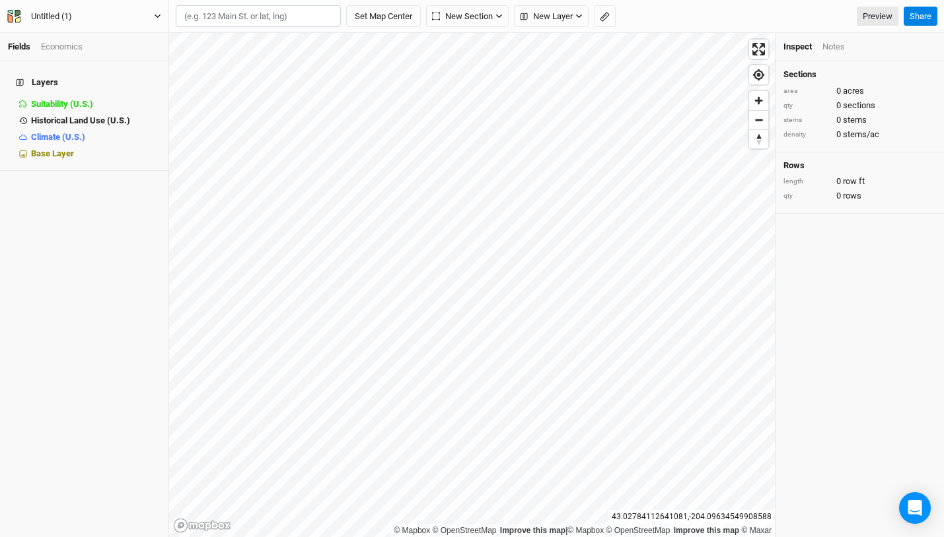
click at [64, 15] on div "Untitled (1)" at bounding box center [51, 16] width 41 height 13
click at [91, 53] on button "Project Settings" at bounding box center [109, 54] width 104 height 17
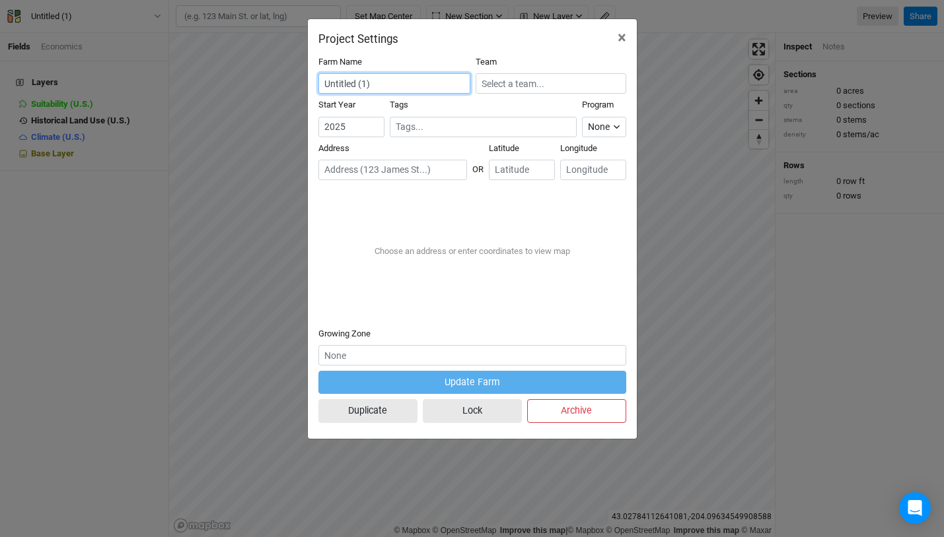
drag, startPoint x: 376, startPoint y: 88, endPoint x: 316, endPoint y: 83, distance: 61.0
click at [288, 90] on div "Project Settings × Farm Name Untitled (1) Team Start Year 2025 Tags Program Non…" at bounding box center [472, 268] width 944 height 537
drag, startPoint x: 378, startPoint y: 85, endPoint x: 302, endPoint y: 79, distance: 76.8
click at [302, 79] on div "Project Settings × Farm Name Untitled (1) Team Start Year 2025 Tags Program Non…" at bounding box center [472, 268] width 944 height 537
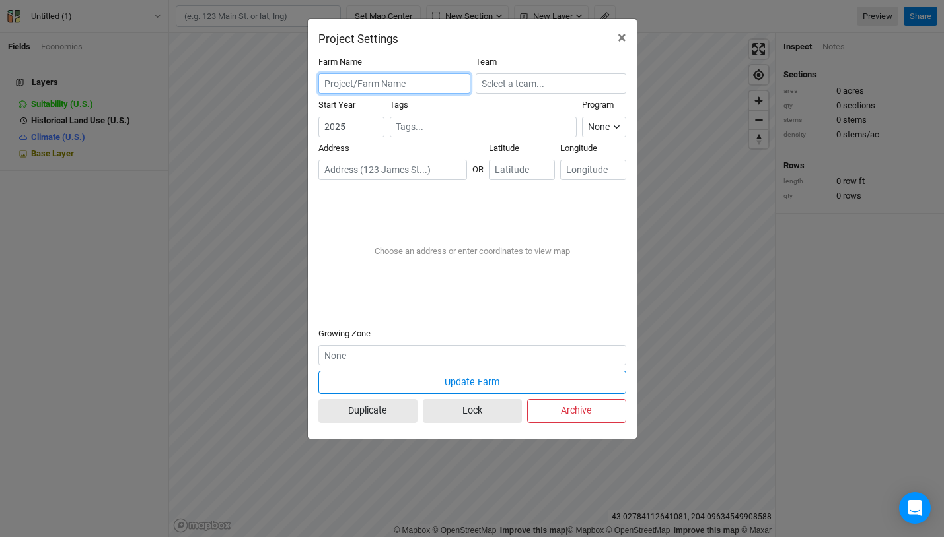
paste input "-74.898436"
type input "-74.898436"
drag, startPoint x: 401, startPoint y: 85, endPoint x: 296, endPoint y: 86, distance: 104.3
click at [294, 86] on div "Project Settings × Farm Name -74.898436 Team Start Year 2025 Tags Program None …" at bounding box center [472, 268] width 944 height 537
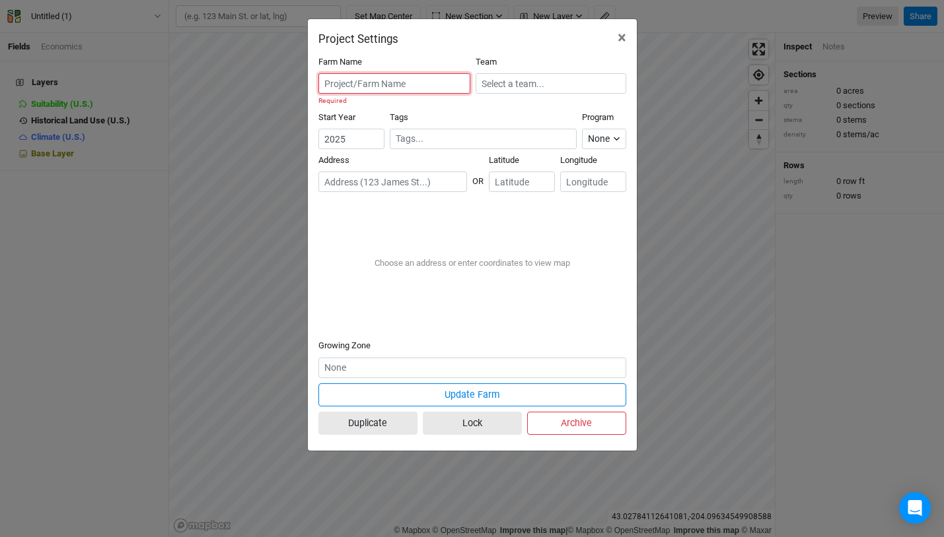
paste input "718 Windmill Rd, Colton, NY 13625"
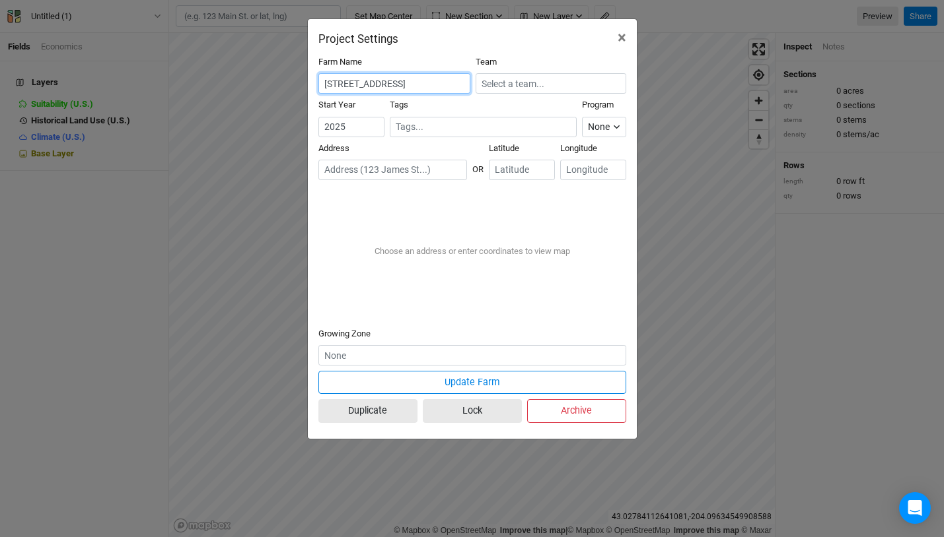
scroll to position [0, 3]
click at [327, 86] on input "718 Windmill Rd, Colton, NY 13625" at bounding box center [394, 83] width 152 height 20
type input "TNC - 718 Windmill Rd, Colton, NY 13625"
click at [376, 170] on input "text" at bounding box center [392, 170] width 149 height 20
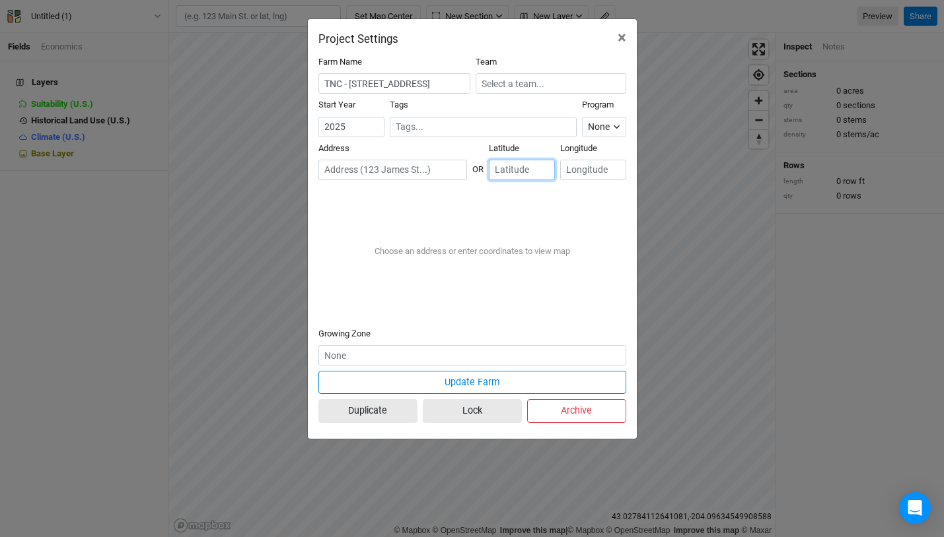
click at [498, 171] on input "number" at bounding box center [522, 170] width 66 height 20
paste input "44.561252"
type input "44.561252"
click at [587, 168] on input "number" at bounding box center [593, 170] width 66 height 20
paste input "-74.898436"
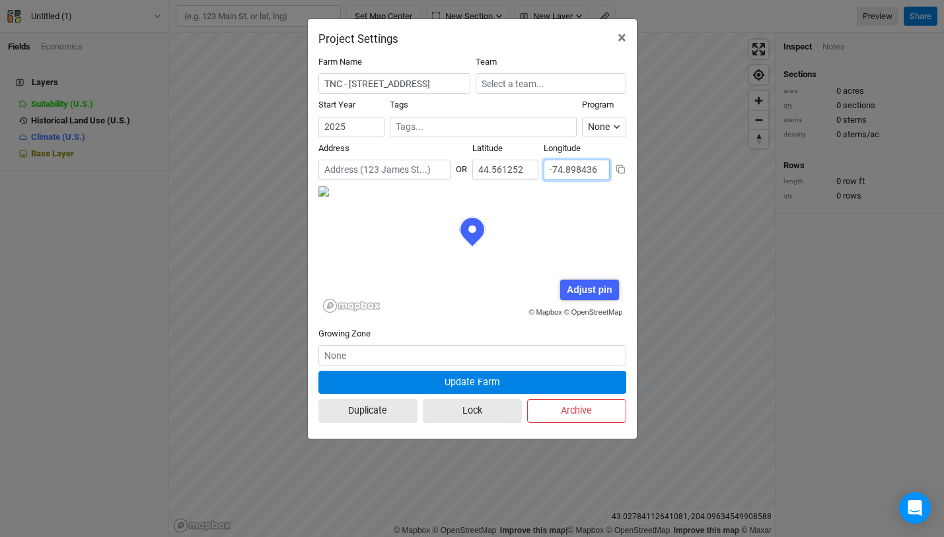
scroll to position [66, 154]
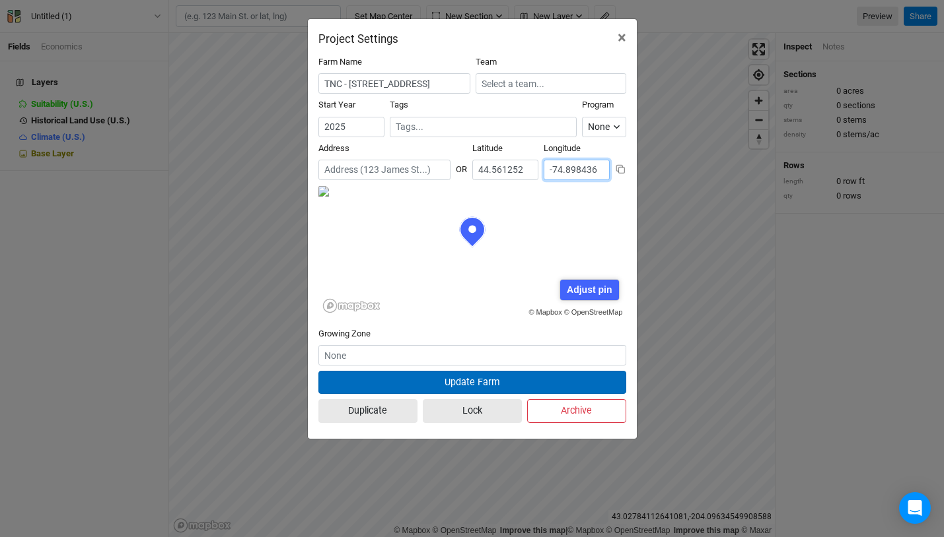
type input "-74.898436"
click at [468, 385] on button "Update Farm" at bounding box center [472, 382] width 308 height 23
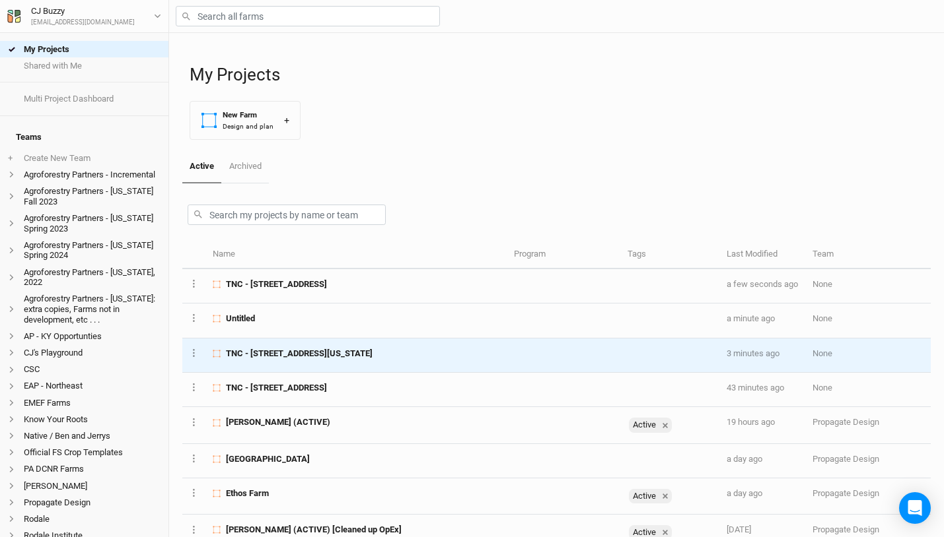
click at [318, 354] on span "TNC - [STREET_ADDRESS][US_STATE]" at bounding box center [299, 354] width 147 height 12
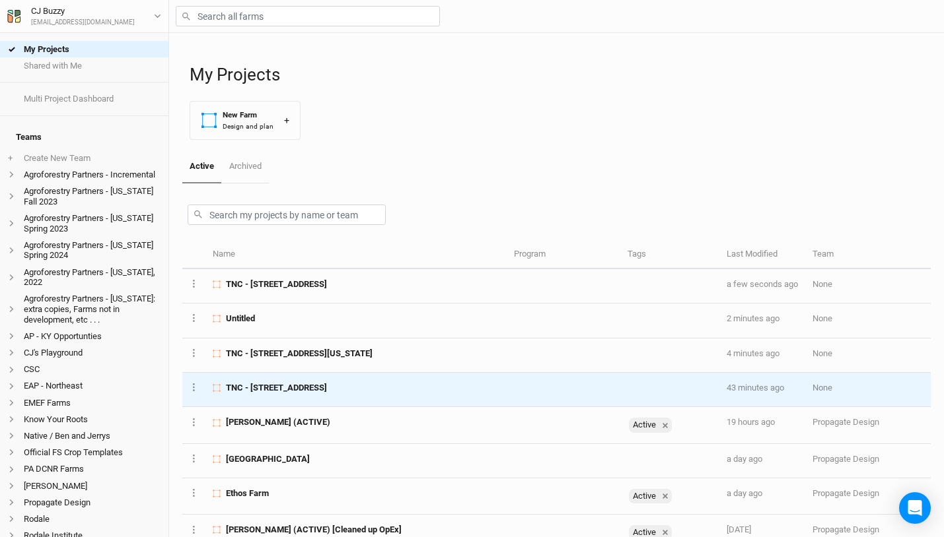
click at [300, 393] on span "TNC - [STREET_ADDRESS]" at bounding box center [276, 388] width 101 height 12
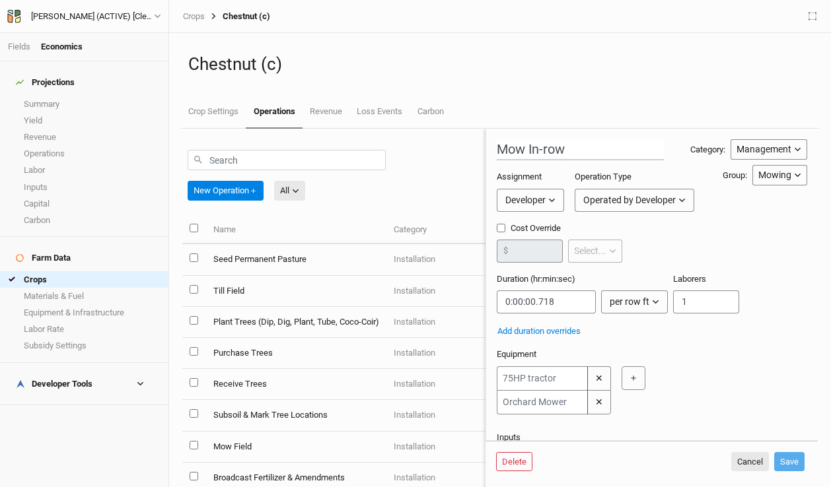
scroll to position [53, 0]
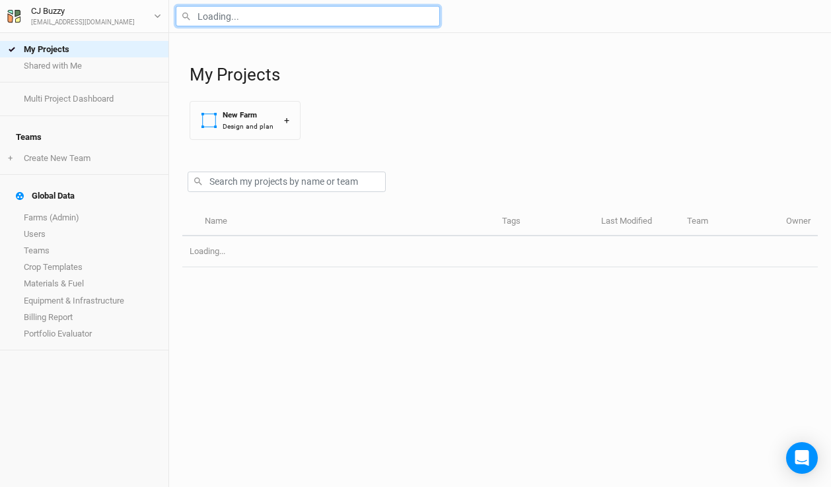
click at [307, 20] on input "text" at bounding box center [308, 16] width 264 height 20
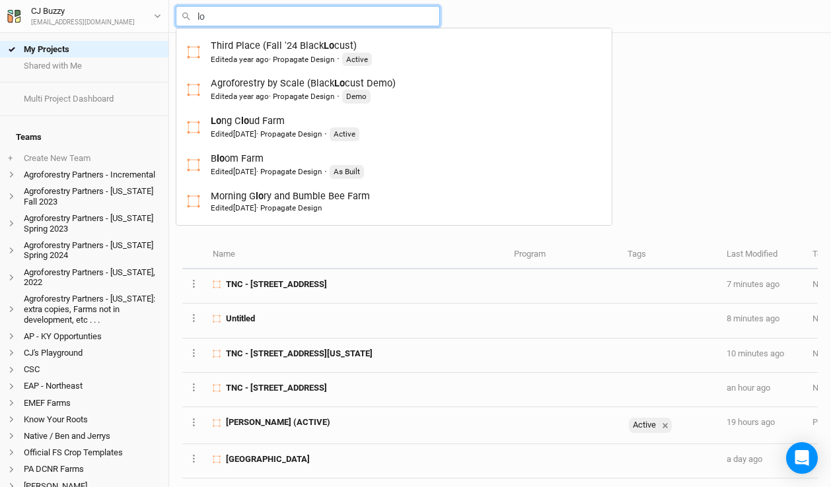
type input "l"
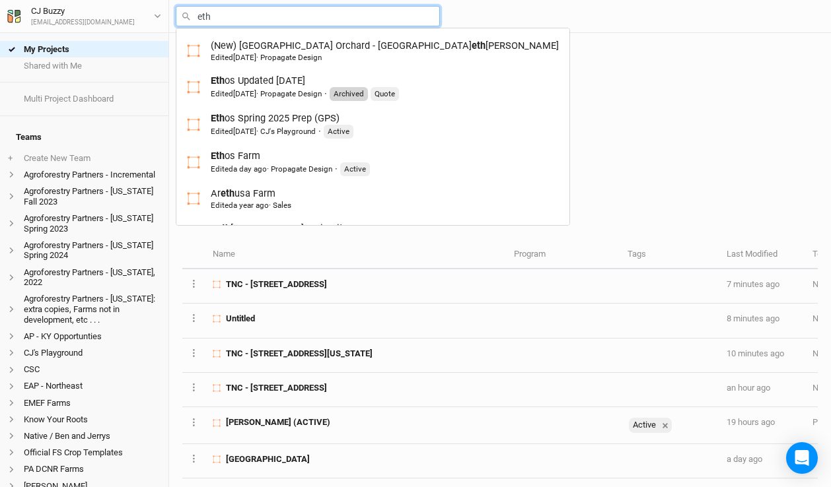
type input "etho"
type input "ethos Updated 11-15-24"
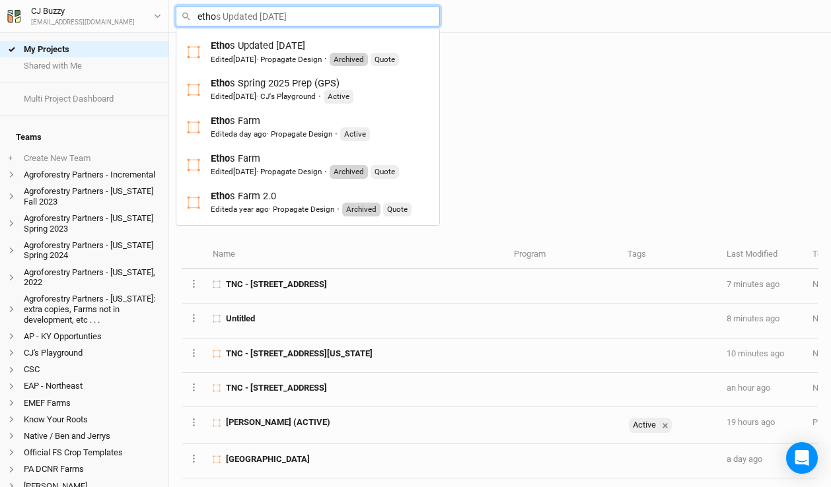
type input "ethos"
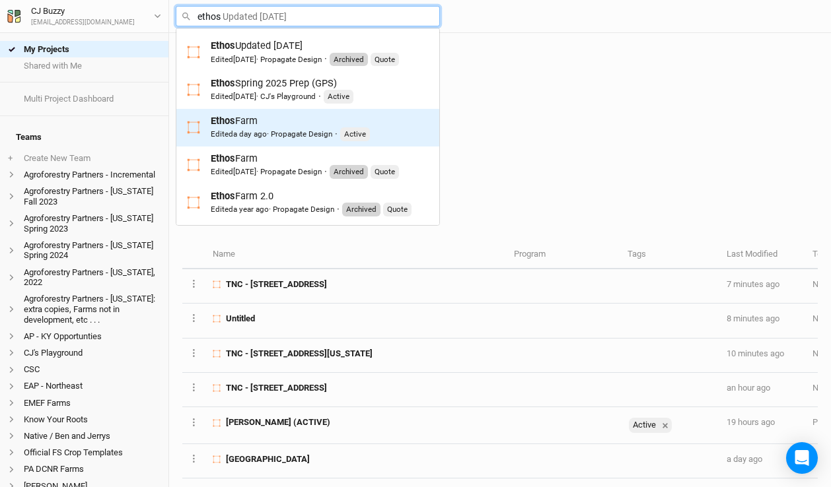
click at [323, 129] on div "Edited a day ago · Propagate Design" at bounding box center [271, 134] width 121 height 11
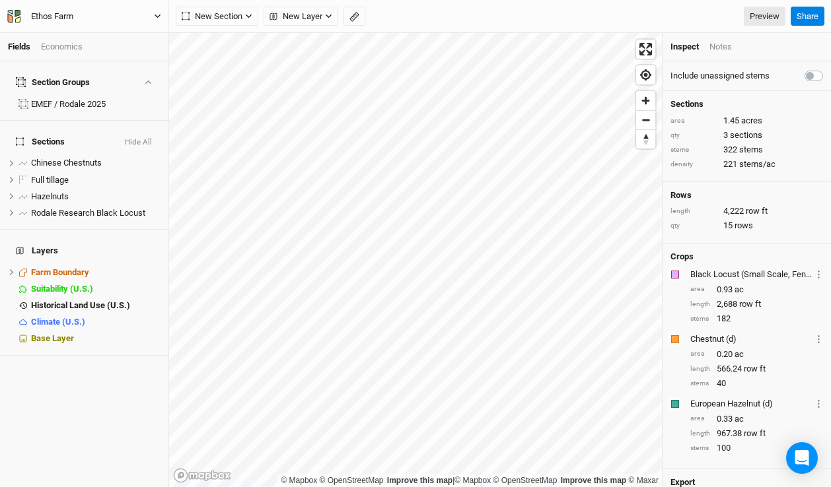
click at [98, 17] on button "Ethos Farm" at bounding box center [84, 16] width 155 height 15
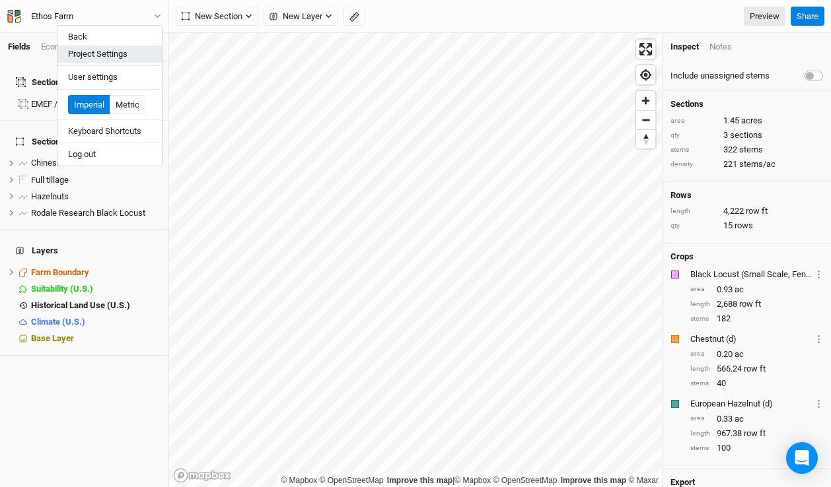
click at [108, 51] on button "Project Settings" at bounding box center [109, 54] width 104 height 17
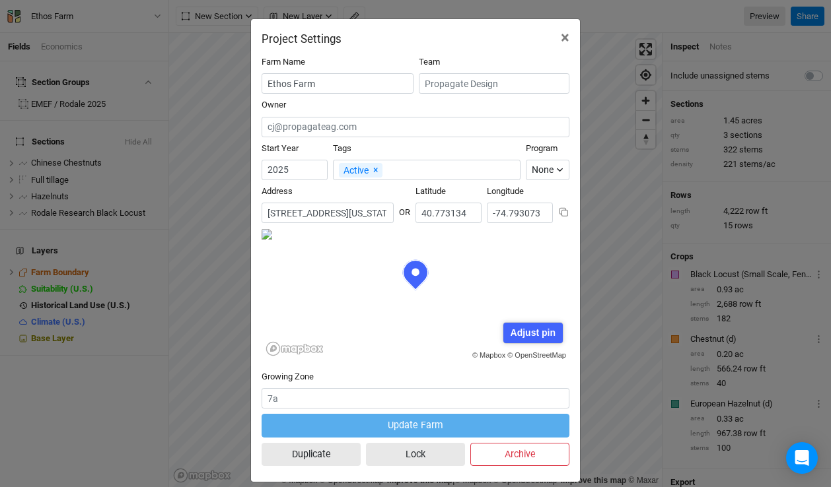
scroll to position [66, 154]
click at [308, 211] on input "177 West Mill Road, Long Valley, New Jersey 07853, United States" at bounding box center [327, 213] width 132 height 20
drag, startPoint x: 349, startPoint y: 212, endPoint x: 326, endPoint y: 213, distance: 23.8
click at [326, 213] on input "177 West Mill Road, Long Valley, New Jersey 07853, United States" at bounding box center [327, 213] width 132 height 20
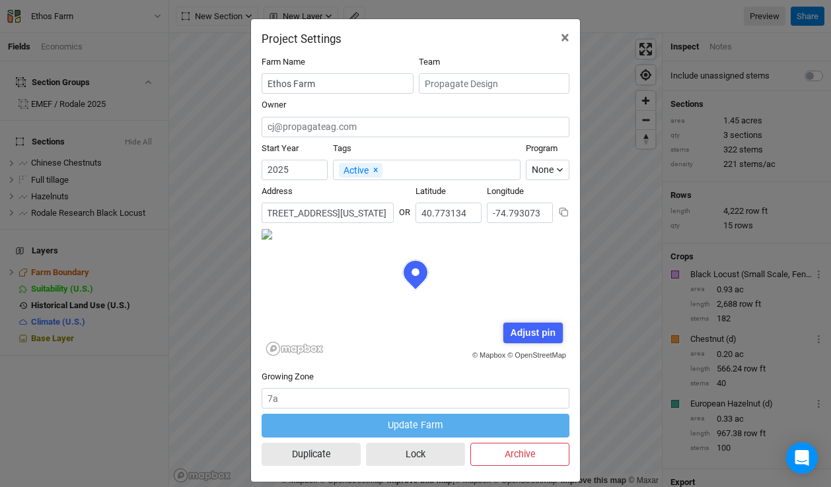
scroll to position [0, 0]
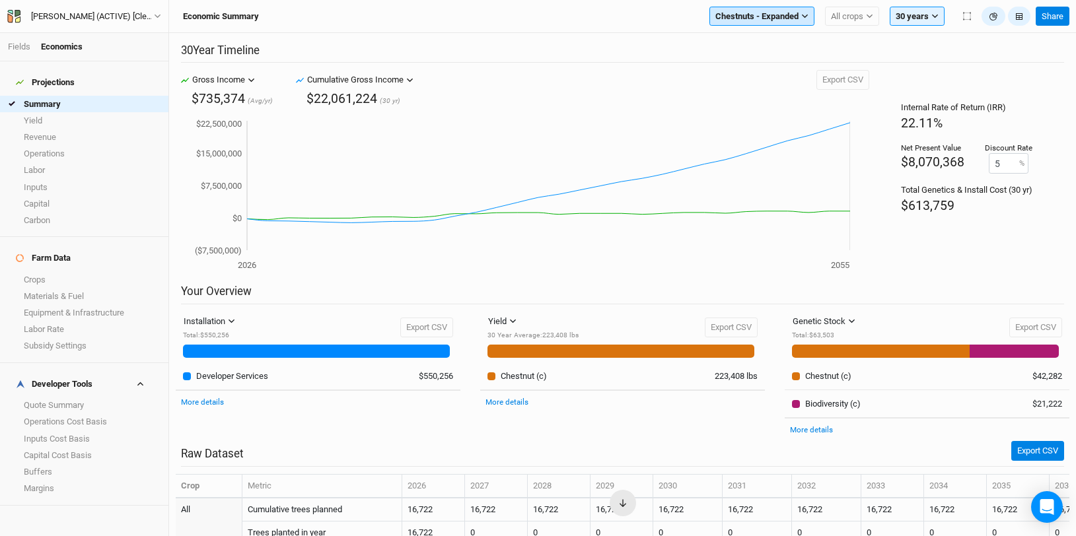
click at [768, 20] on span "Chestnuts - Expanded" at bounding box center [756, 16] width 83 height 13
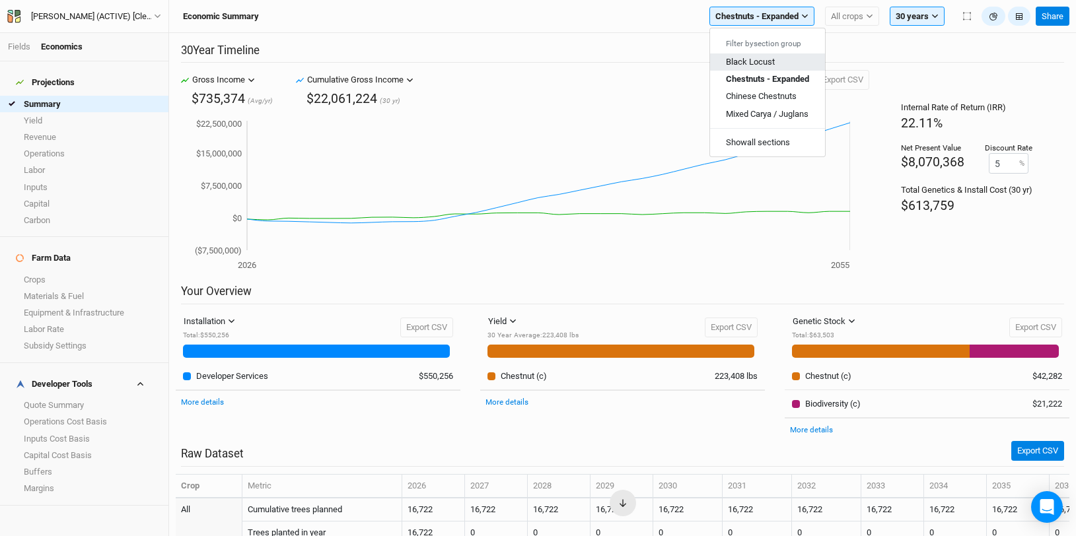
click at [786, 55] on button "Black Locust" at bounding box center [767, 61] width 115 height 17
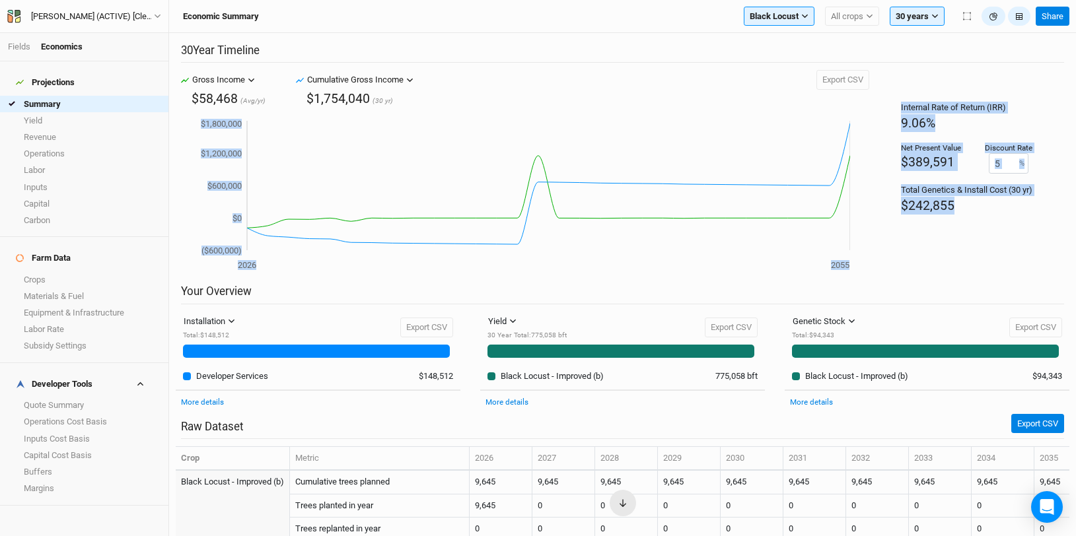
drag, startPoint x: 946, startPoint y: 204, endPoint x: 843, endPoint y: 199, distance: 103.1
click at [833, 203] on div "Gross Income Gross Income Cumulative Gross Income Revenue [MEDICAL_DATA] OpEx $…" at bounding box center [622, 177] width 893 height 215
drag, startPoint x: 945, startPoint y: 199, endPoint x: 980, endPoint y: 209, distance: 35.9
click at [945, 199] on div "$242,855" at bounding box center [966, 206] width 131 height 18
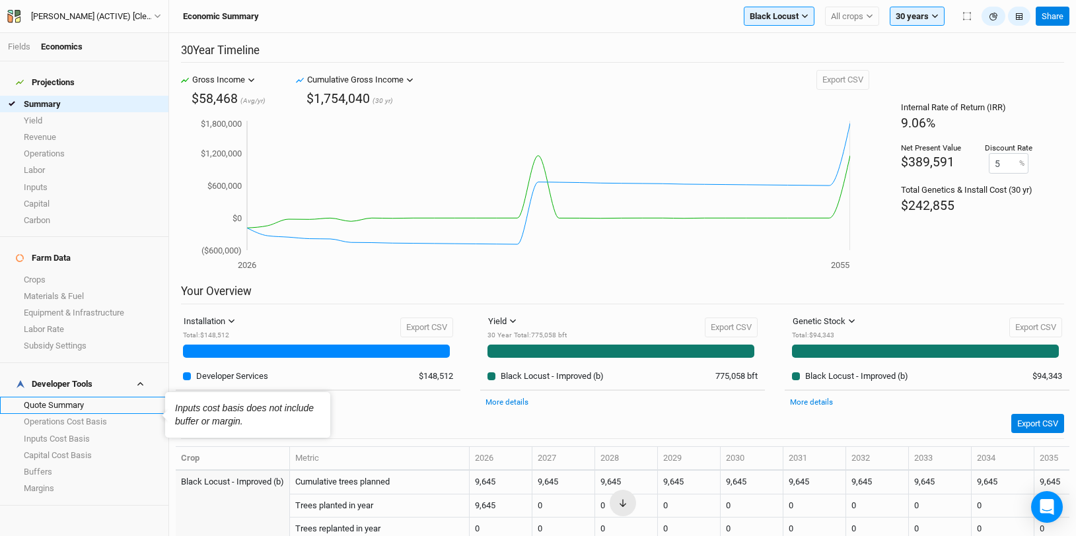
click at [68, 397] on link "Quote Summary" at bounding box center [84, 405] width 168 height 17
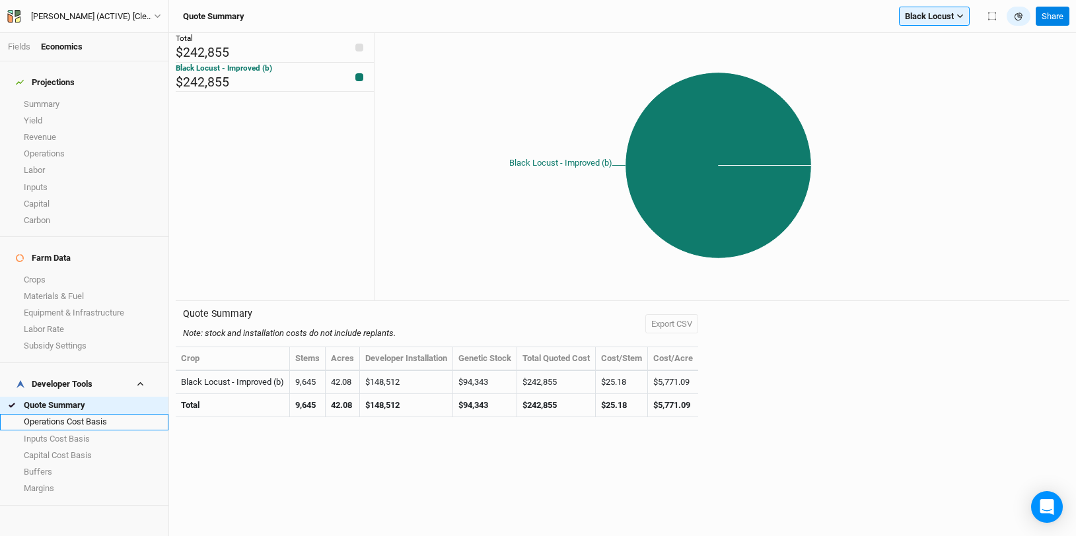
click at [79, 414] on link "Operations Cost Basis" at bounding box center [84, 422] width 168 height 17
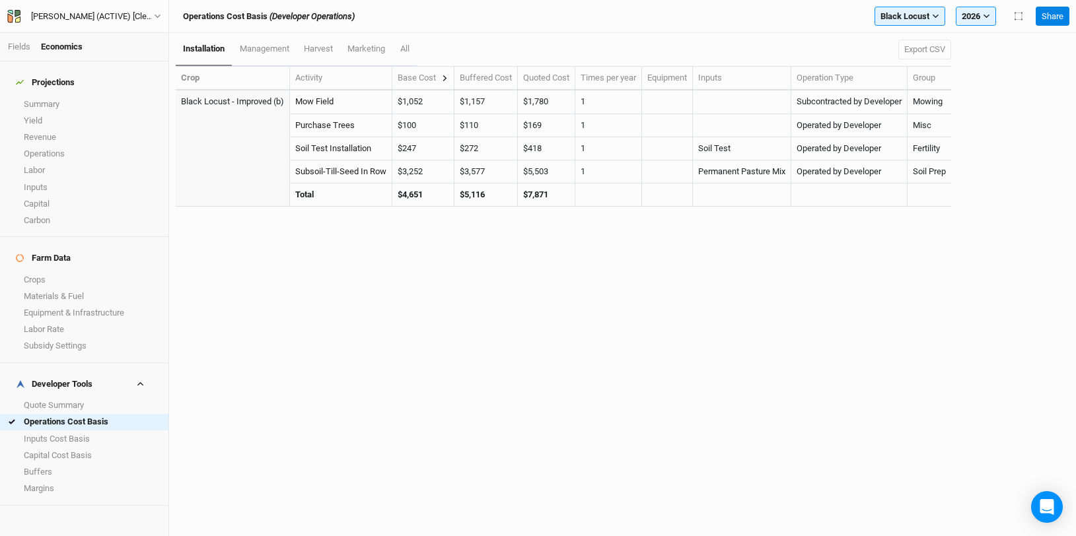
click at [448, 81] on icon at bounding box center [444, 78] width 7 height 7
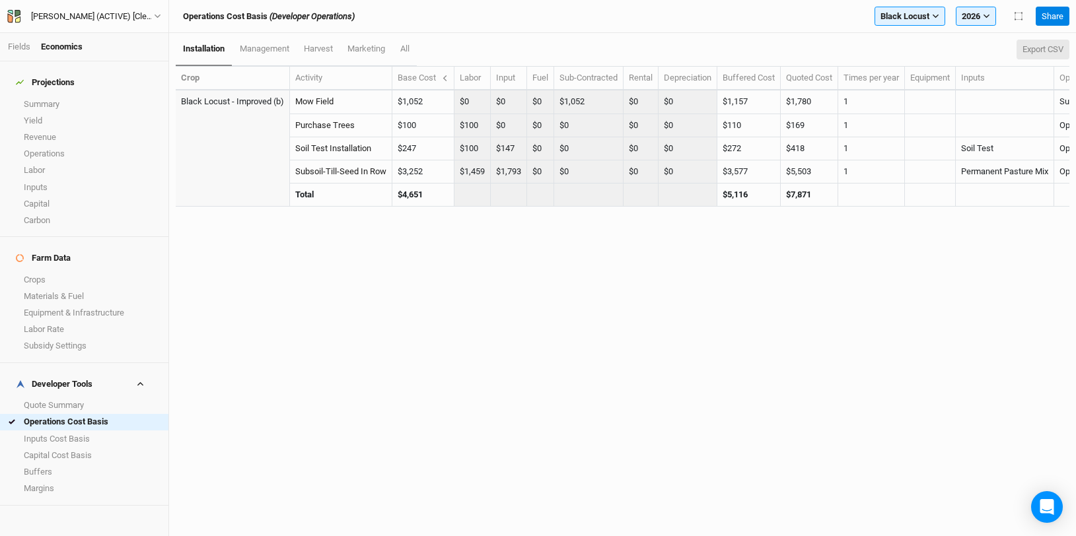
click at [1034, 51] on button "Export CSV" at bounding box center [1042, 50] width 53 height 20
click at [970, 17] on button "2026" at bounding box center [975, 17] width 40 height 20
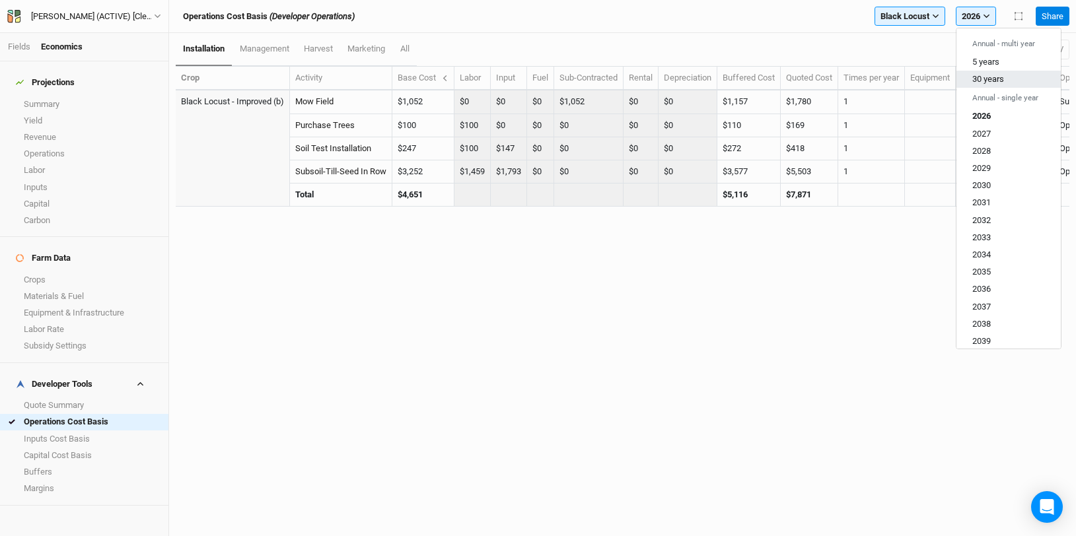
click at [978, 86] on button "30 years" at bounding box center [1008, 79] width 104 height 17
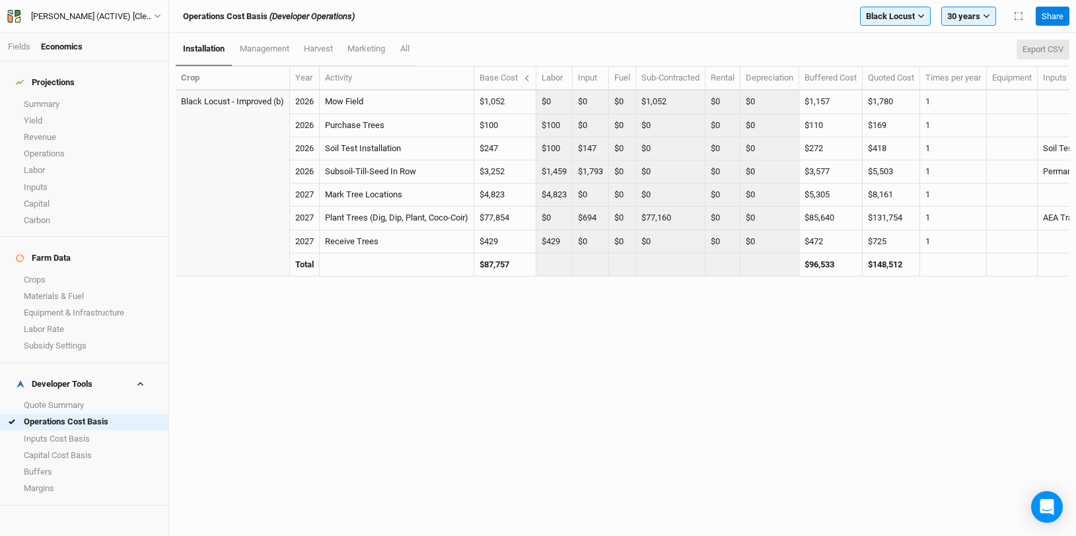
click at [1050, 47] on button "Export CSV" at bounding box center [1042, 50] width 53 height 20
click at [907, 16] on span "Black Locust" at bounding box center [890, 16] width 49 height 13
click at [673, 11] on div "Operations Cost Basis (Developer Operations) Black Locust Filter by section gro…" at bounding box center [603, 17] width 854 height 20
click at [244, 50] on span "management" at bounding box center [265, 49] width 50 height 10
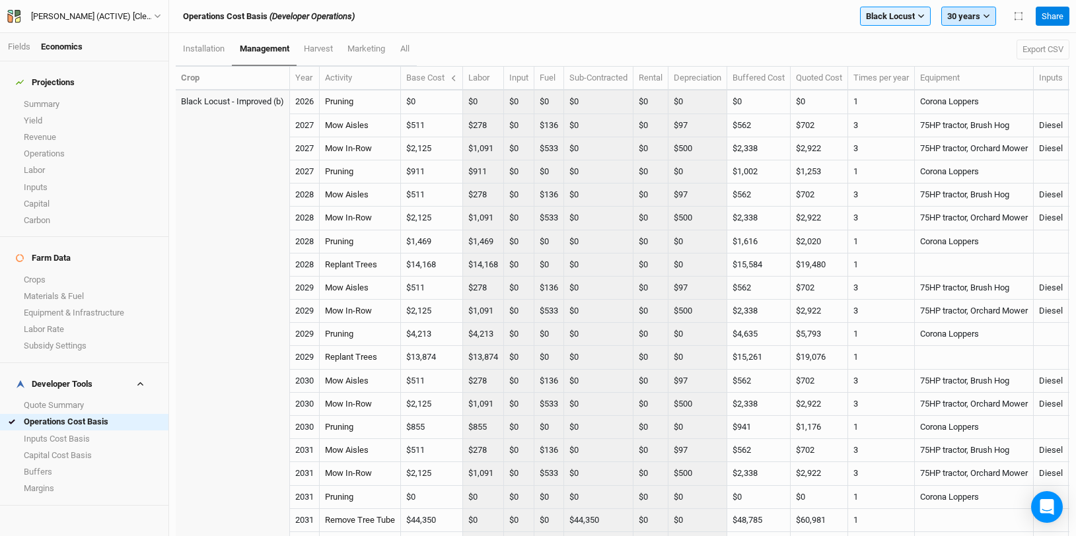
click at [992, 16] on button "30 years" at bounding box center [968, 17] width 55 height 20
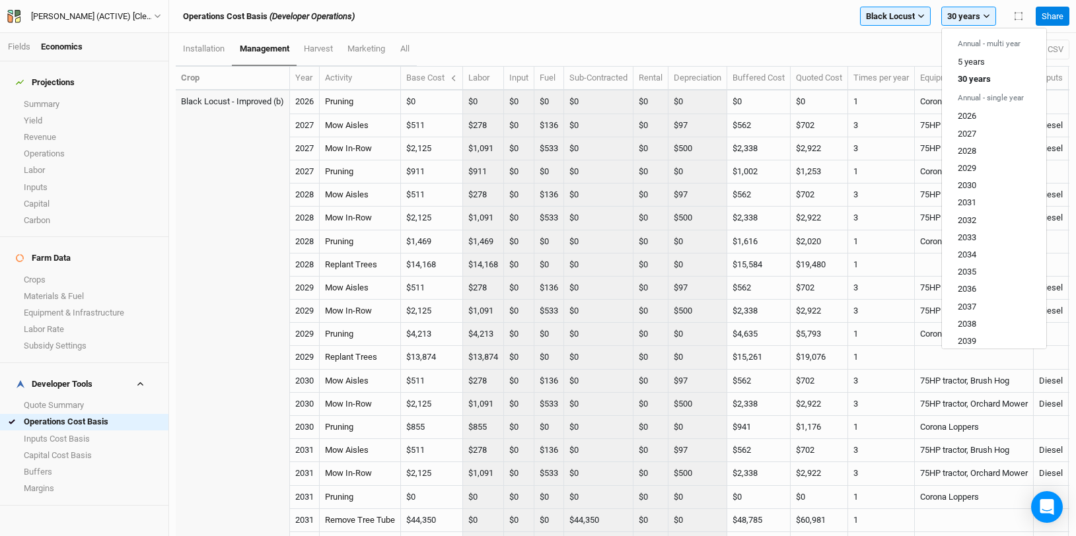
click at [783, 44] on div "installation management harvest marketing All Export CSV" at bounding box center [622, 49] width 893 height 33
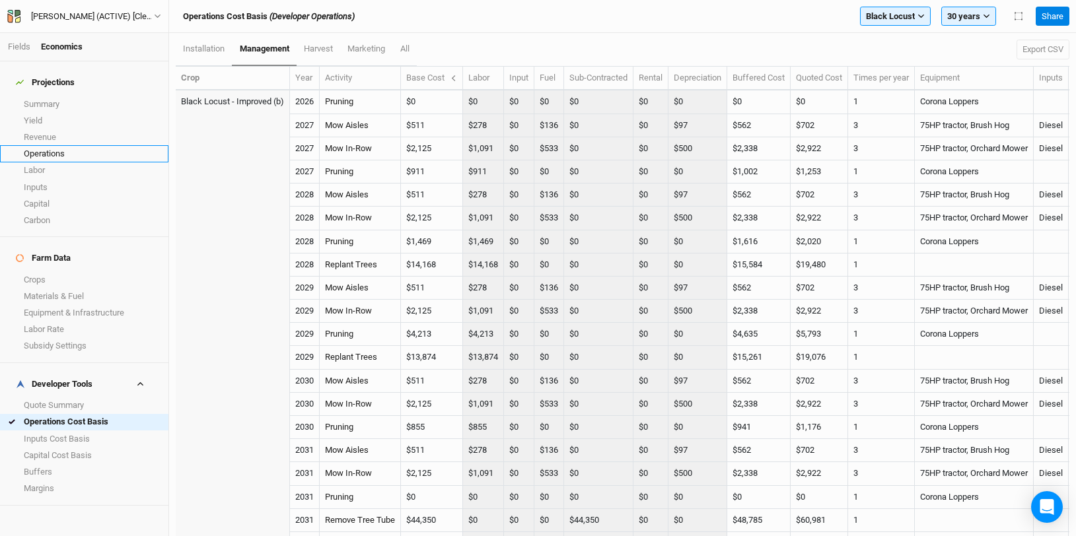
click at [63, 145] on link "Operations" at bounding box center [84, 153] width 168 height 17
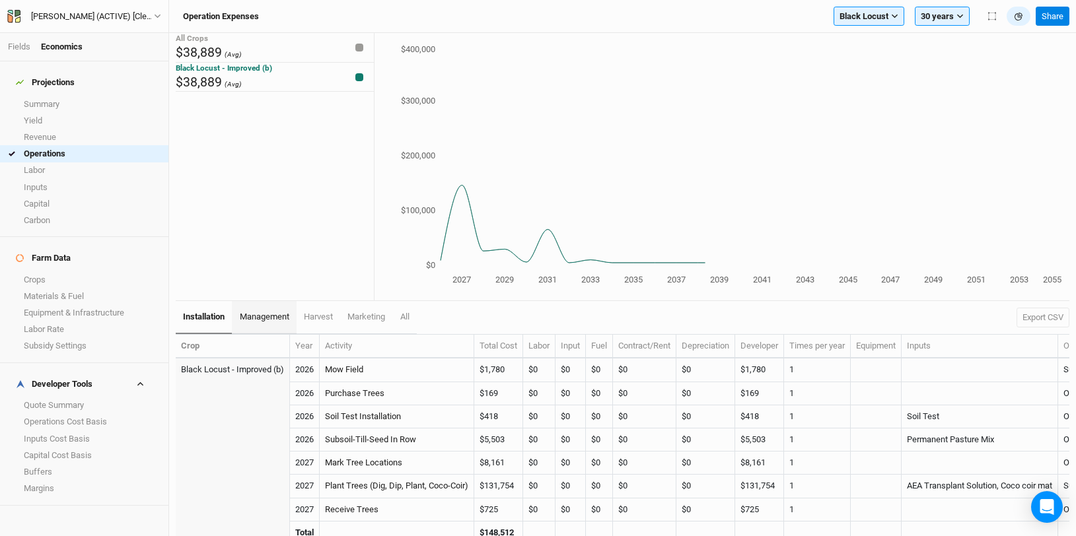
click at [272, 324] on link "management" at bounding box center [264, 317] width 64 height 33
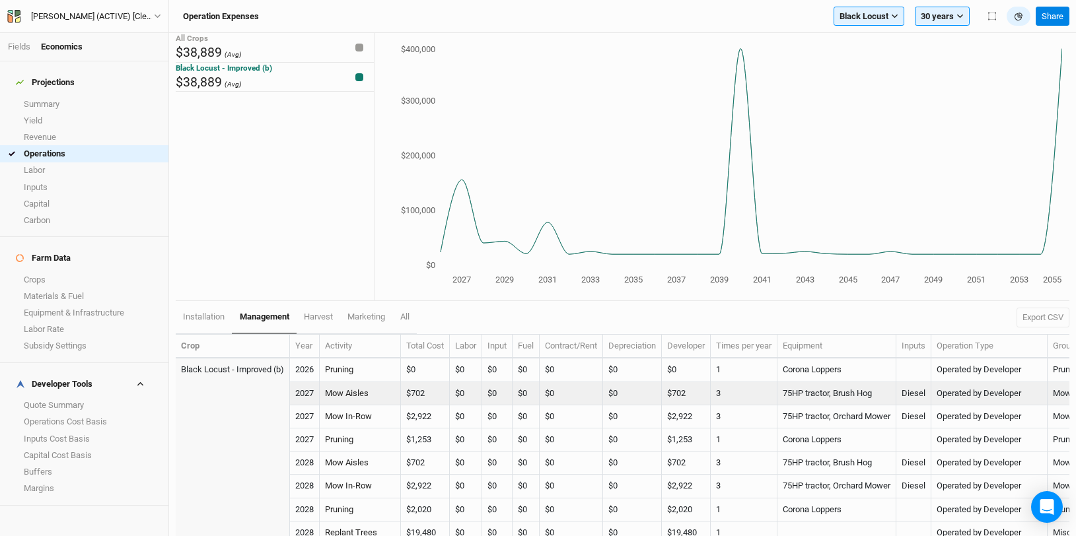
scroll to position [3, 0]
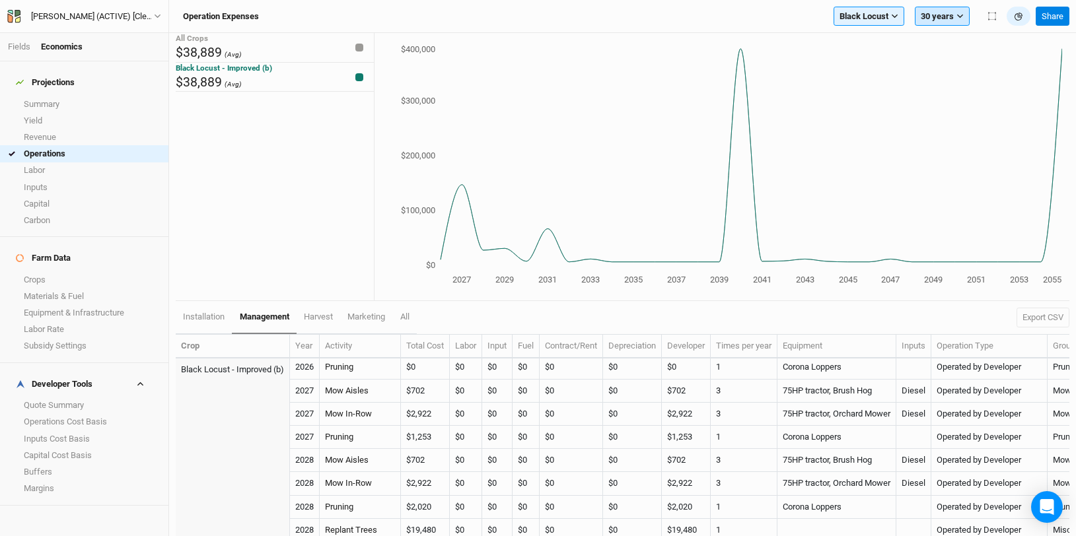
click at [957, 13] on icon "button" at bounding box center [959, 16] width 7 height 7
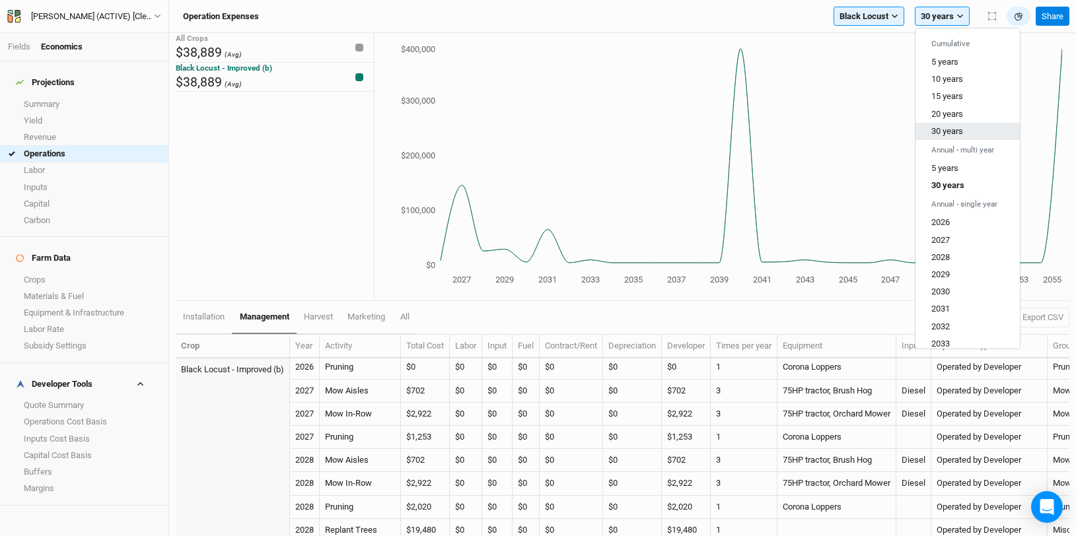
click at [960, 129] on span "30 years" at bounding box center [947, 131] width 32 height 10
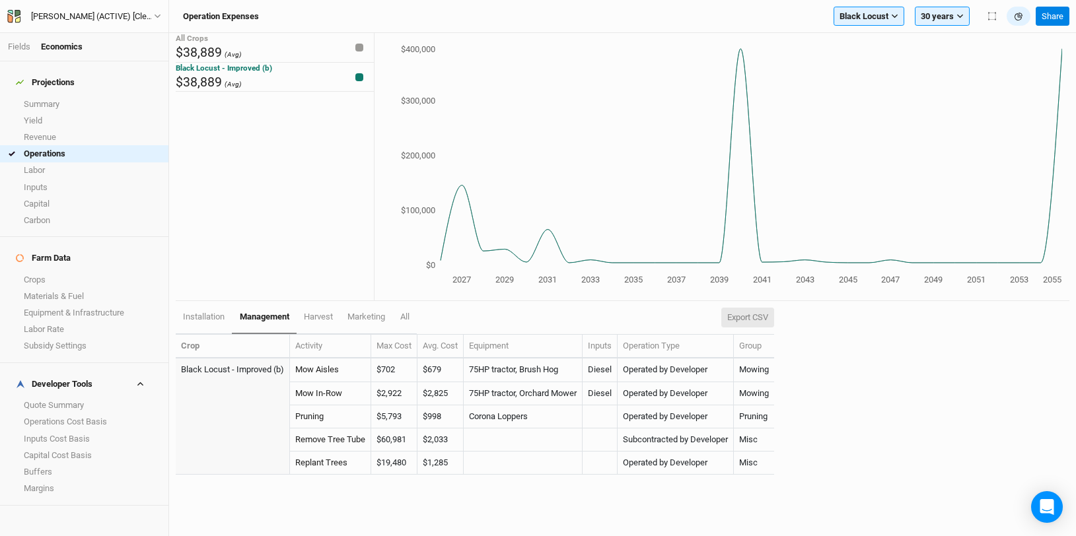
click at [769, 316] on button "Export CSV" at bounding box center [747, 318] width 53 height 20
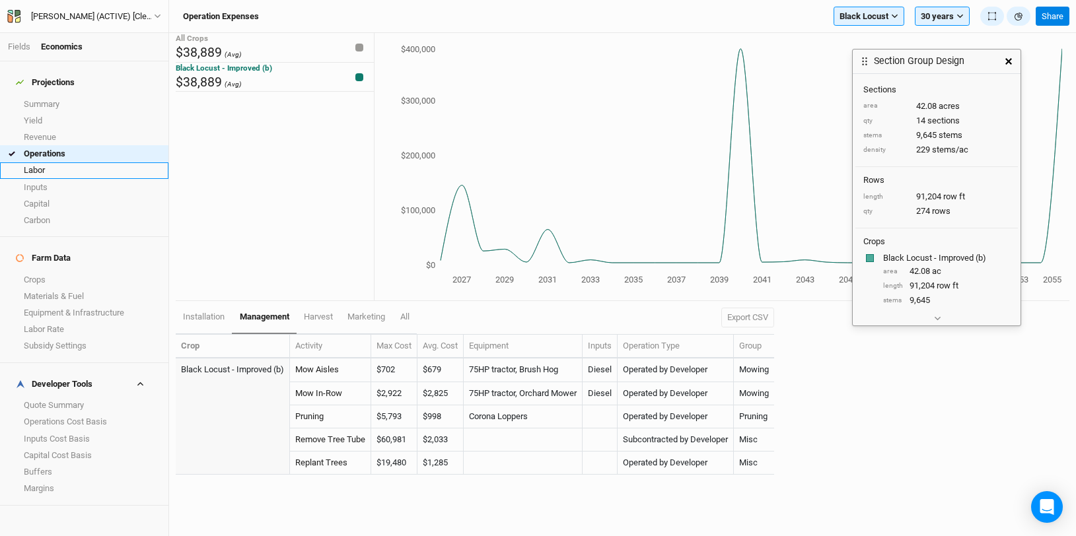
click at [88, 166] on link "Labor" at bounding box center [84, 170] width 168 height 17
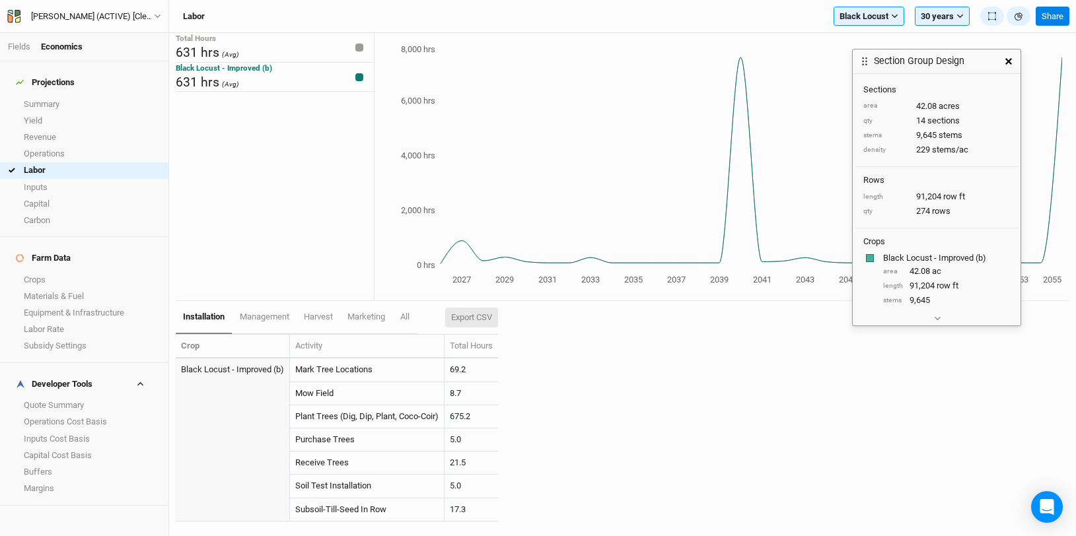
click at [477, 317] on button "Export CSV" at bounding box center [471, 318] width 53 height 20
click at [277, 318] on span "management" at bounding box center [265, 317] width 50 height 10
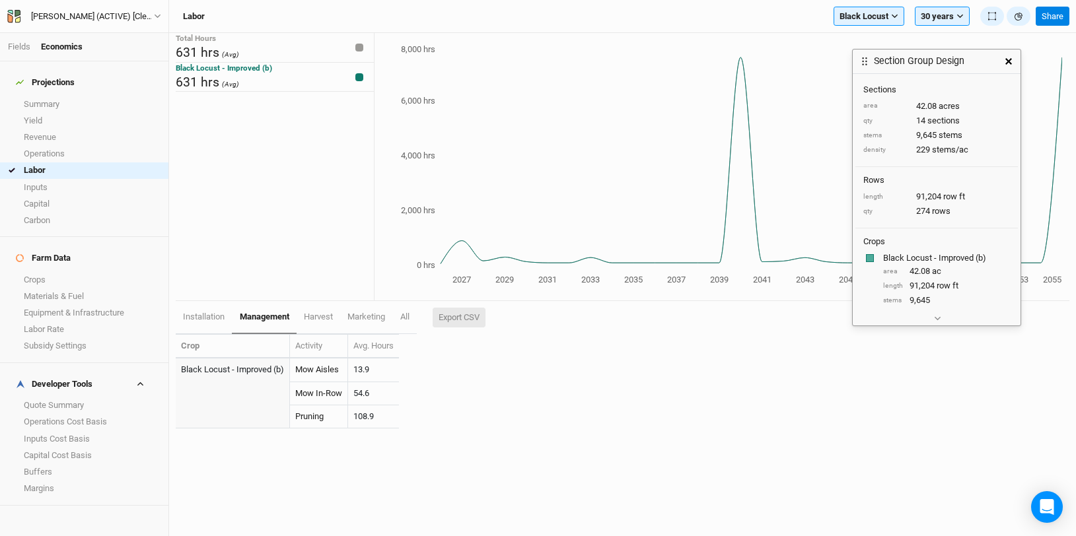
click at [481, 316] on button "Export CSV" at bounding box center [458, 318] width 53 height 20
click at [304, 310] on link "harvest" at bounding box center [318, 317] width 44 height 33
click at [1010, 61] on icon "button" at bounding box center [1008, 61] width 7 height 7
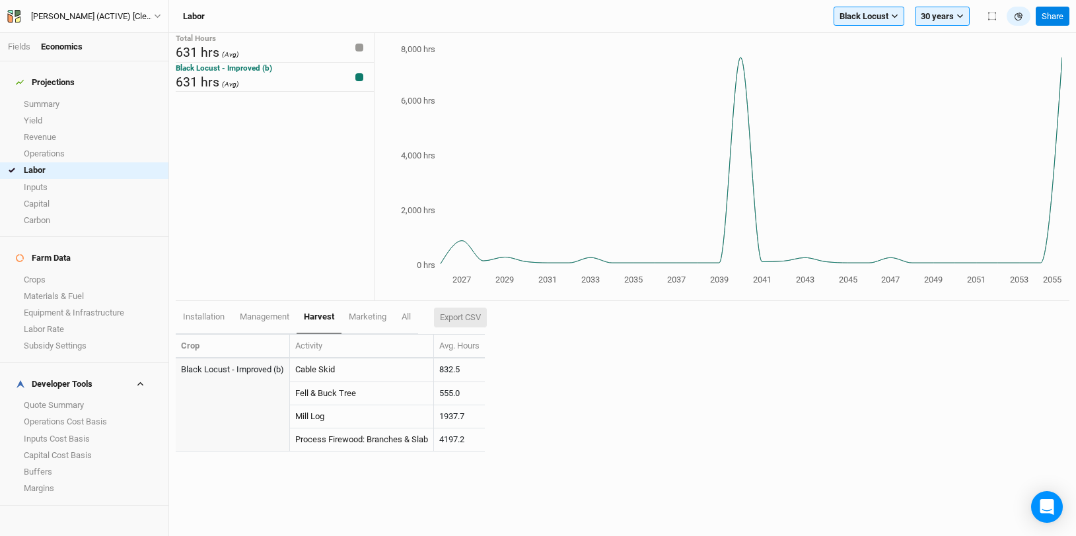
click at [469, 316] on button "Export CSV" at bounding box center [460, 318] width 53 height 20
click at [54, 145] on link "Operations" at bounding box center [84, 153] width 168 height 17
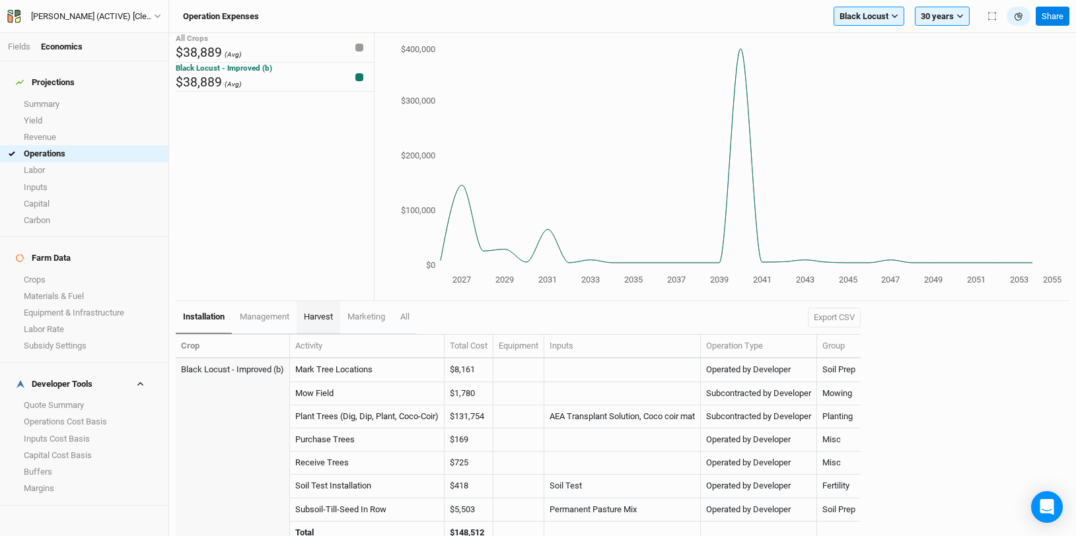
click at [329, 314] on span "harvest" at bounding box center [318, 317] width 29 height 10
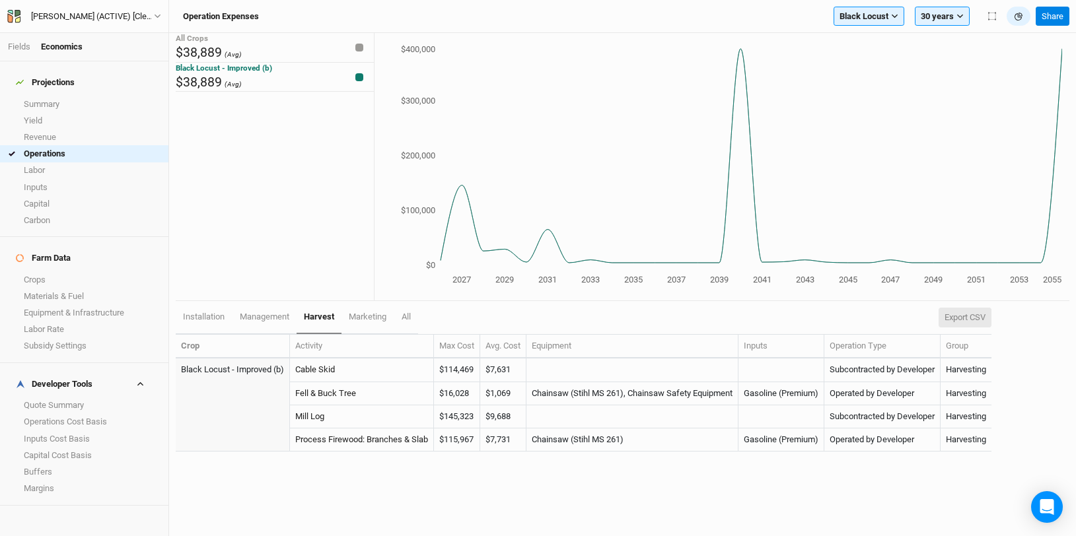
click at [973, 315] on button "Export CSV" at bounding box center [964, 318] width 53 height 20
click at [60, 99] on link "Summary" at bounding box center [84, 104] width 168 height 17
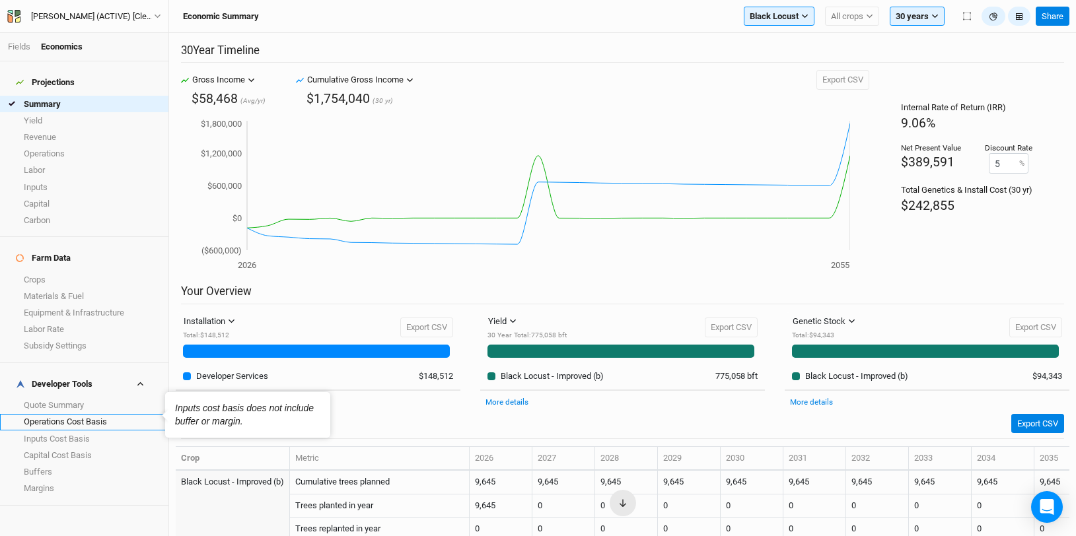
click at [79, 414] on link "Operations Cost Basis" at bounding box center [84, 422] width 168 height 17
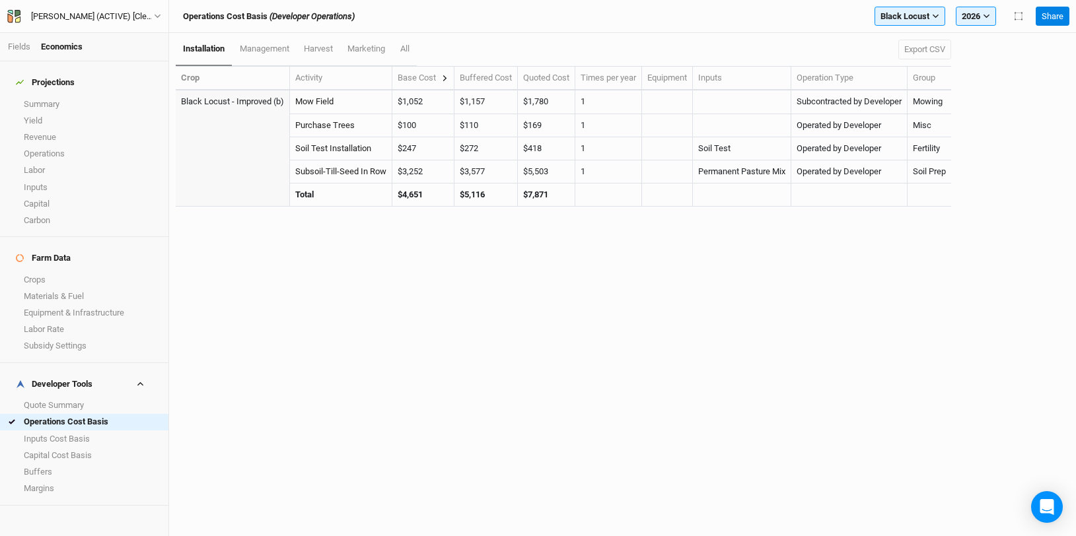
click at [448, 75] on icon at bounding box center [444, 78] width 7 height 7
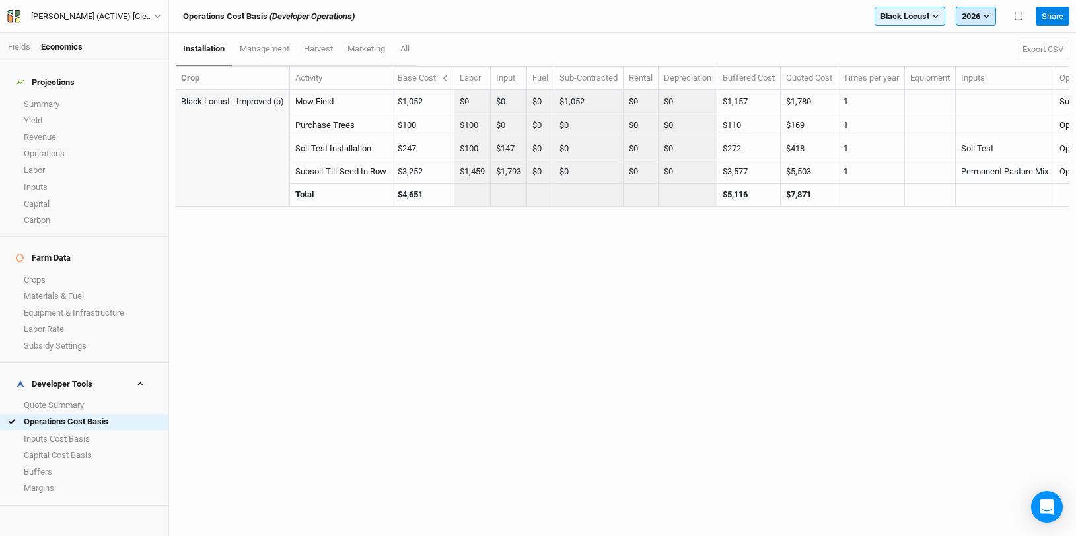
click at [982, 17] on icon "button" at bounding box center [985, 16] width 7 height 7
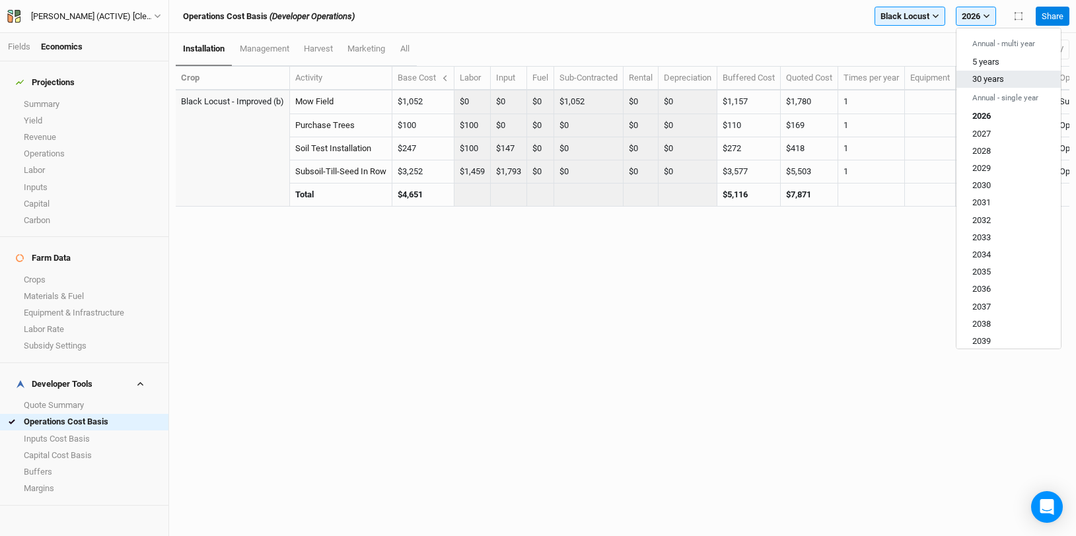
click at [992, 79] on span "30 years" at bounding box center [988, 79] width 32 height 10
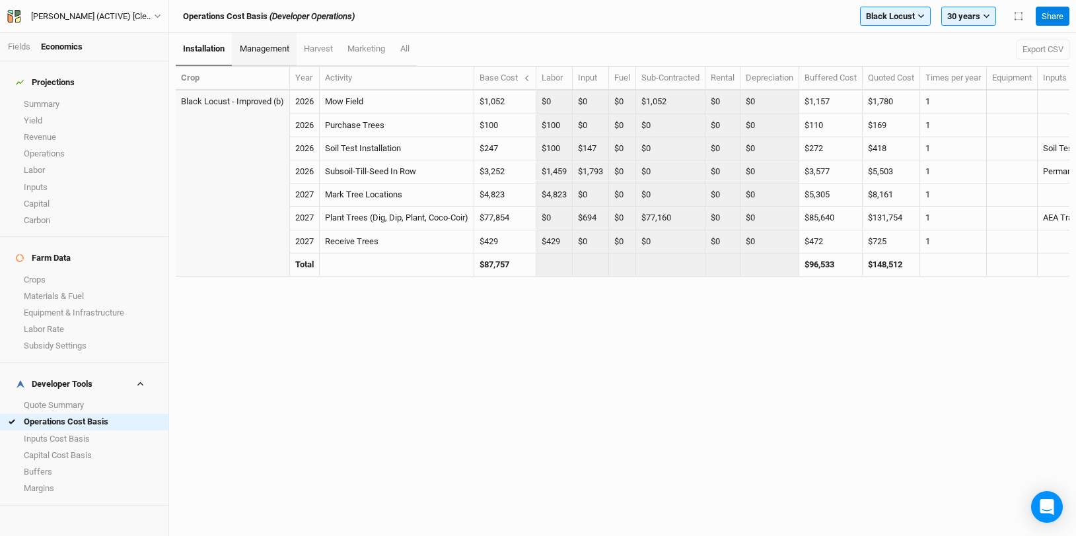
click at [270, 49] on span "management" at bounding box center [265, 49] width 50 height 10
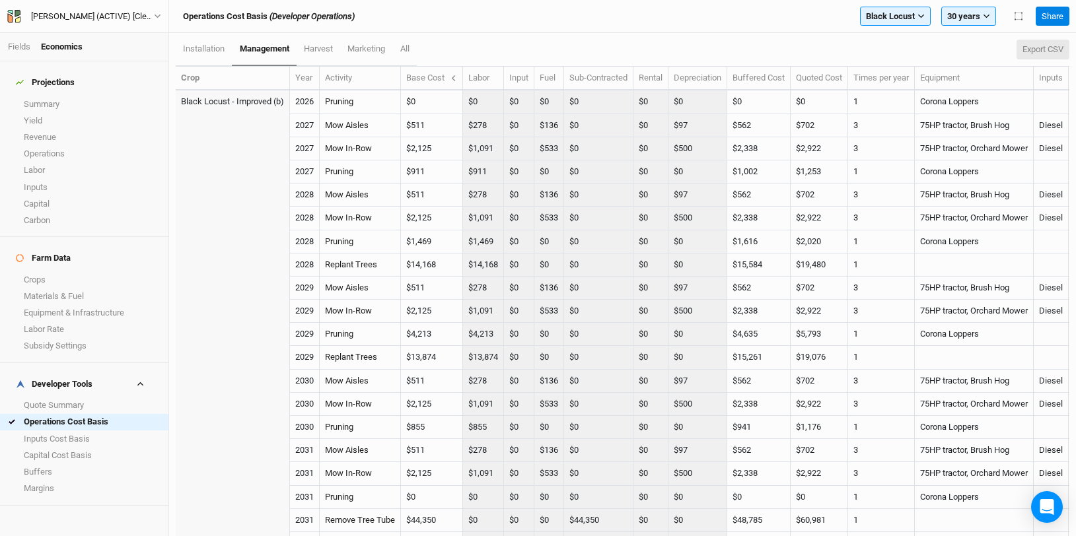
click at [1033, 50] on button "Export CSV" at bounding box center [1042, 50] width 53 height 20
drag, startPoint x: 333, startPoint y: 47, endPoint x: 351, endPoint y: 50, distance: 18.1
click at [333, 47] on span "harvest" at bounding box center [318, 49] width 29 height 10
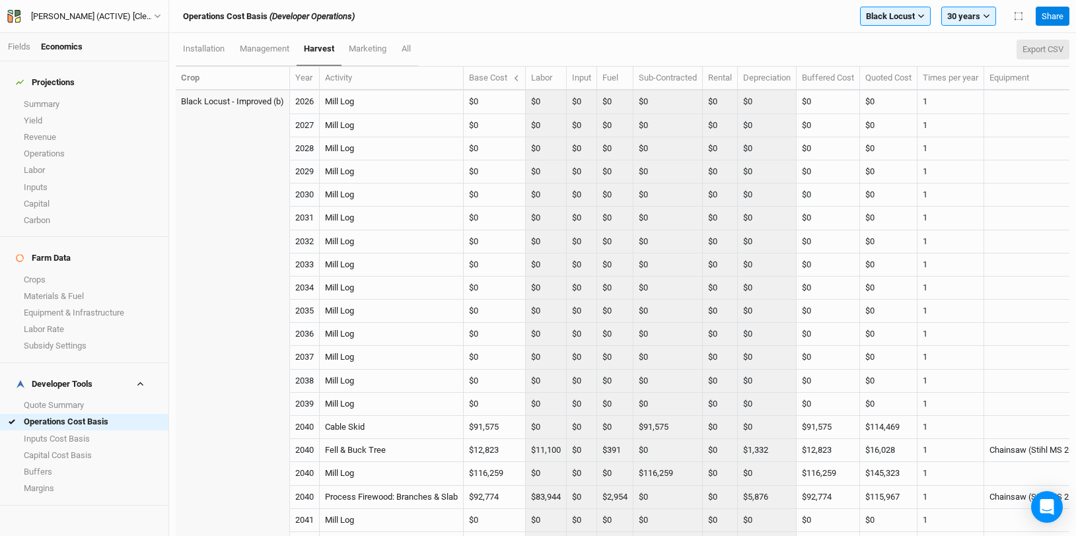
click at [1050, 48] on button "Export CSV" at bounding box center [1042, 50] width 53 height 20
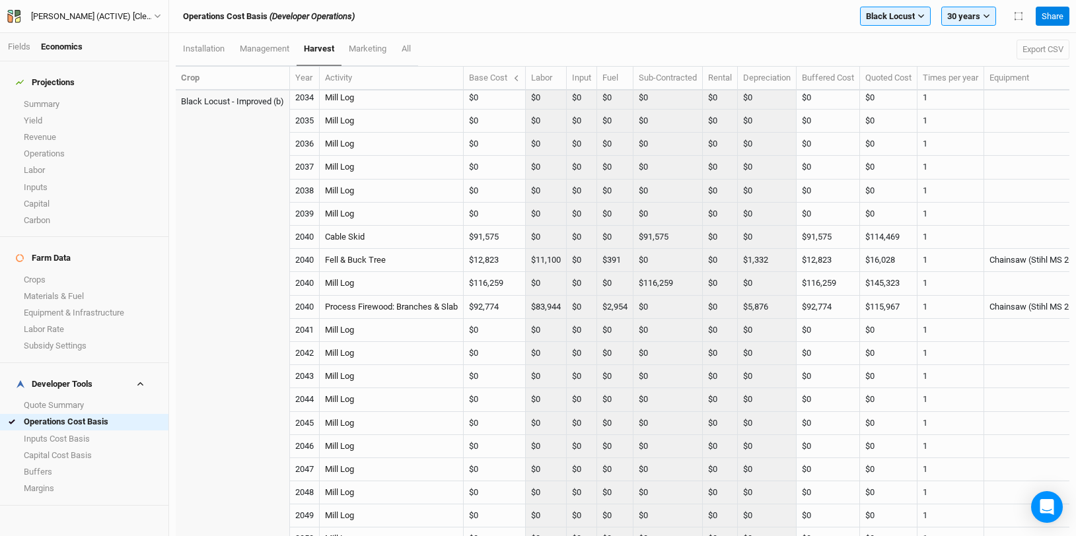
scroll to position [188, 0]
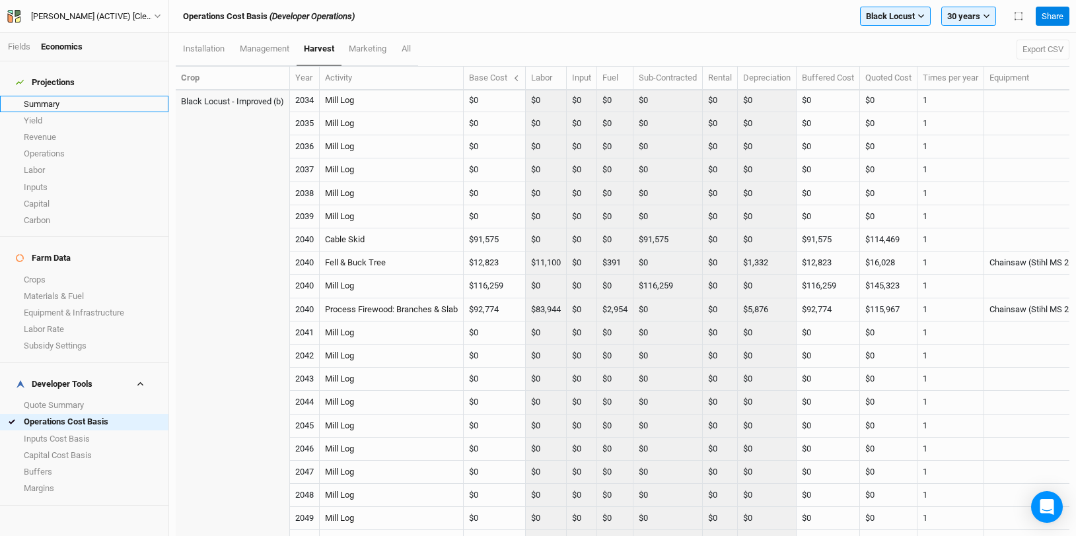
click at [59, 96] on link "Summary" at bounding box center [84, 104] width 168 height 17
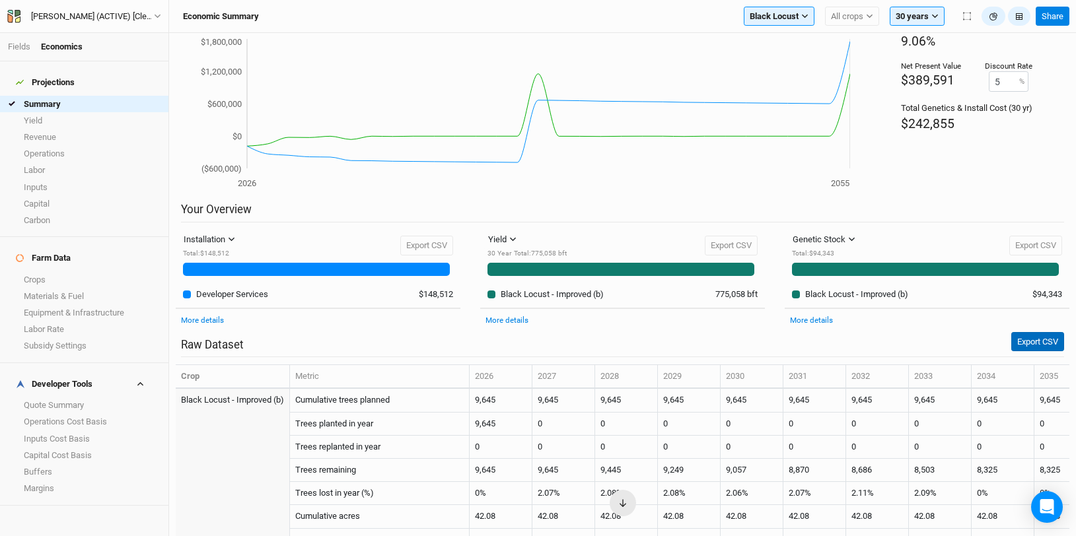
click at [1039, 340] on button "Export CSV" at bounding box center [1037, 342] width 53 height 20
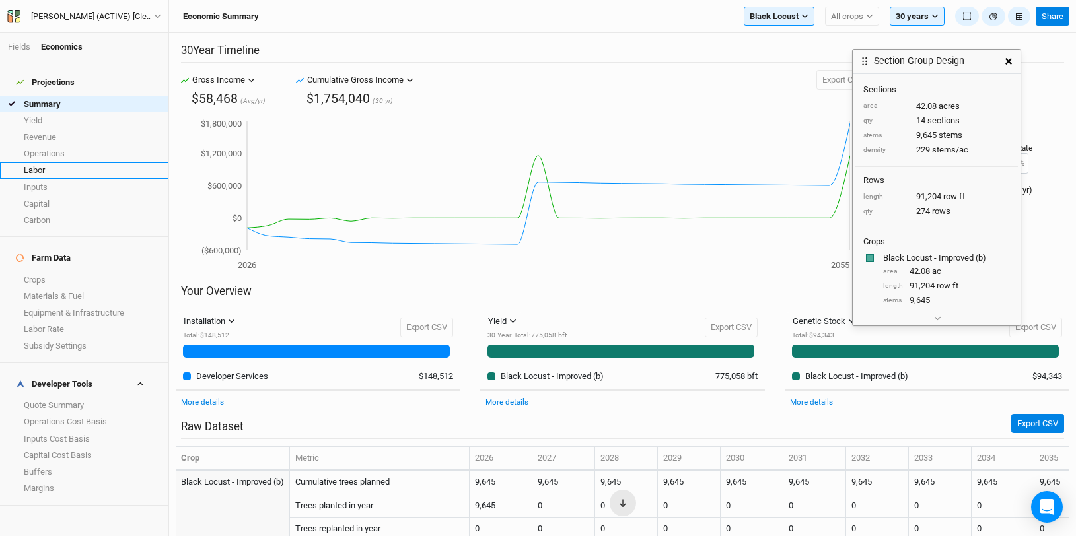
click at [7, 162] on link "Labor" at bounding box center [84, 170] width 168 height 17
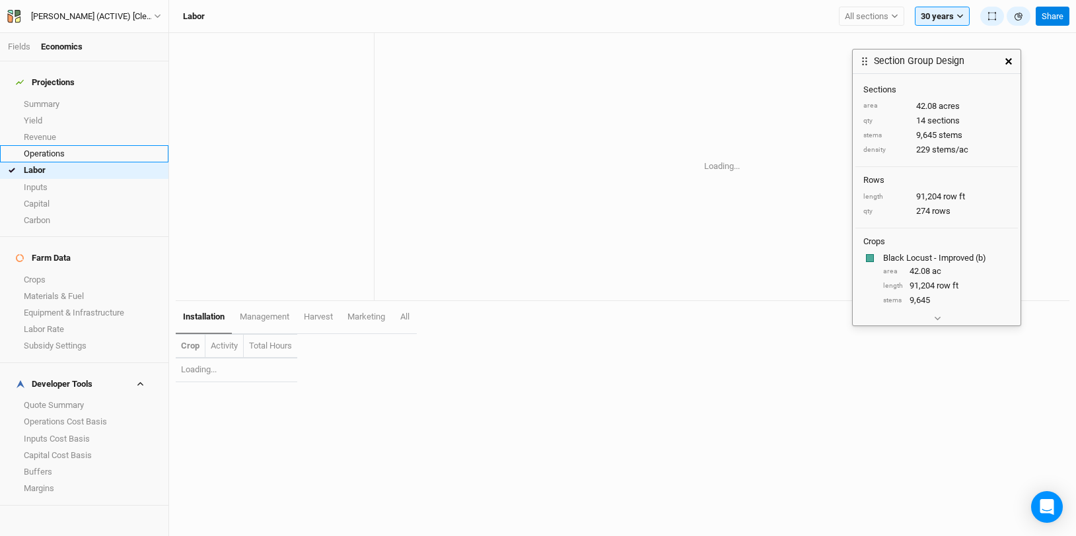
click at [55, 145] on link "Operations" at bounding box center [84, 153] width 168 height 17
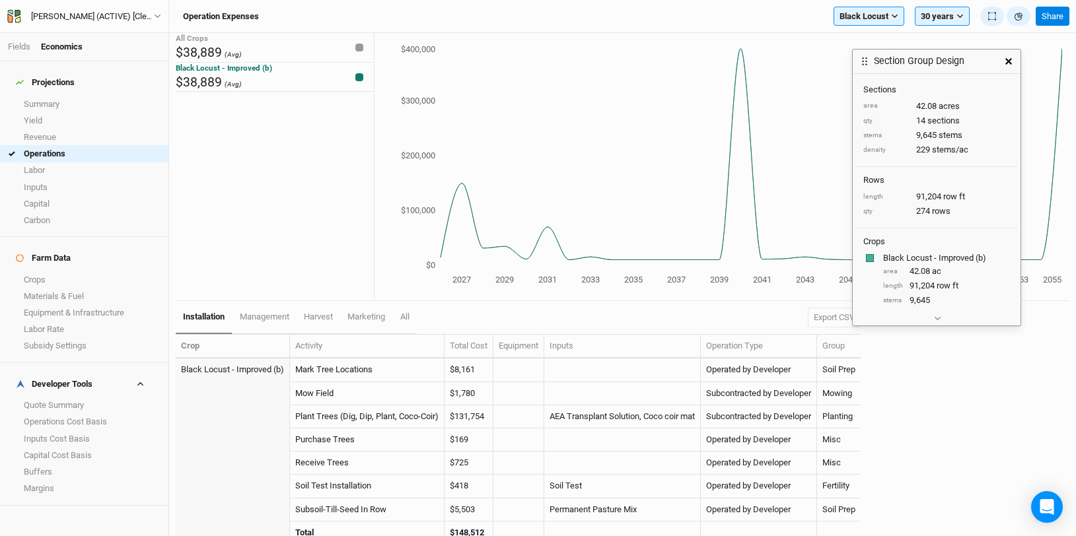
click at [1005, 60] on icon "button" at bounding box center [1008, 61] width 7 height 7
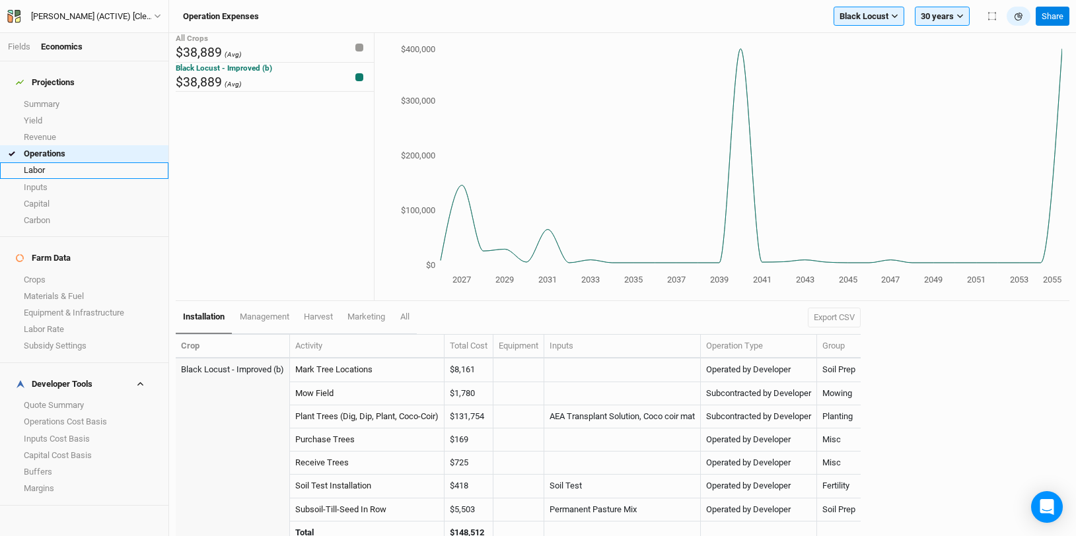
click at [77, 162] on link "Labor" at bounding box center [84, 170] width 168 height 17
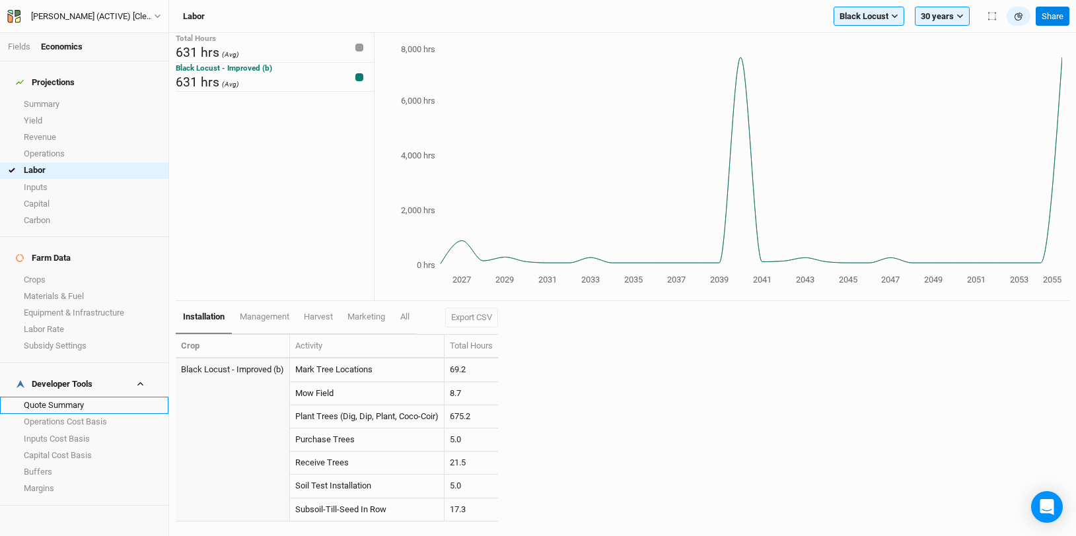
click at [71, 397] on link "Quote Summary" at bounding box center [84, 405] width 168 height 17
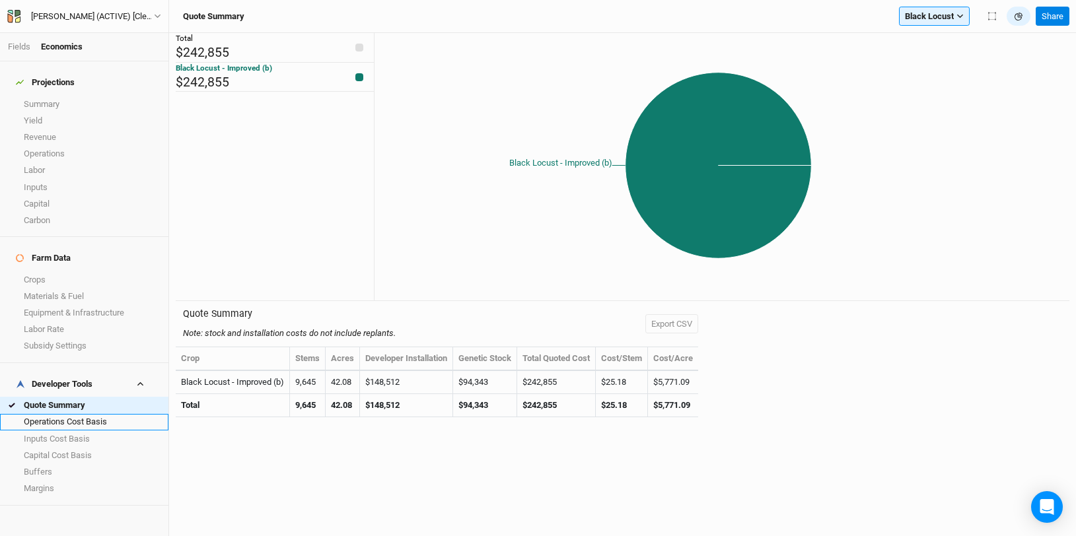
click at [94, 414] on link "Operations Cost Basis" at bounding box center [84, 422] width 168 height 17
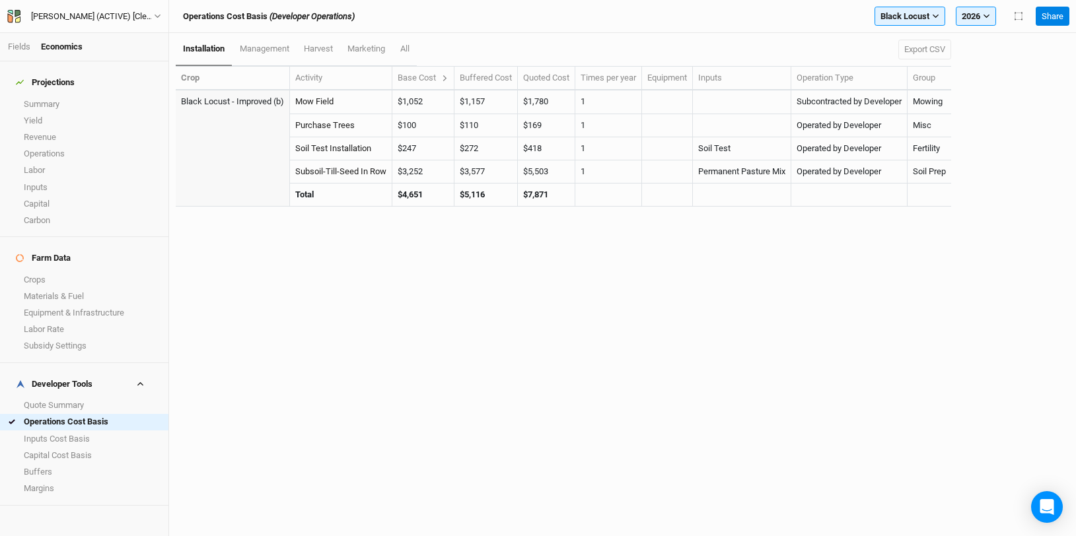
click at [448, 78] on icon at bounding box center [444, 78] width 7 height 7
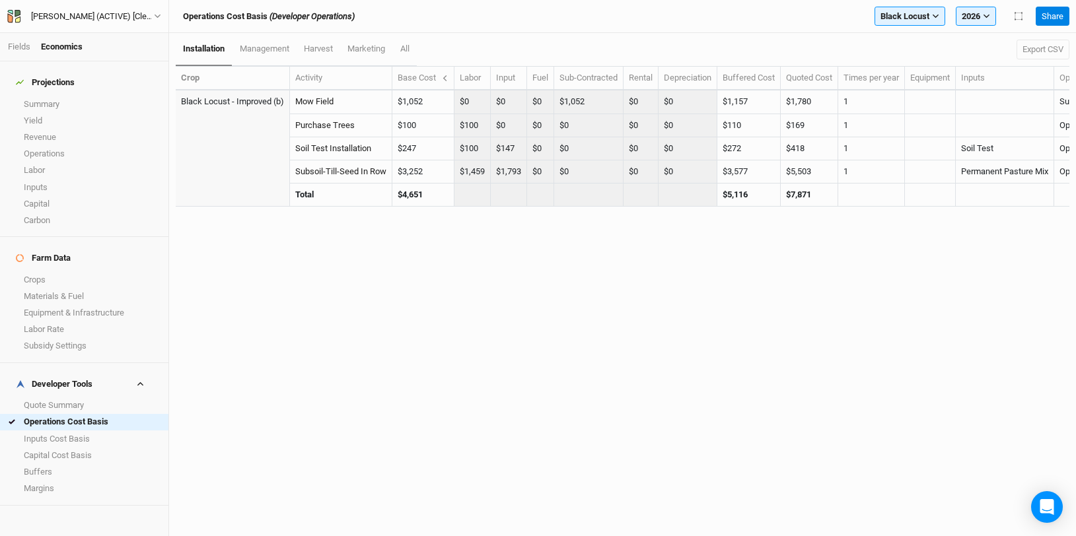
click at [450, 79] on th "Base Cost" at bounding box center [423, 79] width 62 height 24
click at [442, 77] on icon at bounding box center [444, 78] width 7 height 7
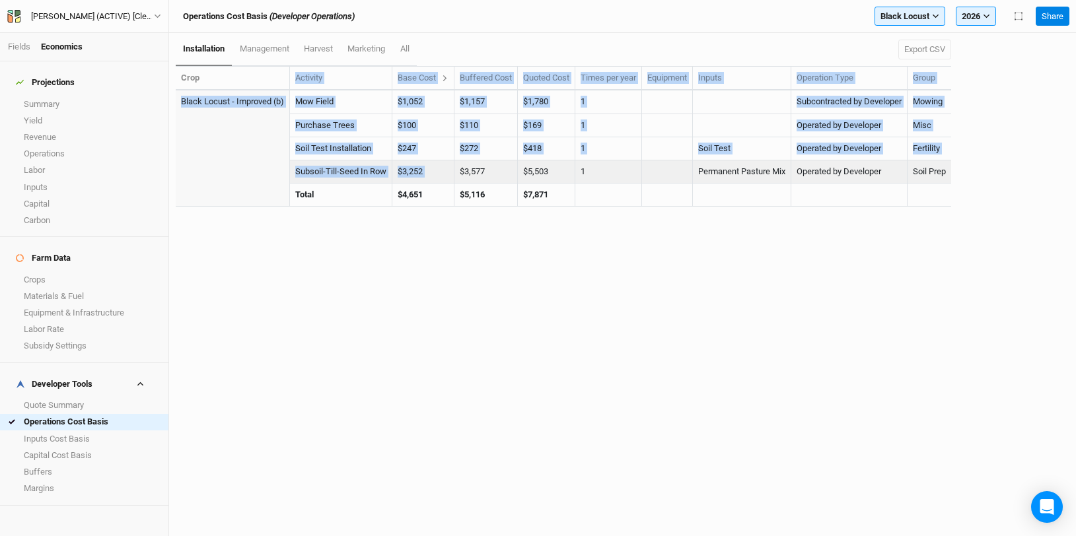
drag, startPoint x: 230, startPoint y: 77, endPoint x: 462, endPoint y: 172, distance: 251.4
click at [462, 172] on table "Crop Activity Base Cost Labor Input Fuel Sub-Contracted Rental Depreciation Buf…" at bounding box center [563, 136] width 775 height 141
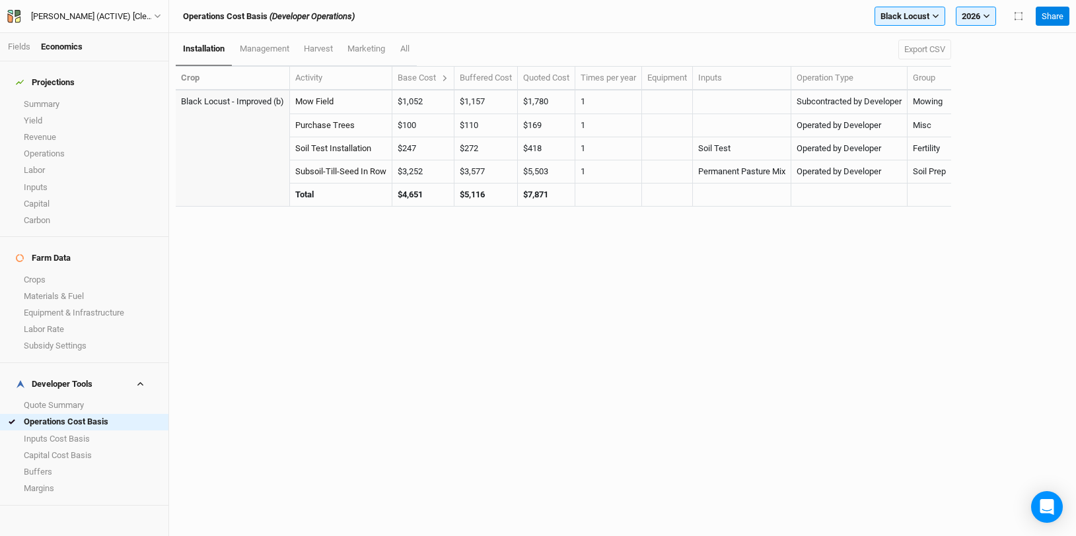
click at [464, 227] on div "installation management harvest marketing All Export CSV Crop Activity Base Cos…" at bounding box center [622, 284] width 907 height 503
click at [970, 15] on button "2026" at bounding box center [975, 17] width 40 height 20
click at [977, 79] on span "30 years" at bounding box center [988, 79] width 32 height 10
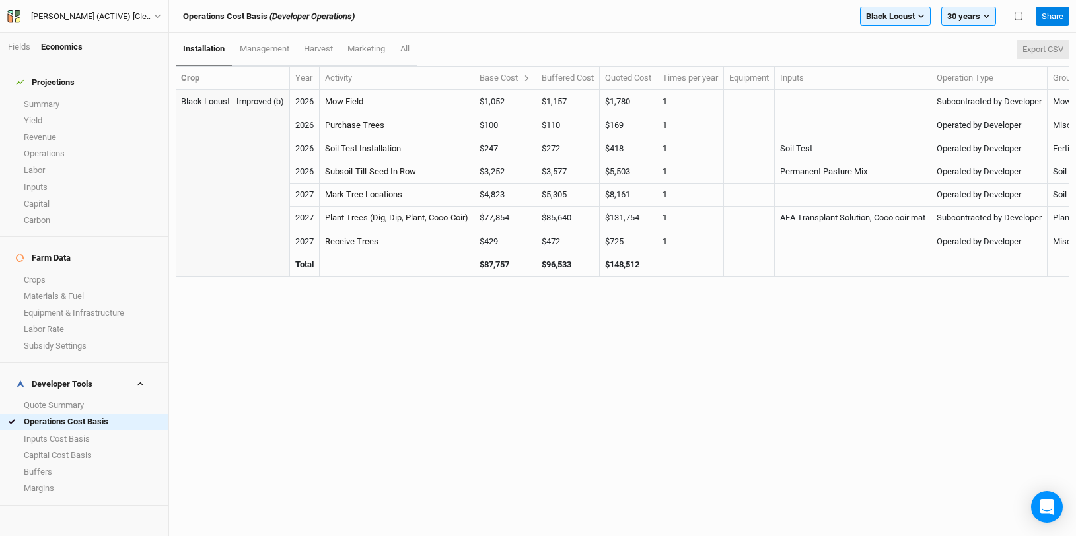
click at [1039, 57] on button "Export CSV" at bounding box center [1042, 50] width 53 height 20
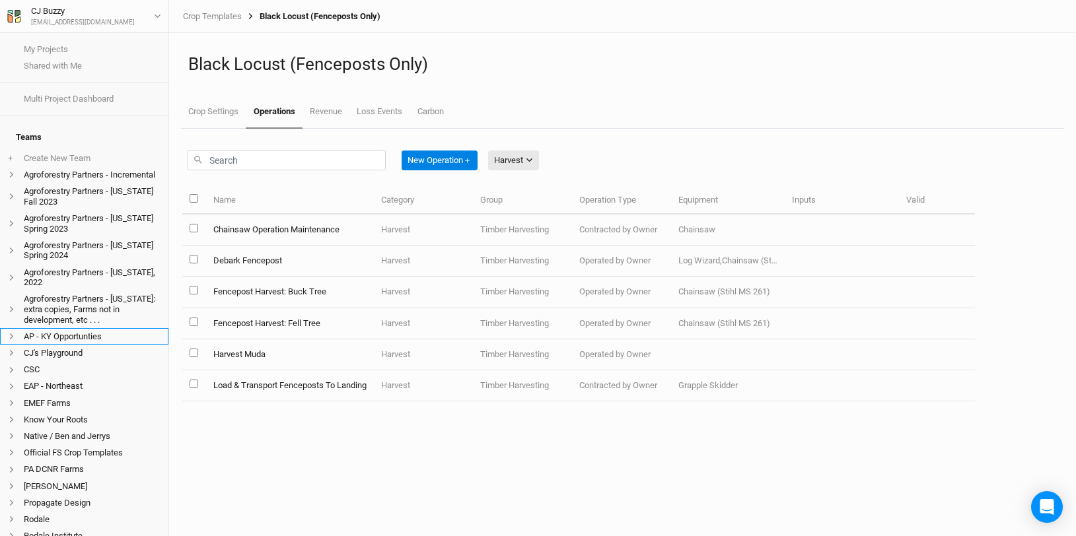
scroll to position [203, 0]
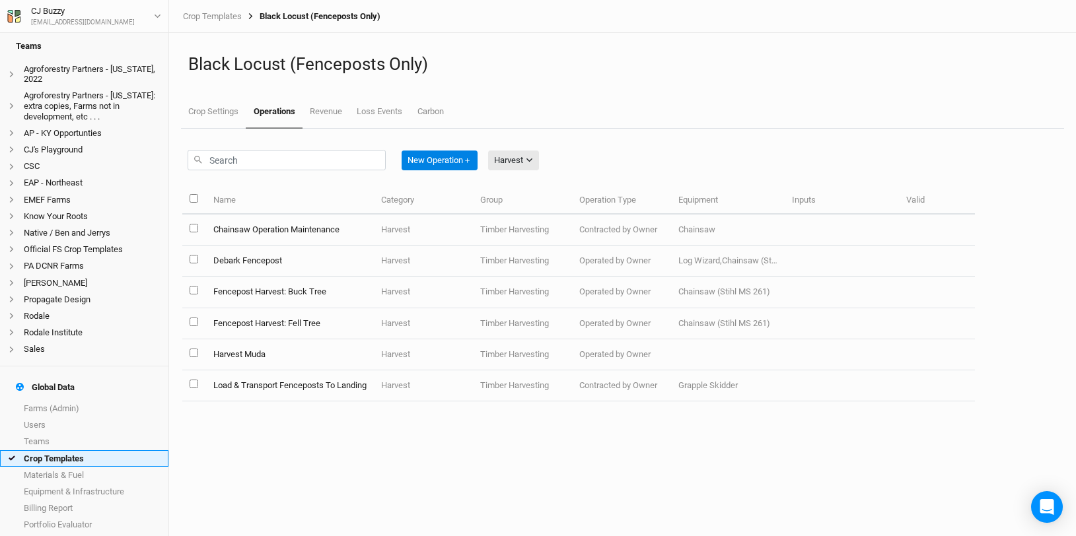
click at [86, 450] on link "Crop Templates" at bounding box center [84, 458] width 168 height 17
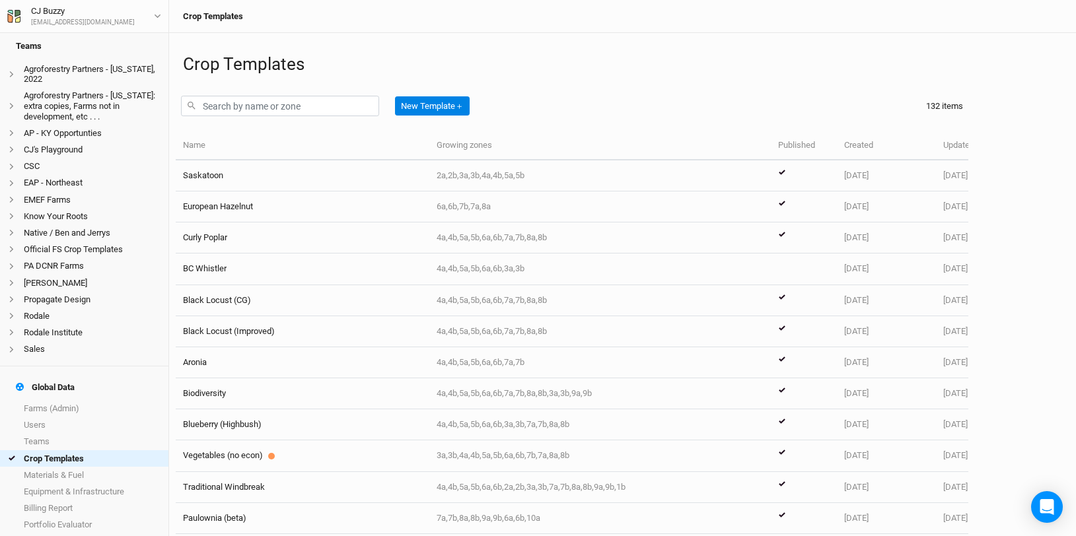
click at [300, 93] on div "New Template ＋" at bounding box center [330, 105] width 299 height 31
click at [296, 100] on input "text" at bounding box center [280, 106] width 198 height 20
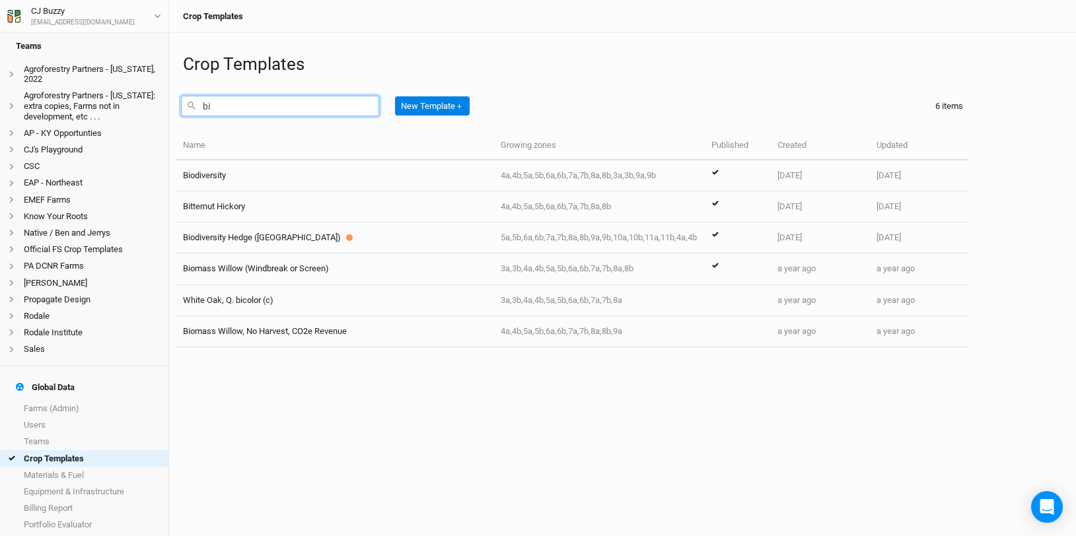
type input "b"
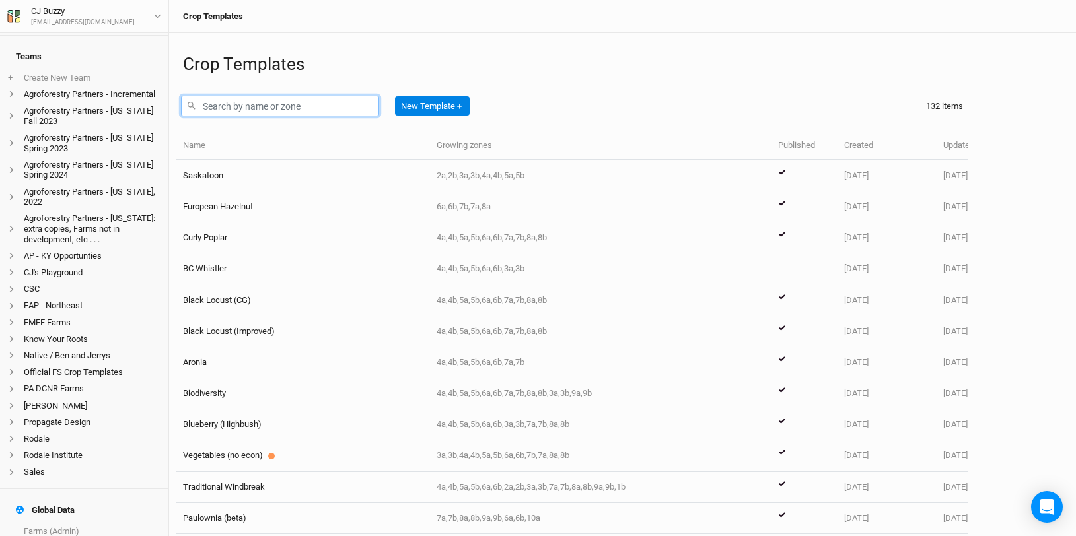
scroll to position [78, 0]
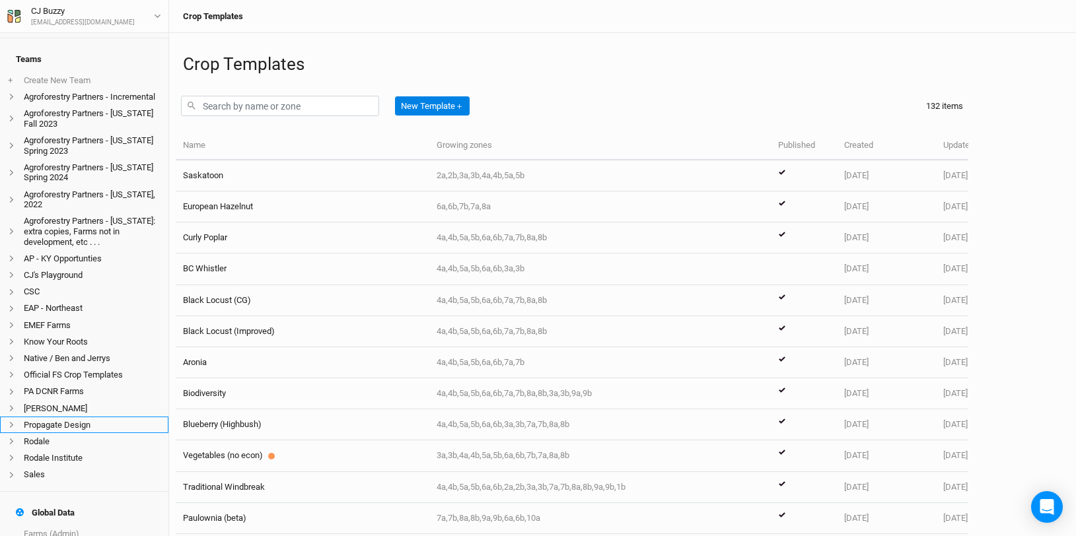
click at [11, 427] on icon at bounding box center [11, 424] width 7 height 7
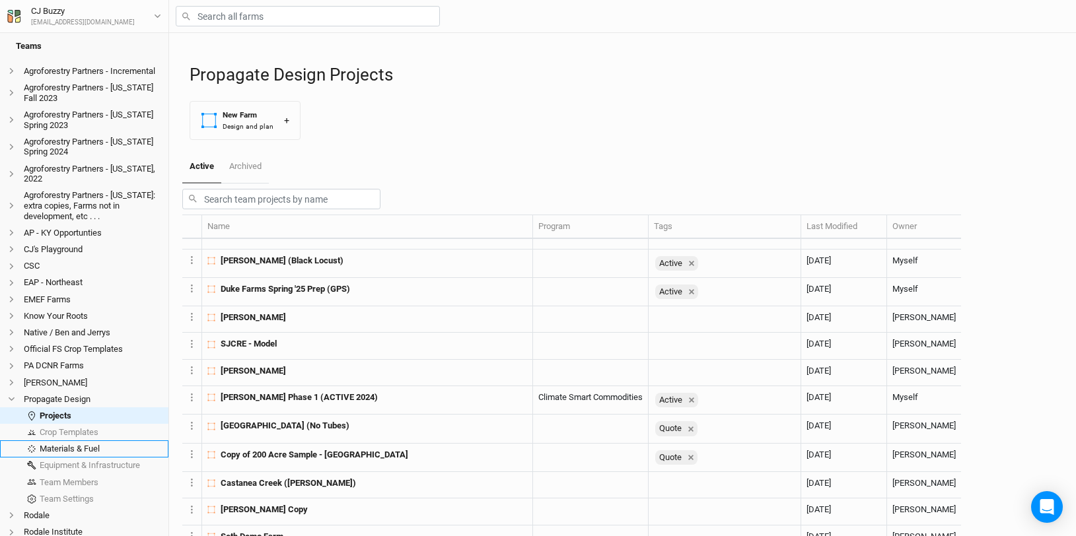
scroll to position [326, 0]
click at [83, 434] on link "Crop Templates" at bounding box center [84, 432] width 168 height 17
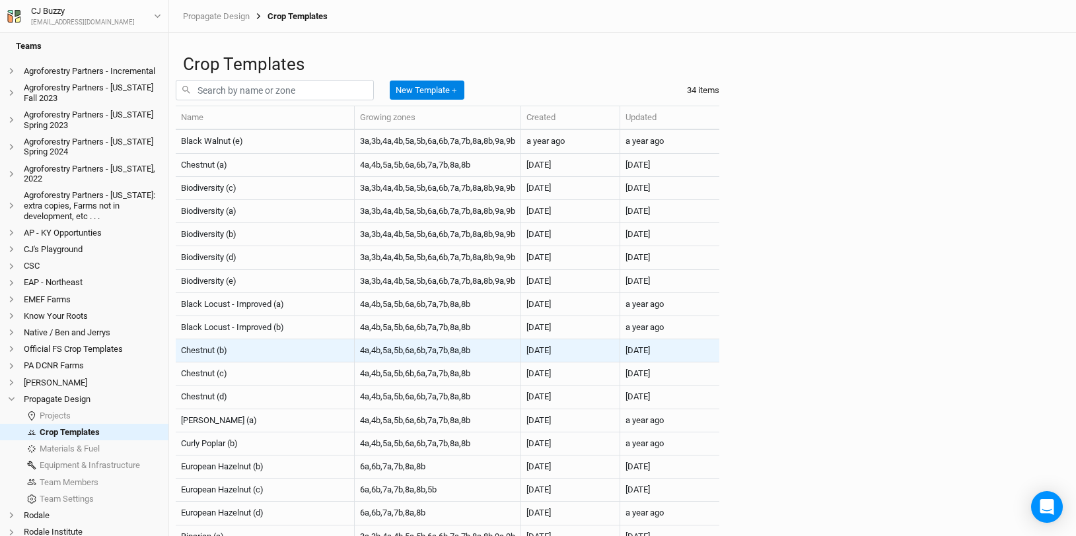
scroll to position [694, 0]
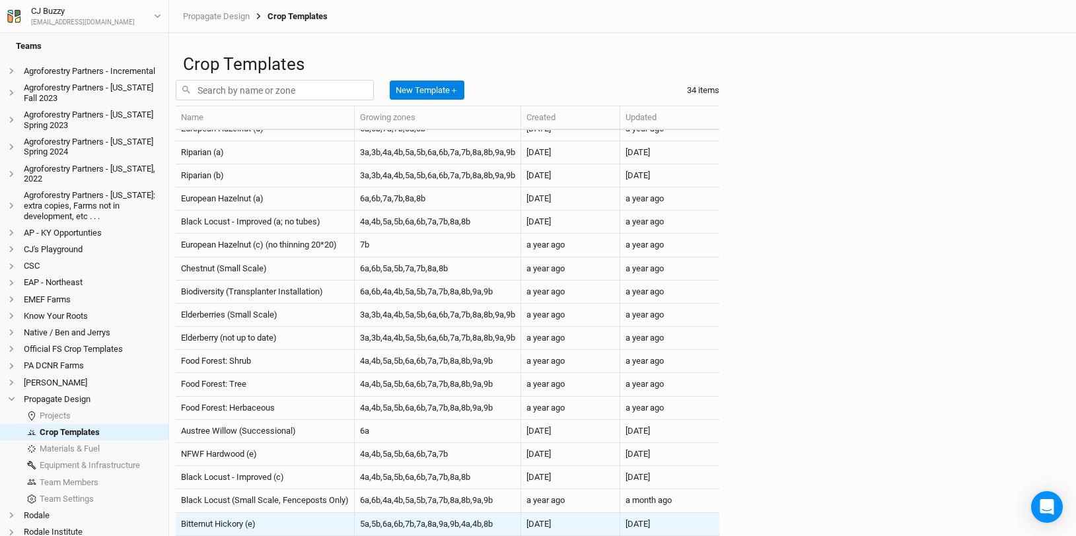
click at [280, 518] on div "Bitternut Hickory (e)" at bounding box center [265, 524] width 168 height 12
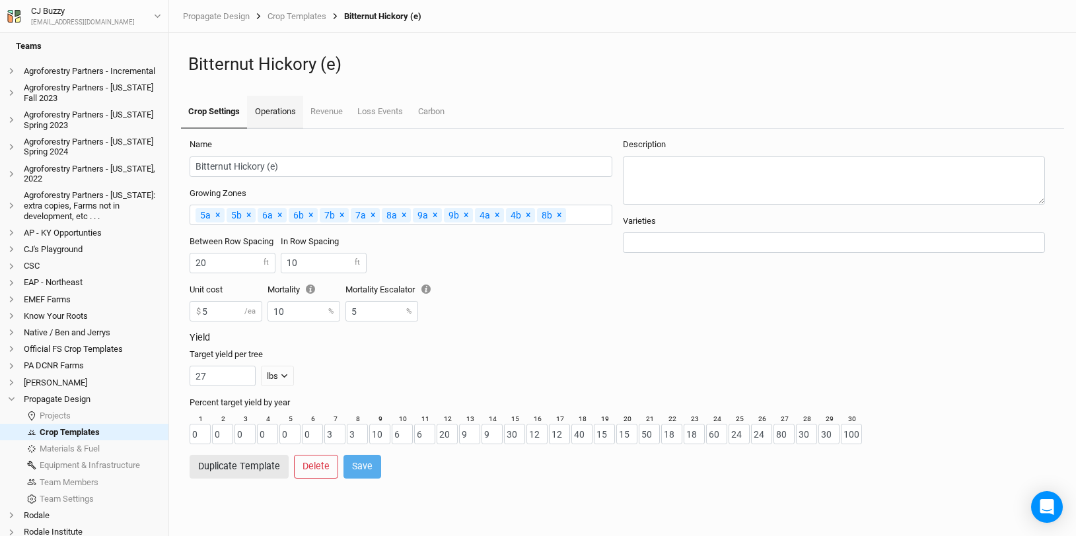
click at [273, 108] on link "Operations" at bounding box center [274, 112] width 55 height 33
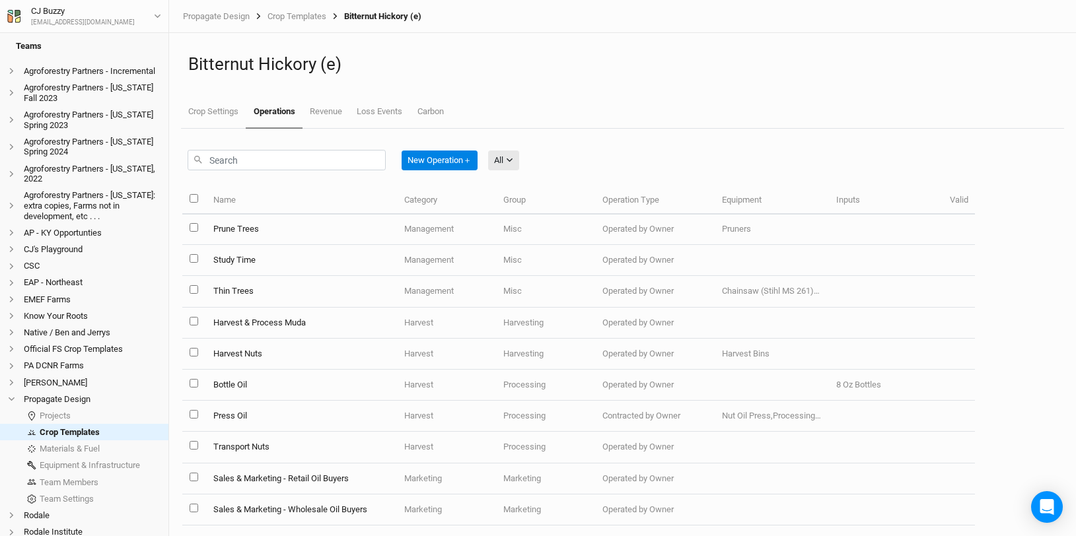
scroll to position [696, 0]
click at [219, 116] on link "Crop Settings" at bounding box center [213, 112] width 65 height 33
